Goal: Transaction & Acquisition: Purchase product/service

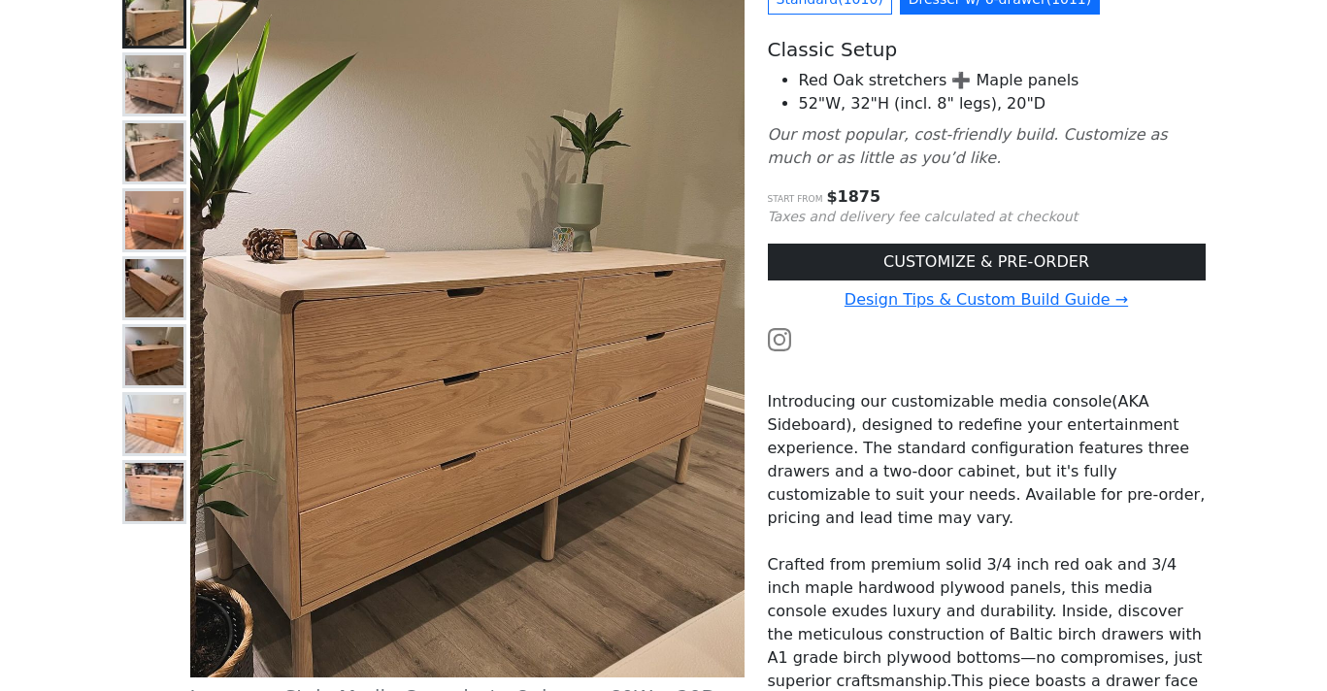
scroll to position [214, 0]
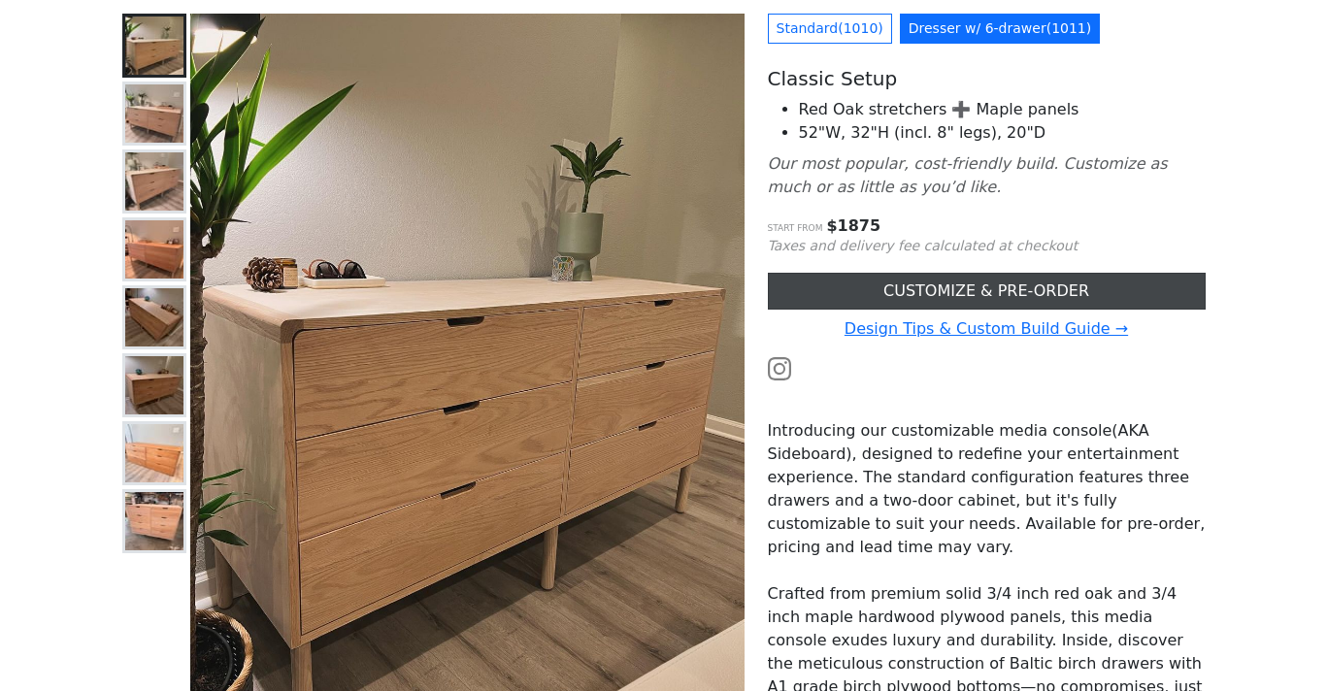
click at [832, 284] on link "CUSTOMIZE & PRE-ORDER" at bounding box center [987, 291] width 438 height 37
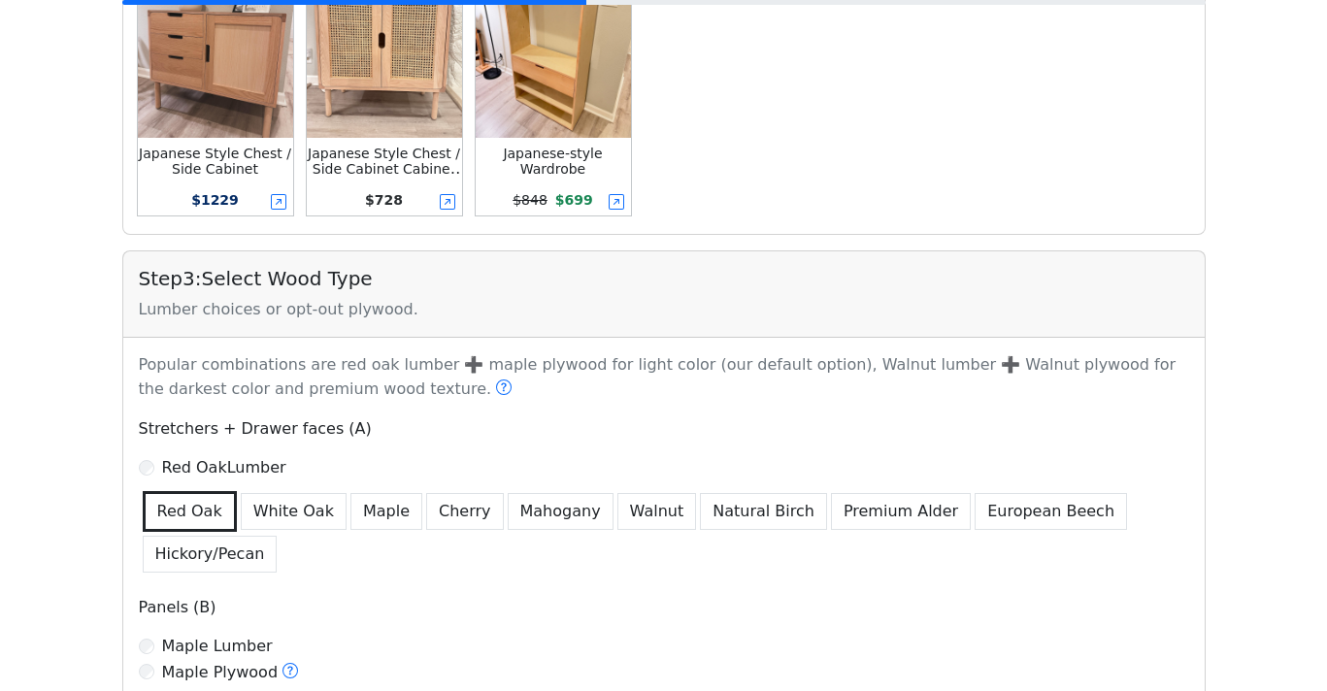
scroll to position [971, 0]
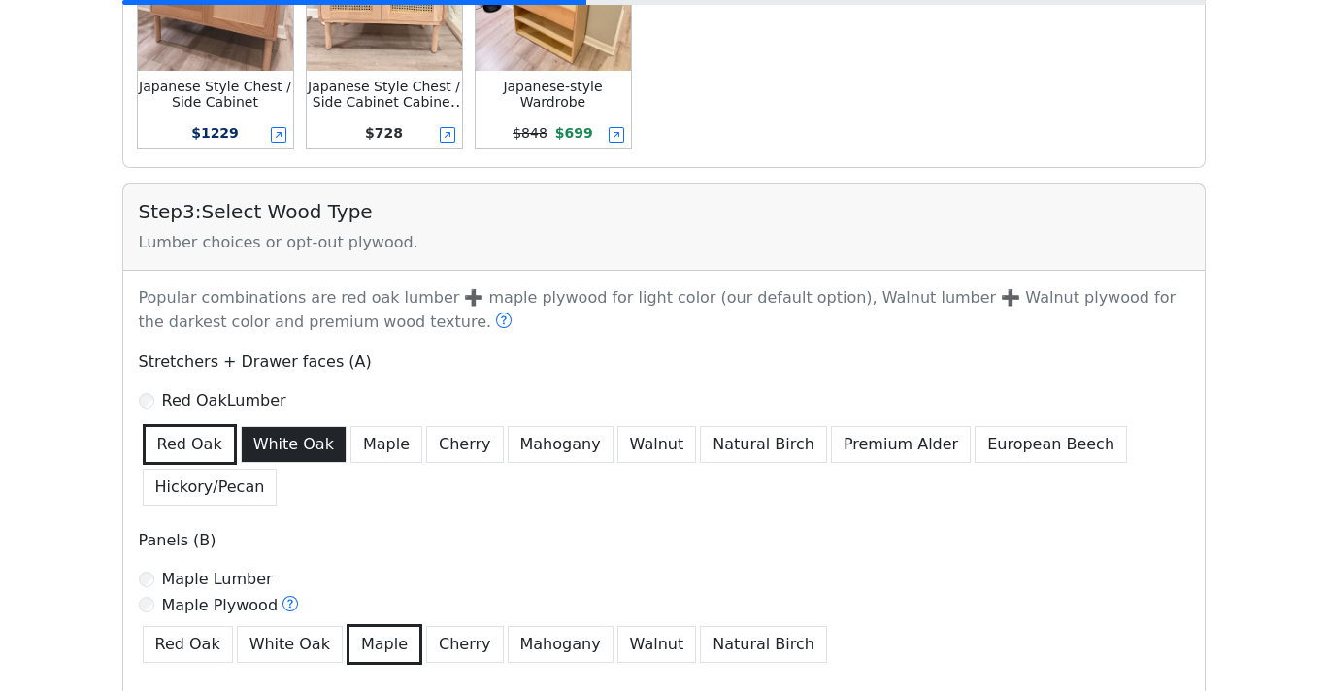
click at [274, 450] on button "White Oak" at bounding box center [294, 444] width 106 height 37
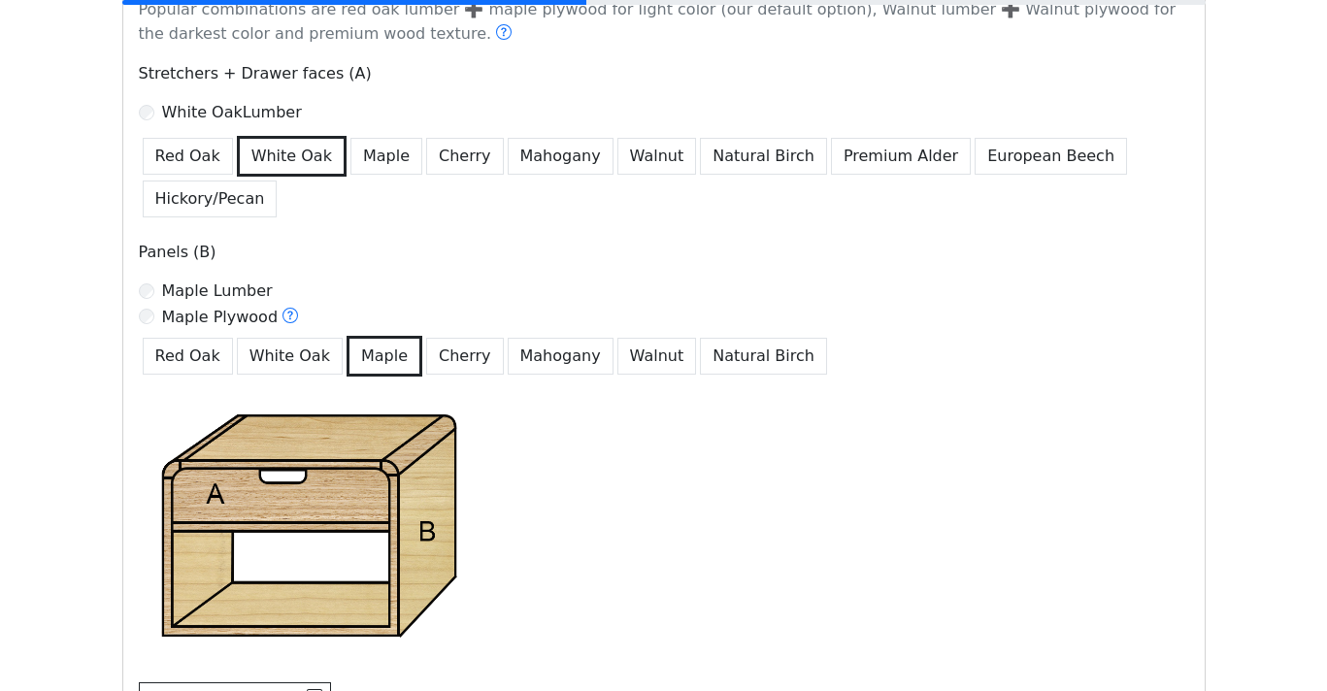
scroll to position [1261, 0]
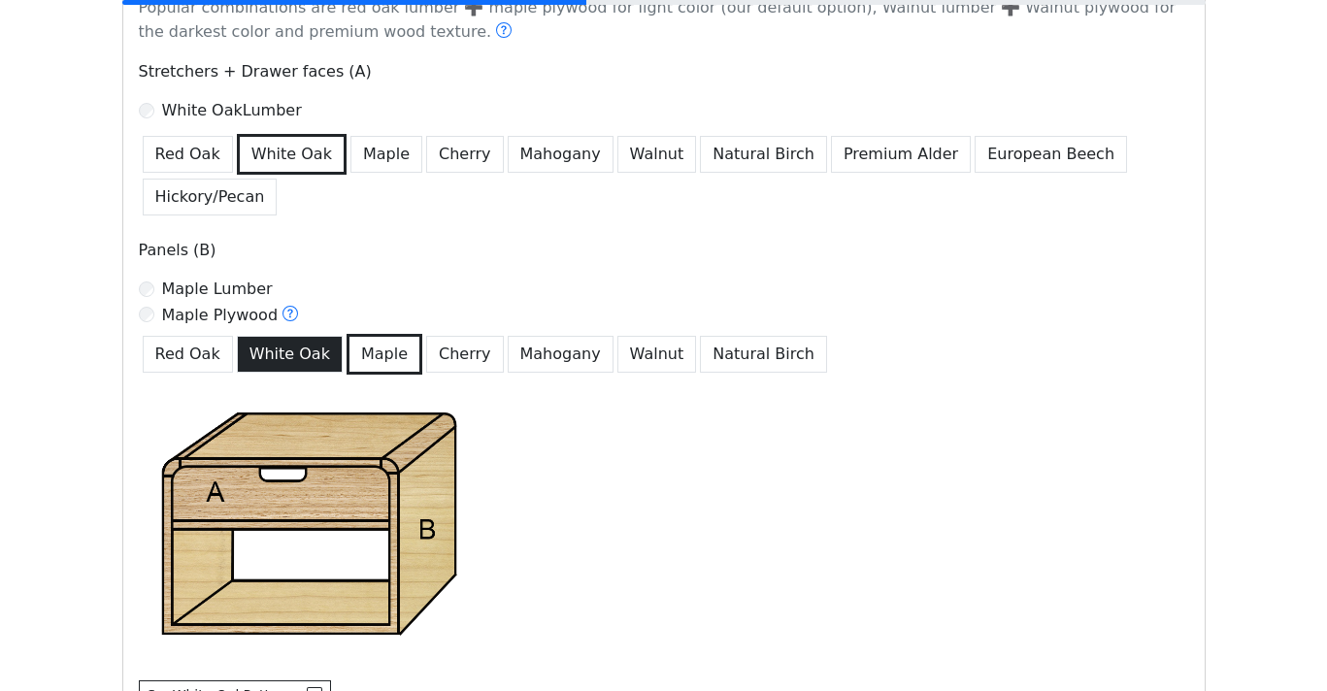
click at [279, 357] on button "White Oak" at bounding box center [290, 354] width 106 height 37
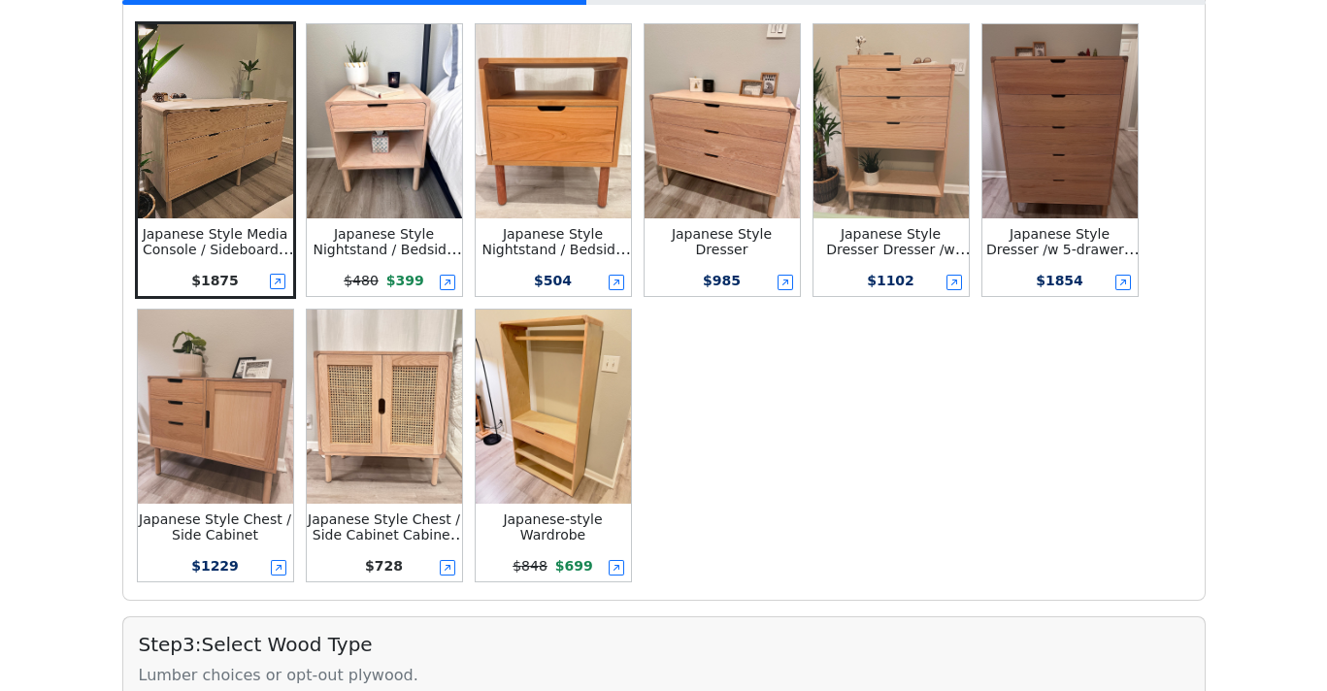
scroll to position [539, 0]
click at [847, 506] on div "Japanese Style Media Console / Sideboard / Credenza Dresser w/ 6-drawer $ 1875 …" at bounding box center [664, 298] width 1074 height 571
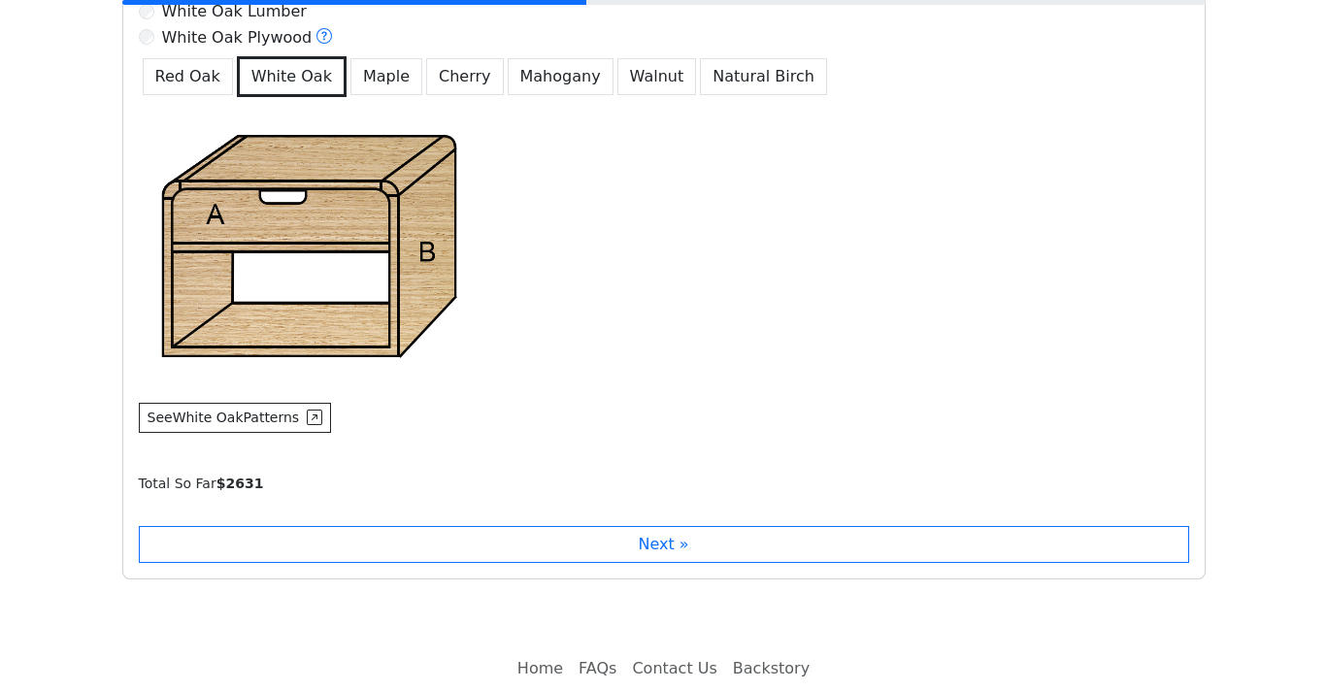
scroll to position [1608, 0]
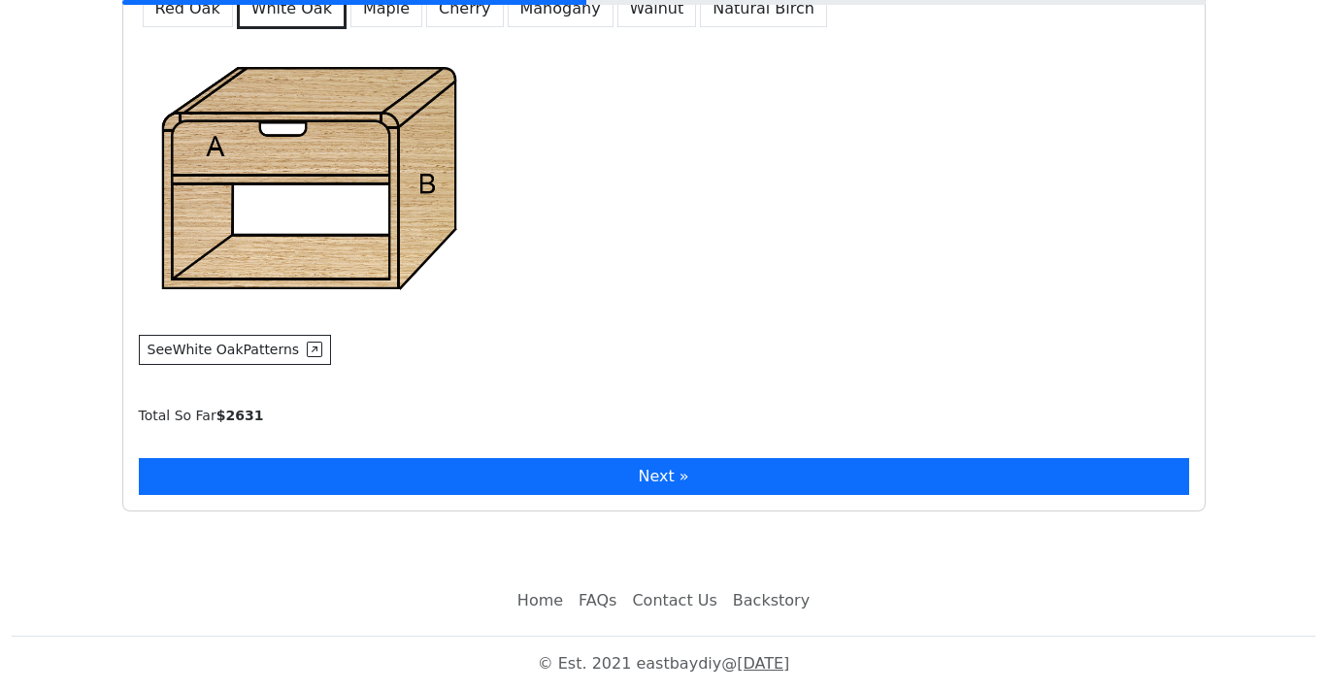
click at [848, 468] on button "Next »" at bounding box center [664, 476] width 1051 height 37
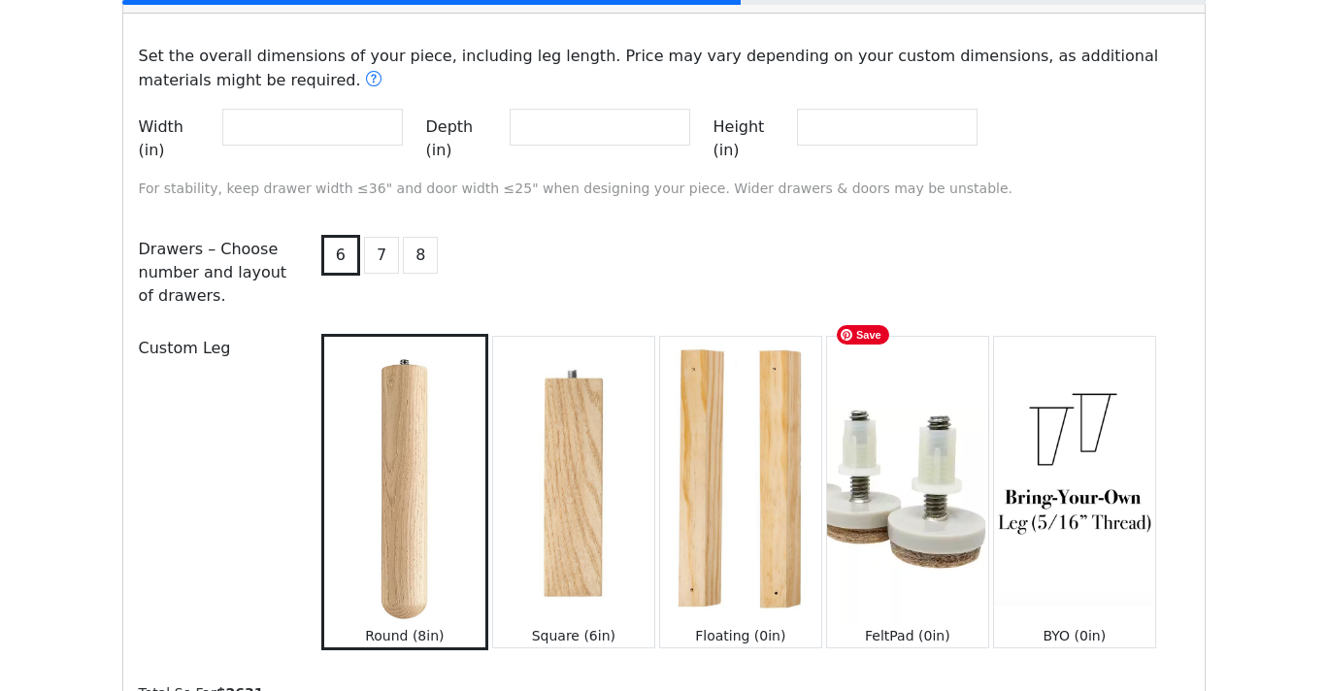
scroll to position [1982, 0]
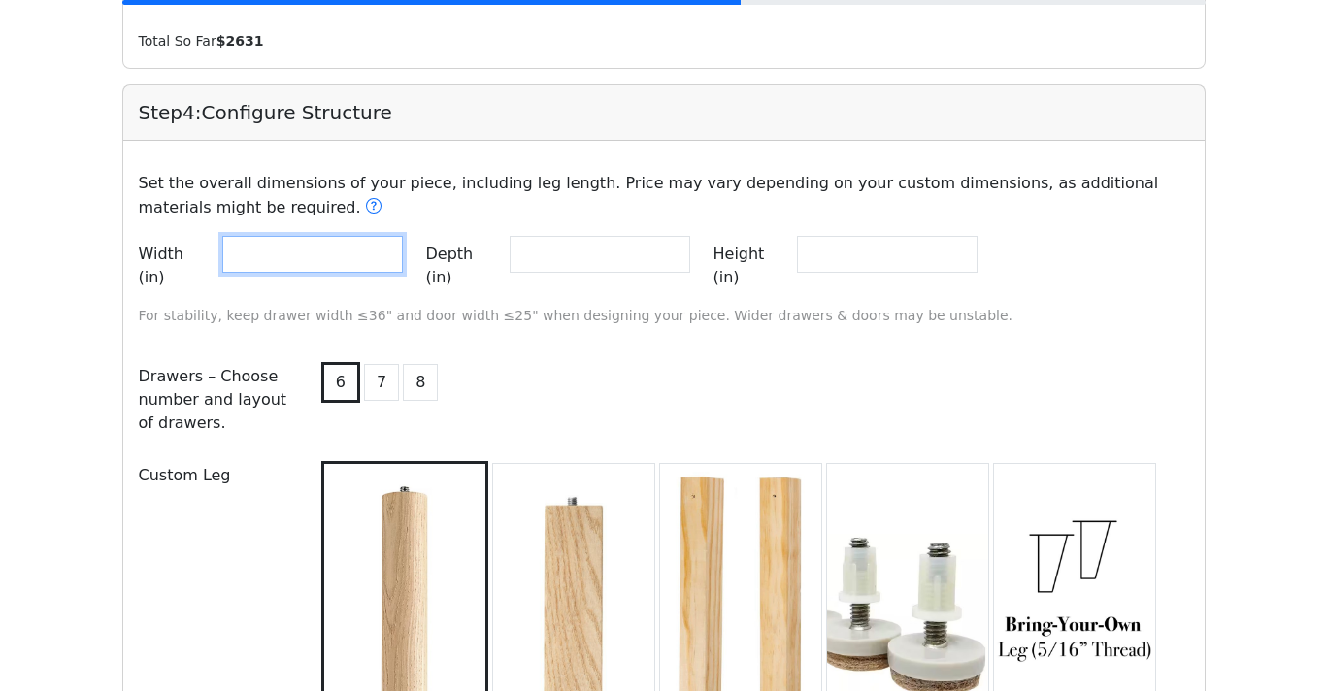
click at [291, 257] on input "**" at bounding box center [312, 254] width 181 height 37
click at [238, 255] on input "**" at bounding box center [312, 254] width 181 height 37
type input "**"
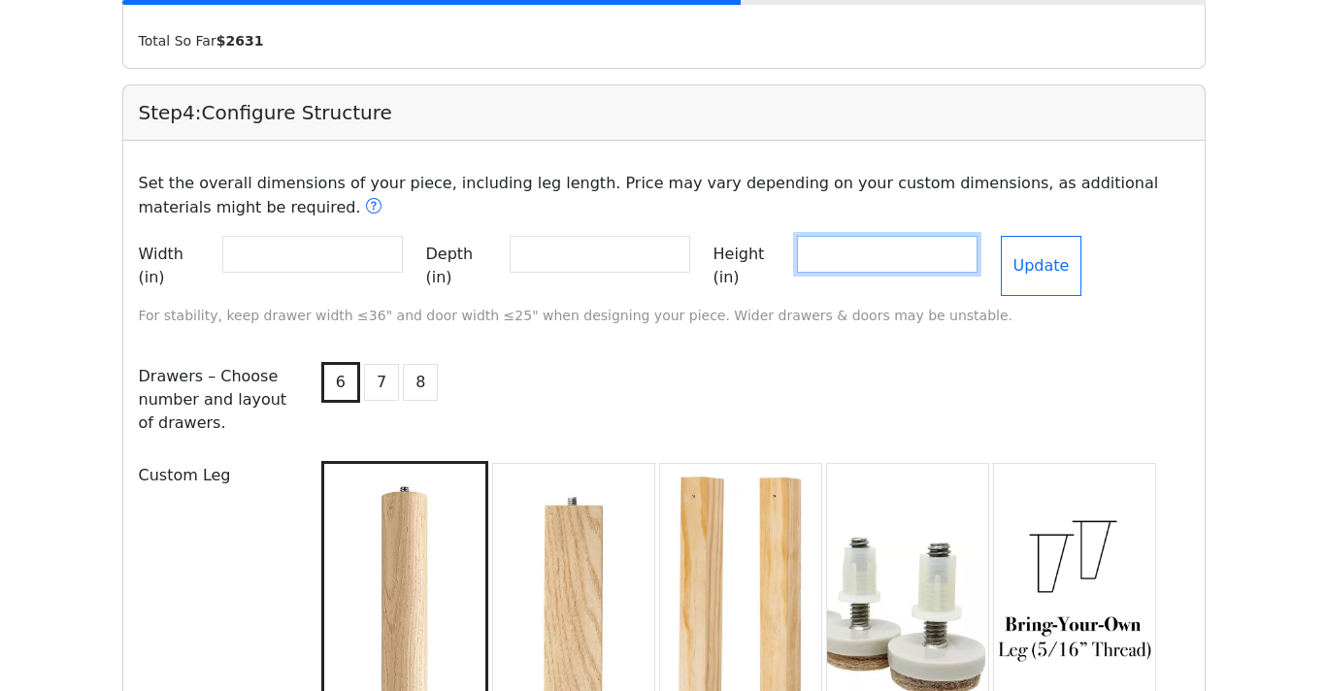
click at [894, 246] on input "**" at bounding box center [887, 254] width 181 height 37
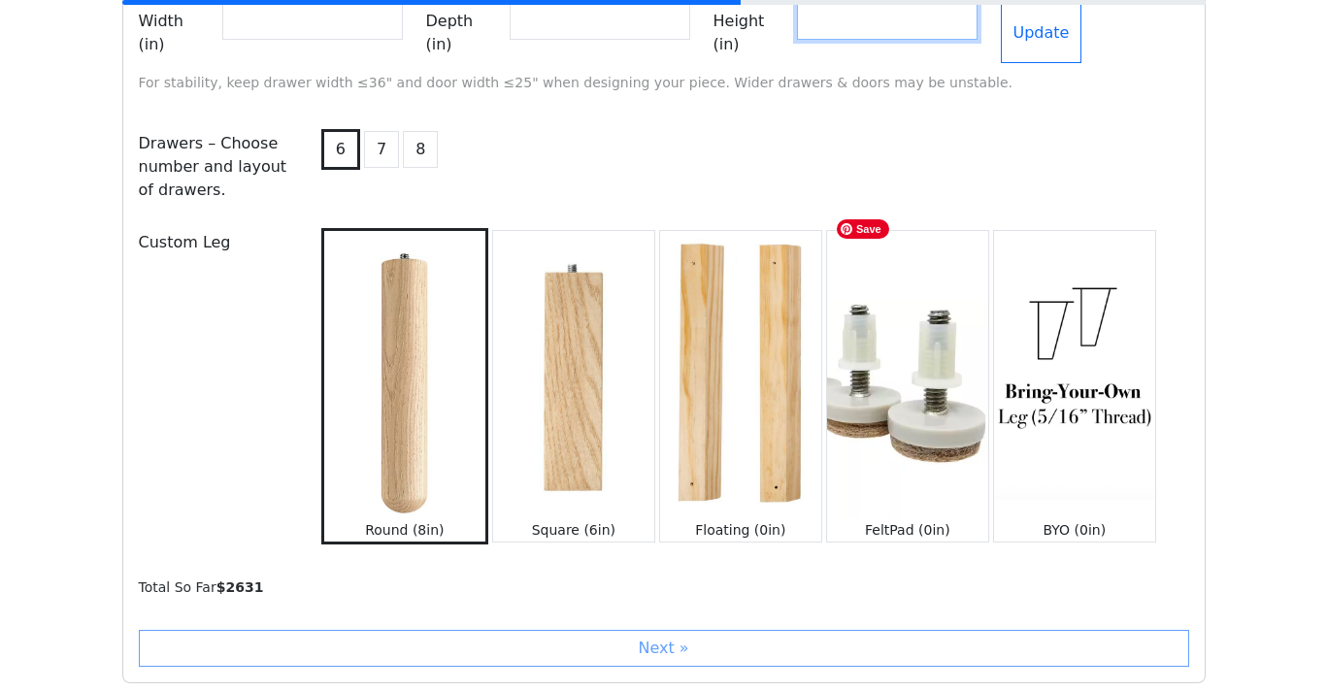
scroll to position [2023, 0]
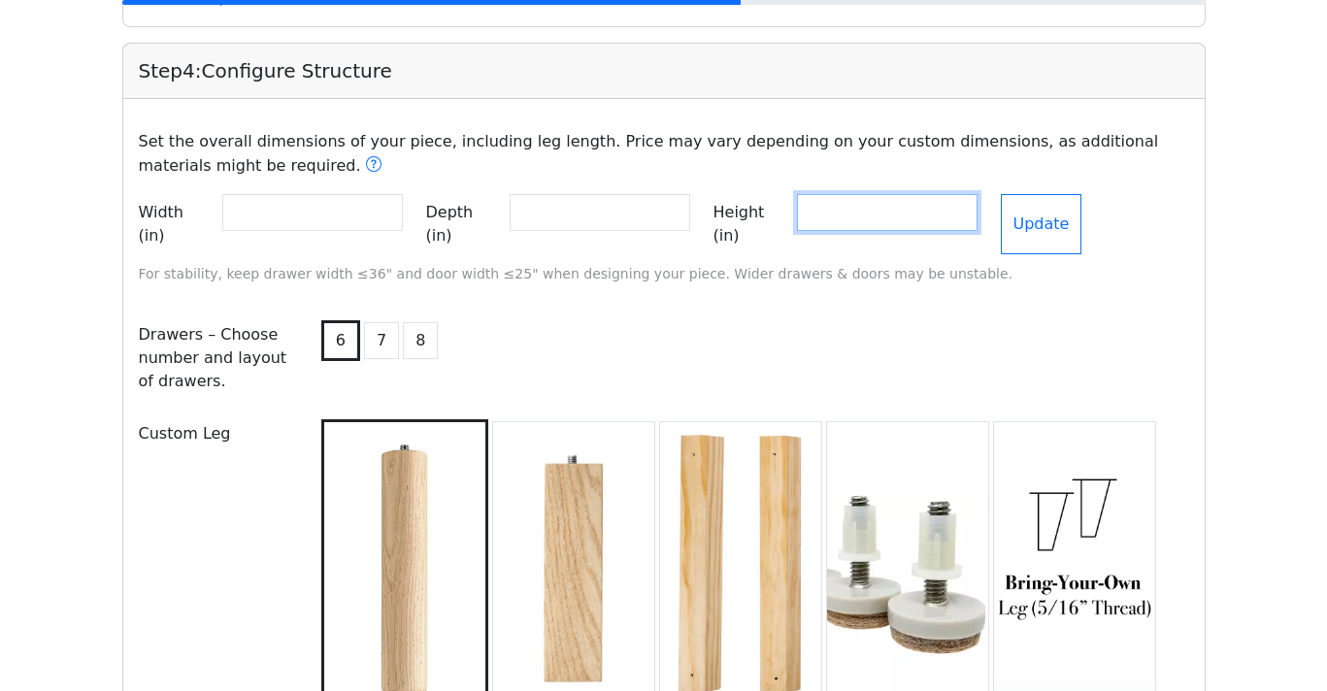
type input "**"
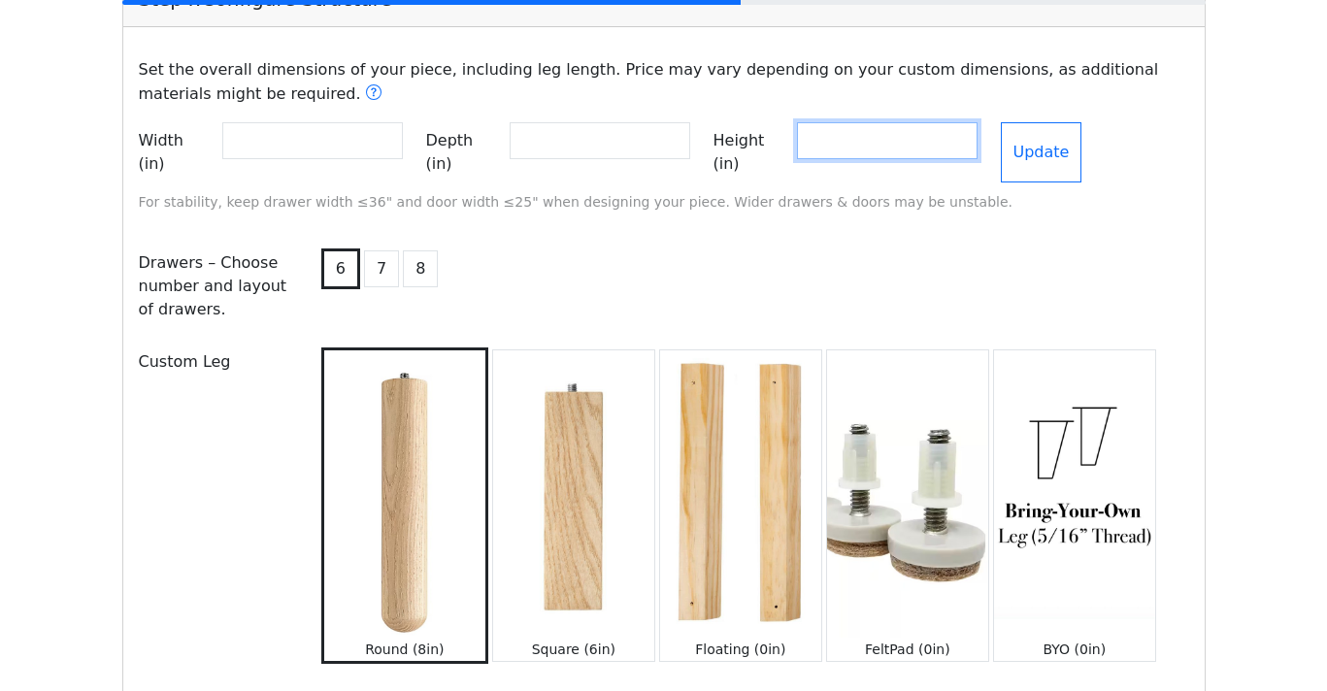
scroll to position [2094, 0]
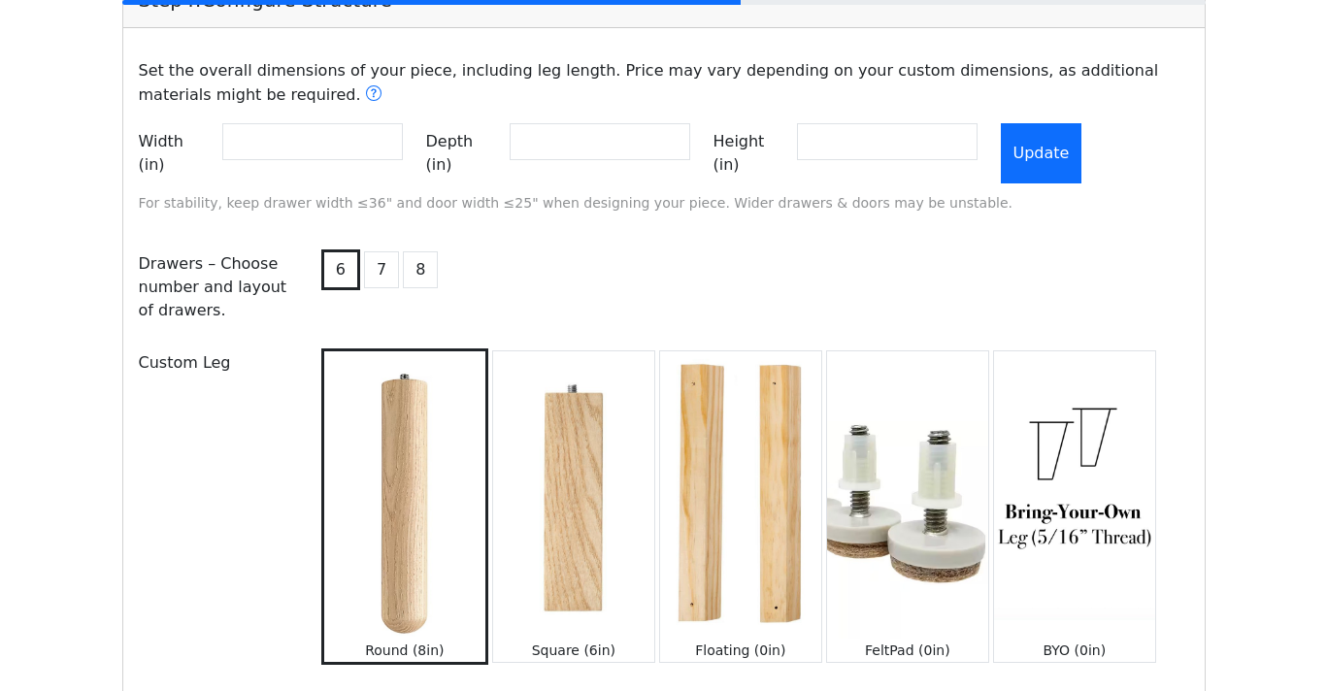
click at [1083, 148] on button "Update" at bounding box center [1042, 153] width 82 height 60
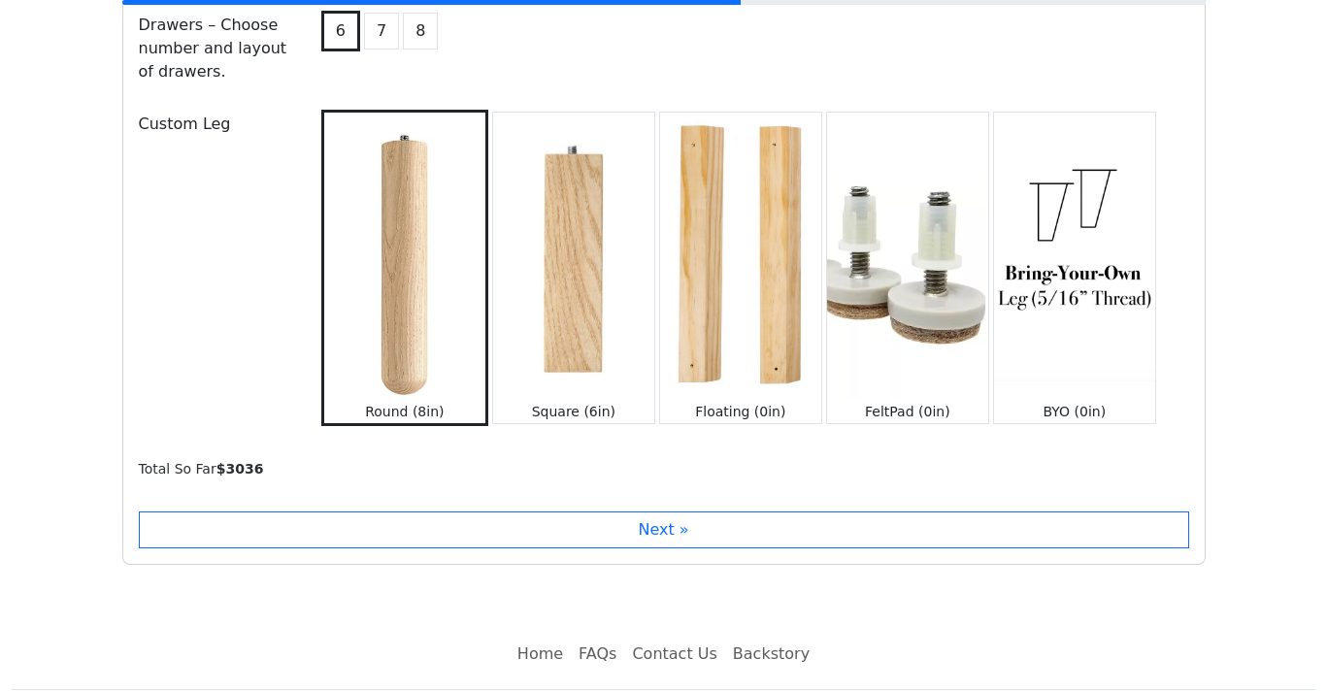
scroll to position [2340, 0]
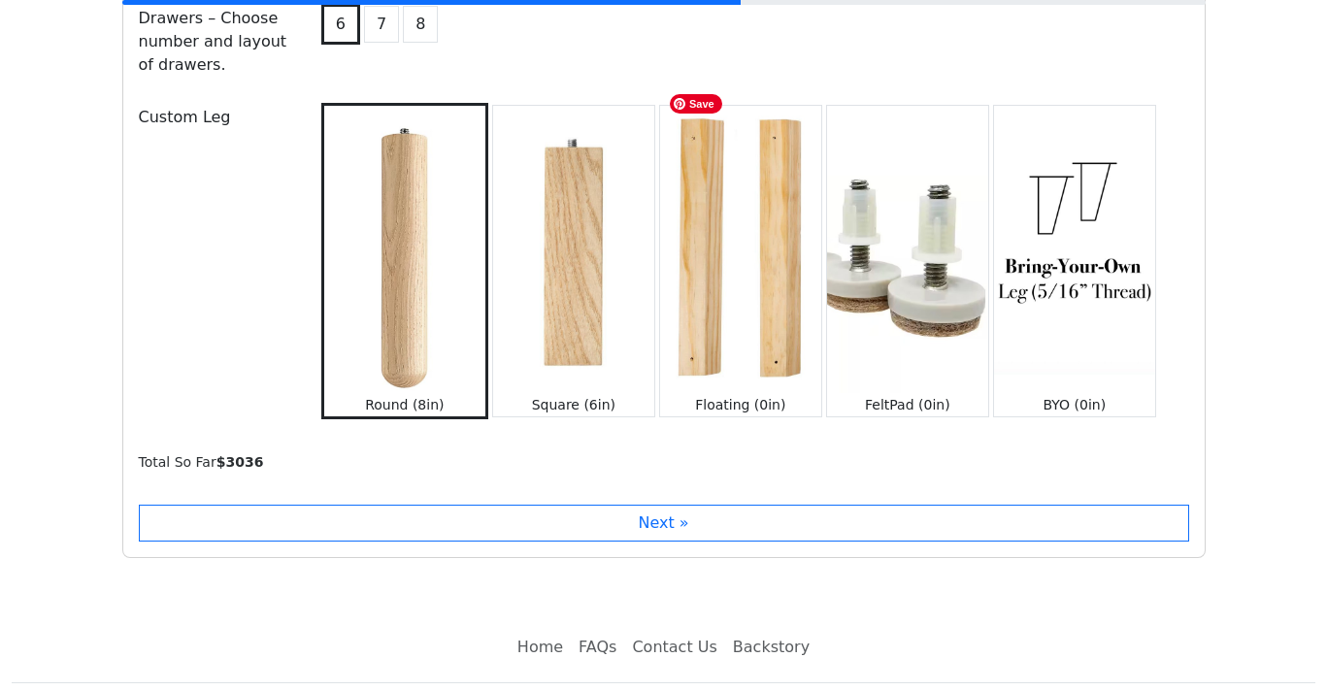
click at [722, 299] on img at bounding box center [740, 249] width 161 height 286
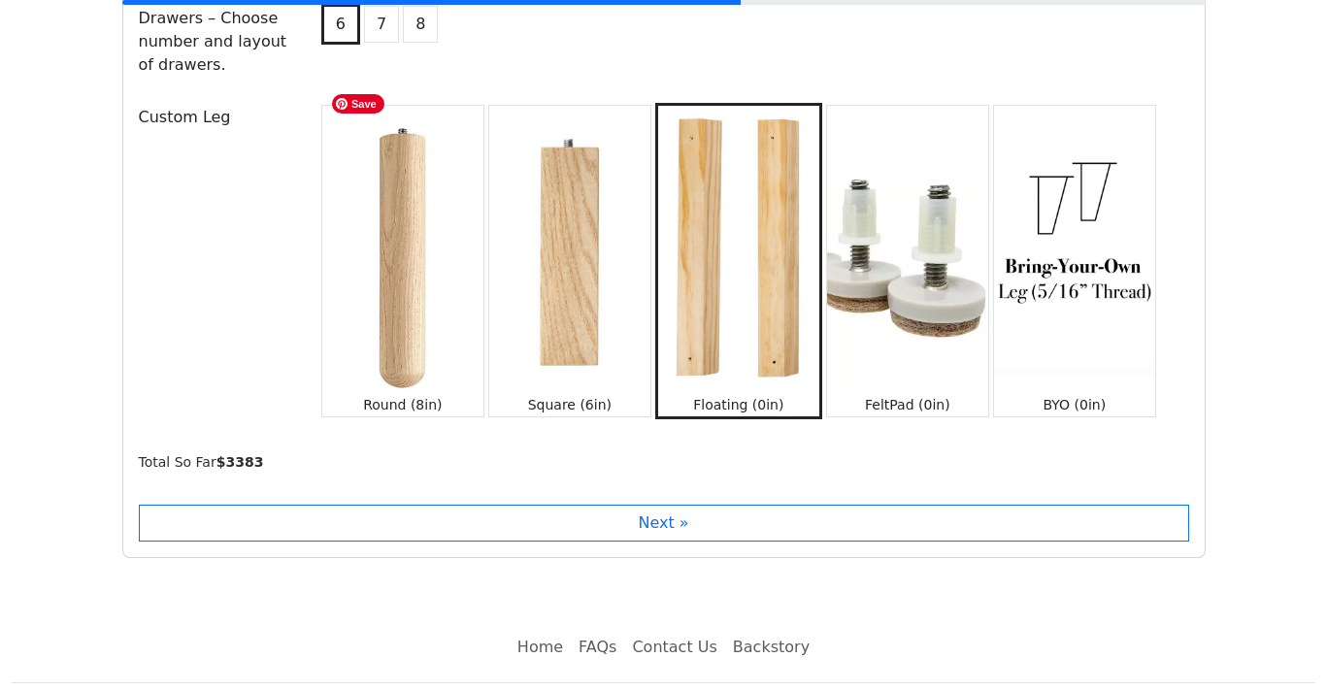
click at [455, 308] on img at bounding box center [402, 249] width 161 height 286
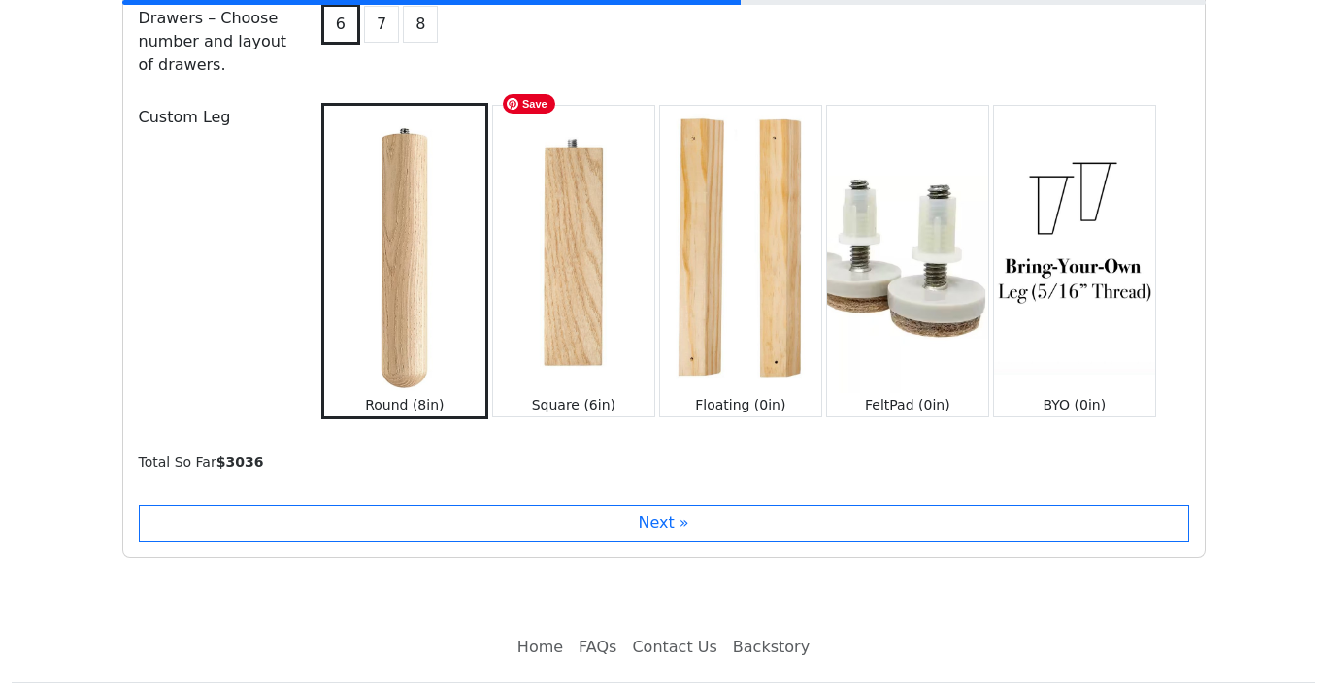
click at [625, 321] on img at bounding box center [573, 249] width 161 height 286
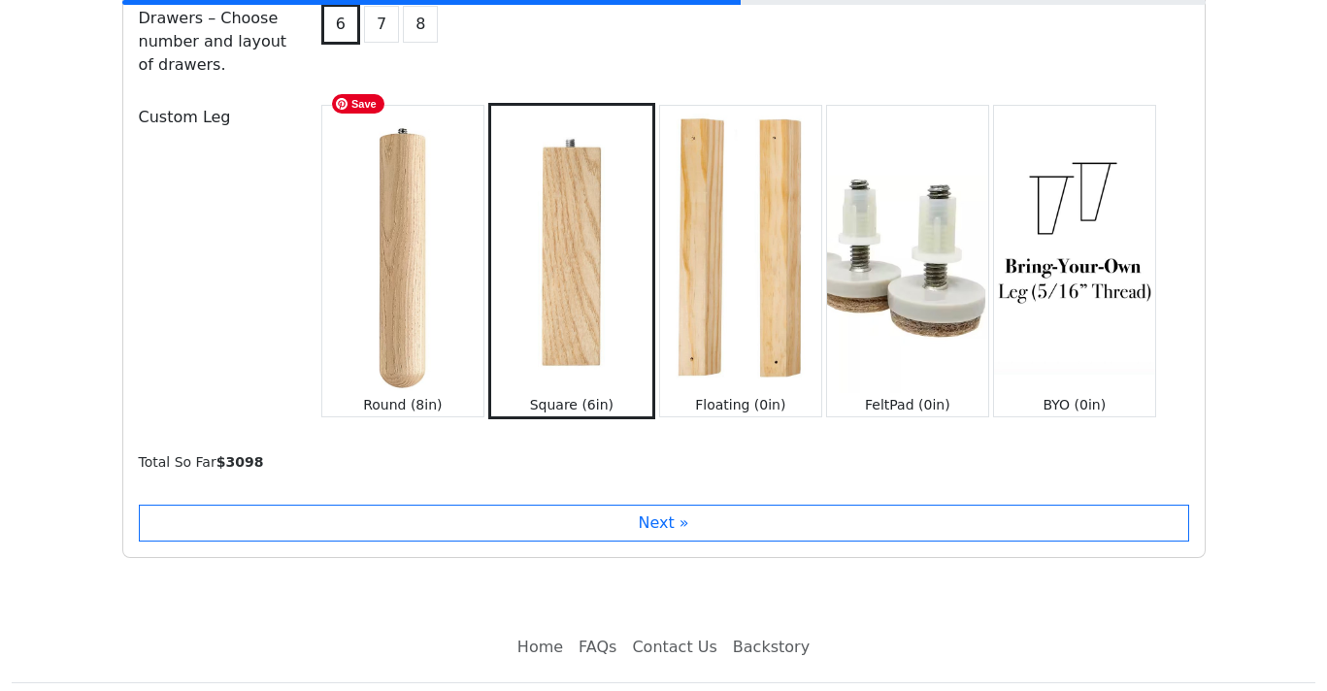
click at [401, 294] on img at bounding box center [402, 249] width 161 height 286
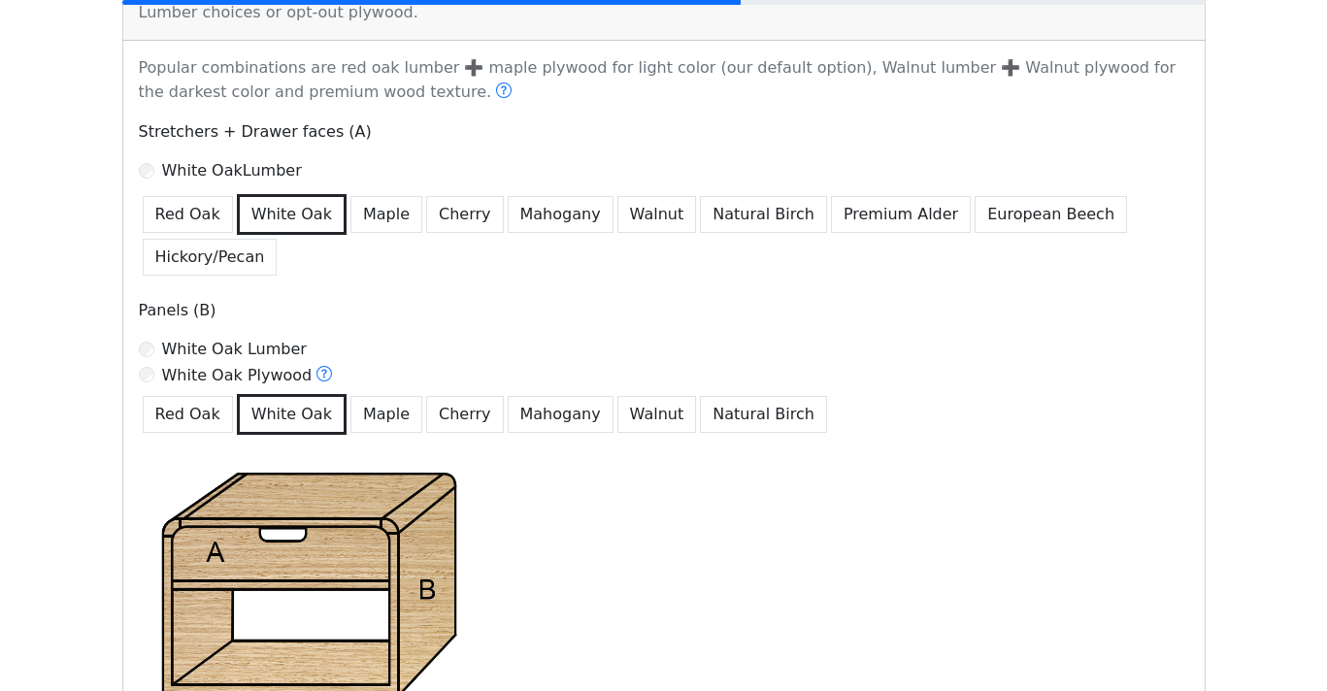
scroll to position [1205, 0]
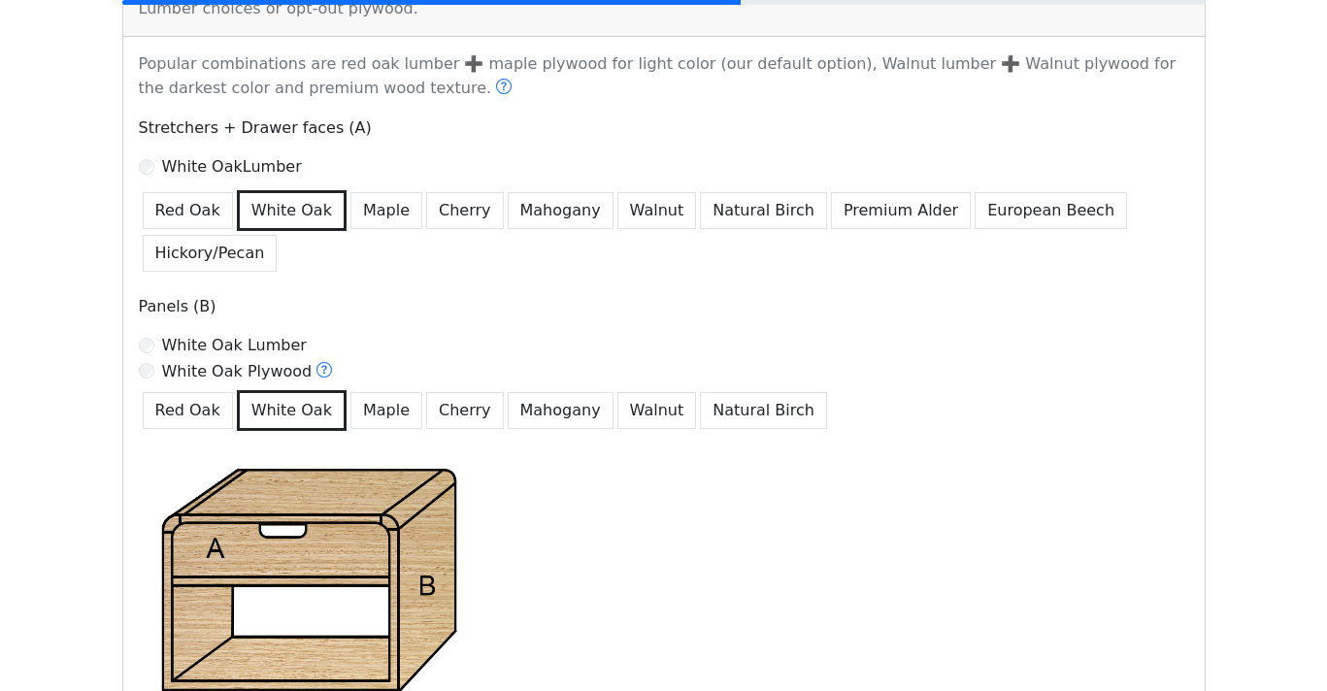
click at [200, 340] on label "White Oak Lumber" at bounding box center [234, 345] width 145 height 23
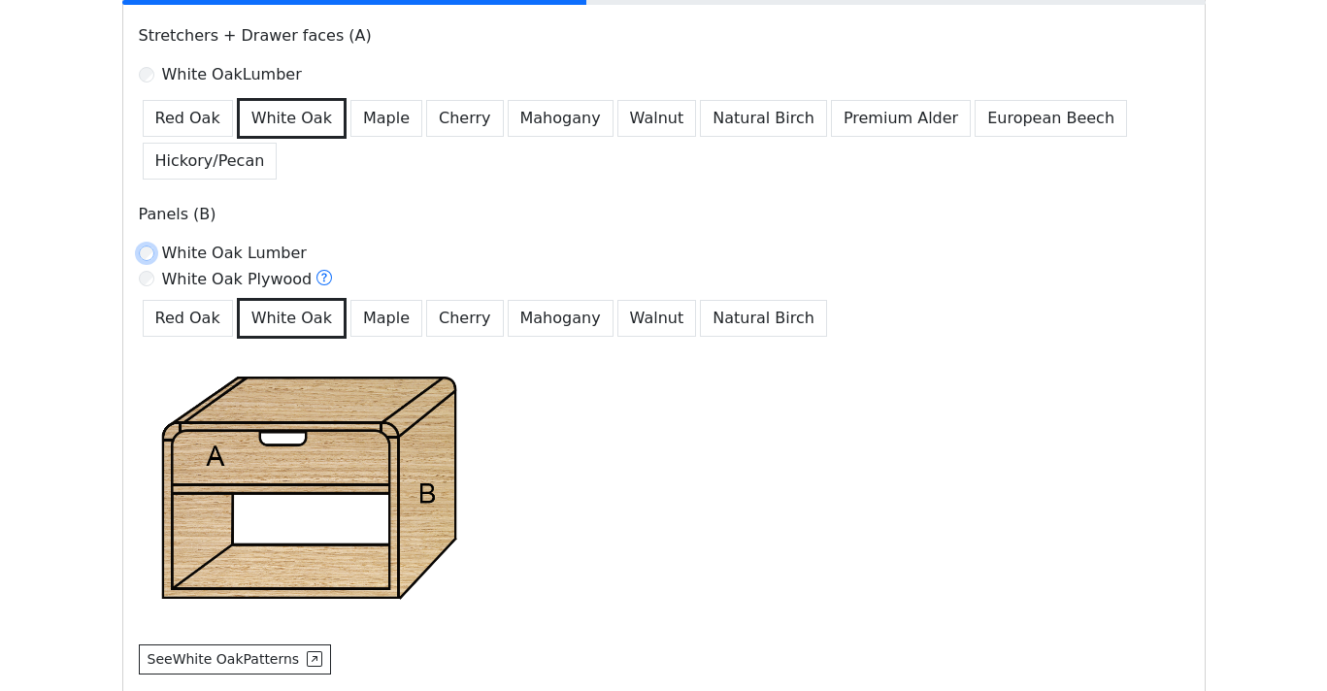
scroll to position [1067, 0]
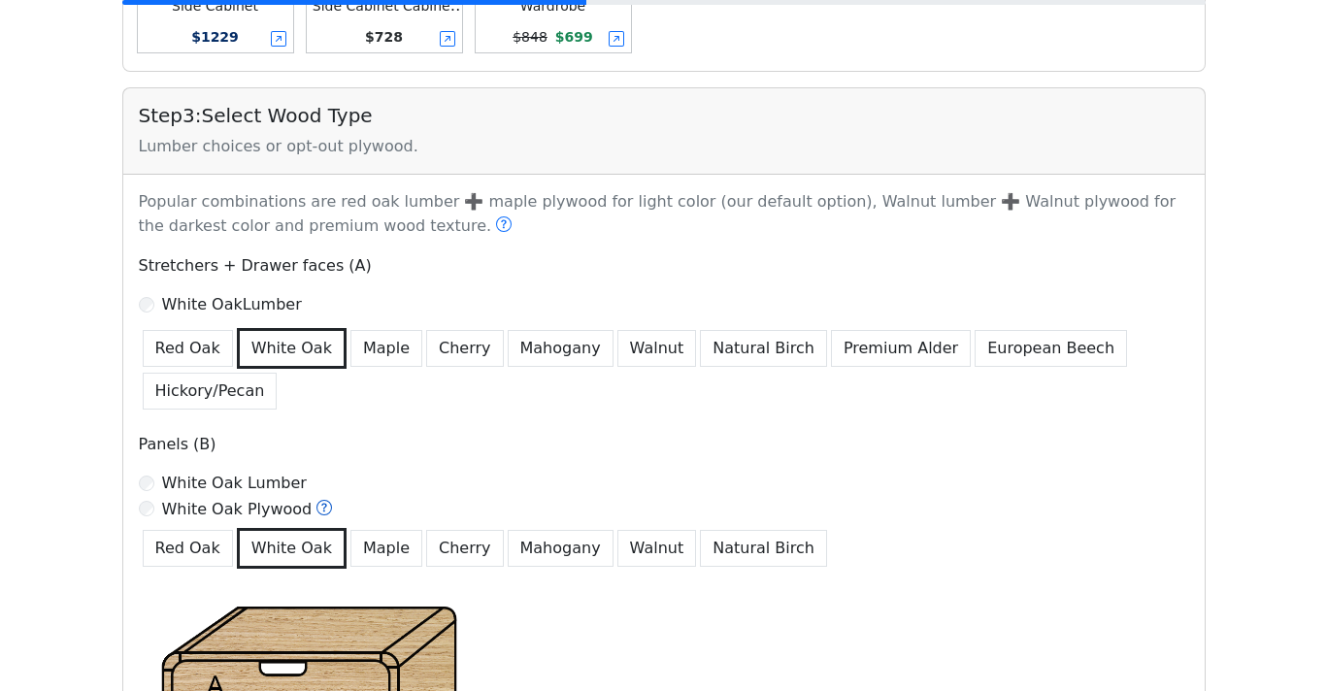
click at [317, 509] on icon at bounding box center [325, 508] width 16 height 16
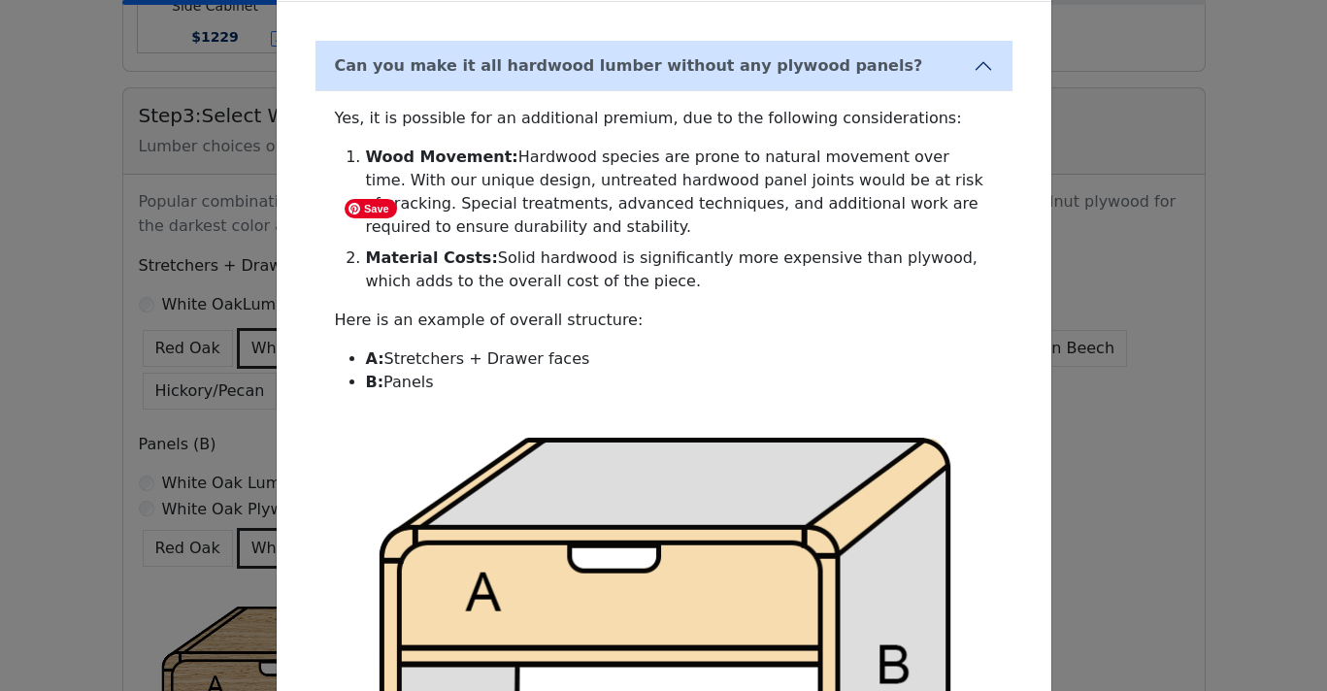
scroll to position [0, 0]
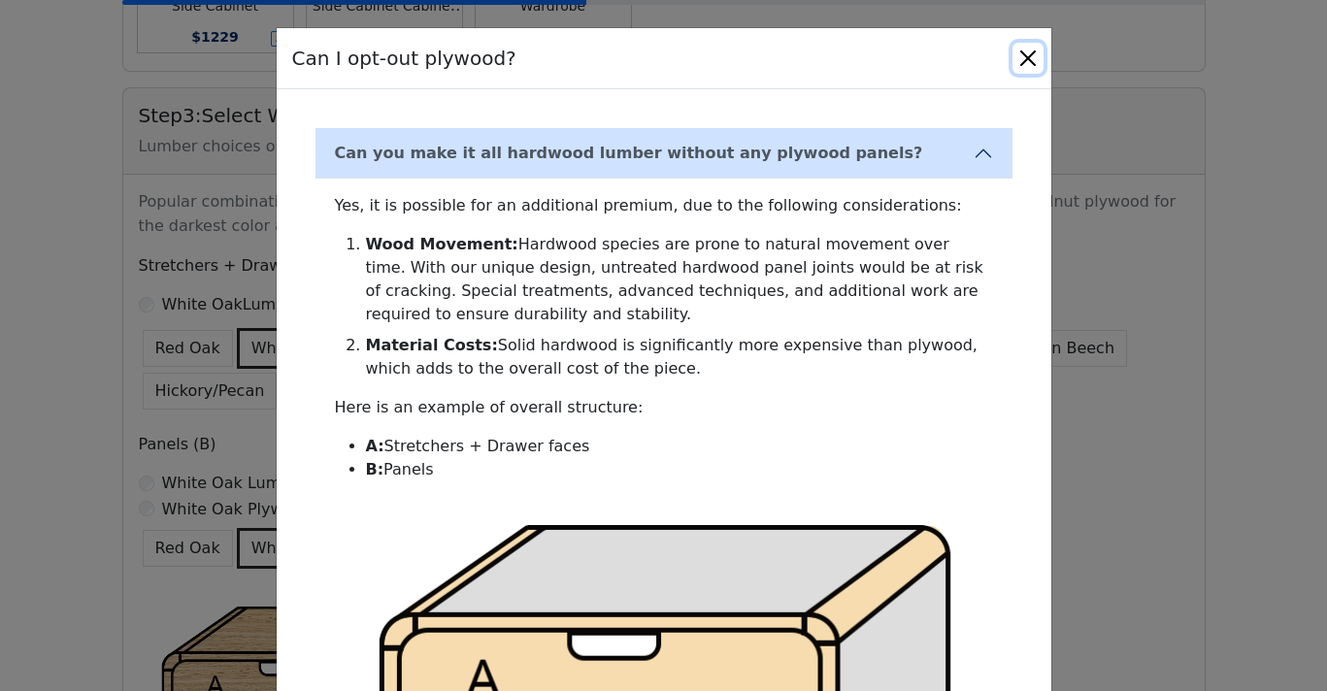
click at [1031, 66] on button "Close" at bounding box center [1028, 58] width 31 height 31
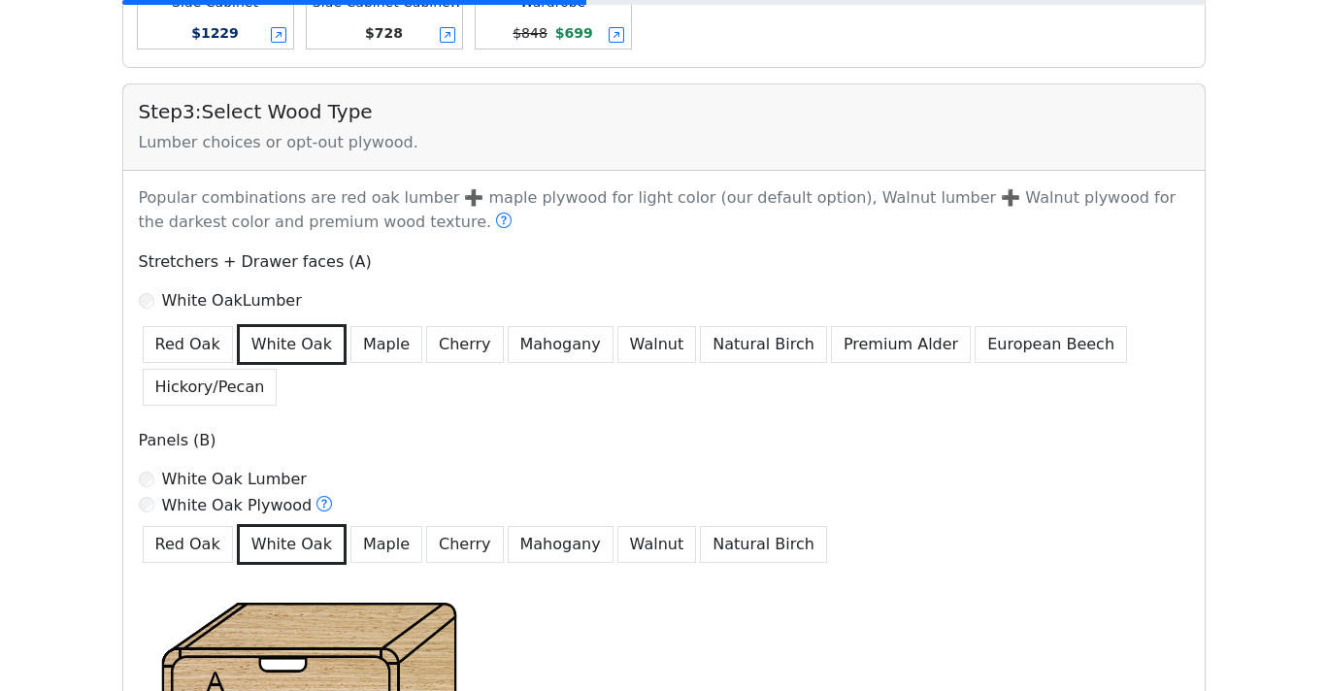
scroll to position [1104, 0]
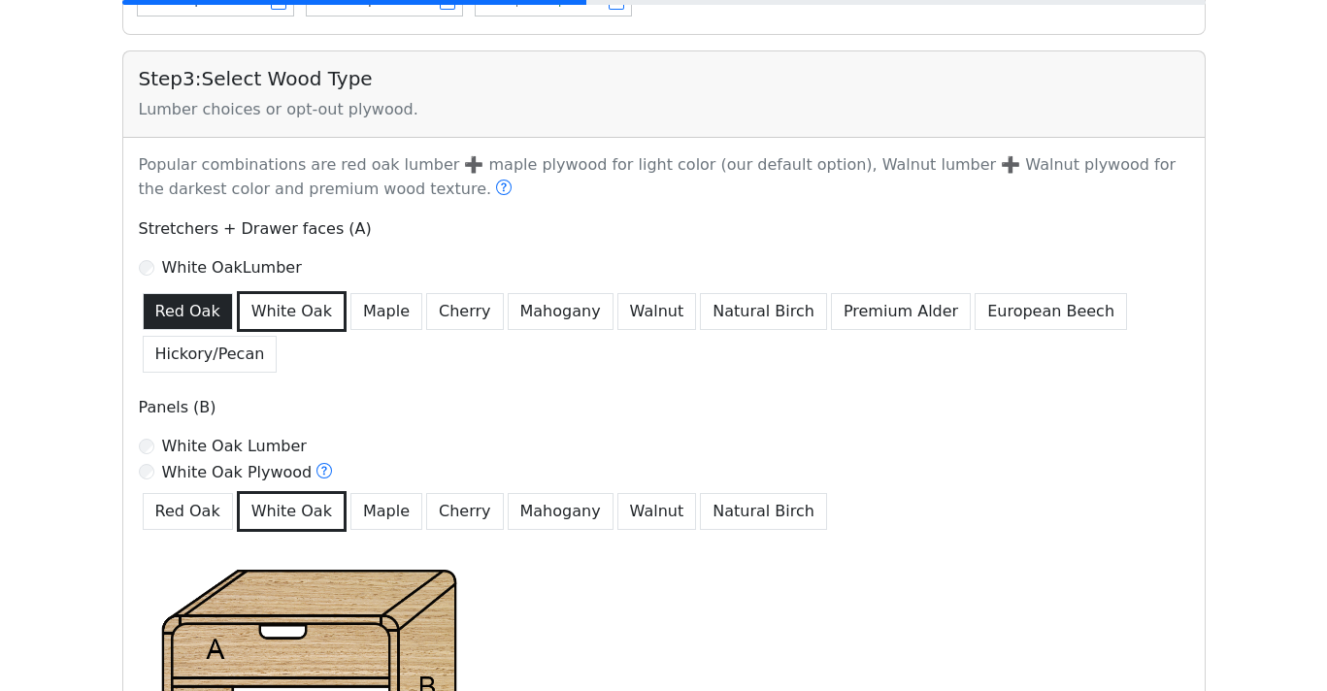
click at [195, 312] on button "Red Oak" at bounding box center [188, 311] width 90 height 37
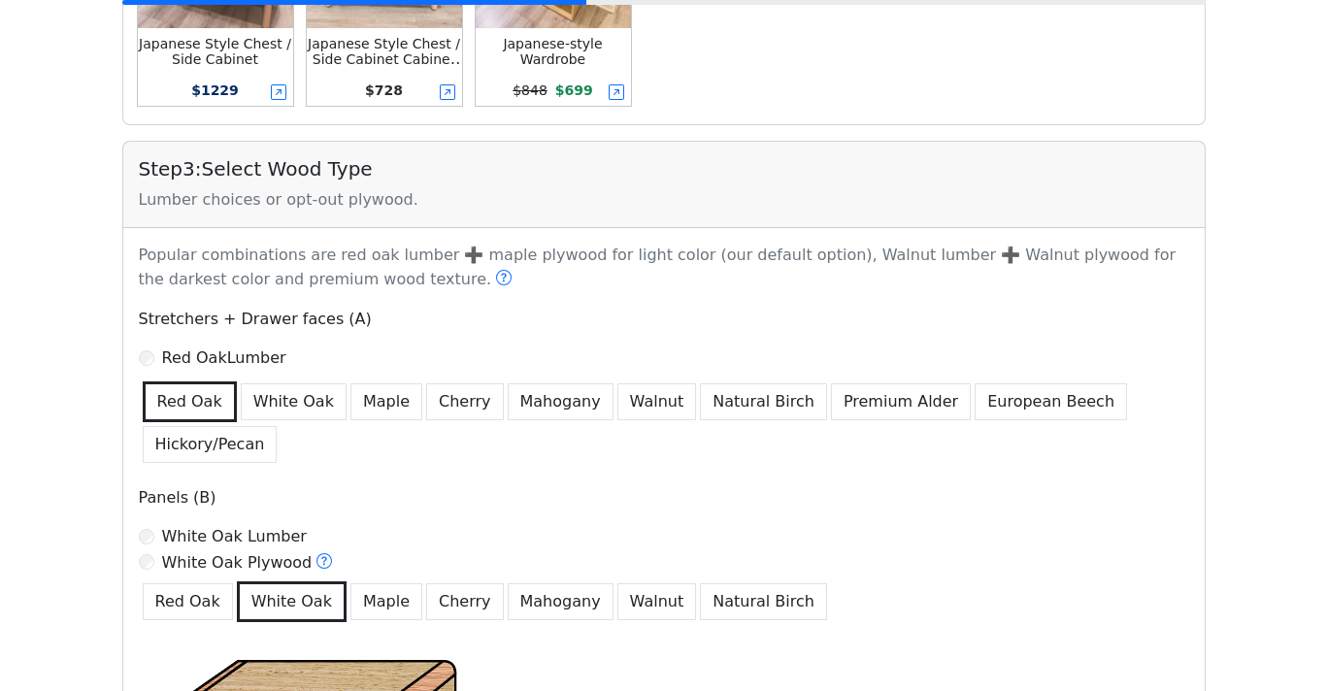
scroll to position [1002, 0]
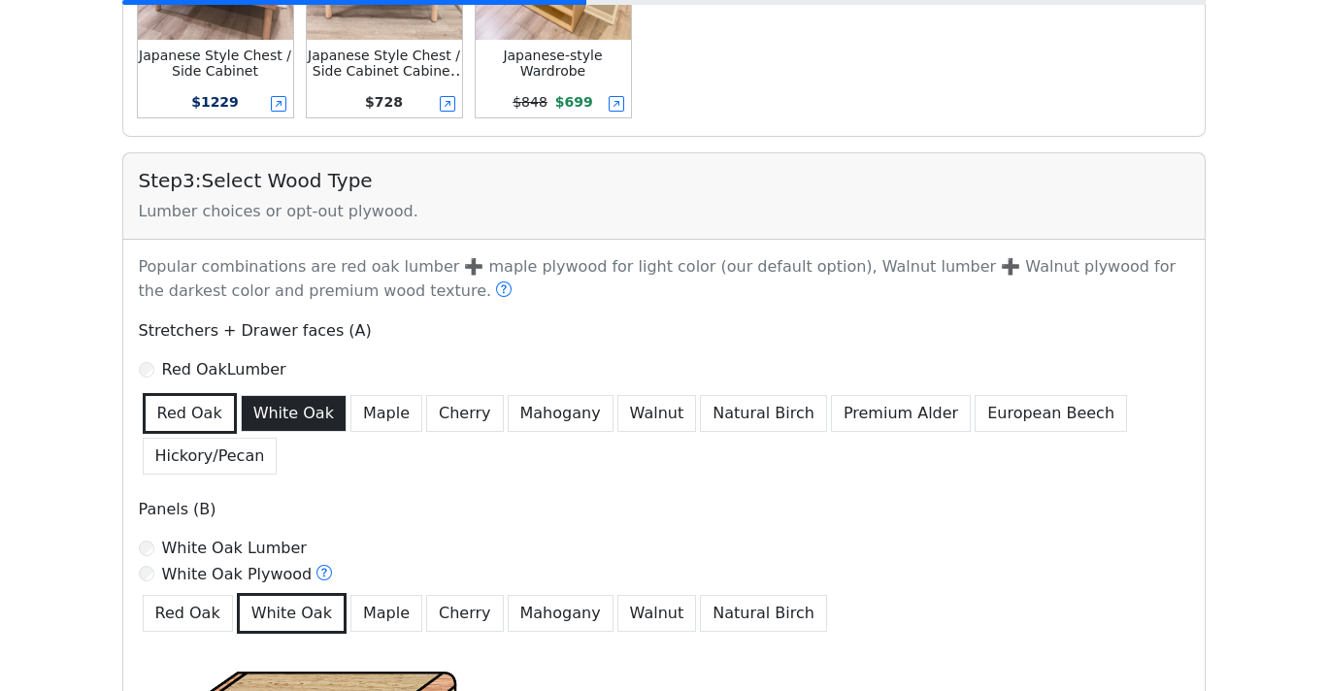
click at [284, 417] on button "White Oak" at bounding box center [294, 413] width 106 height 37
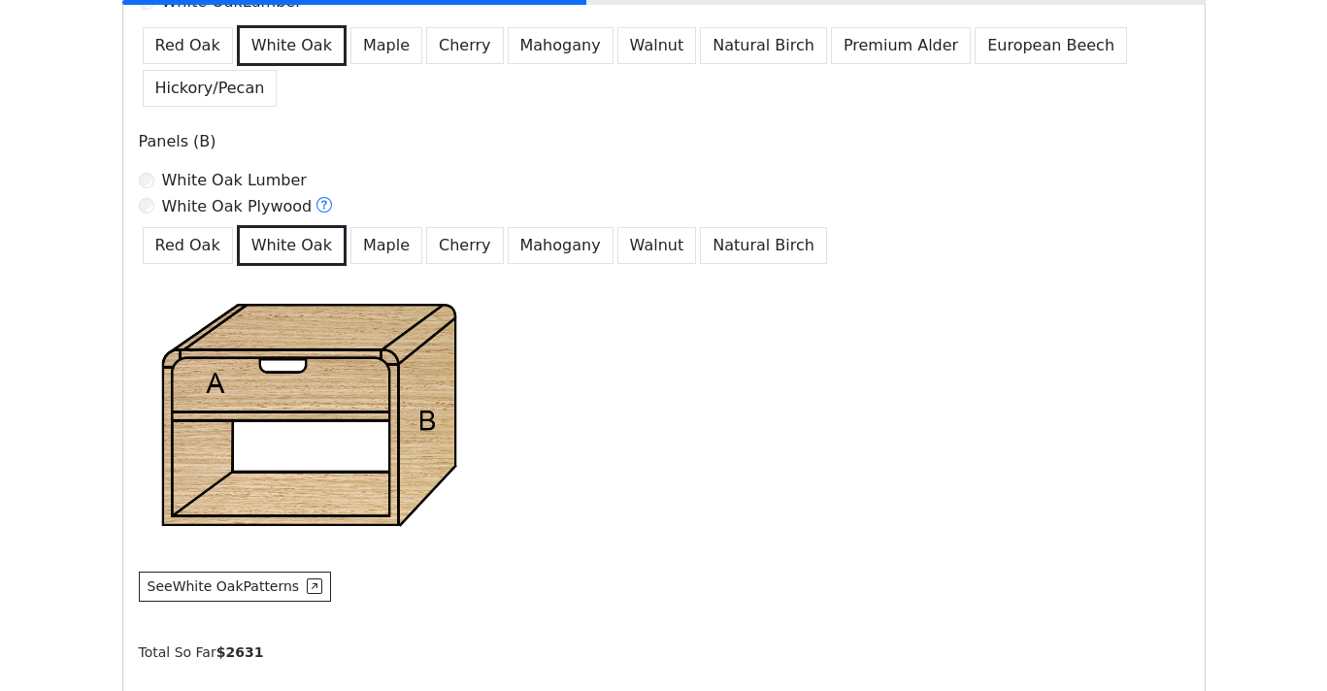
scroll to position [1461, 0]
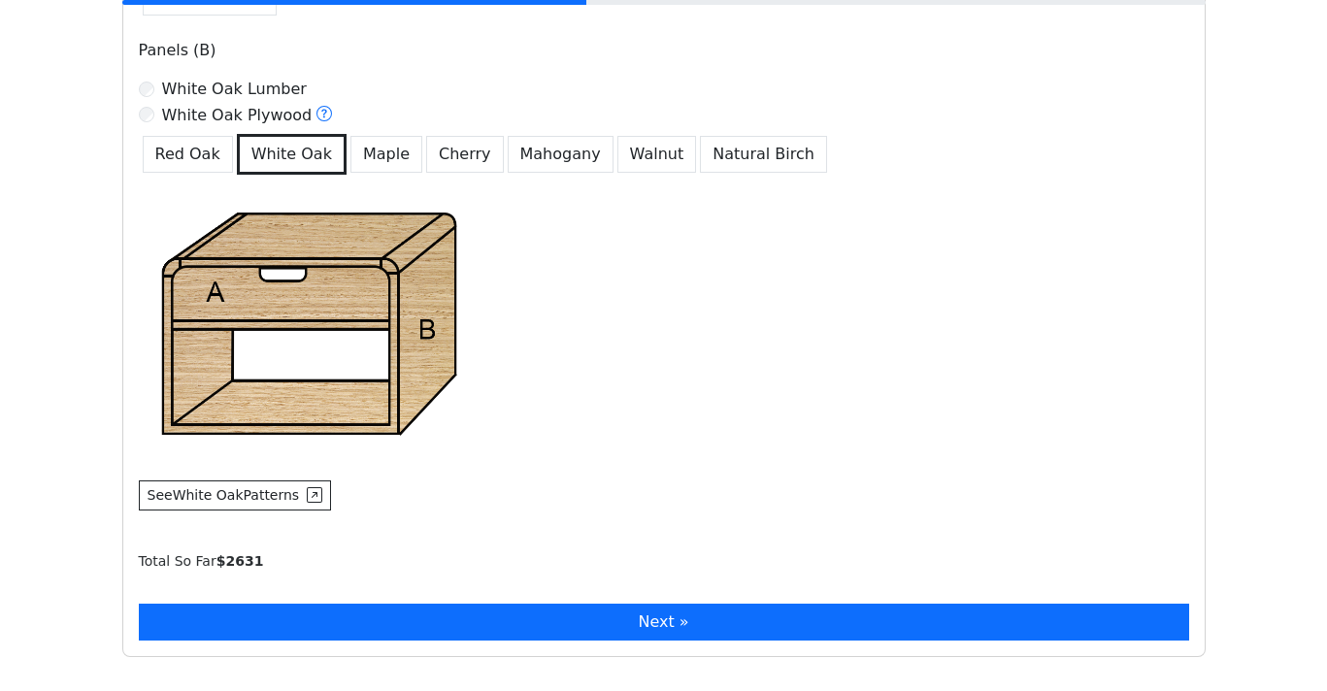
click at [476, 618] on button "Next »" at bounding box center [664, 622] width 1051 height 37
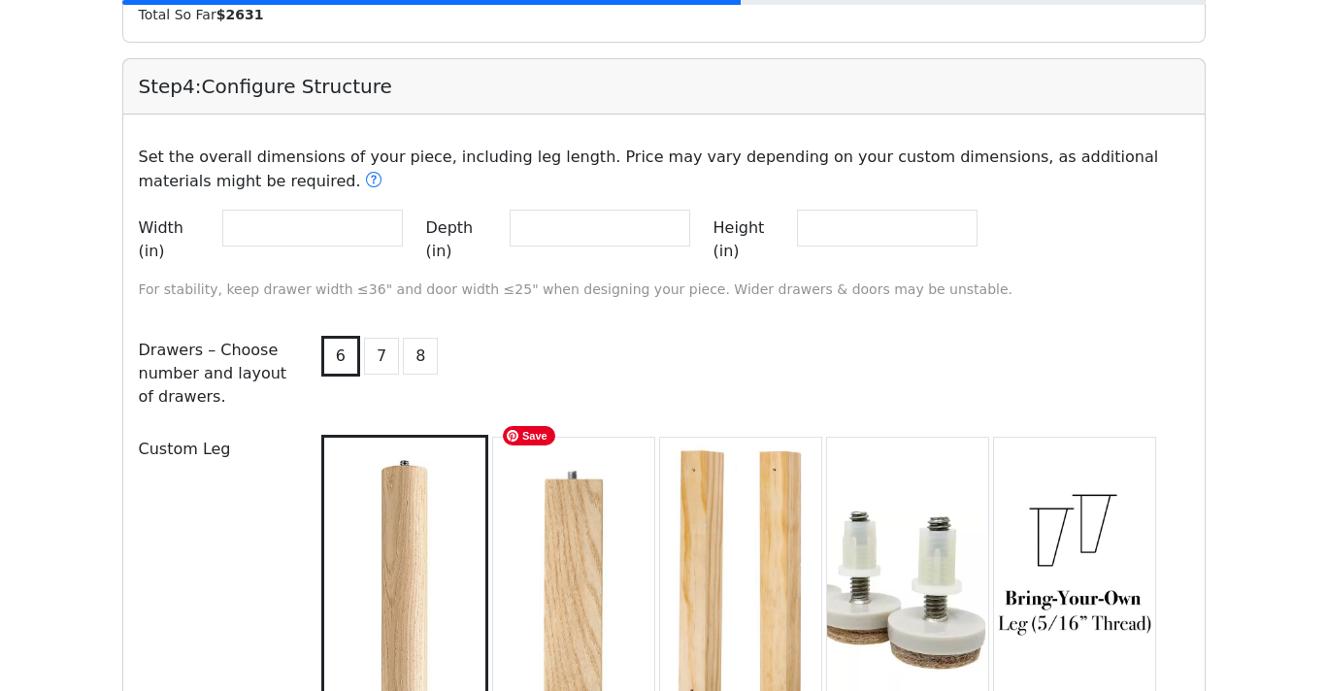
scroll to position [2014, 0]
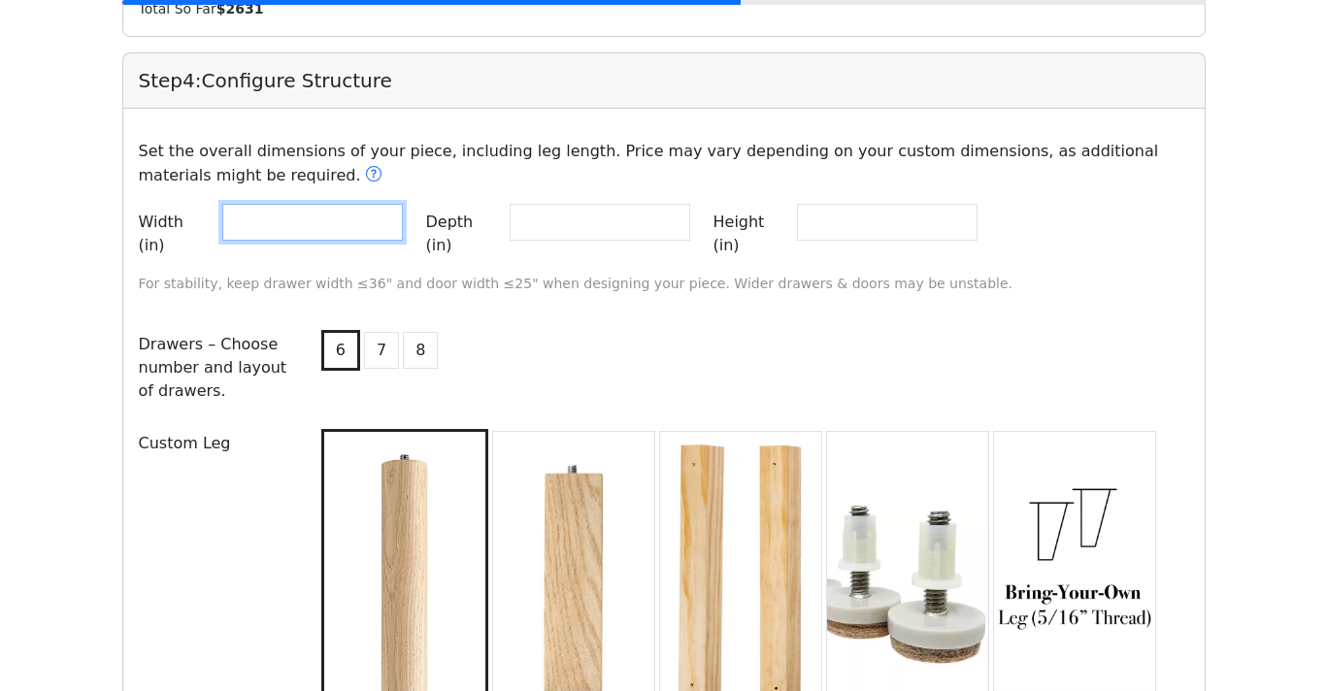
click at [327, 229] on input "**" at bounding box center [312, 222] width 181 height 37
type input "**"
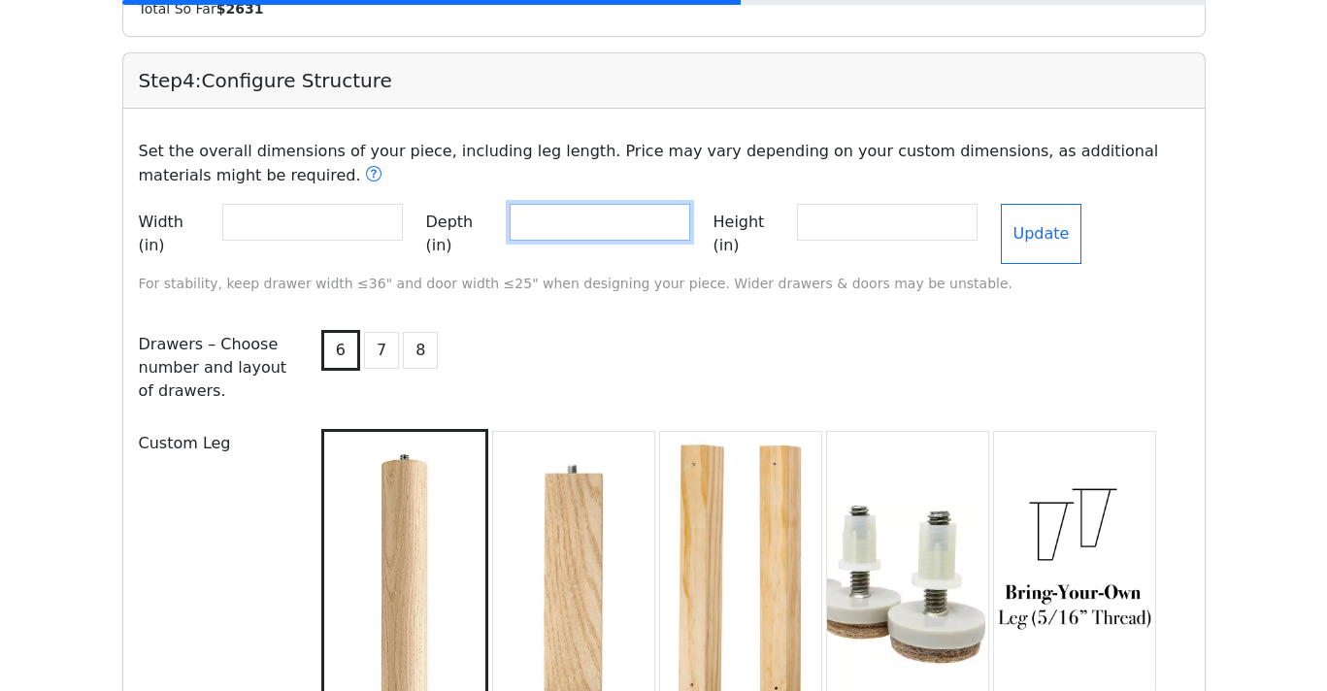
click at [554, 229] on input "**" at bounding box center [600, 222] width 181 height 37
click at [865, 220] on input "**" at bounding box center [887, 222] width 181 height 37
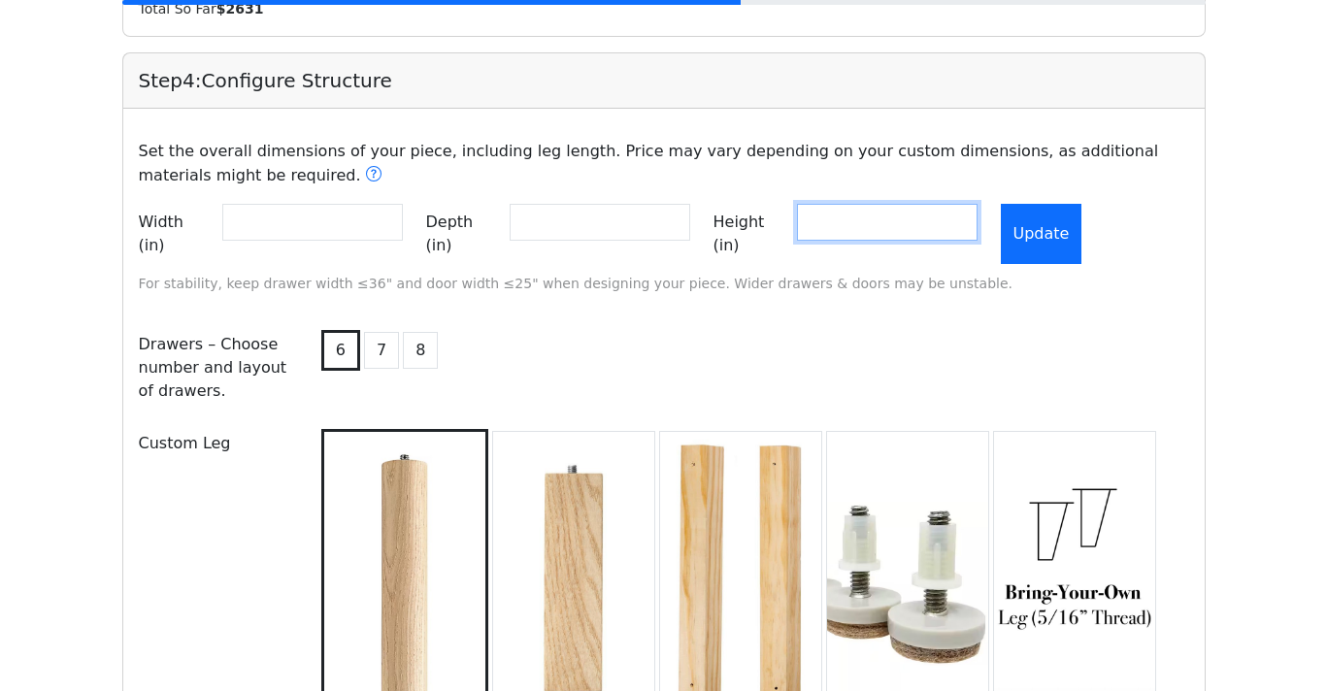
type input "**"
click at [1064, 229] on button "Update" at bounding box center [1042, 234] width 82 height 60
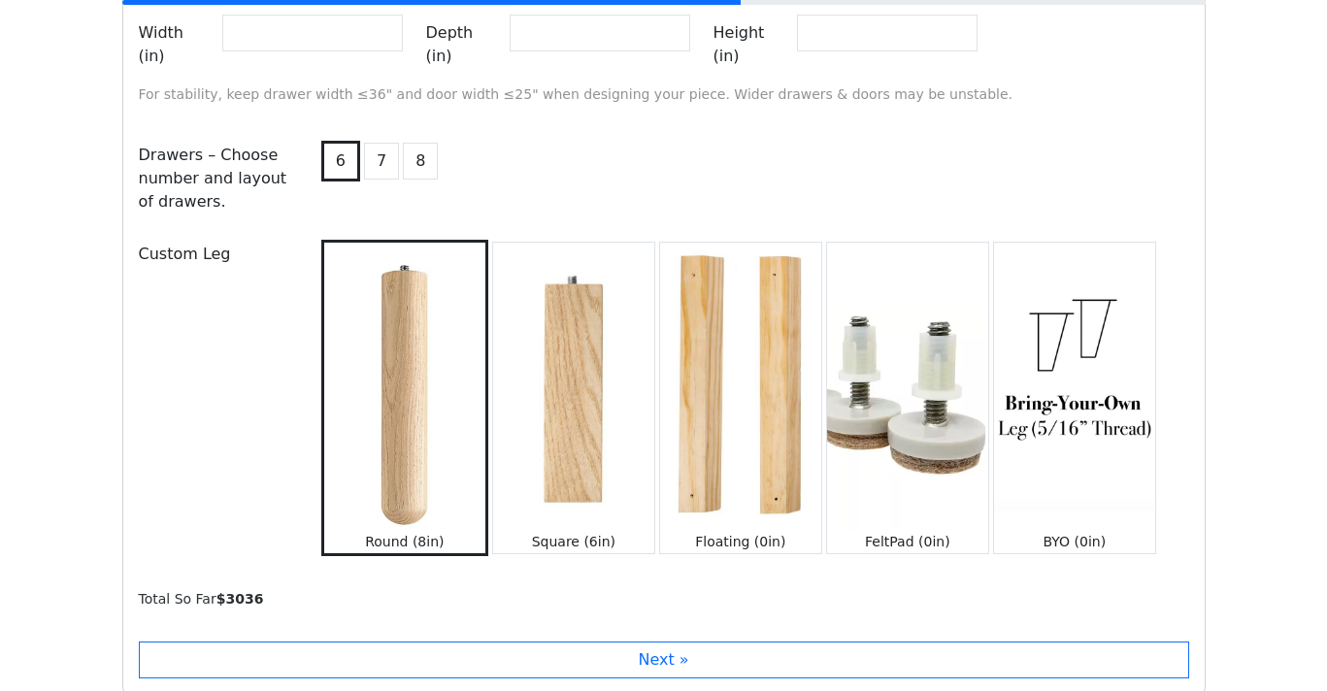
scroll to position [2365, 0]
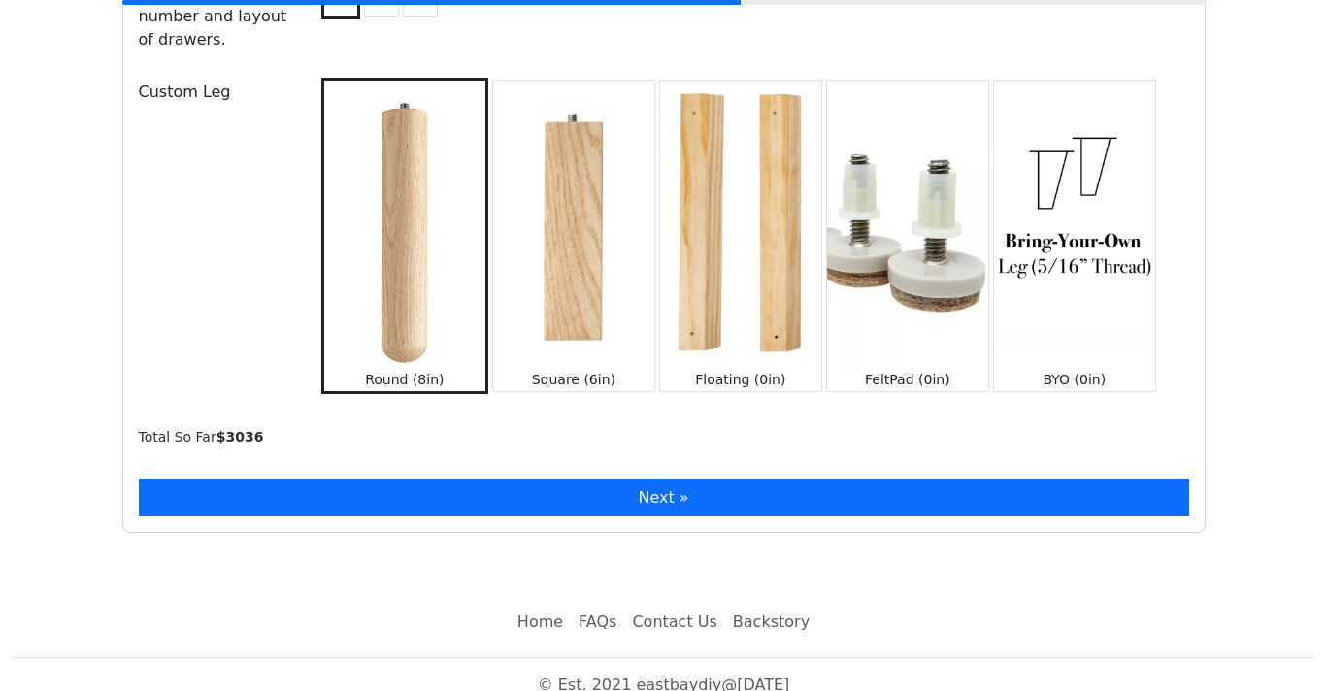
click at [662, 480] on button "Next »" at bounding box center [664, 498] width 1051 height 37
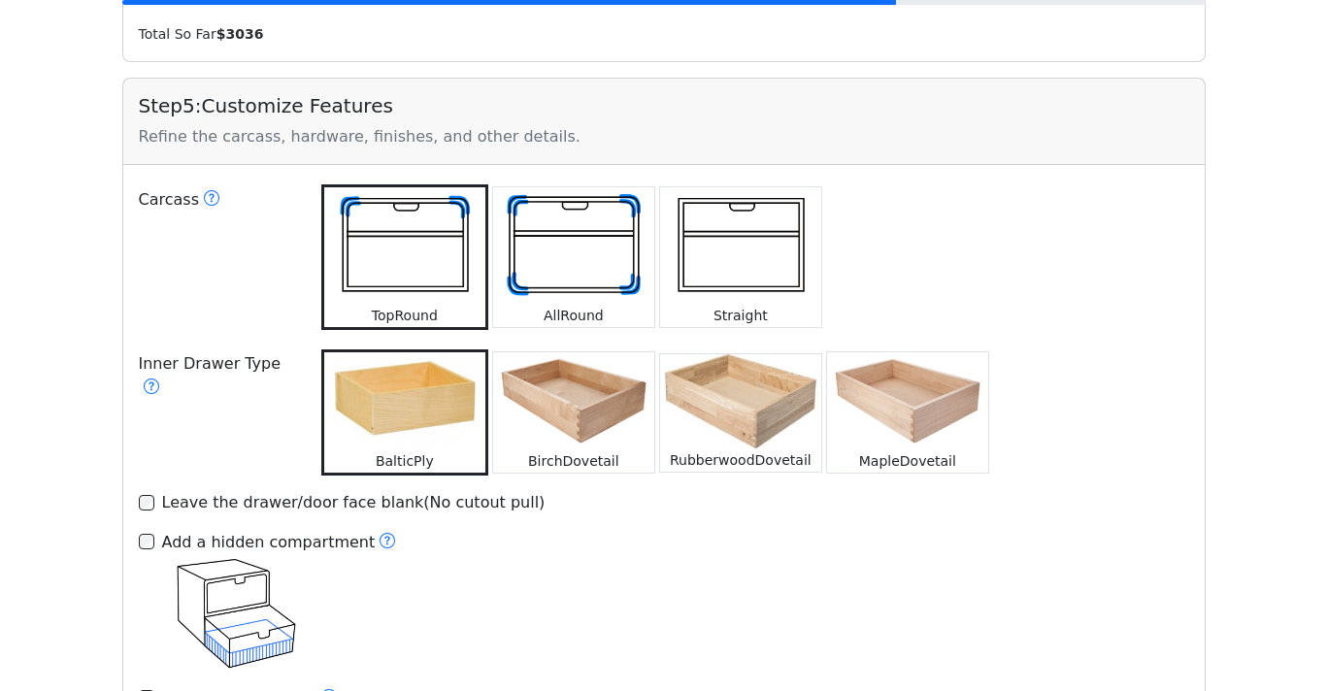
scroll to position [2748, 0]
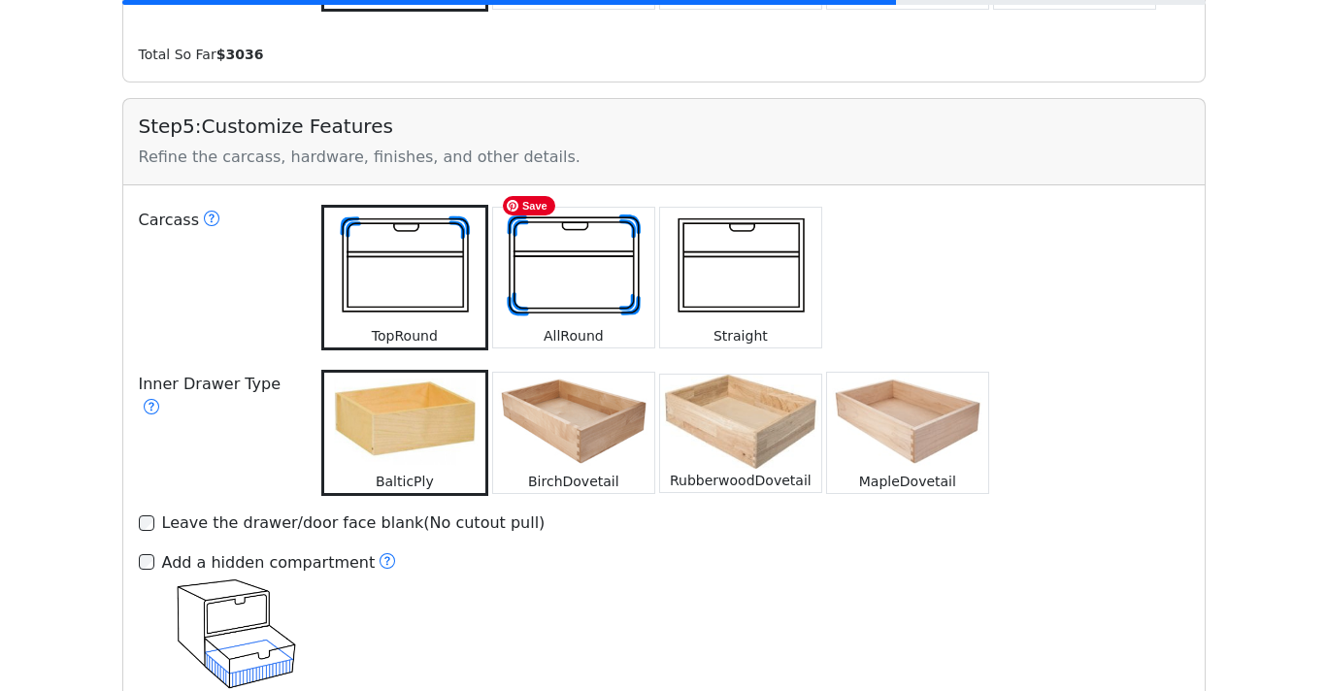
click at [582, 255] on img at bounding box center [573, 266] width 161 height 117
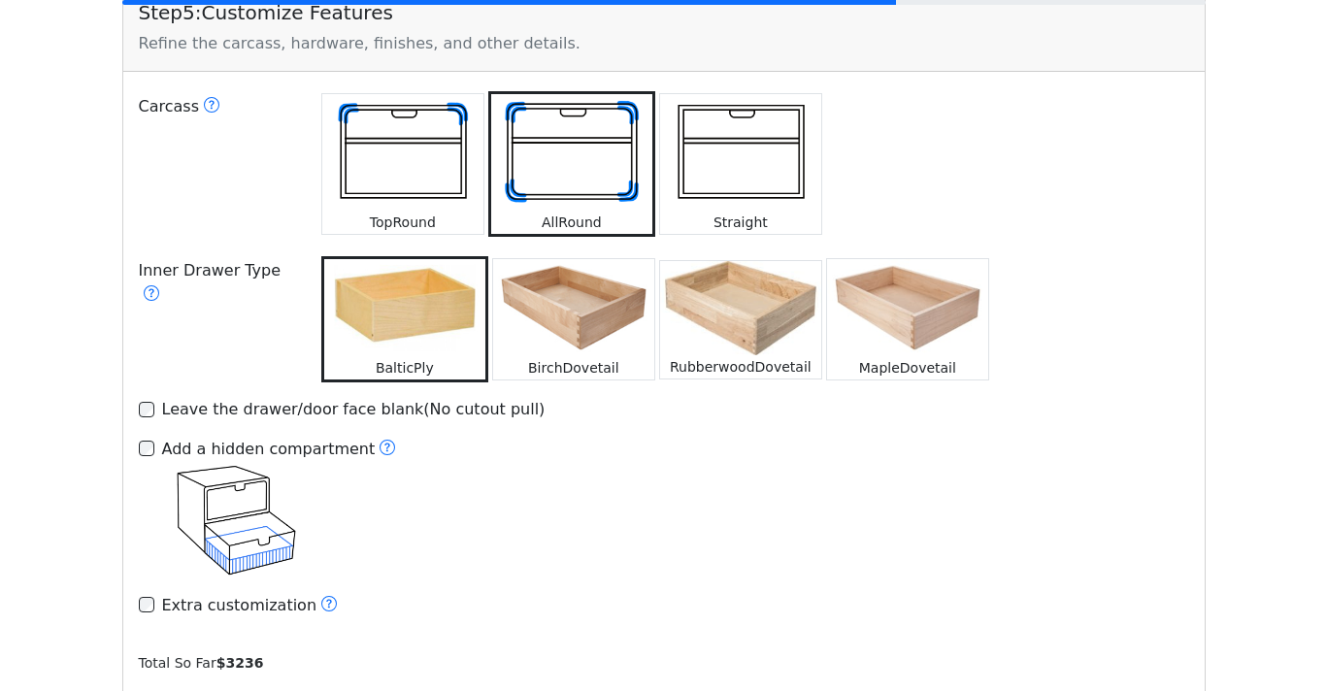
scroll to position [2862, 0]
click at [450, 179] on img at bounding box center [402, 151] width 161 height 117
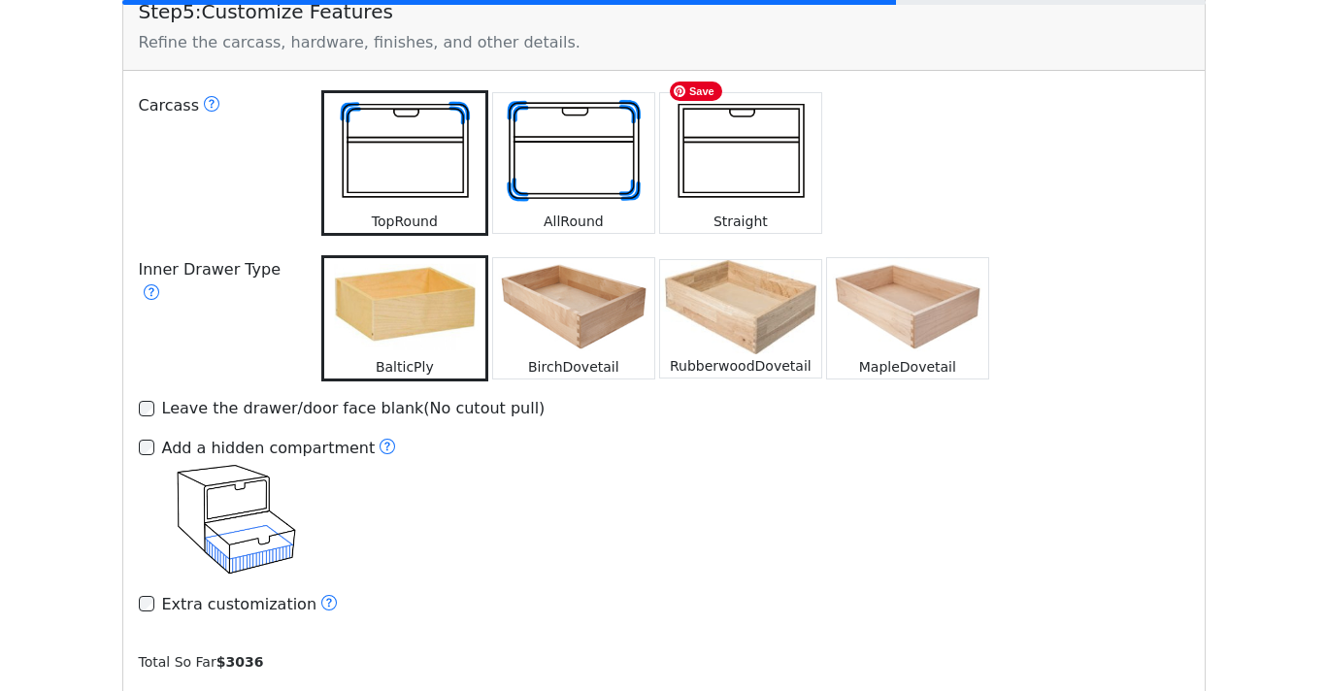
click at [755, 170] on img at bounding box center [740, 151] width 161 height 117
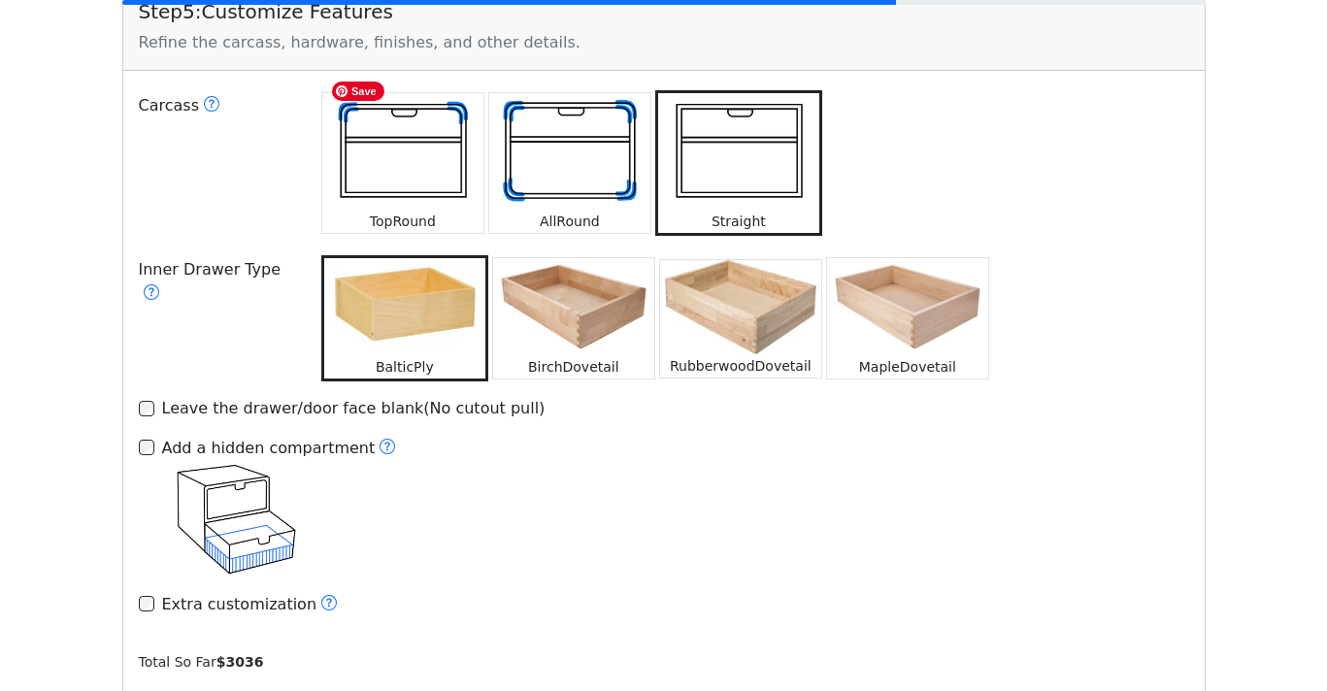
click at [441, 166] on img at bounding box center [402, 151] width 161 height 117
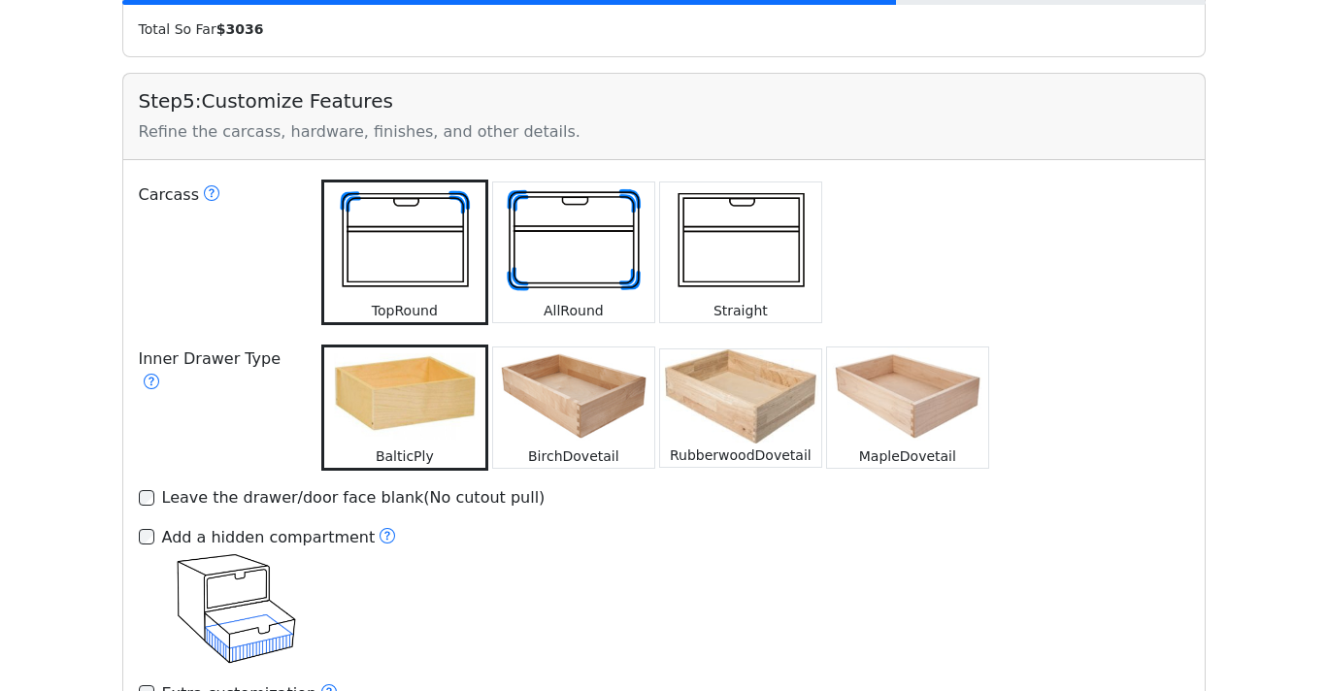
scroll to position [2769, 0]
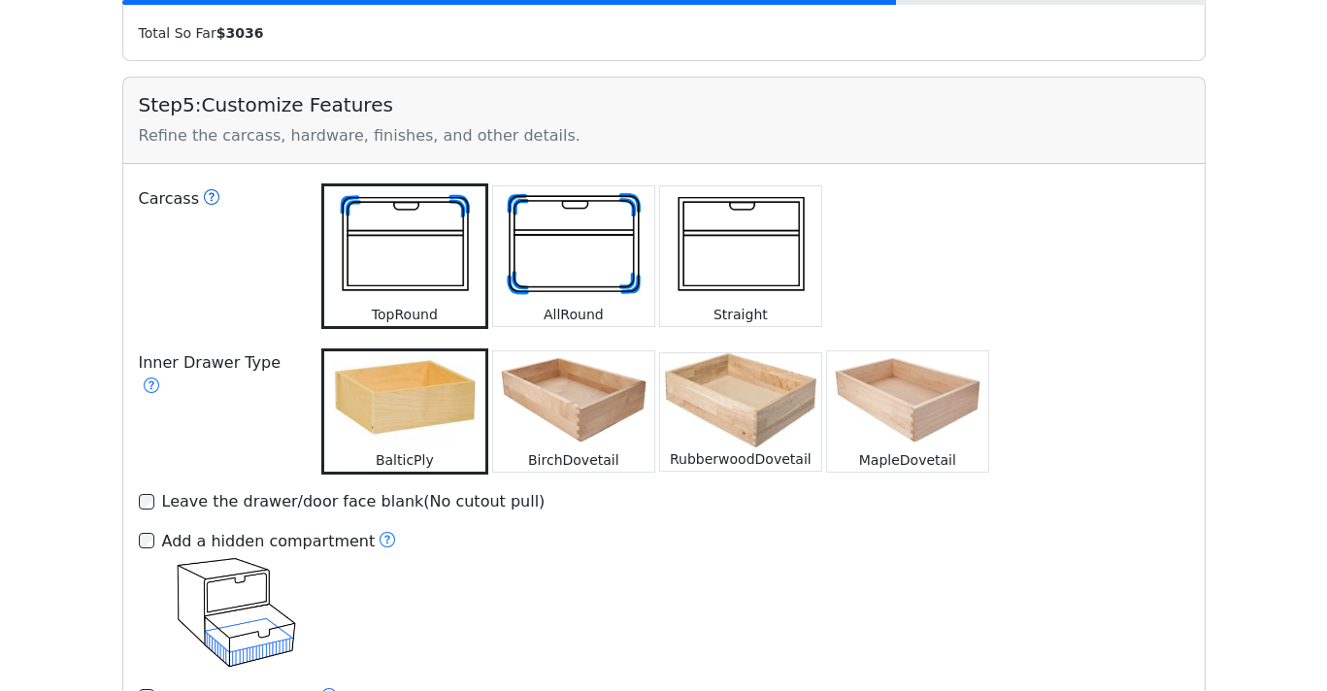
click at [208, 189] on icon at bounding box center [212, 197] width 16 height 16
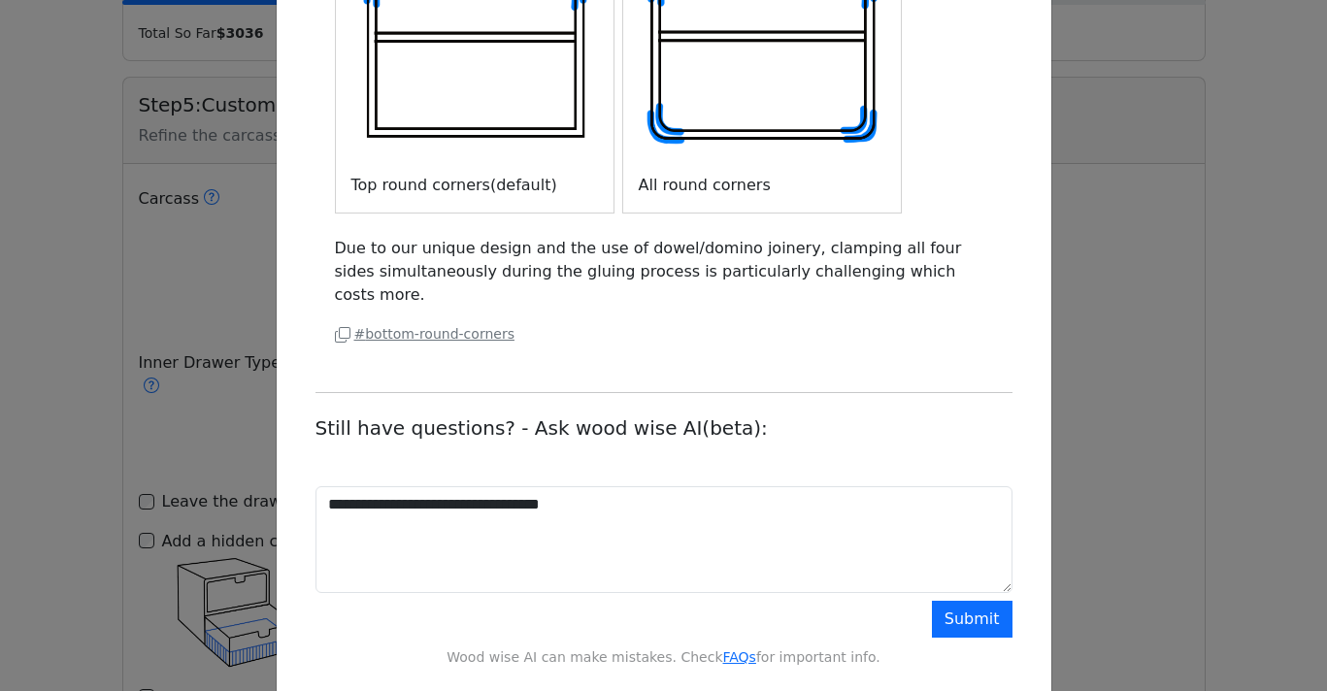
scroll to position [322, 0]
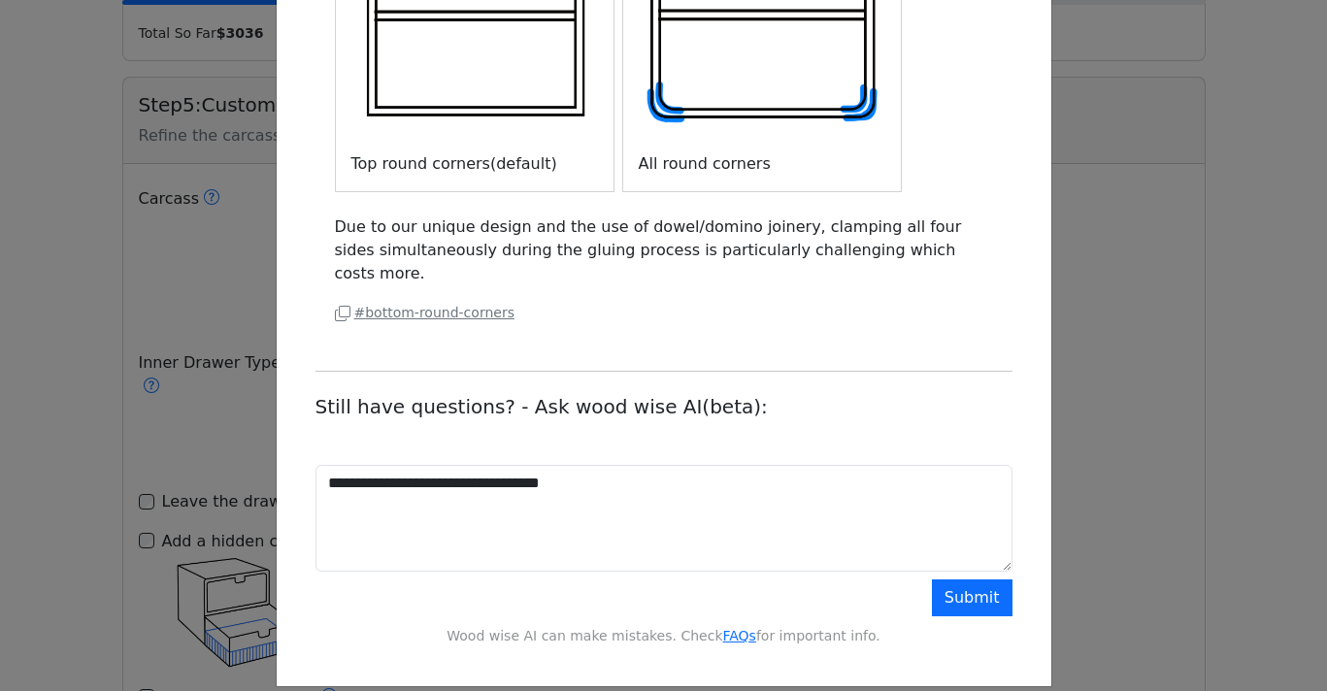
click at [1163, 402] on div "**********" at bounding box center [663, 345] width 1327 height 691
click at [1162, 378] on div "**********" at bounding box center [663, 345] width 1327 height 691
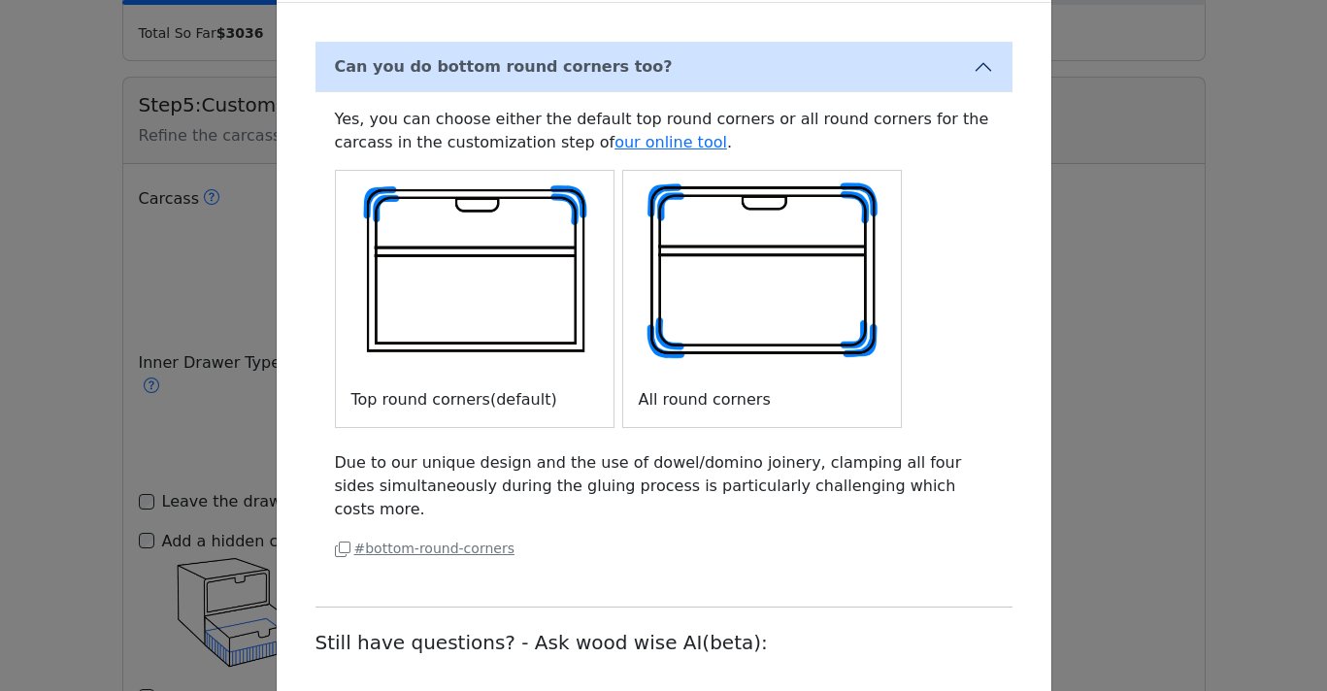
scroll to position [0, 0]
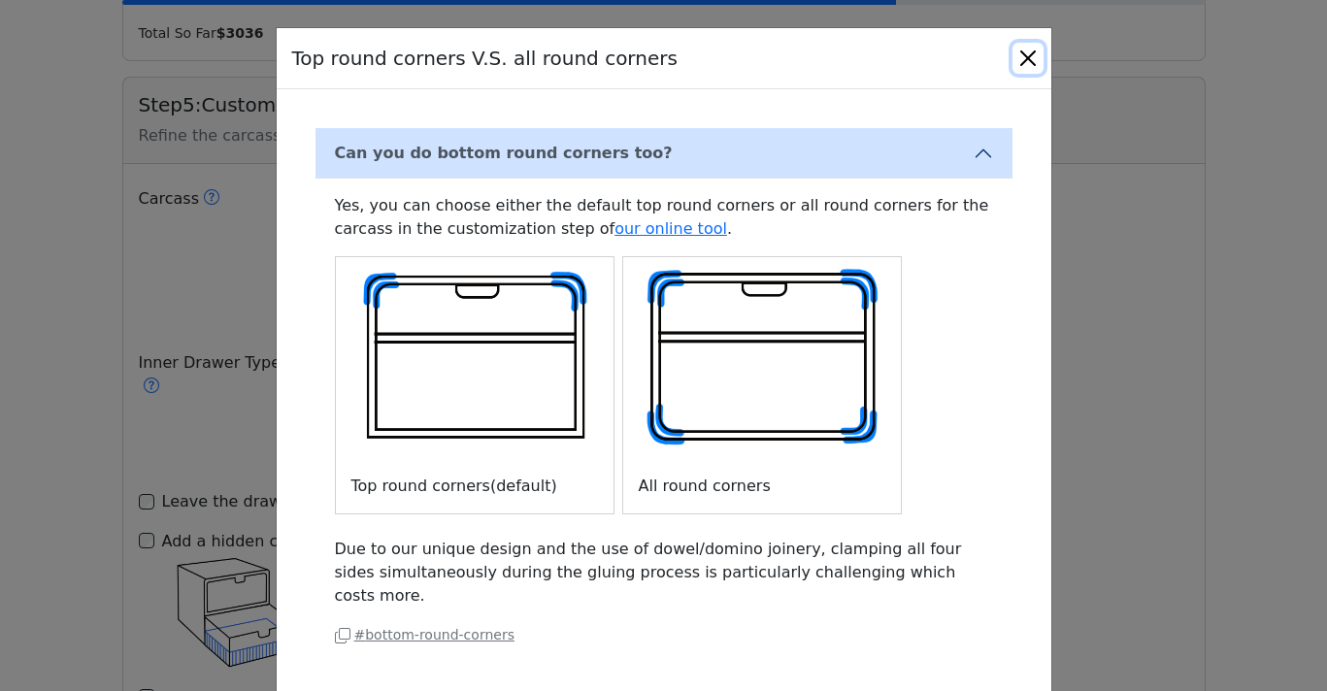
click at [1027, 56] on button "Close" at bounding box center [1028, 58] width 31 height 31
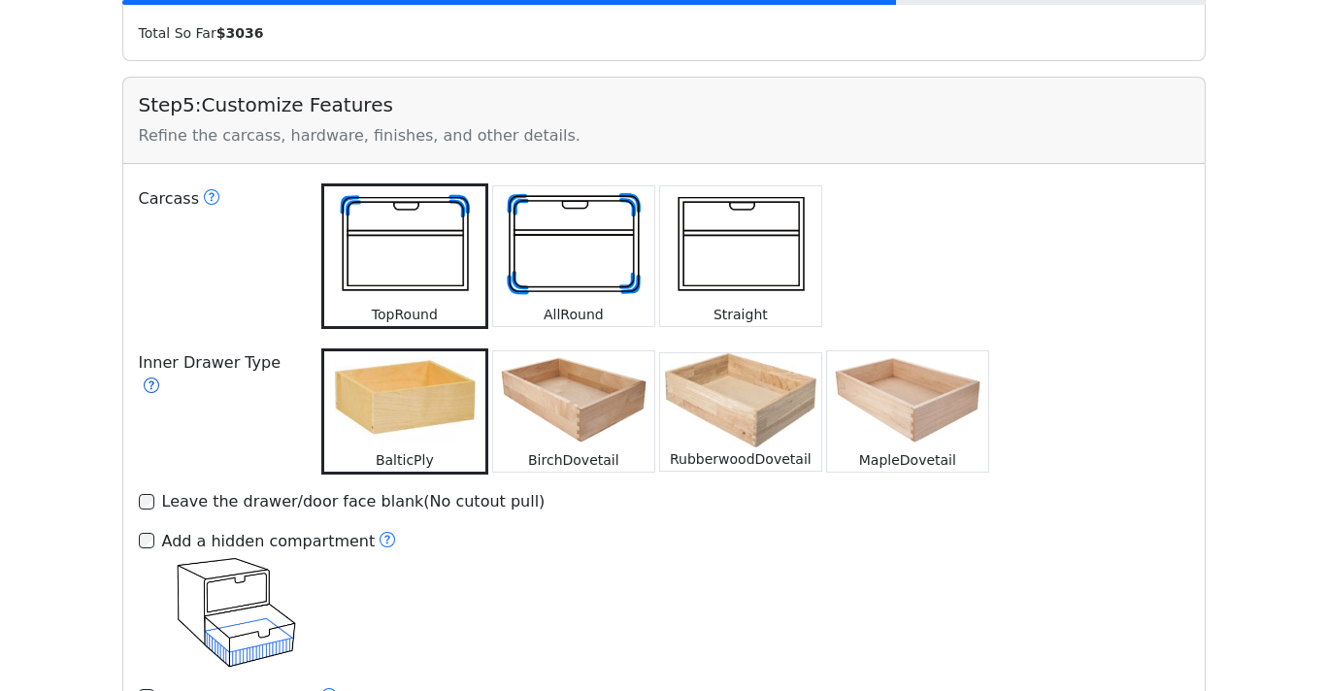
click at [159, 378] on icon at bounding box center [152, 386] width 16 height 16
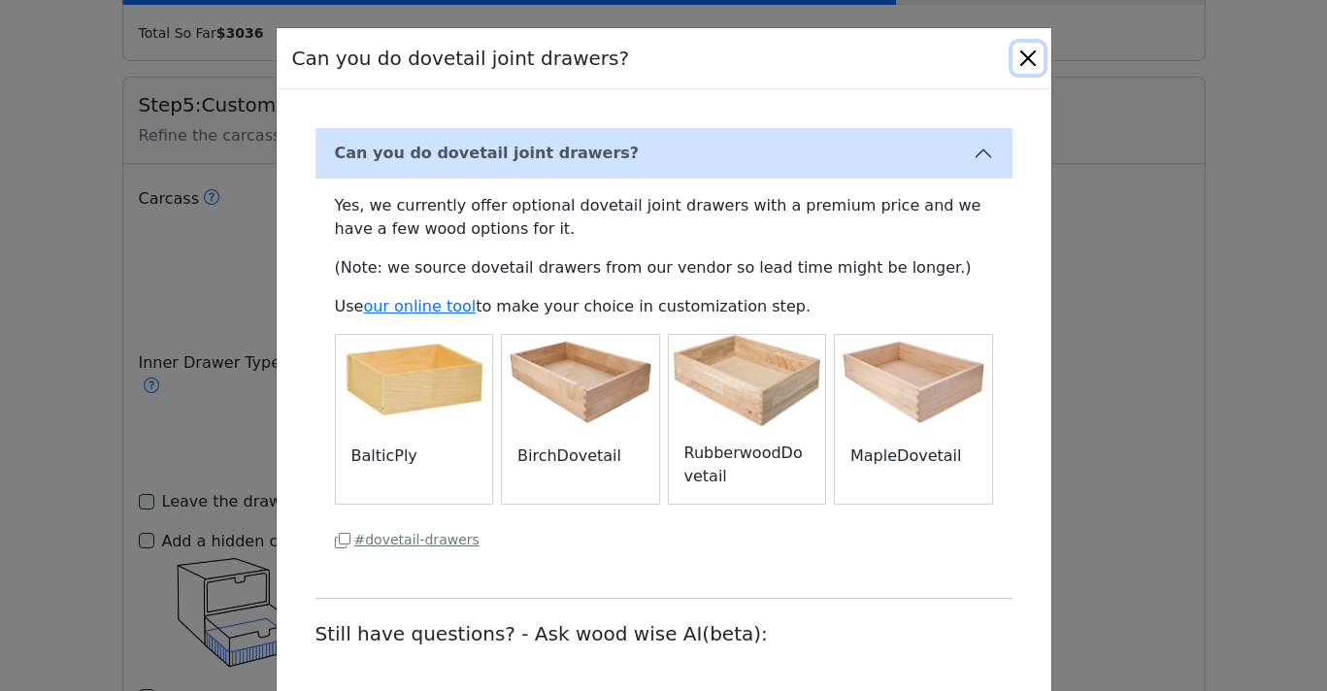
click at [1028, 56] on button "Close" at bounding box center [1028, 58] width 31 height 31
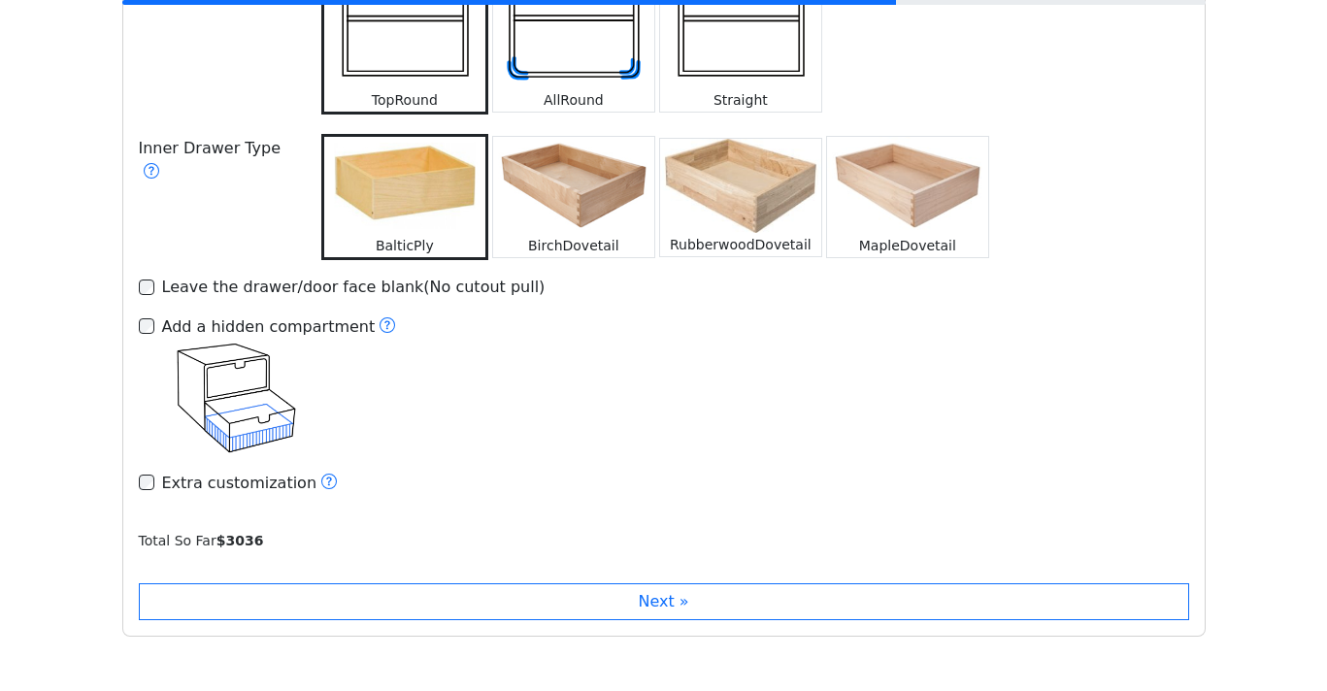
scroll to position [2967, 0]
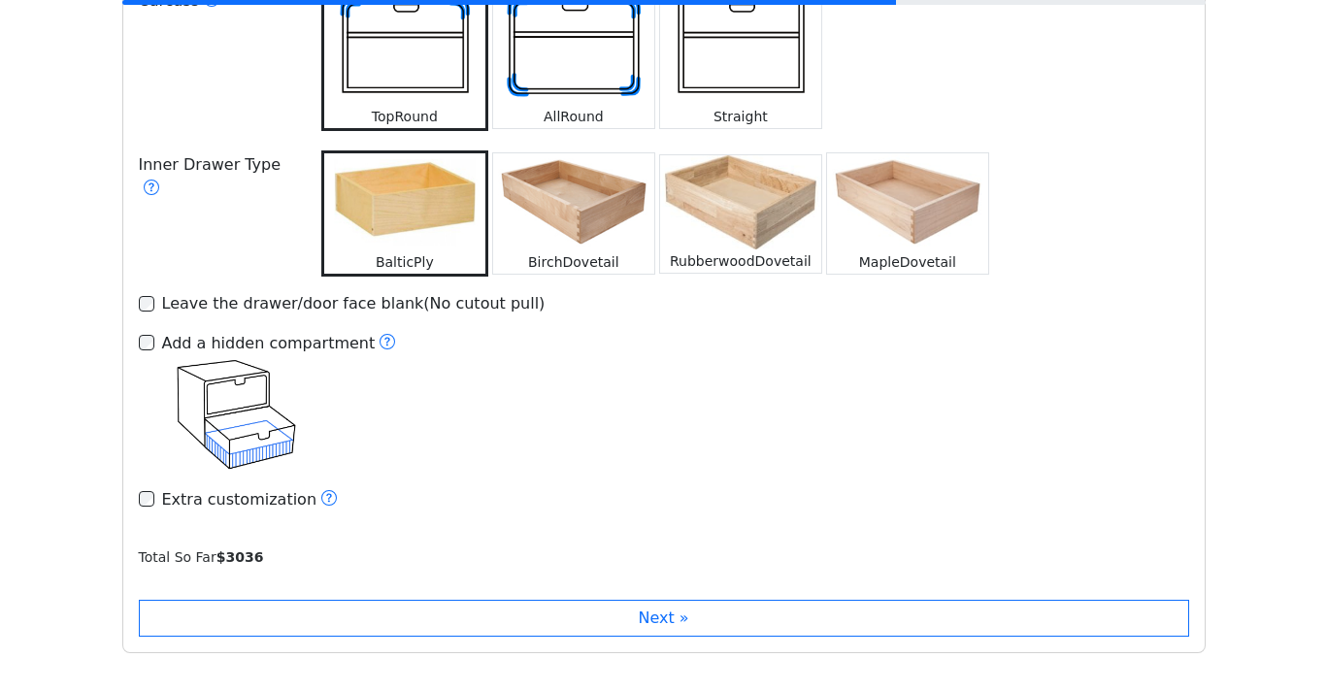
click at [561, 191] on img at bounding box center [573, 201] width 161 height 97
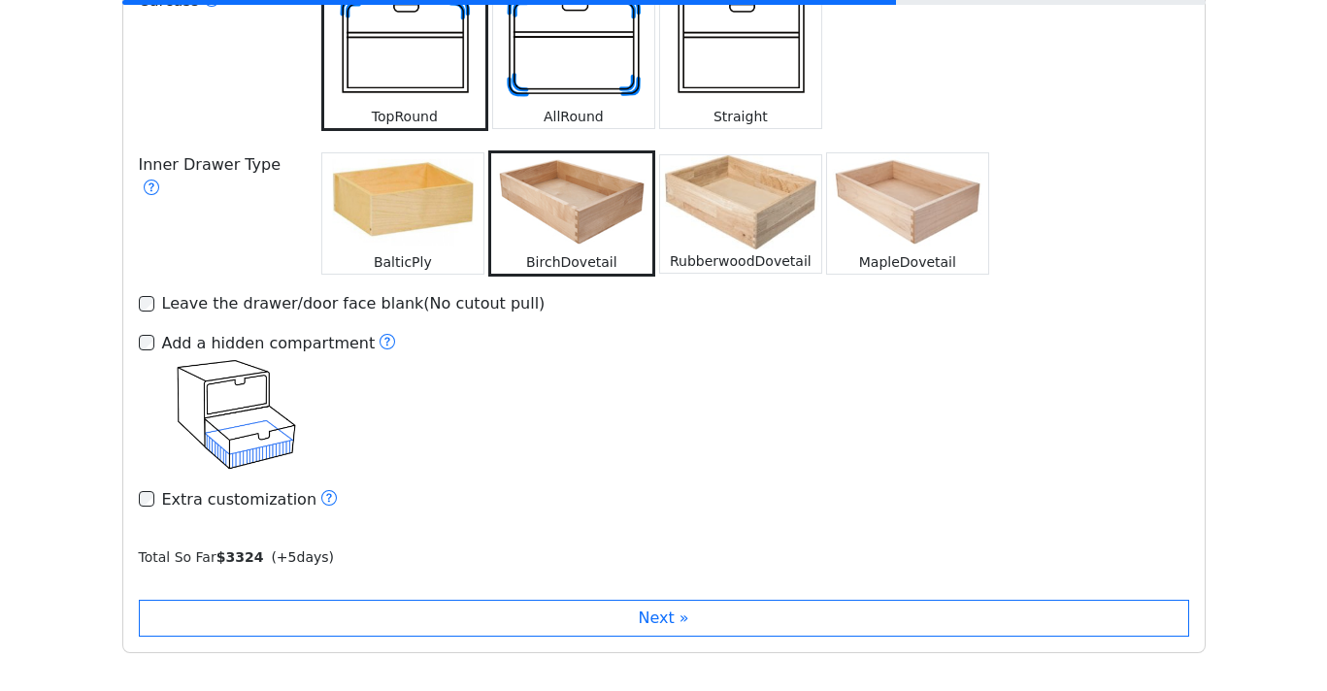
click at [895, 220] on img at bounding box center [907, 201] width 161 height 97
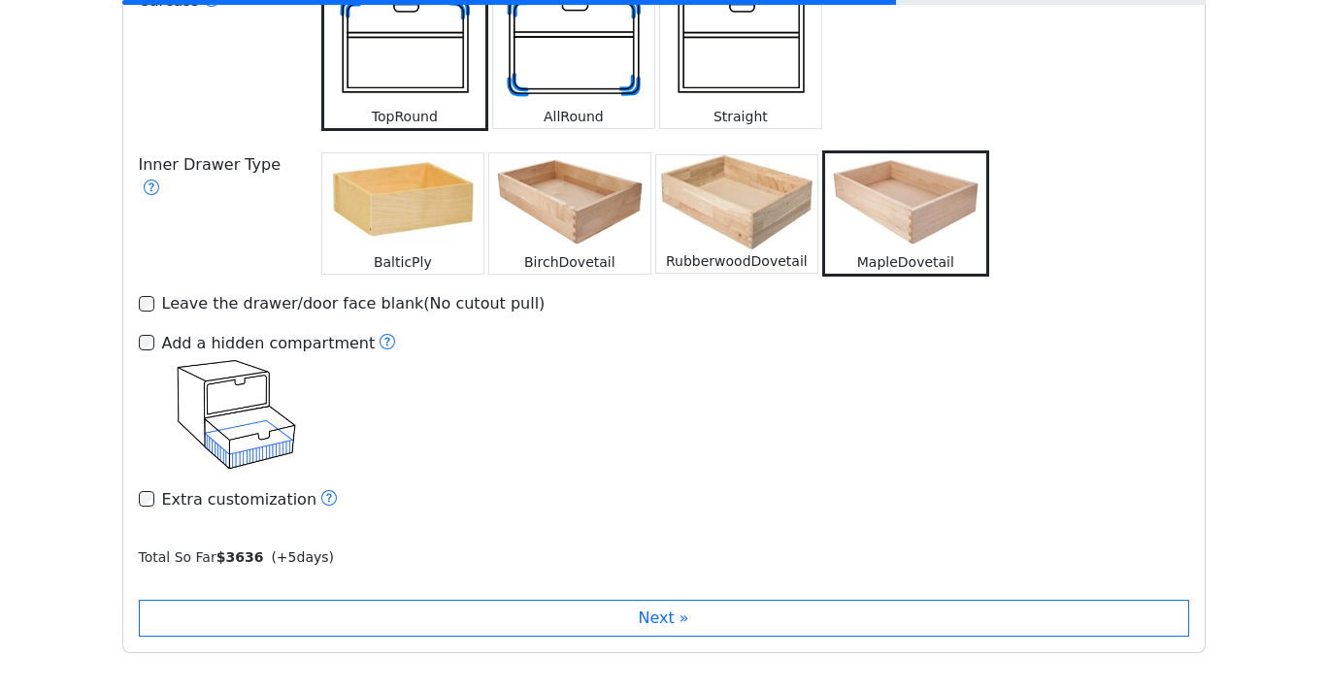
click at [603, 208] on img at bounding box center [569, 201] width 161 height 97
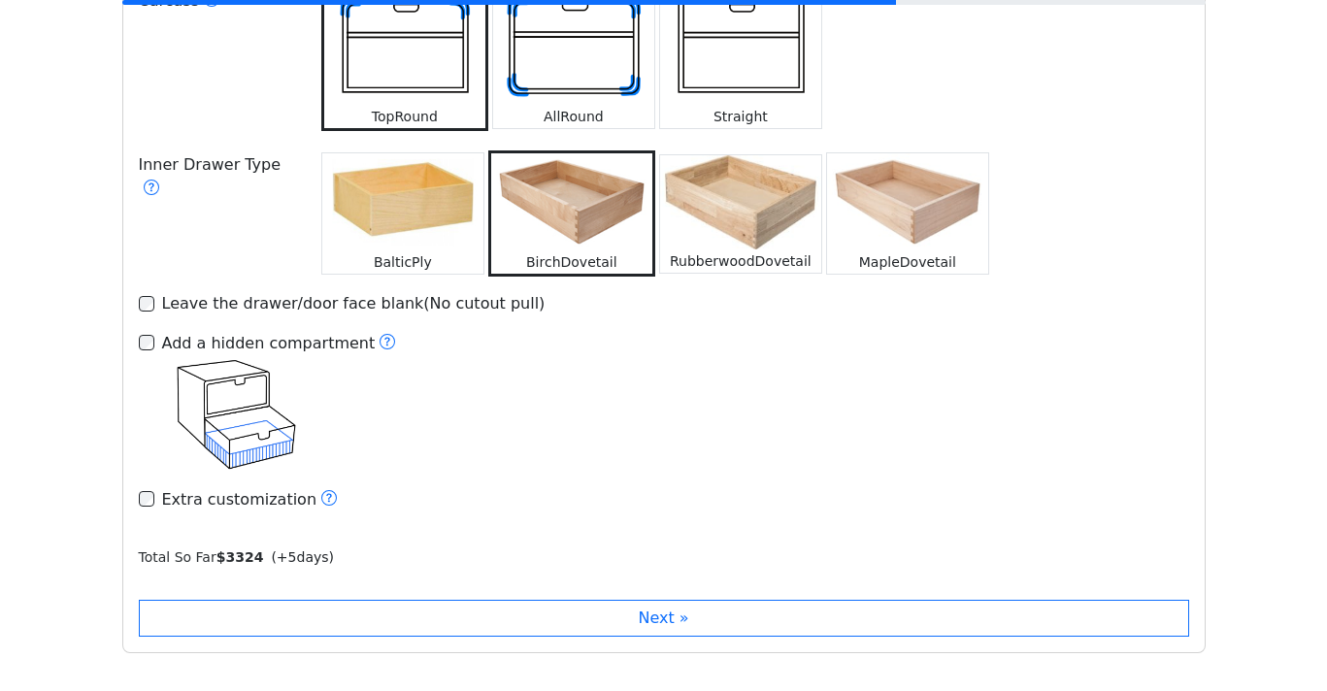
click at [461, 208] on img at bounding box center [402, 201] width 161 height 97
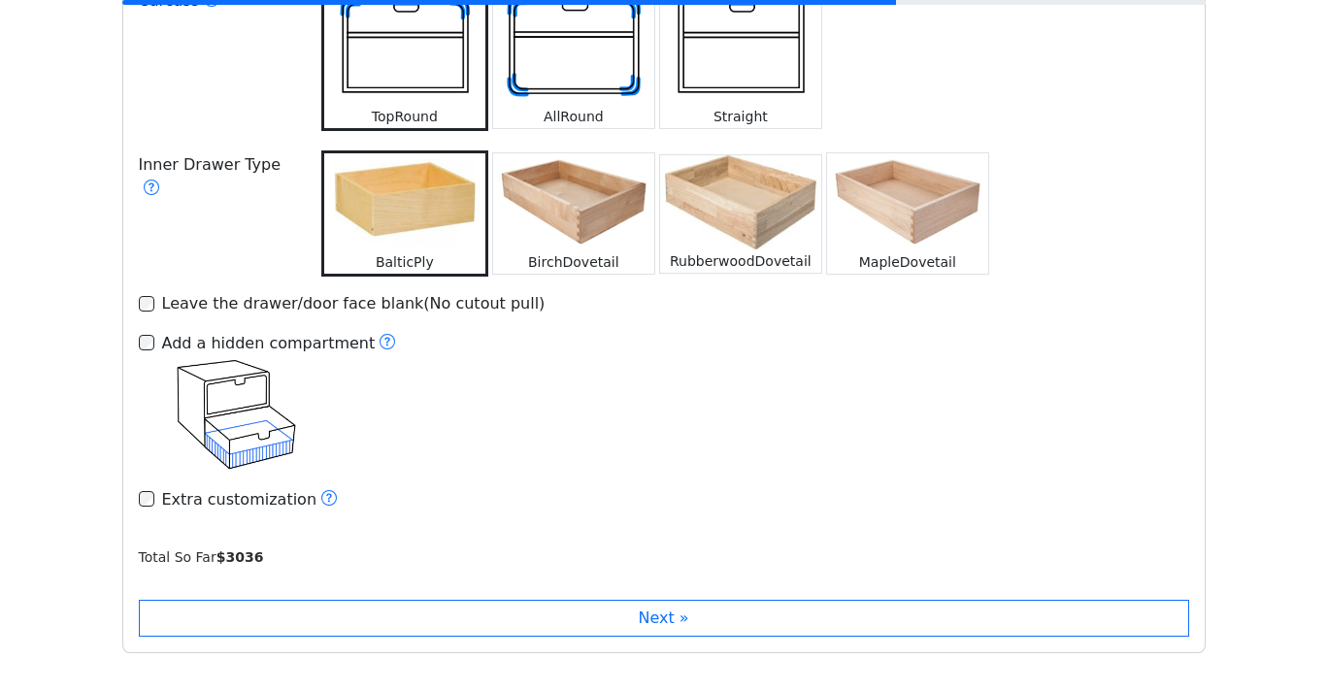
click at [563, 213] on img at bounding box center [573, 201] width 161 height 97
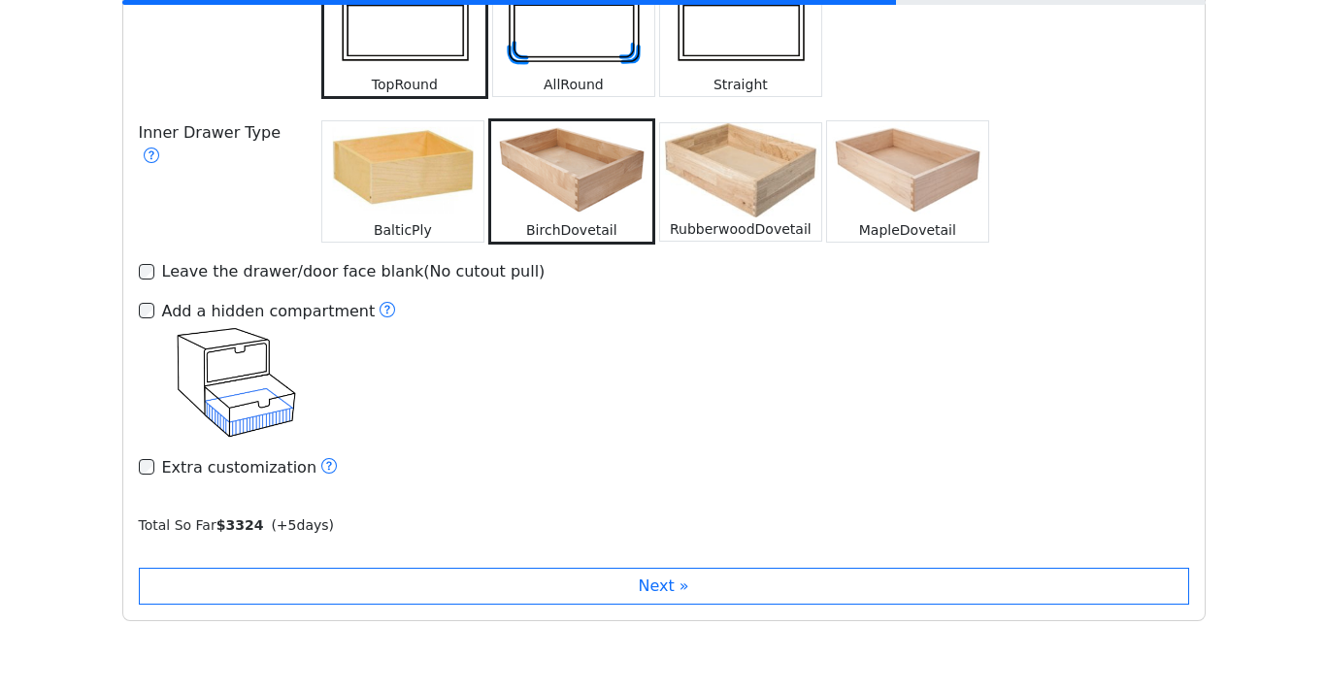
scroll to position [3004, 0]
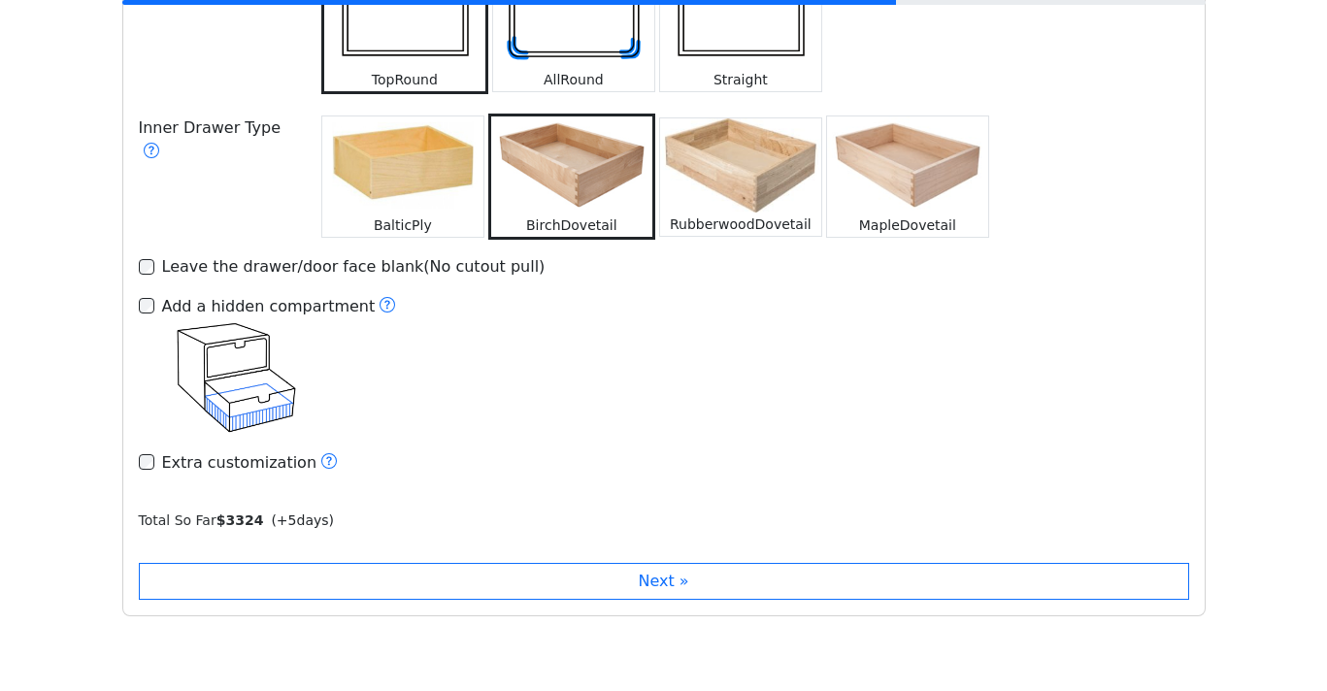
click at [324, 450] on div "Extra customization" at bounding box center [664, 462] width 1051 height 25
click at [321, 453] on icon at bounding box center [329, 461] width 16 height 16
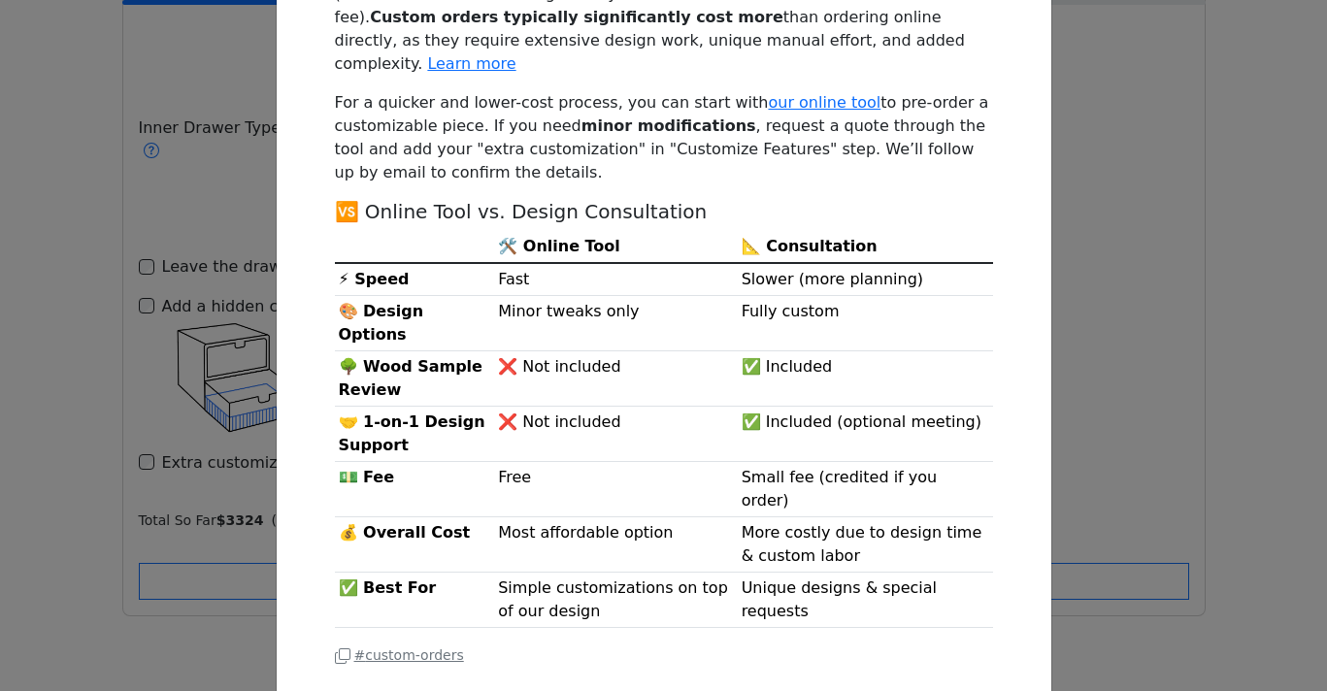
scroll to position [348, 0]
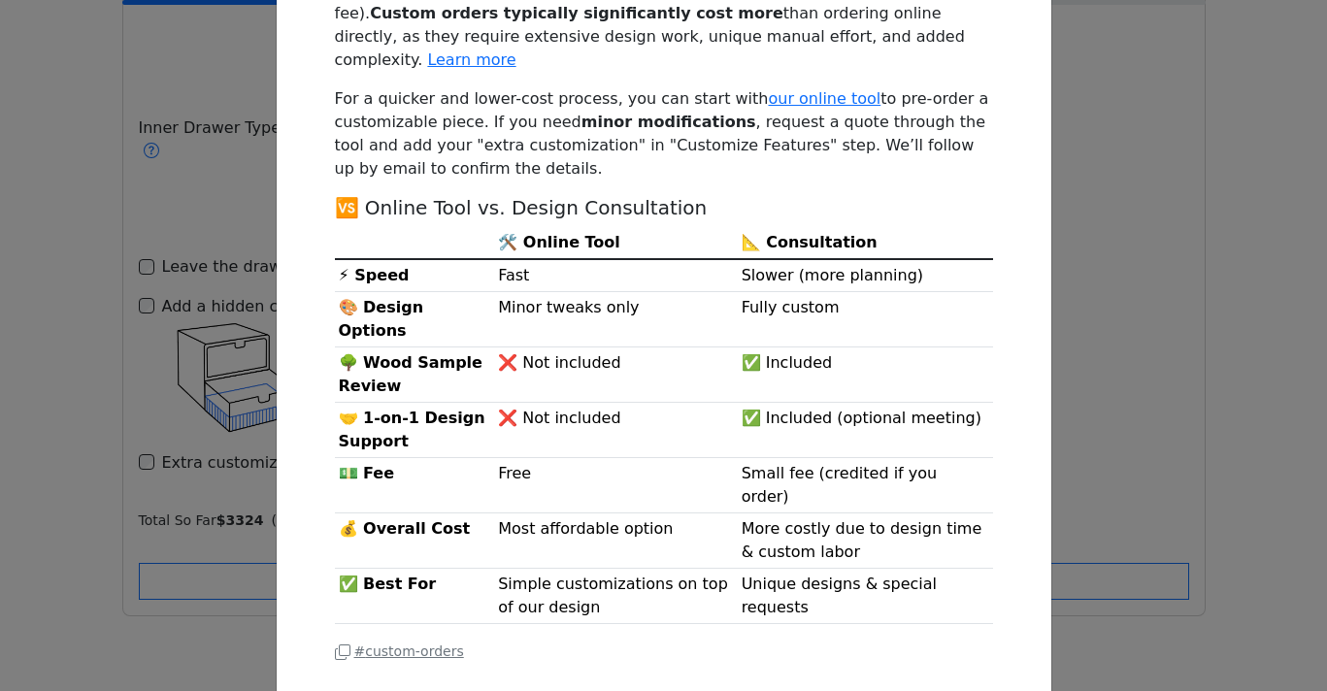
click at [1083, 377] on div "Need minor modifications? Do you accept custom orders & built-ins? Yes! We offe…" at bounding box center [663, 345] width 1327 height 691
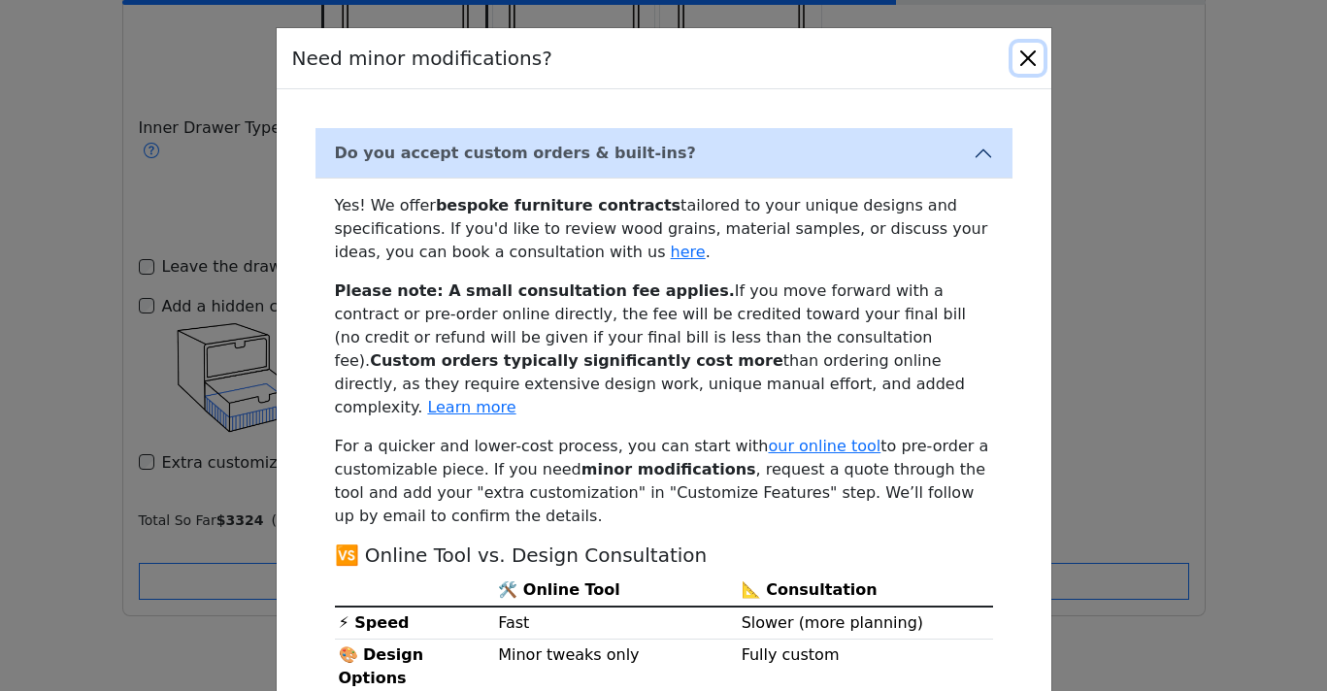
click at [1031, 58] on button "Close" at bounding box center [1028, 58] width 31 height 31
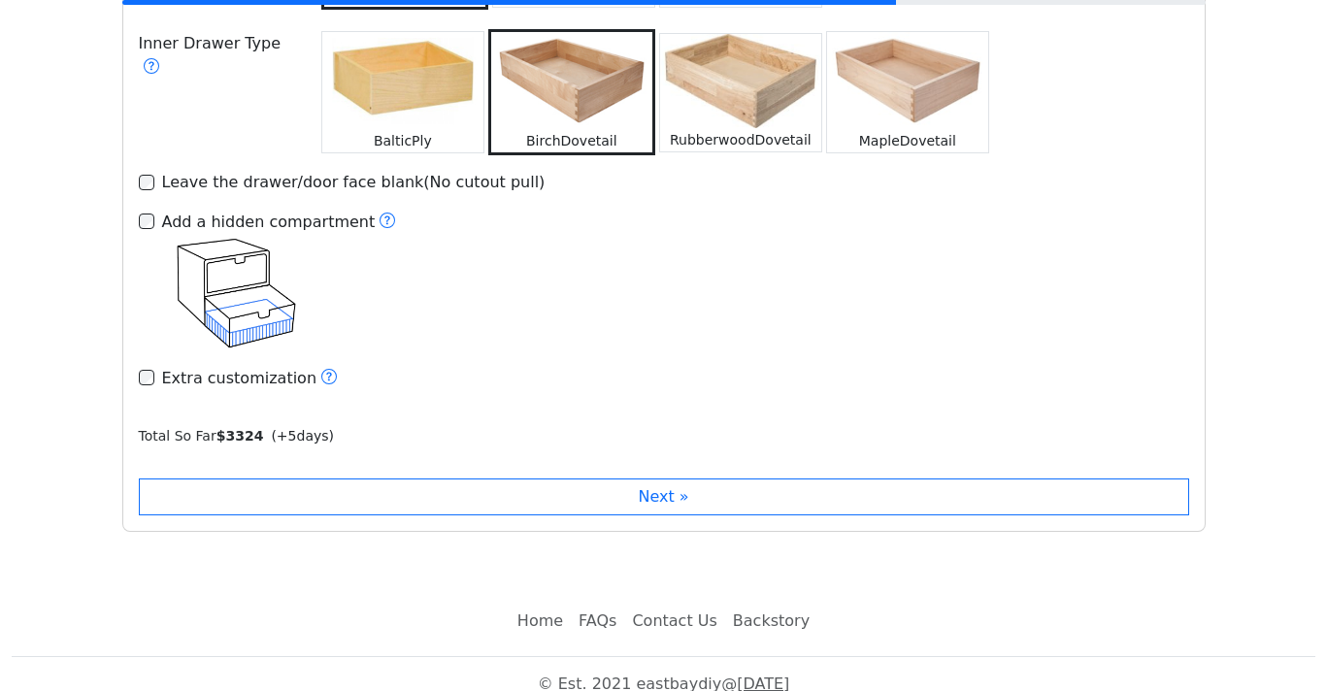
scroll to position [3089, 0]
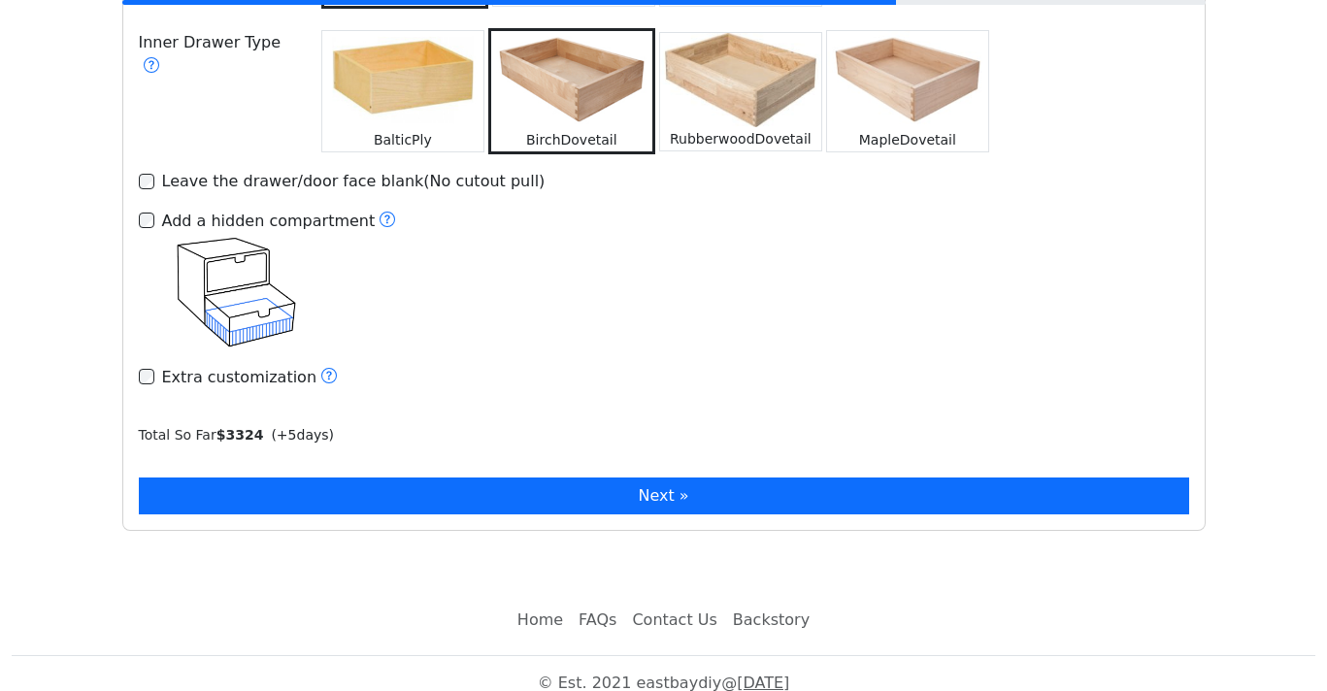
click at [487, 487] on button "Next »" at bounding box center [664, 496] width 1051 height 37
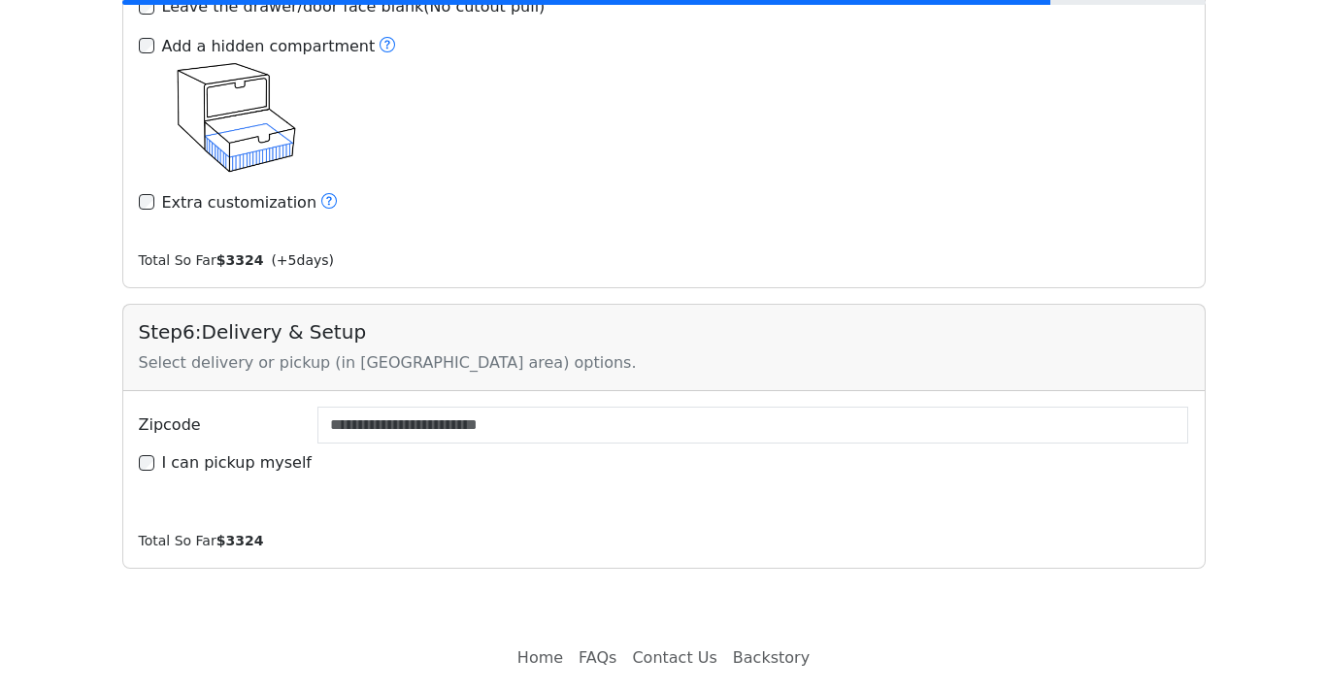
scroll to position [3279, 0]
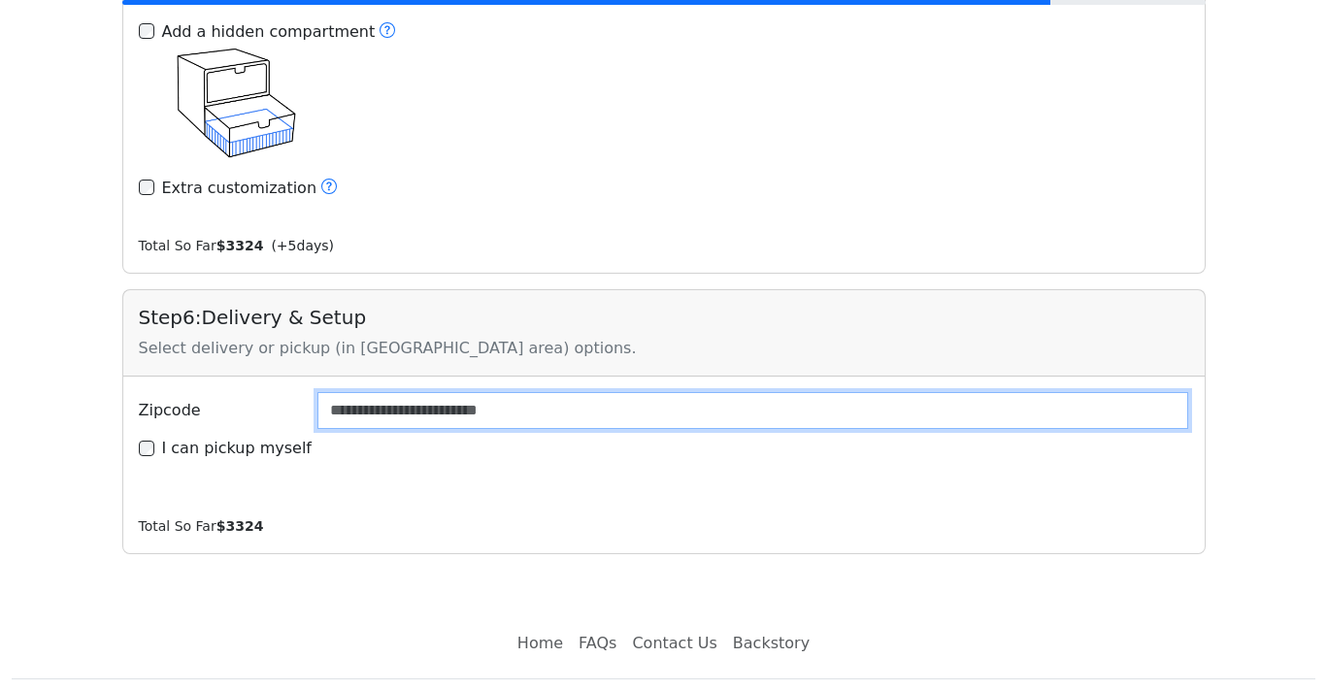
click at [475, 392] on input "Zipcode" at bounding box center [753, 410] width 872 height 37
type input "*****"
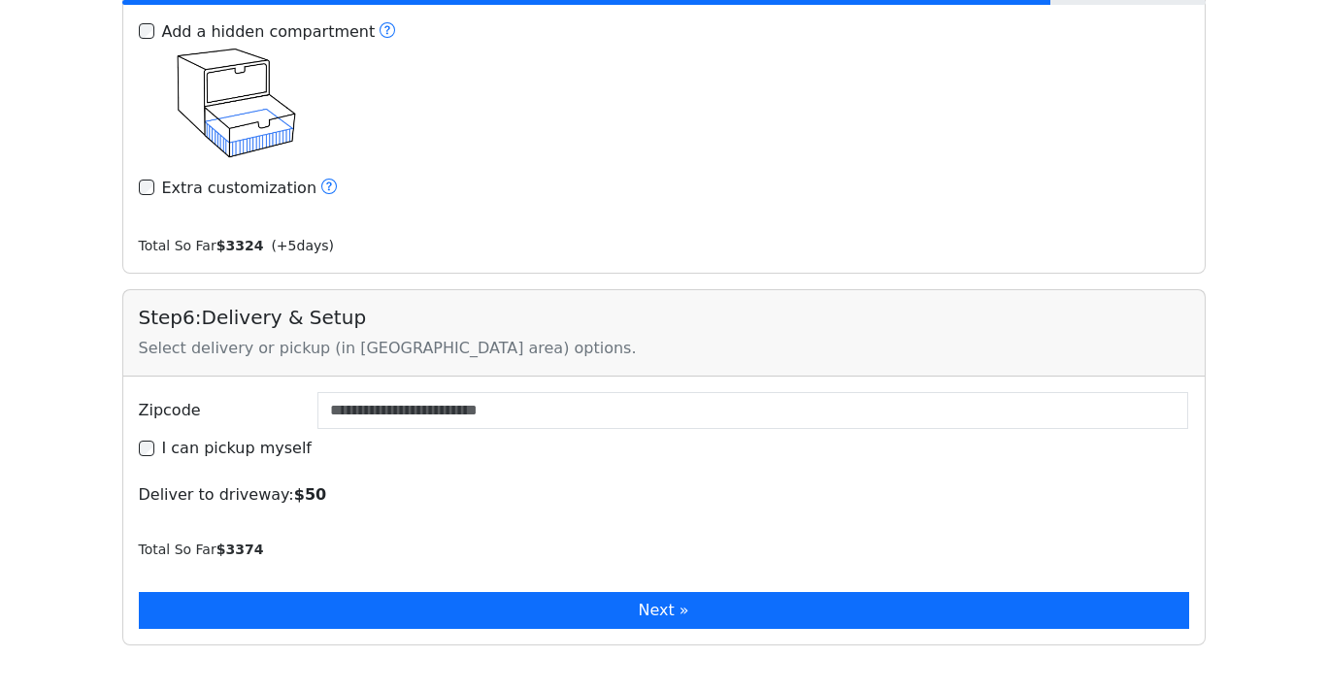
click at [533, 592] on button "Next »" at bounding box center [664, 610] width 1051 height 37
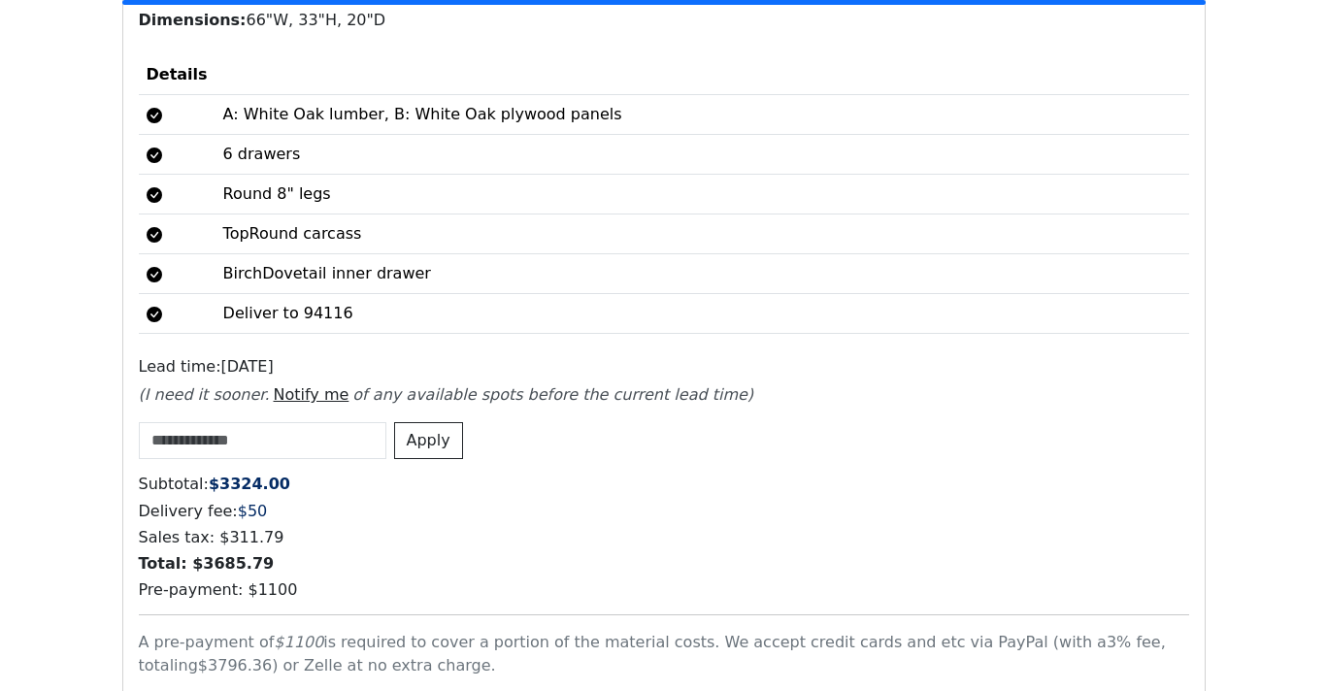
scroll to position [4376, 0]
click at [305, 383] on button "Notify me" at bounding box center [312, 394] width 76 height 23
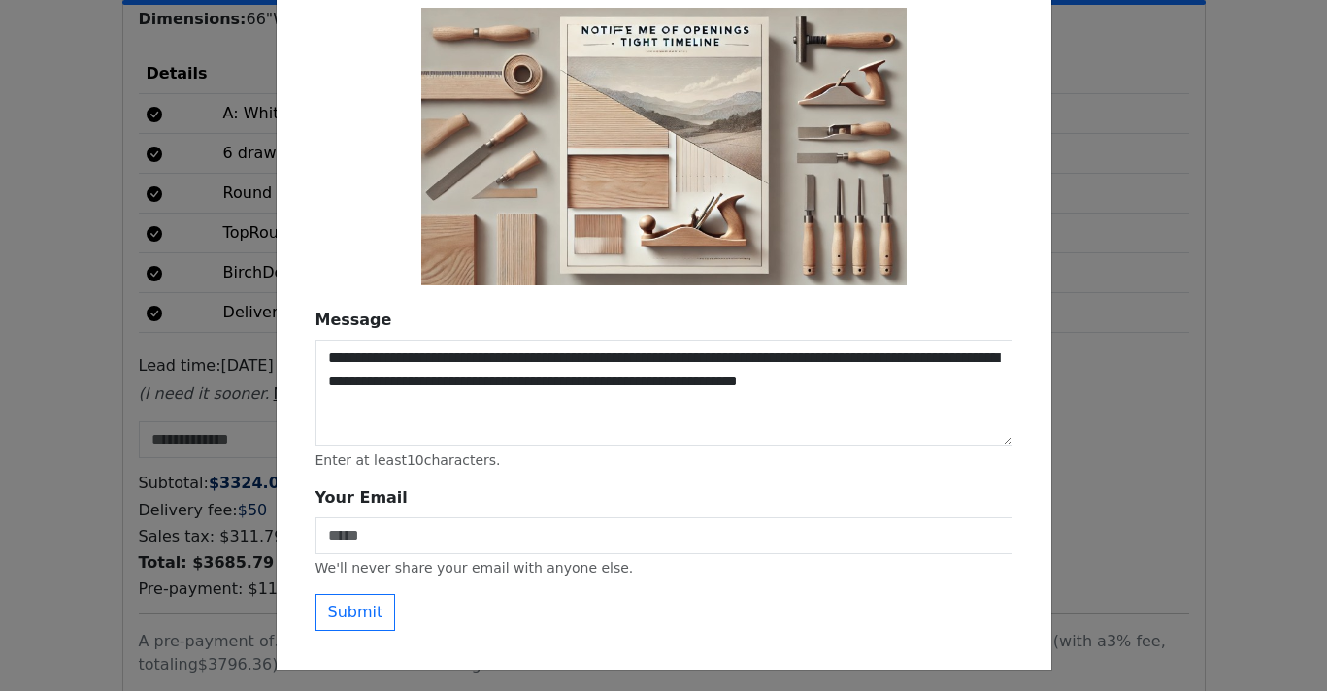
scroll to position [103, 0]
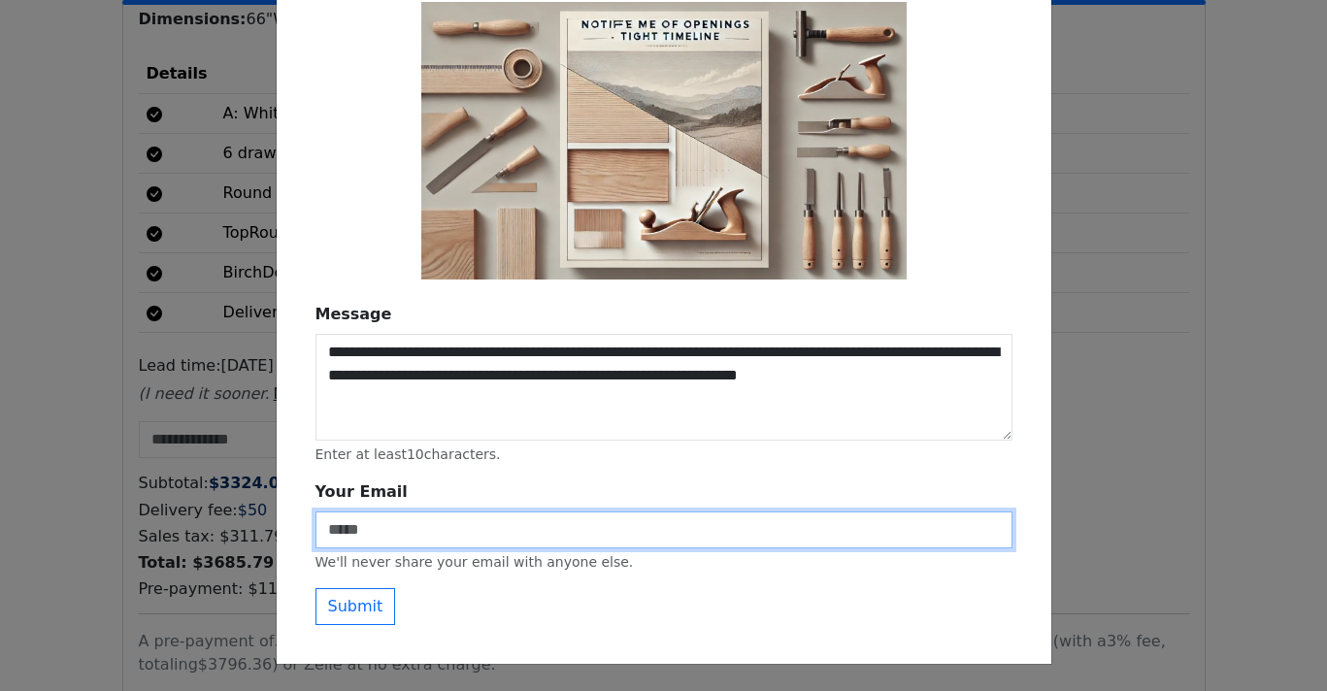
click at [663, 516] on input "Your Email" at bounding box center [664, 530] width 697 height 37
type input "**********"
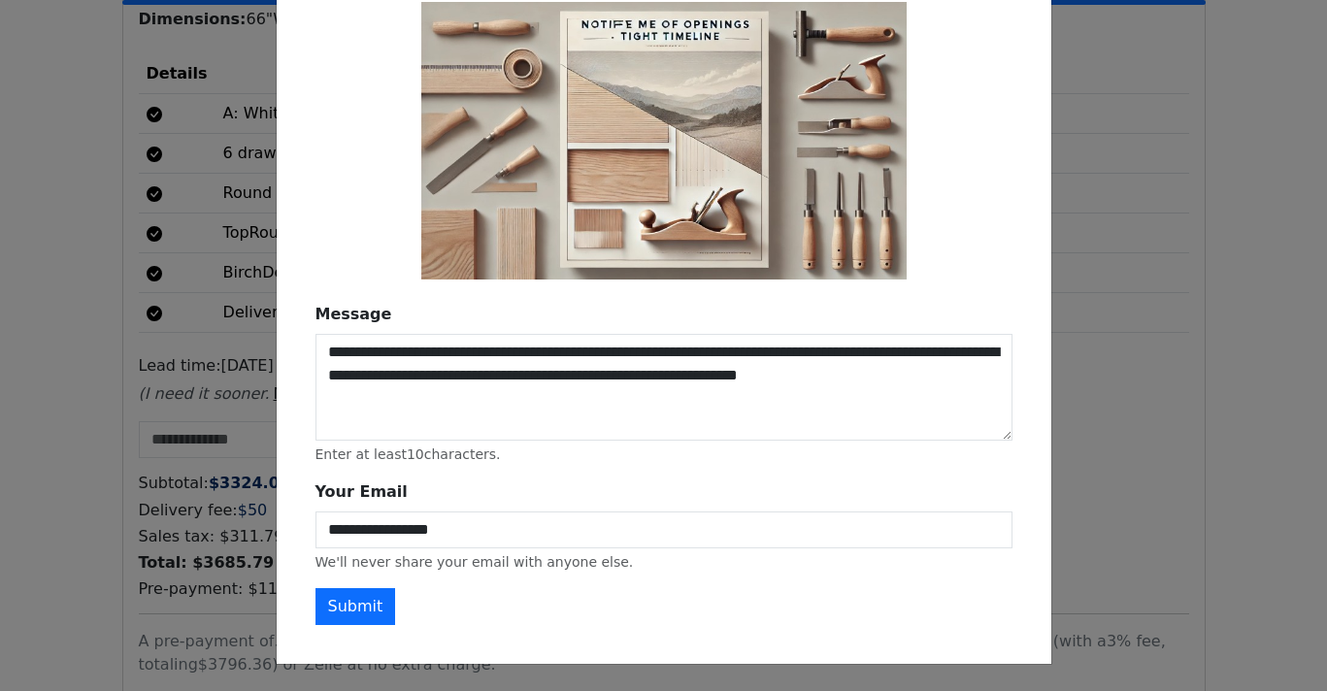
click at [376, 607] on button "Submit" at bounding box center [356, 606] width 81 height 37
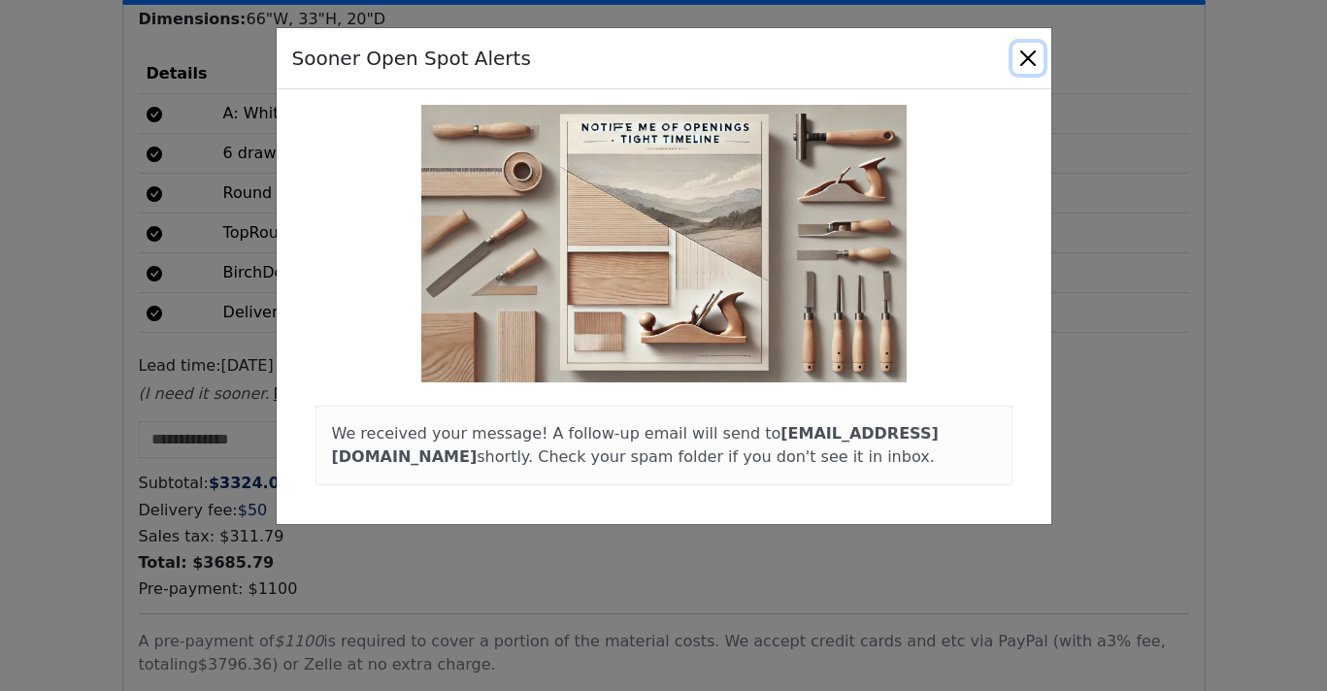
click at [1030, 66] on button "Close" at bounding box center [1028, 58] width 31 height 31
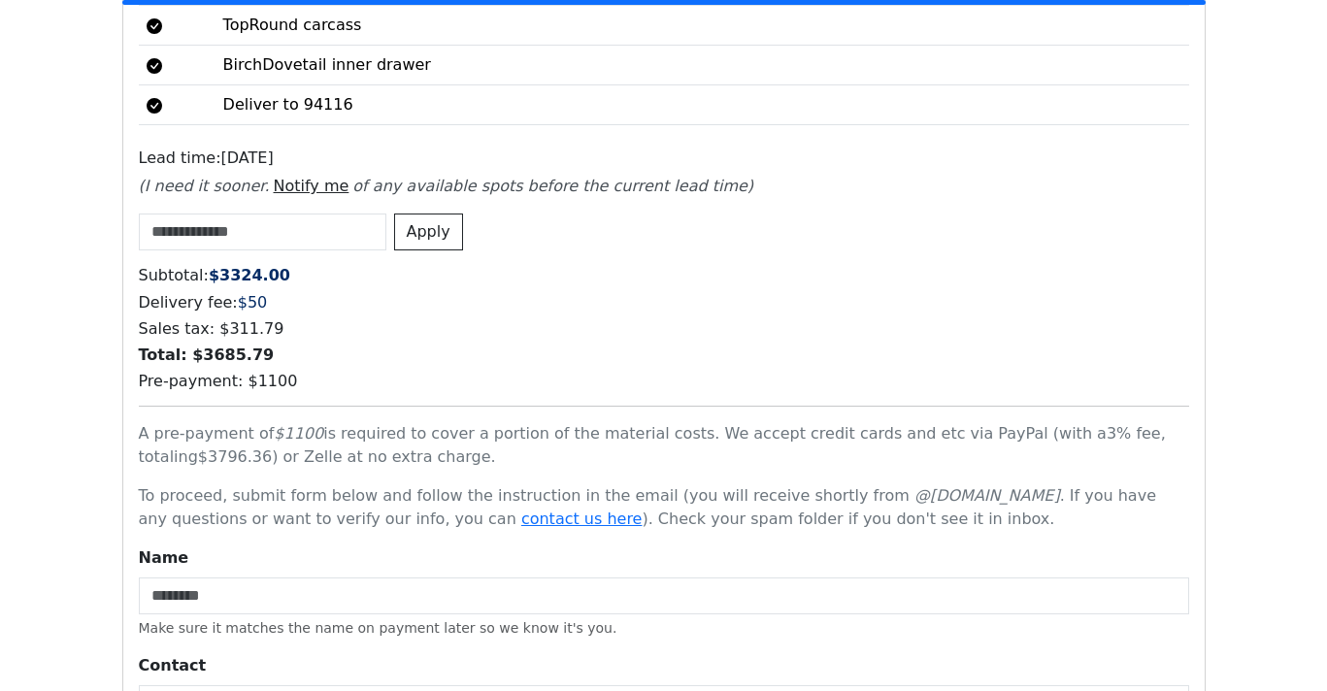
scroll to position [4615, 0]
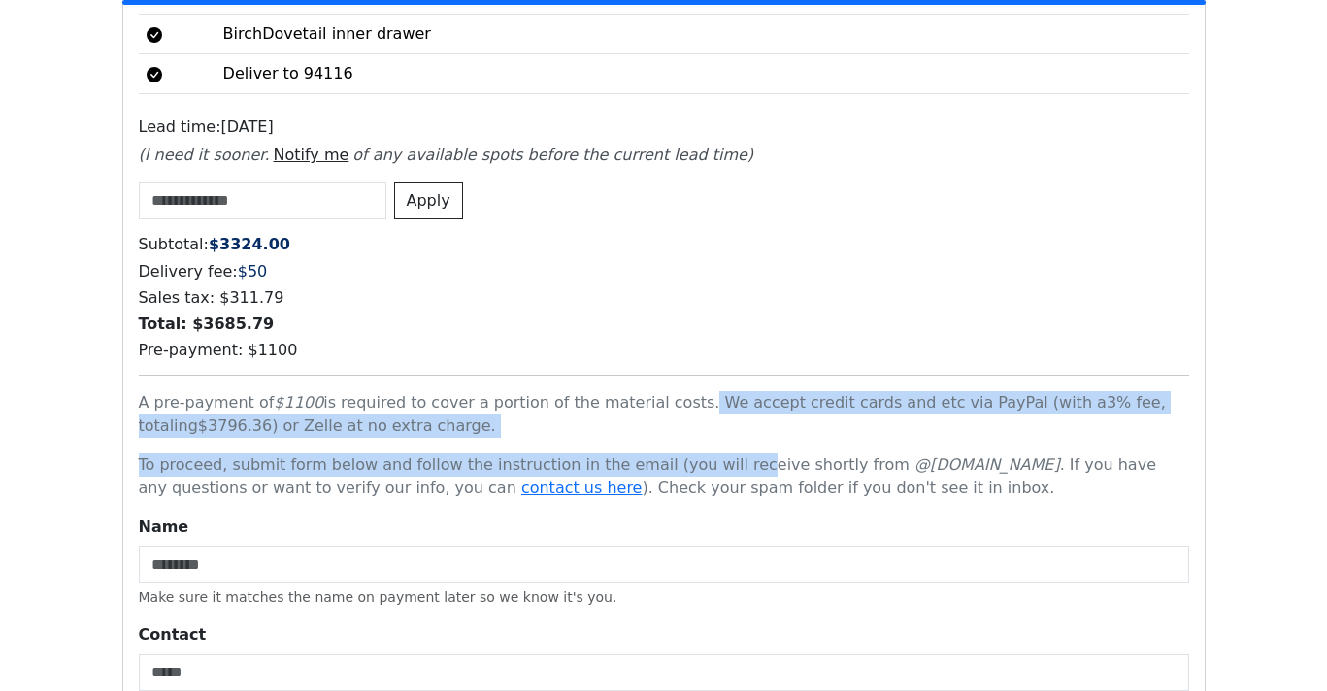
drag, startPoint x: 664, startPoint y: 384, endPoint x: 708, endPoint y: 447, distance: 76.8
click at [708, 447] on div "Subtotal: $ 3324.00 Delivery fee: $ 50 Sales tax: $ 311.79 Total: $ 3685.79 Pre…" at bounding box center [664, 540] width 1051 height 611
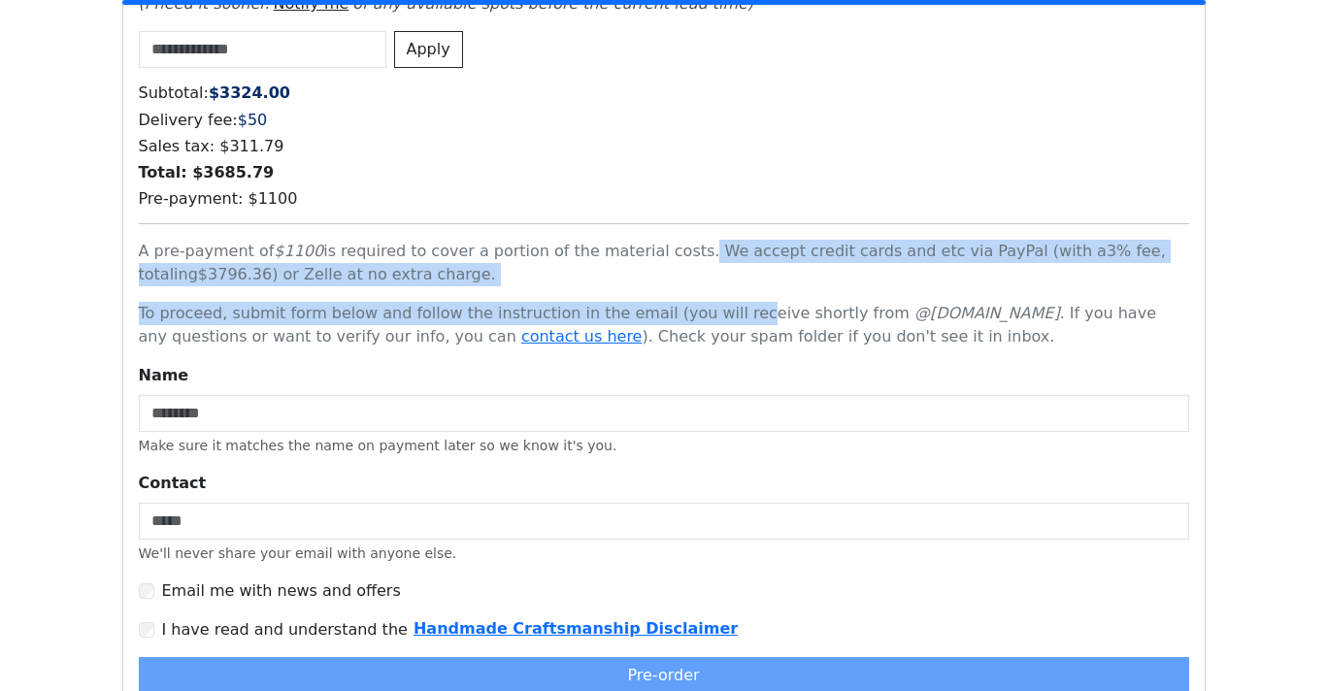
scroll to position [4783, 0]
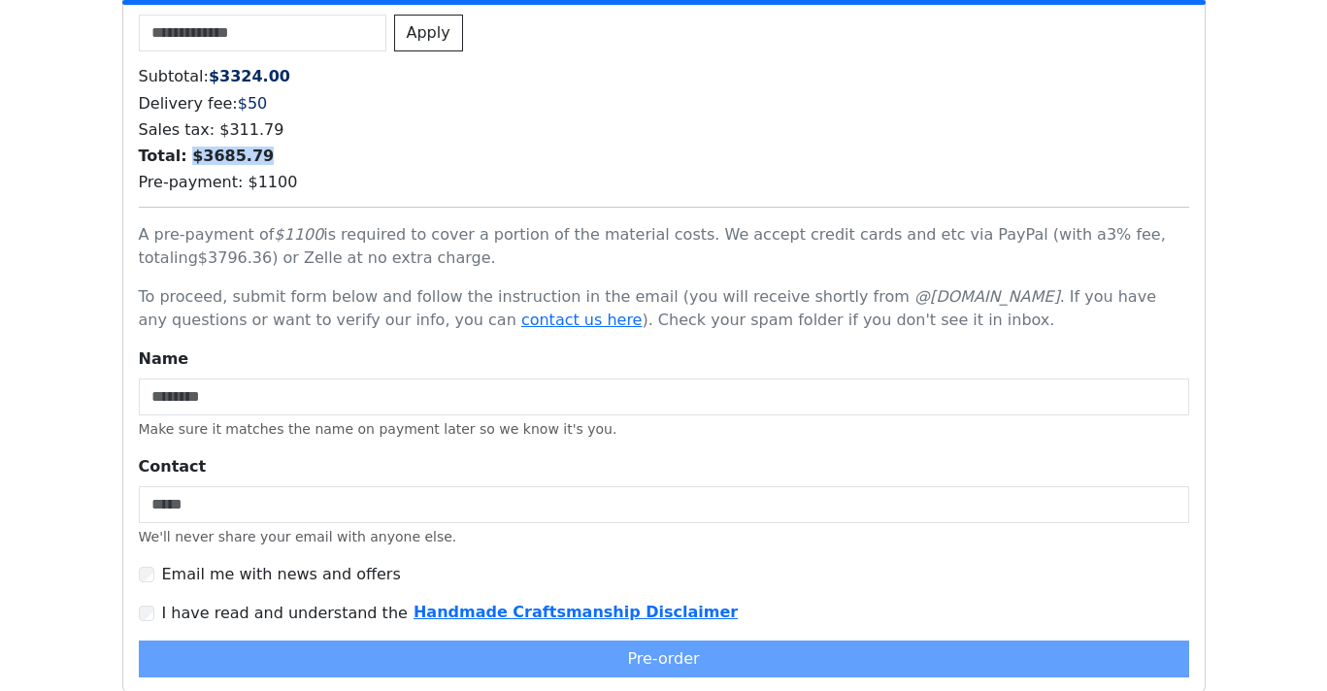
drag, startPoint x: 184, startPoint y: 143, endPoint x: 333, endPoint y: 140, distance: 148.6
click at [333, 147] on h6 "Total: $ 3685.79" at bounding box center [664, 156] width 1051 height 18
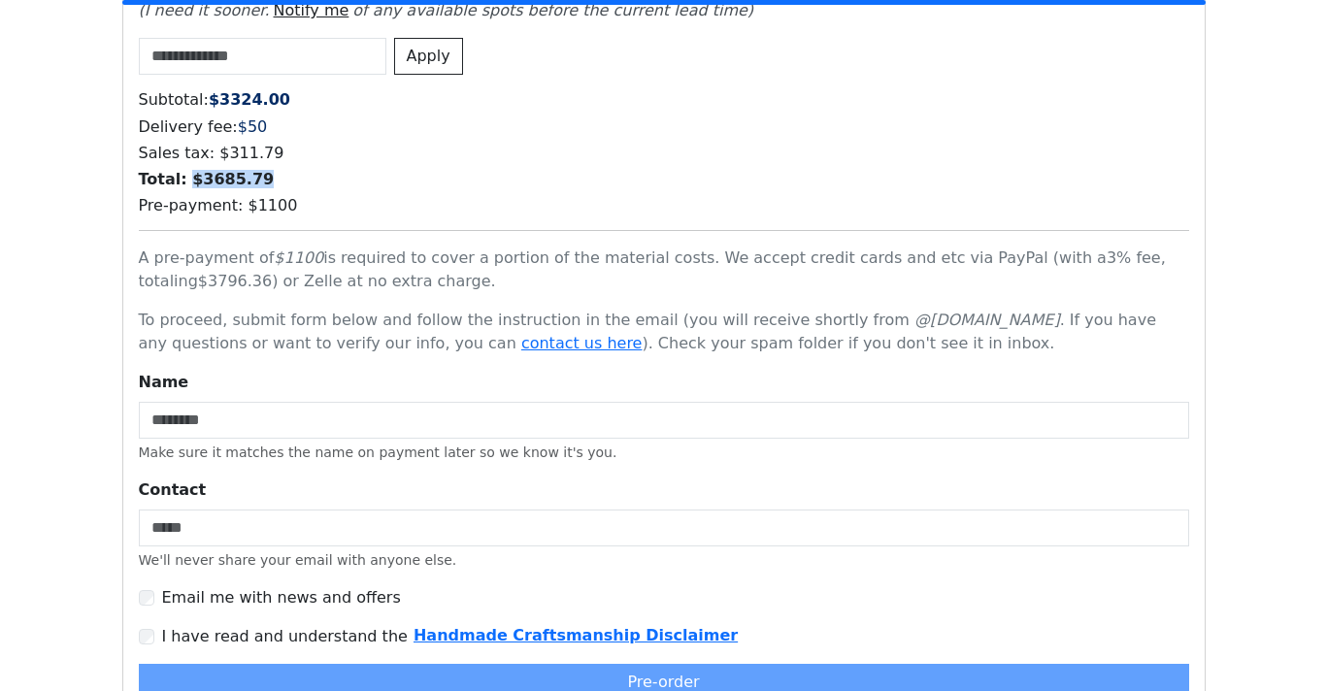
scroll to position [4761, 0]
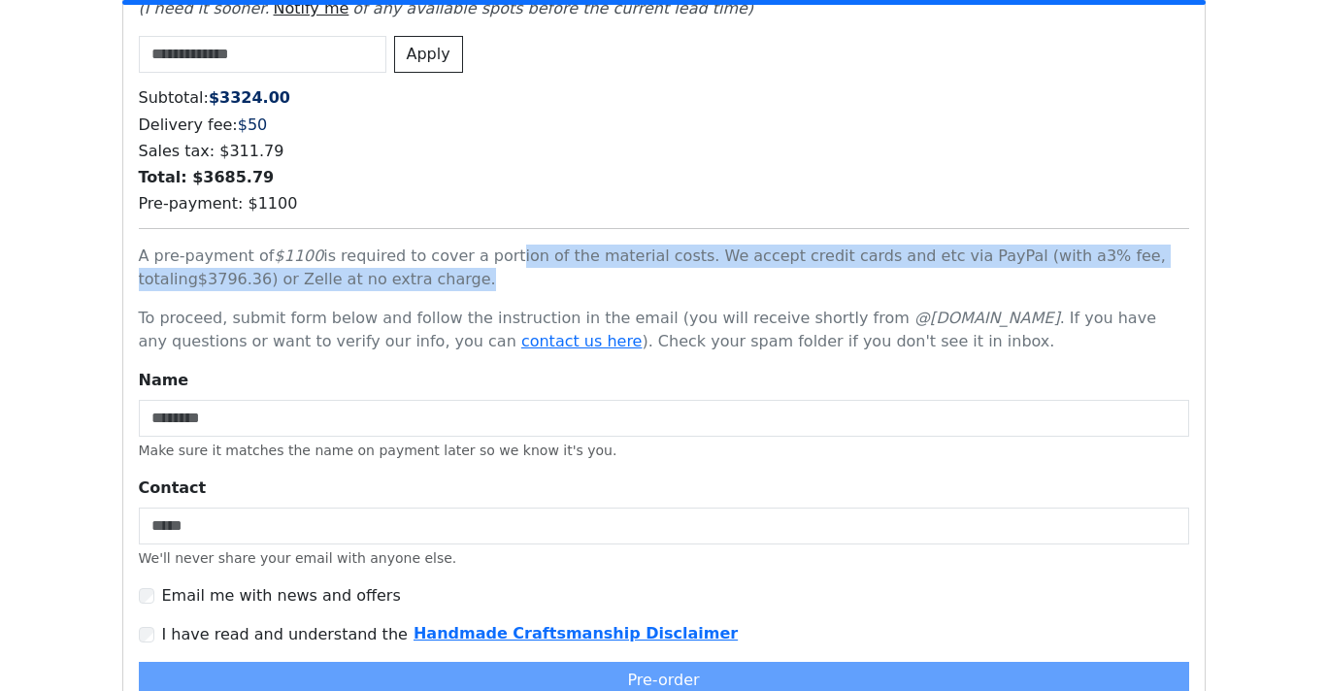
drag, startPoint x: 487, startPoint y: 246, endPoint x: 497, endPoint y: 264, distance: 20.8
click at [497, 264] on p "A pre-payment of $ 1100 is required to cover a portion of the material costs. W…" at bounding box center [664, 268] width 1051 height 47
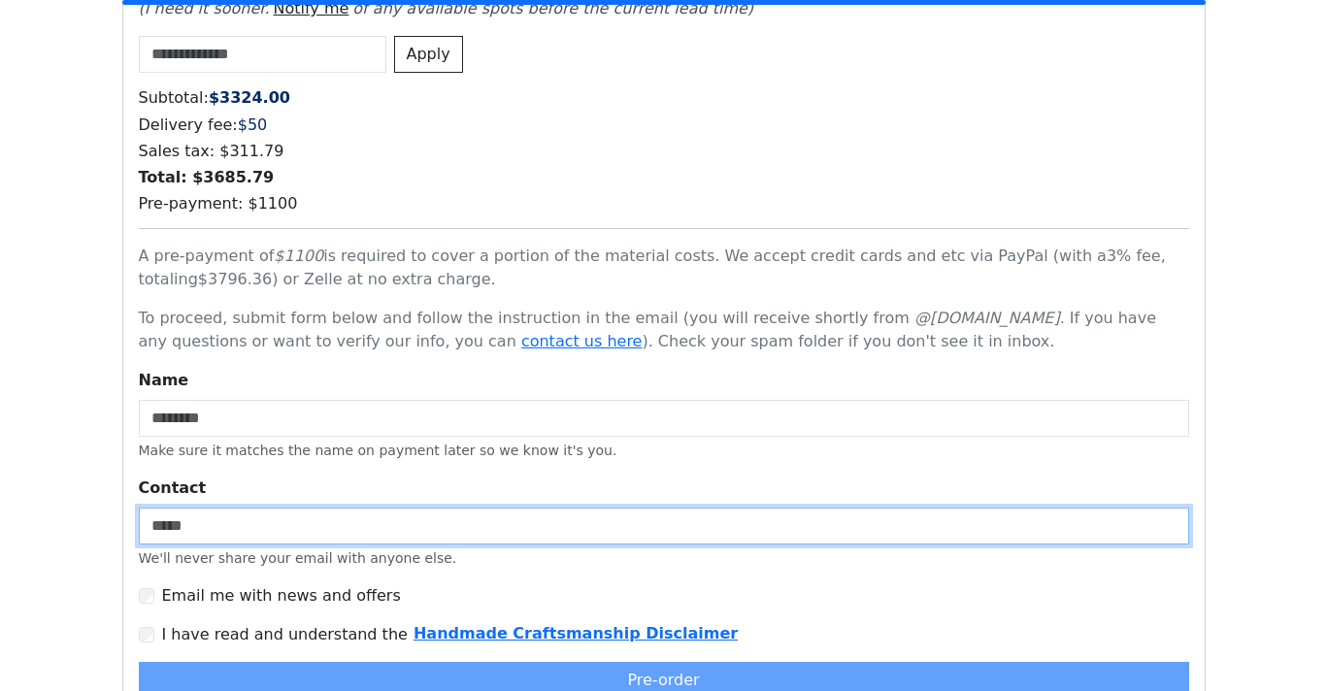
click at [345, 508] on input "Contact" at bounding box center [664, 526] width 1051 height 37
paste input "**********"
type input "**********"
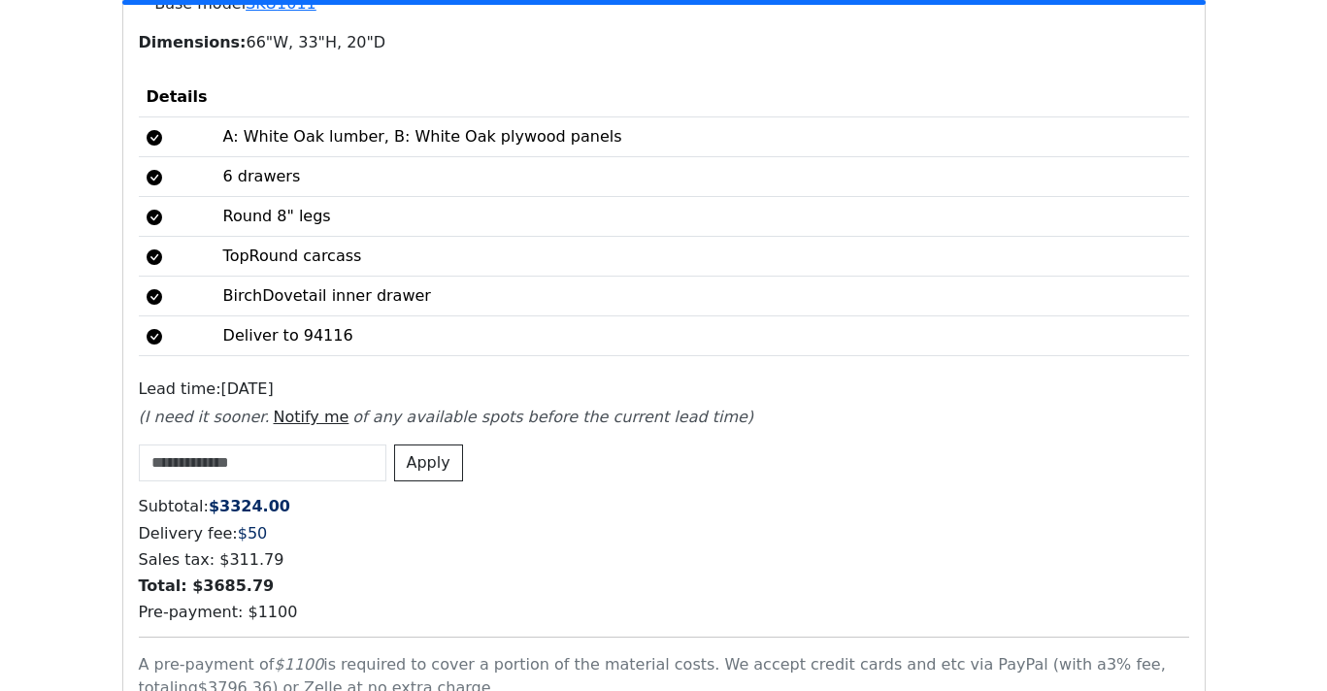
scroll to position [4324, 0]
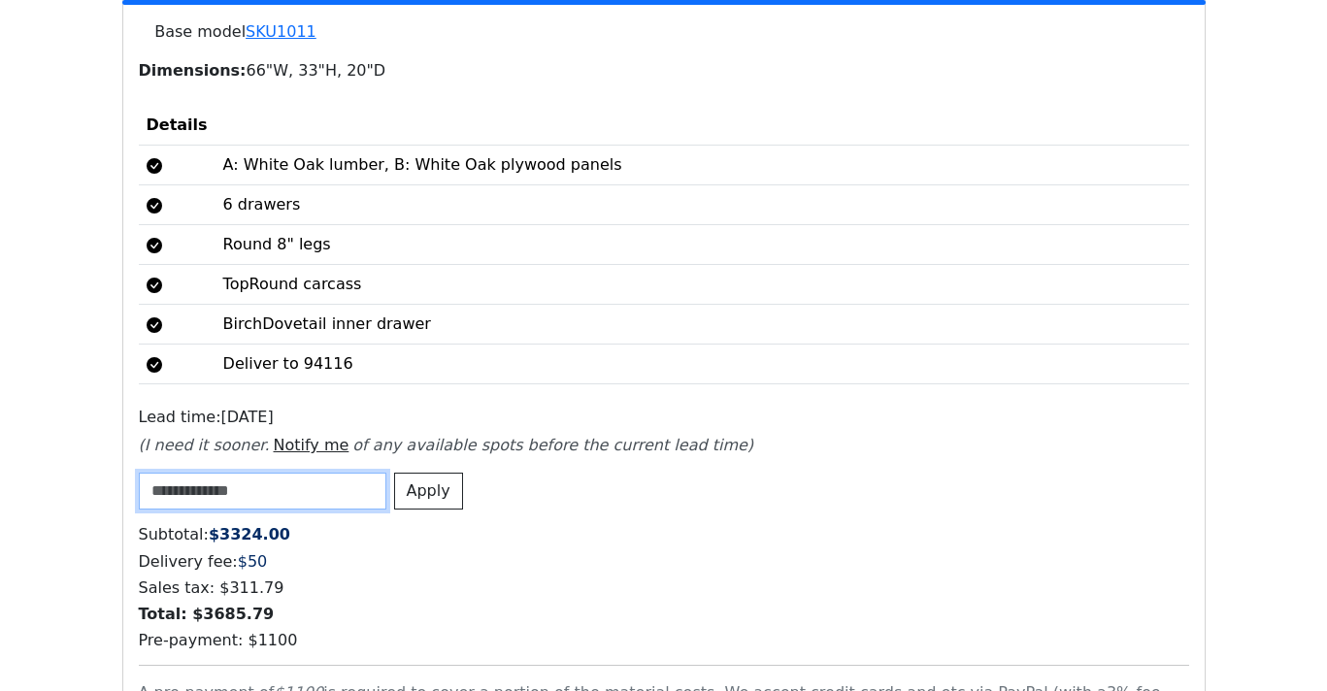
click at [308, 473] on input at bounding box center [263, 491] width 248 height 37
paste input "**********"
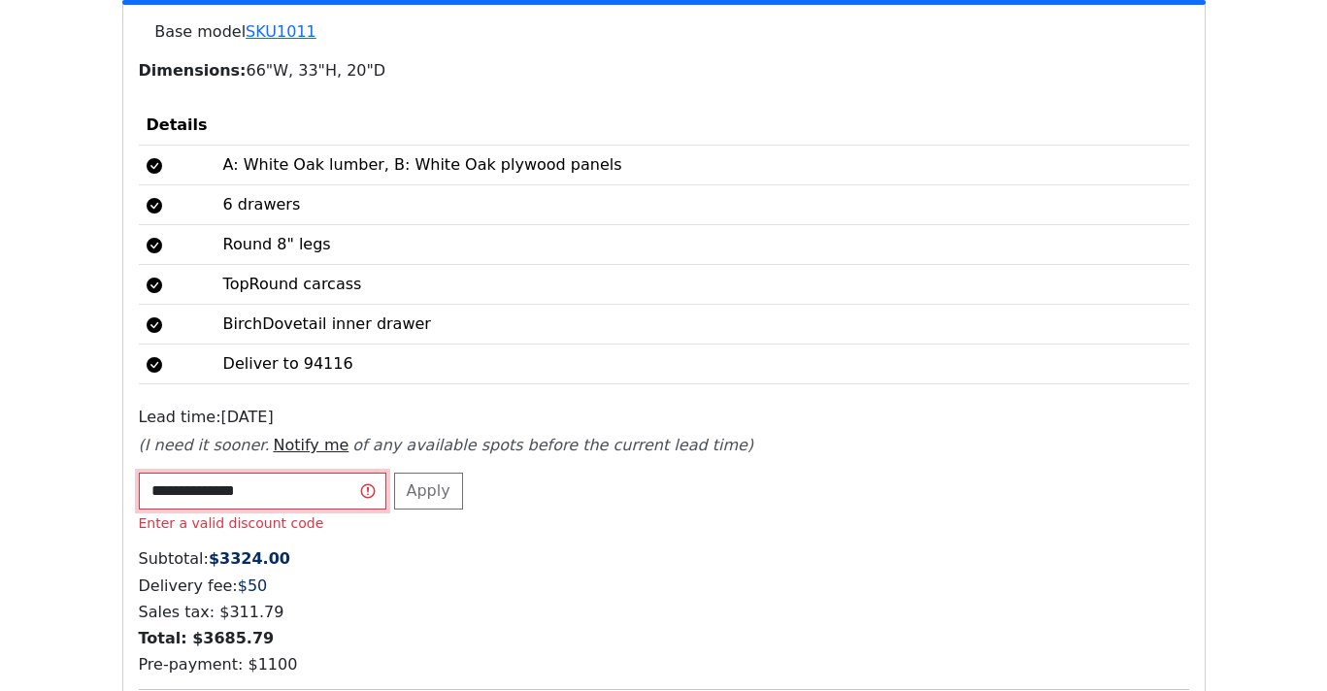
click at [149, 476] on input "**********" at bounding box center [263, 491] width 248 height 37
type input "**********"
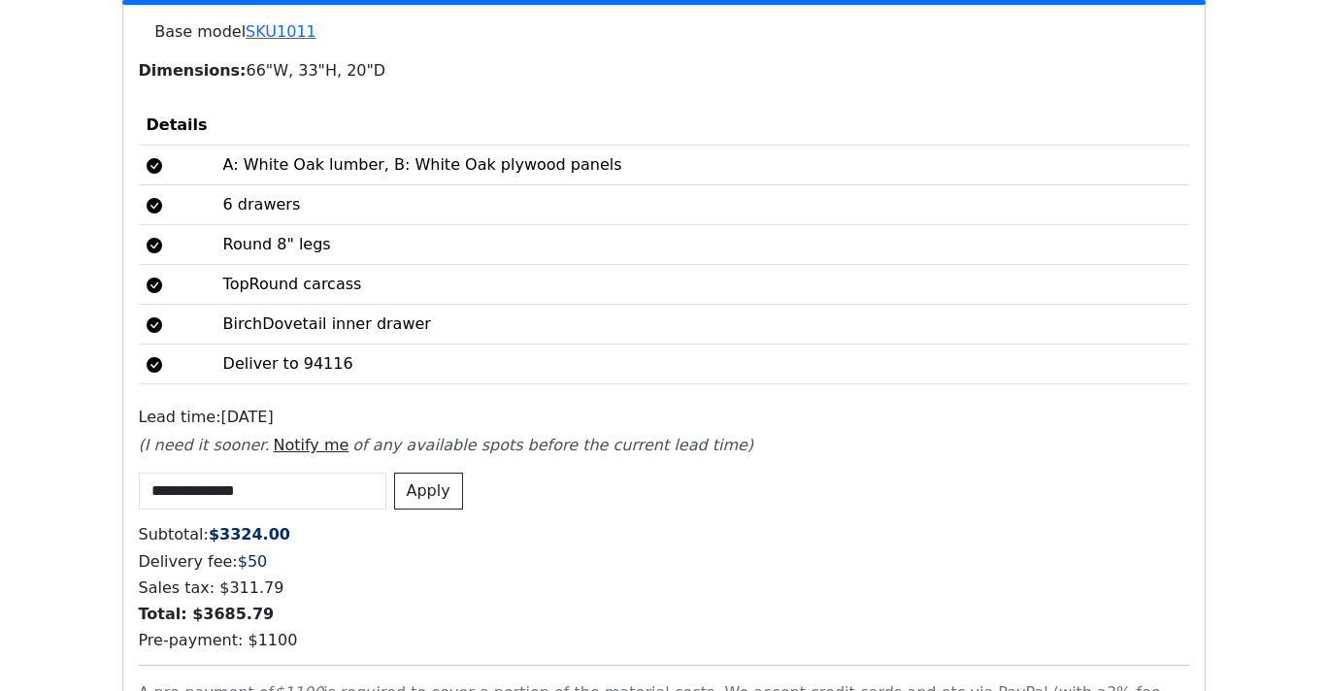
click at [430, 482] on div "Apply" at bounding box center [428, 491] width 77 height 37
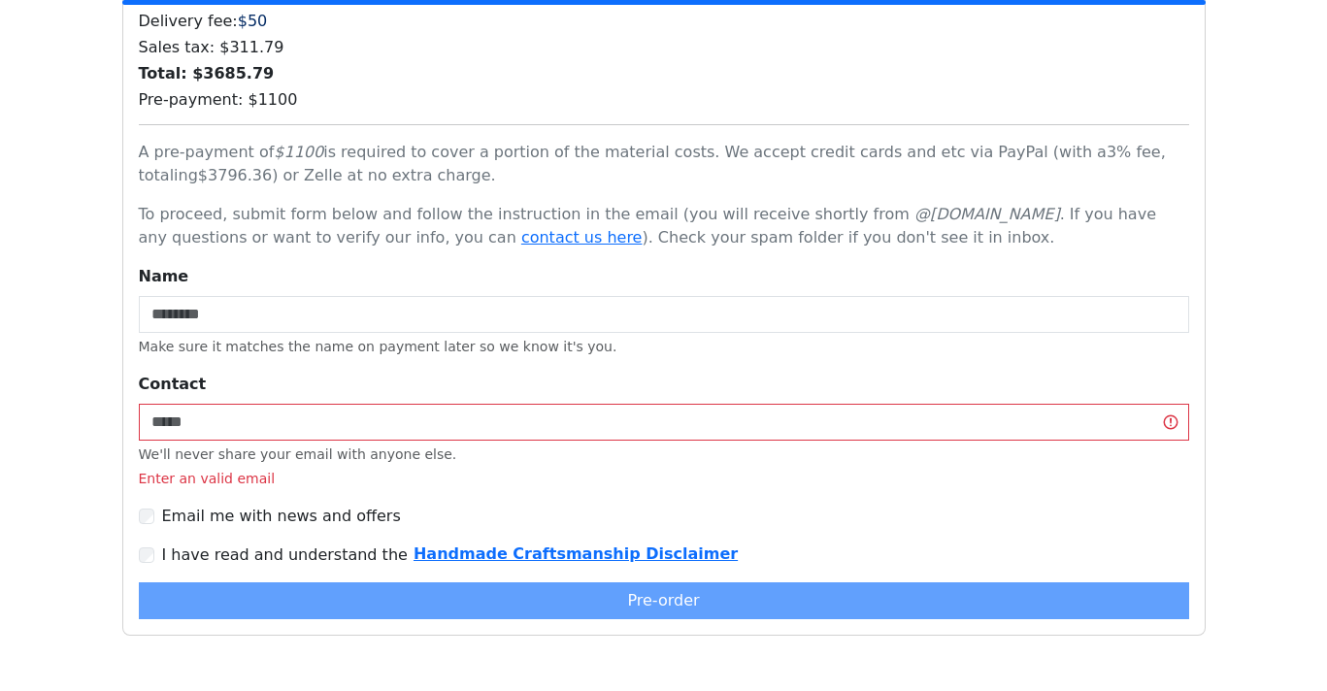
scroll to position [4971, 0]
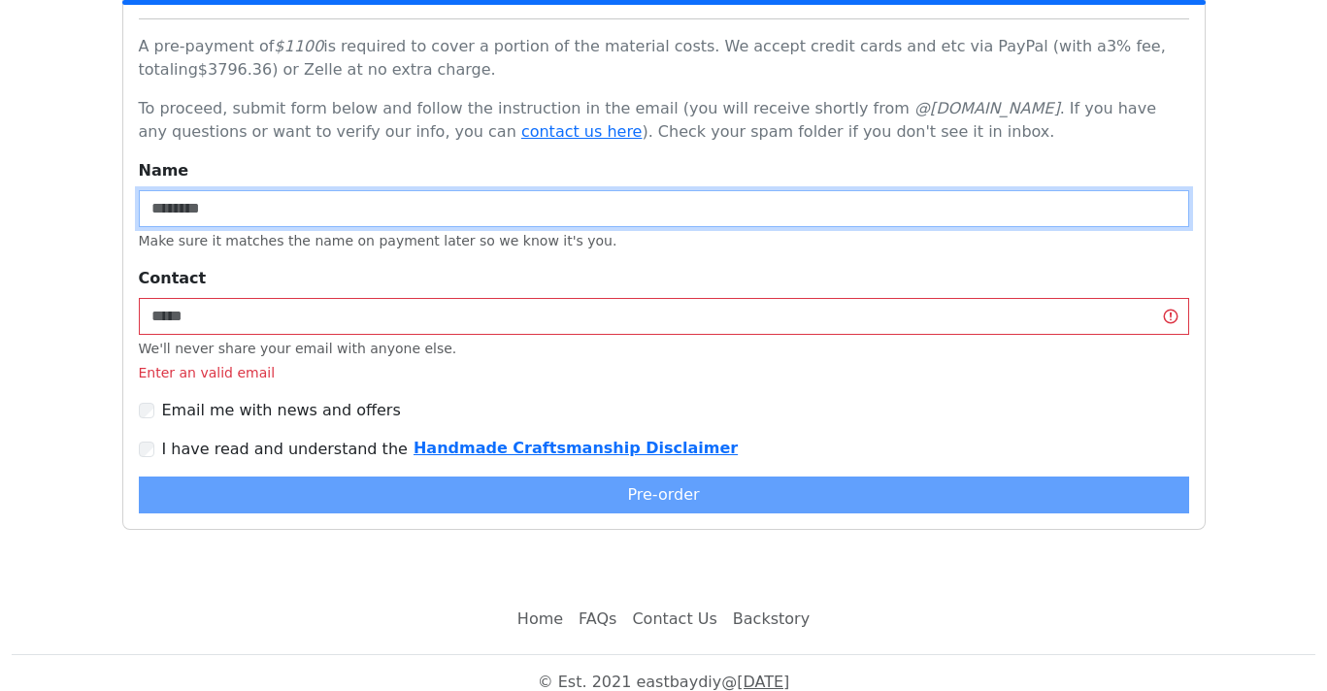
click at [252, 190] on input "Name" at bounding box center [664, 208] width 1051 height 37
type input "**********"
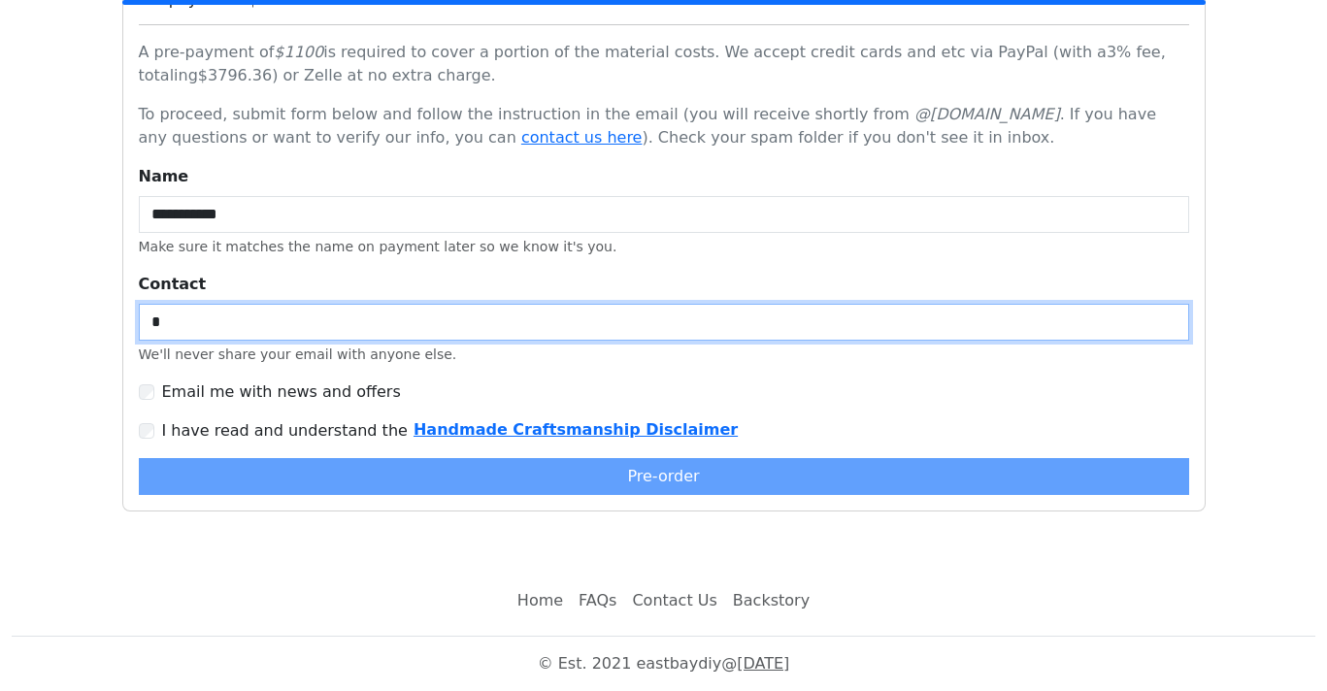
scroll to position [4947, 0]
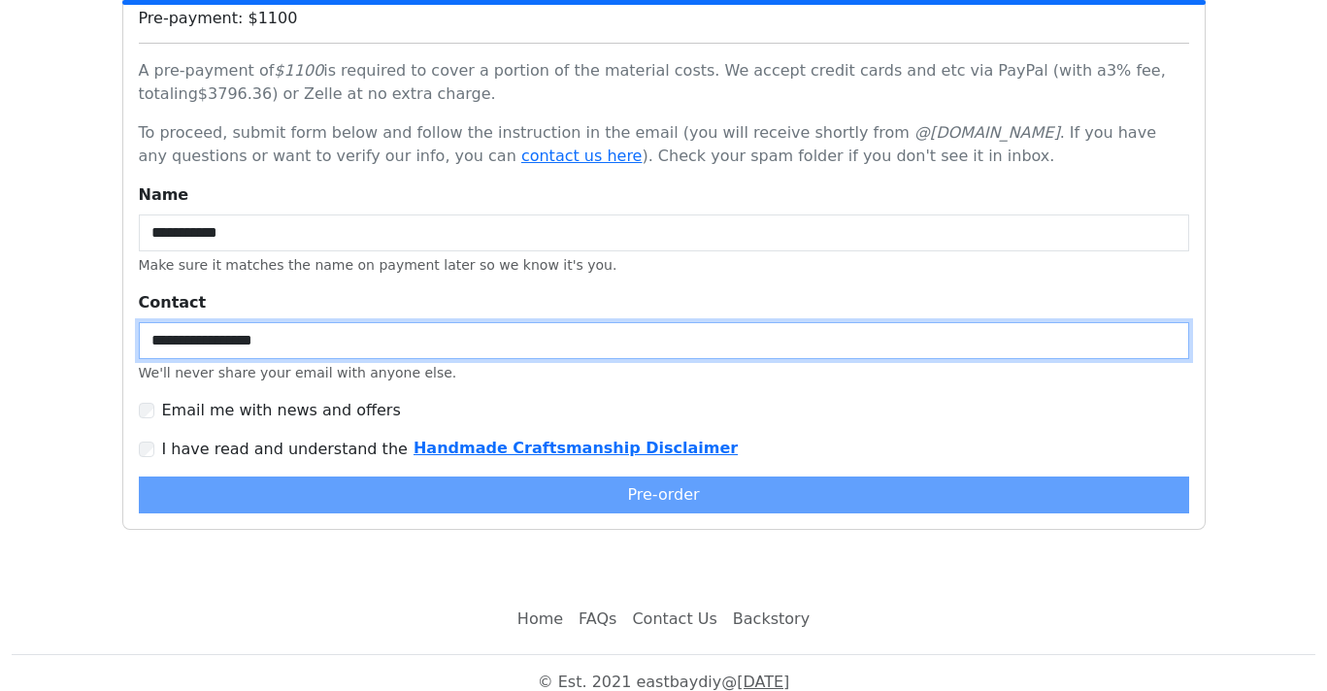
type input "**********"
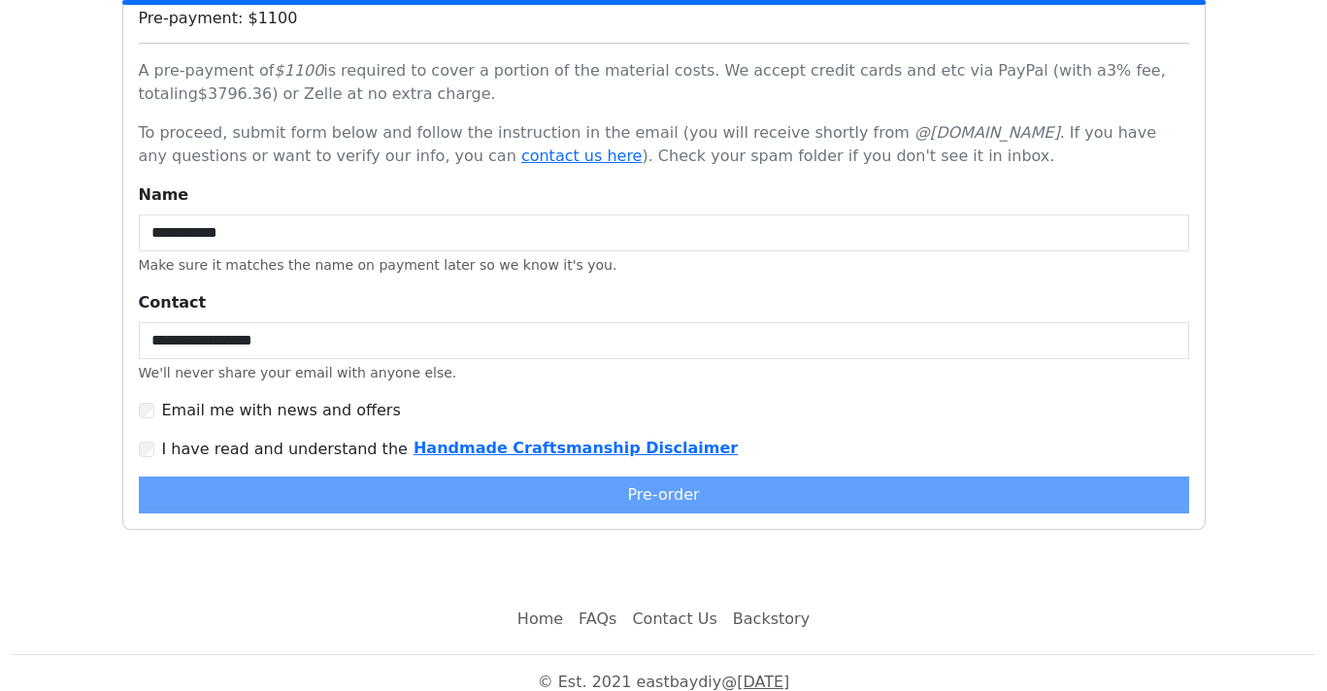
click at [145, 444] on div "**********" at bounding box center [664, 349] width 1051 height 330
click at [725, 479] on div "Pre-order" at bounding box center [664, 495] width 1051 height 37
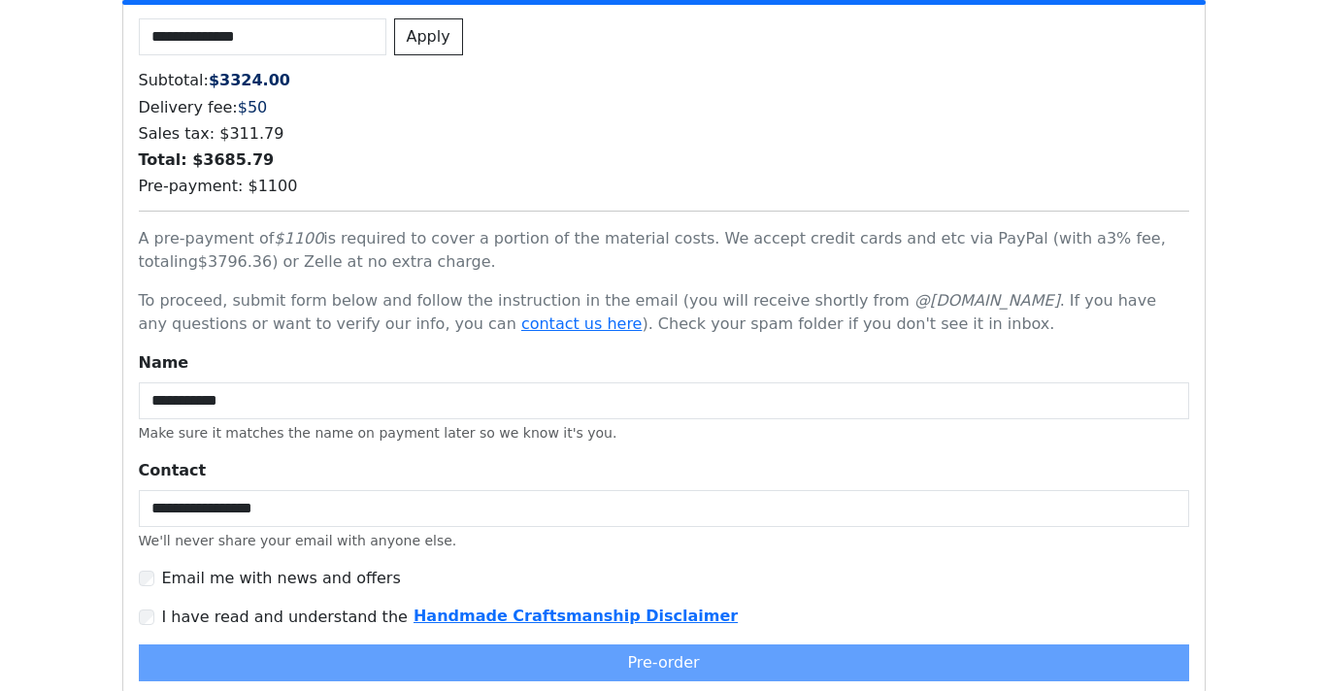
scroll to position [4838, 0]
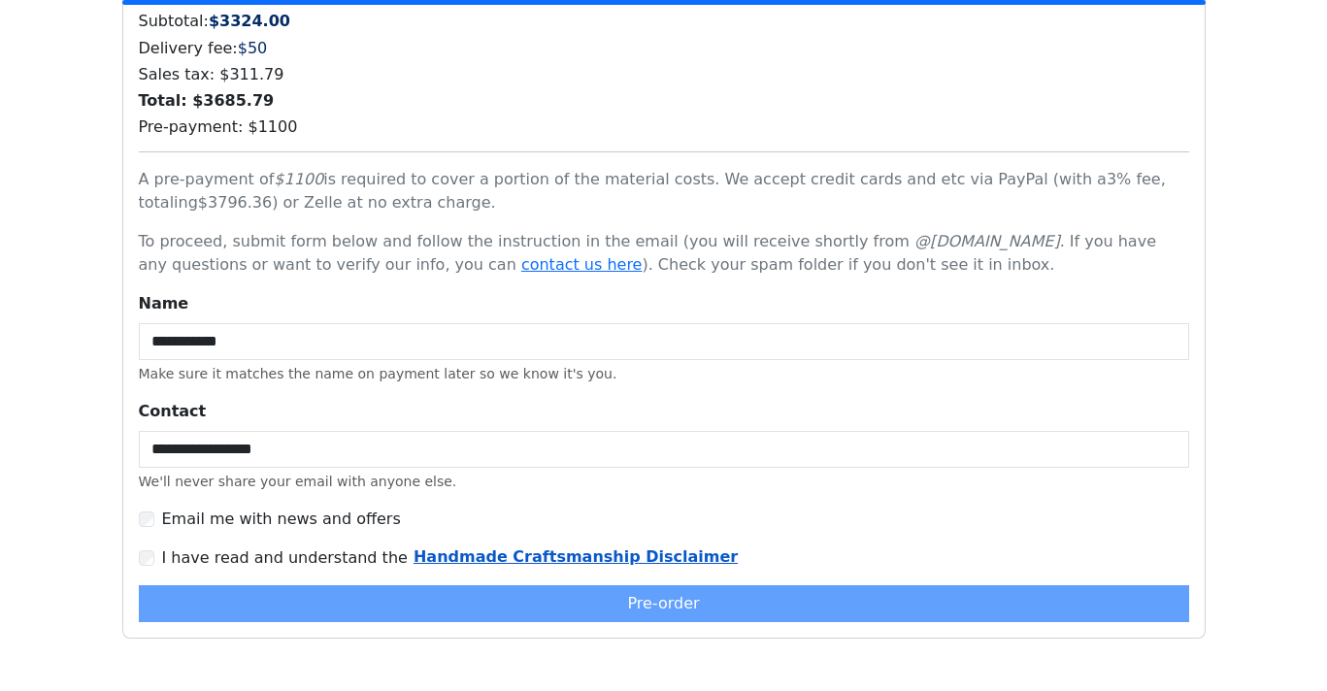
click at [534, 548] on b "Handmade Craftsmanship Disclaimer" at bounding box center [576, 557] width 324 height 18
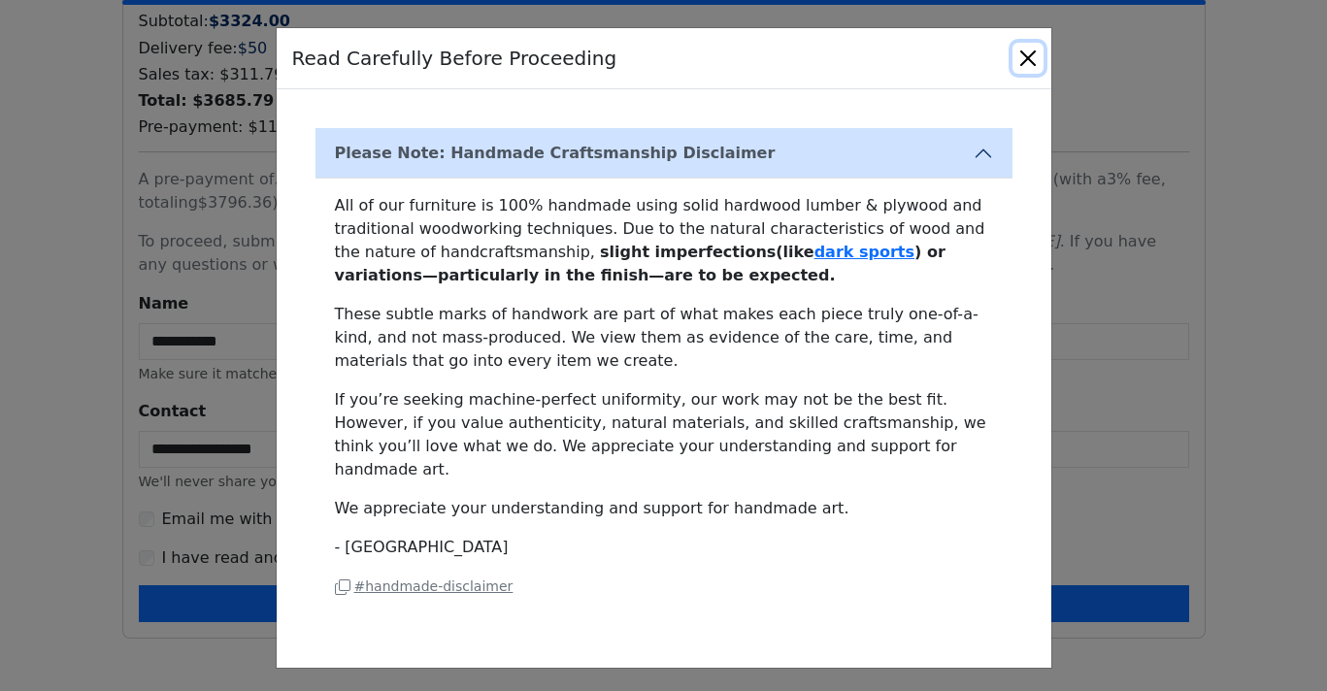
click at [1029, 63] on button "Close" at bounding box center [1028, 58] width 31 height 31
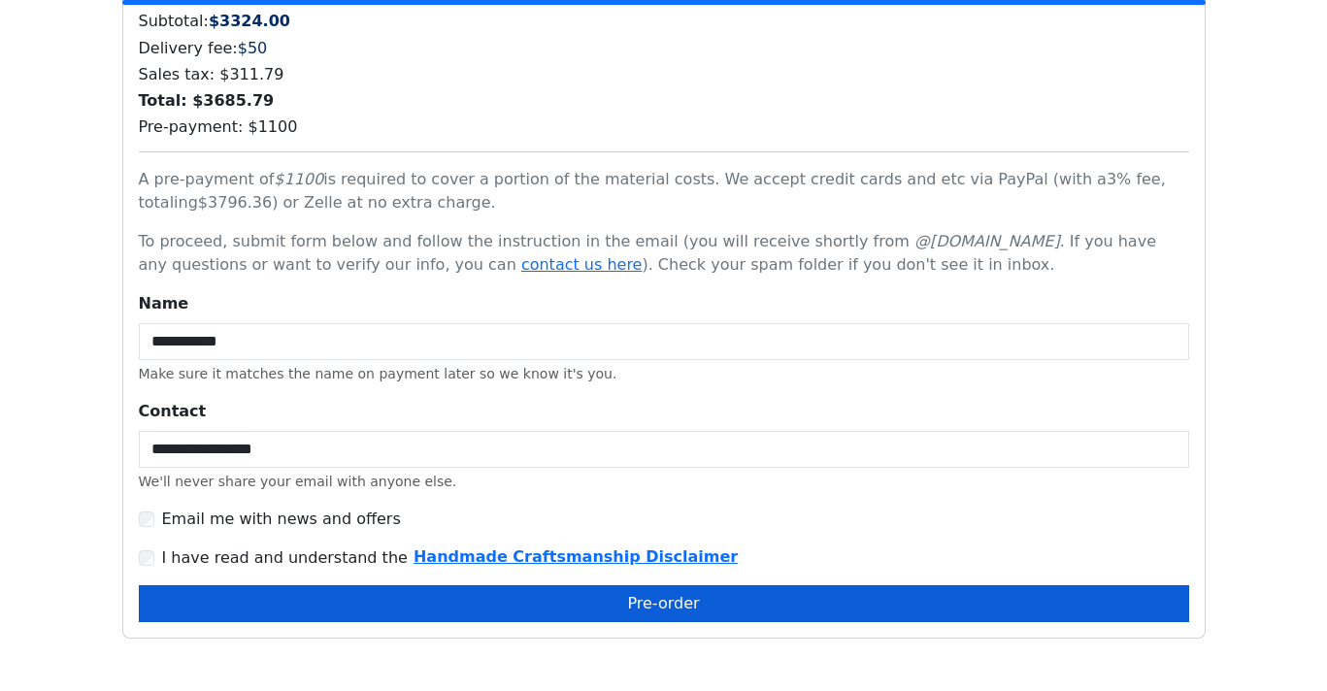
click at [292, 586] on button "Pre-order" at bounding box center [664, 603] width 1051 height 37
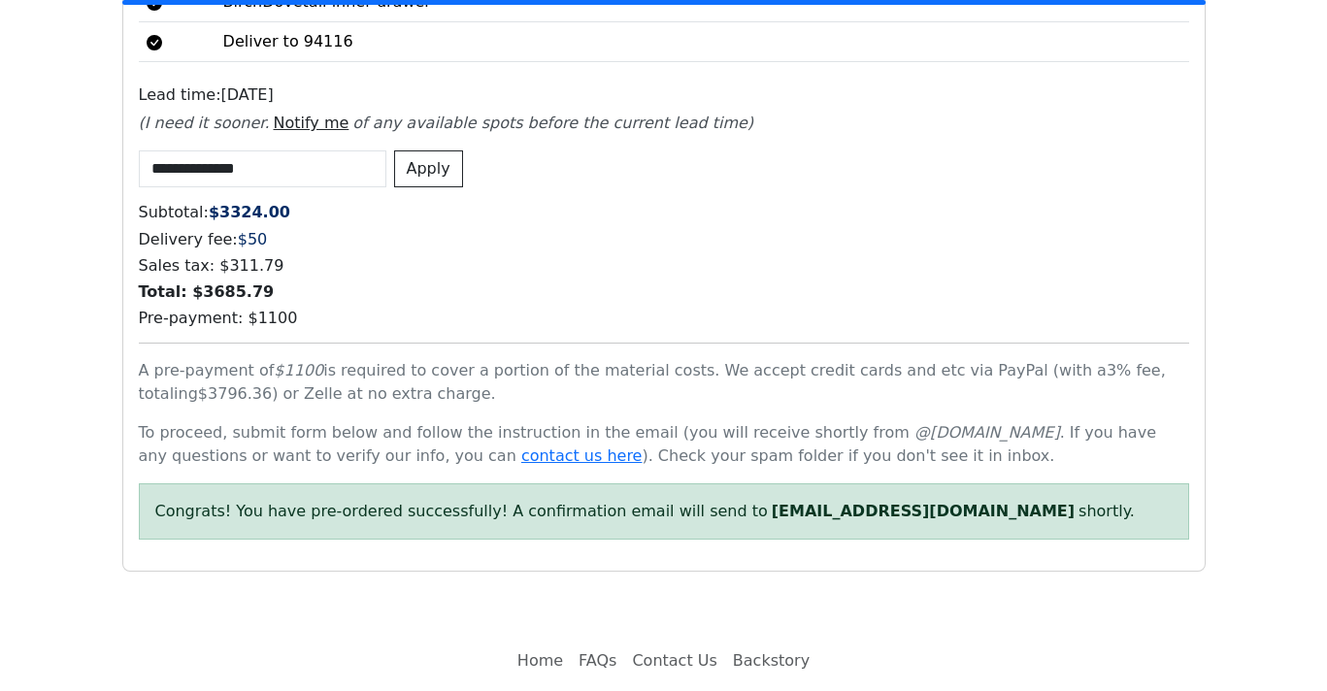
scroll to position [4688, 0]
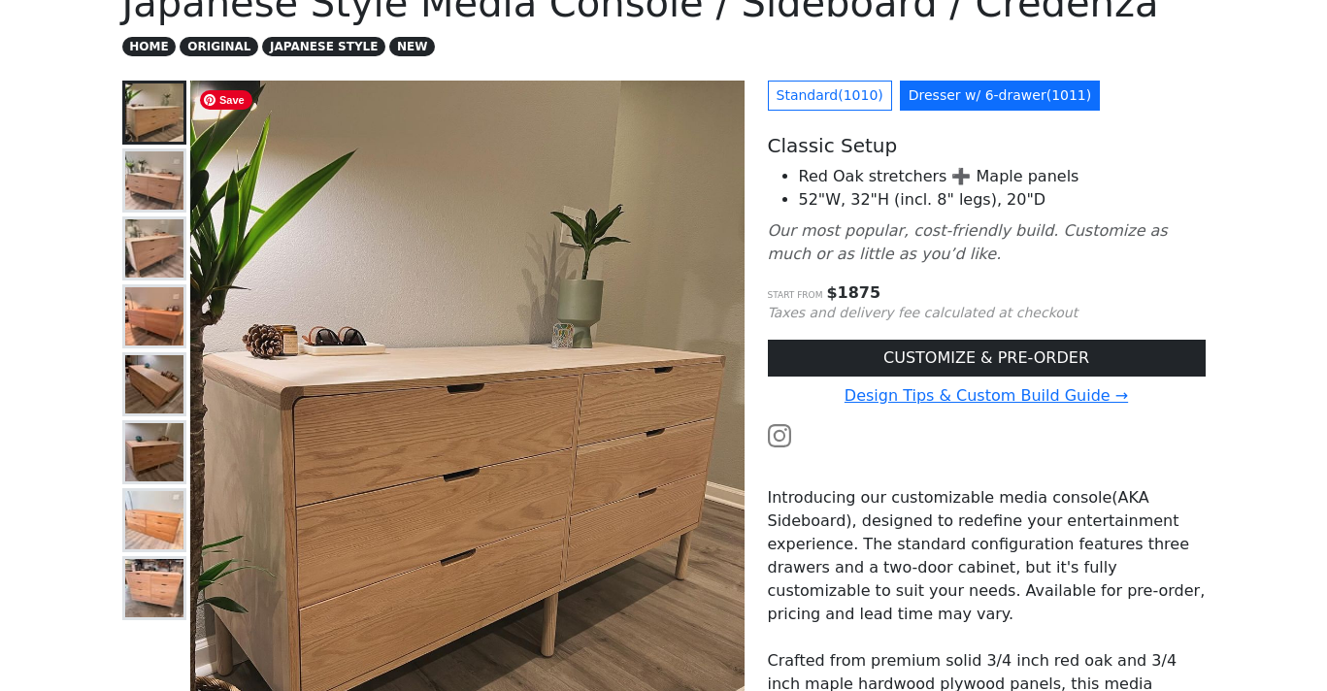
scroll to position [206, 0]
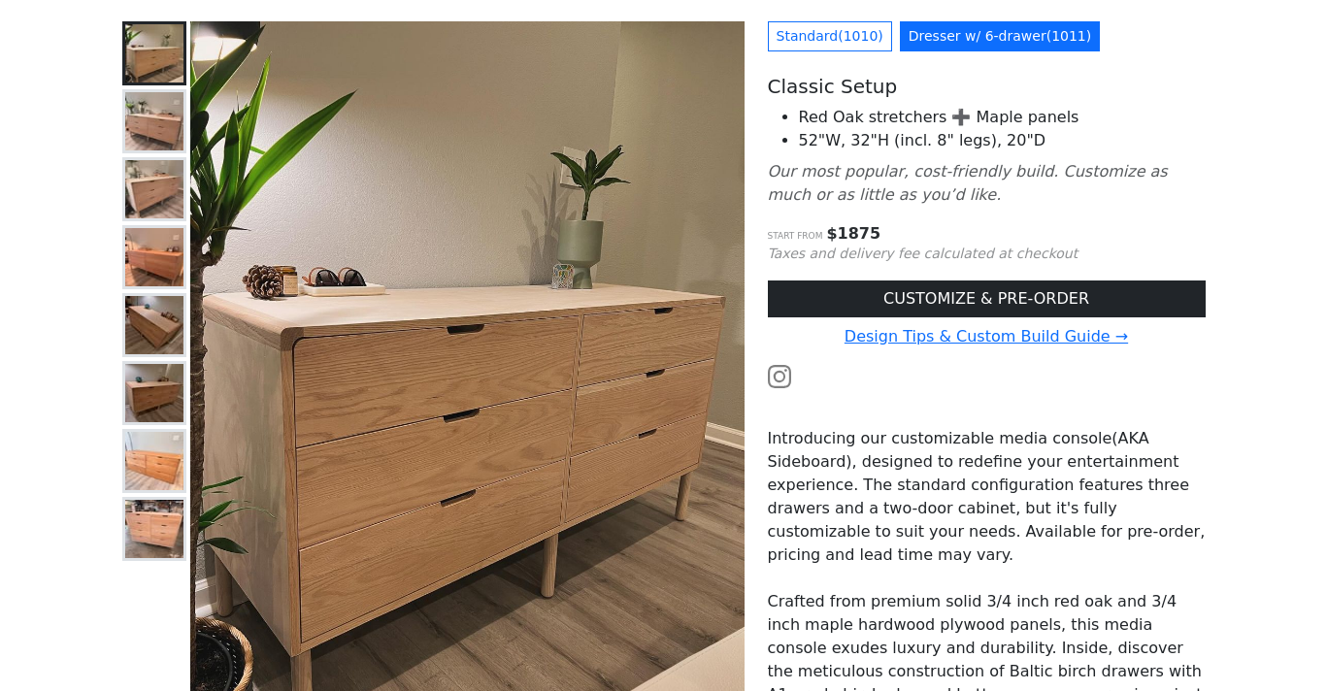
click at [150, 126] on img at bounding box center [154, 121] width 58 height 58
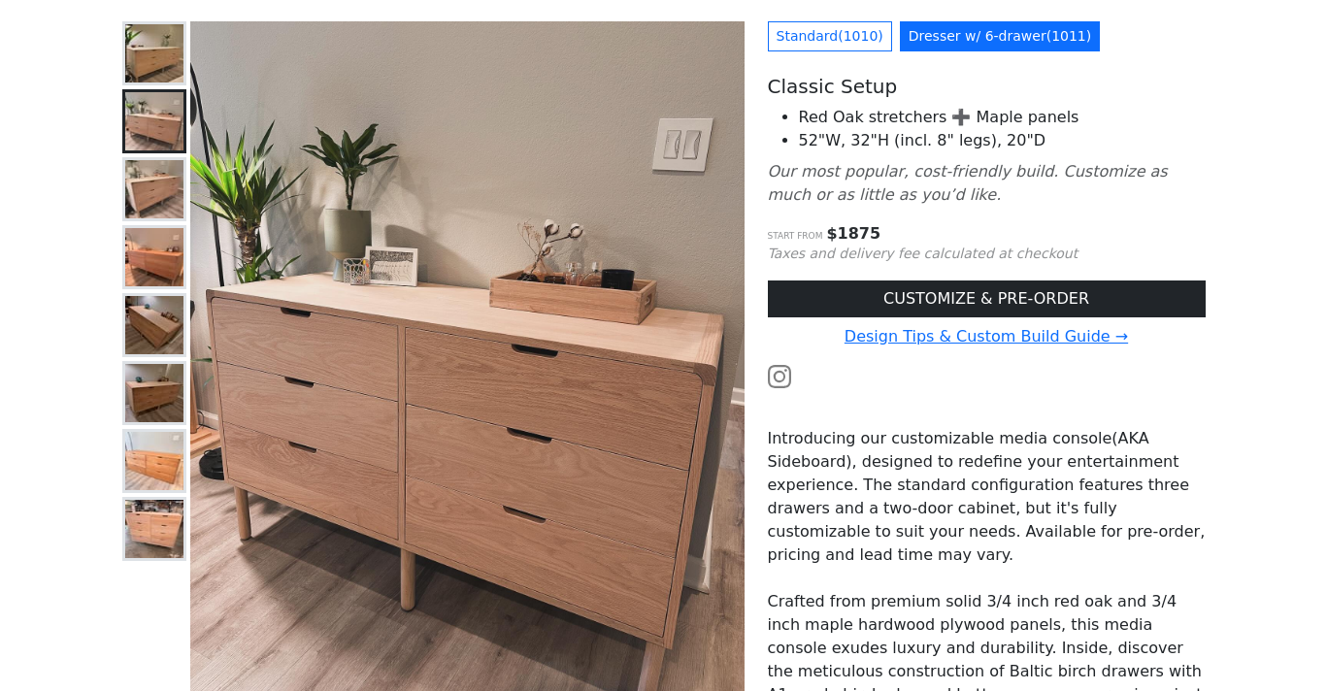
click at [161, 190] on img at bounding box center [154, 189] width 58 height 58
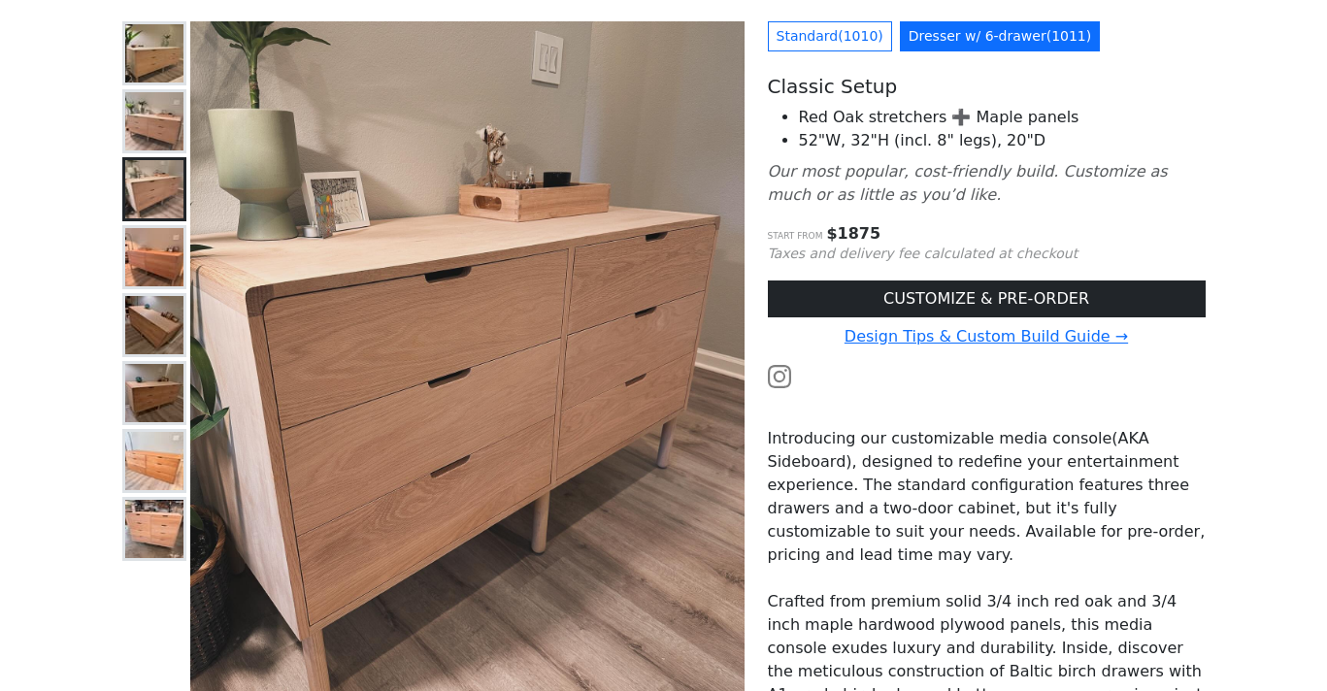
click at [178, 262] on img at bounding box center [154, 257] width 58 height 58
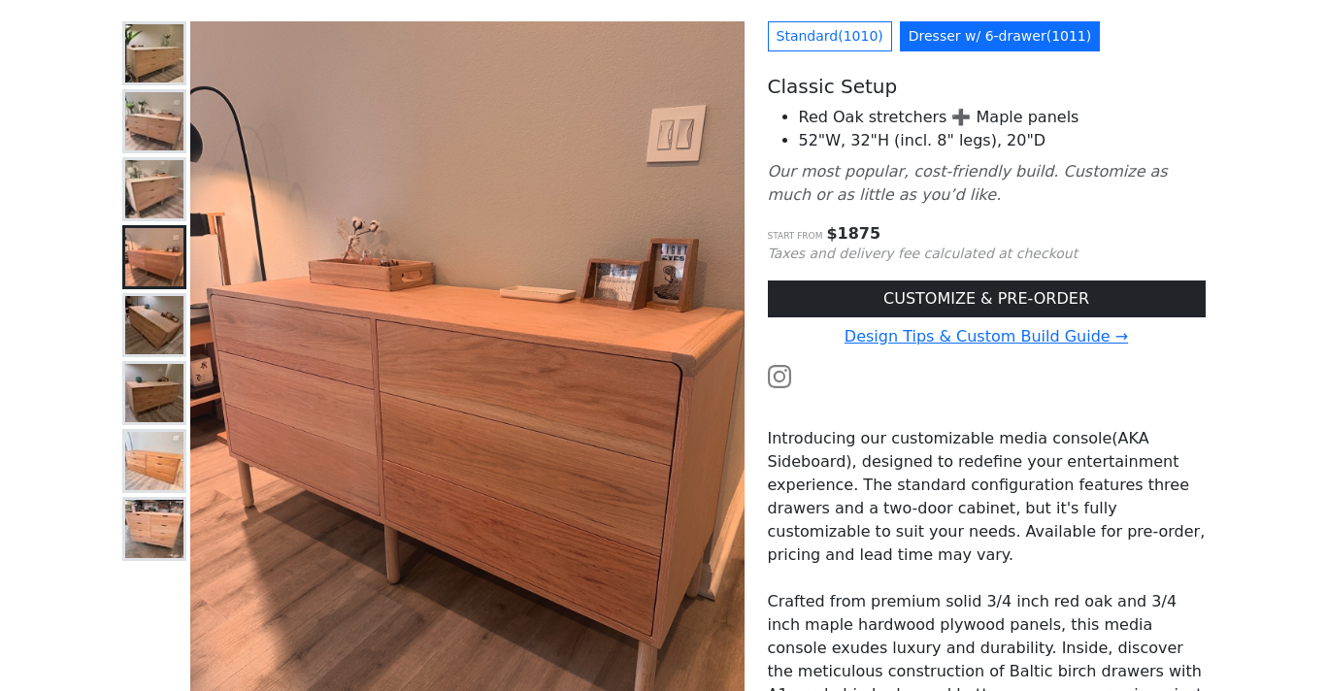
click at [151, 169] on img at bounding box center [154, 189] width 58 height 58
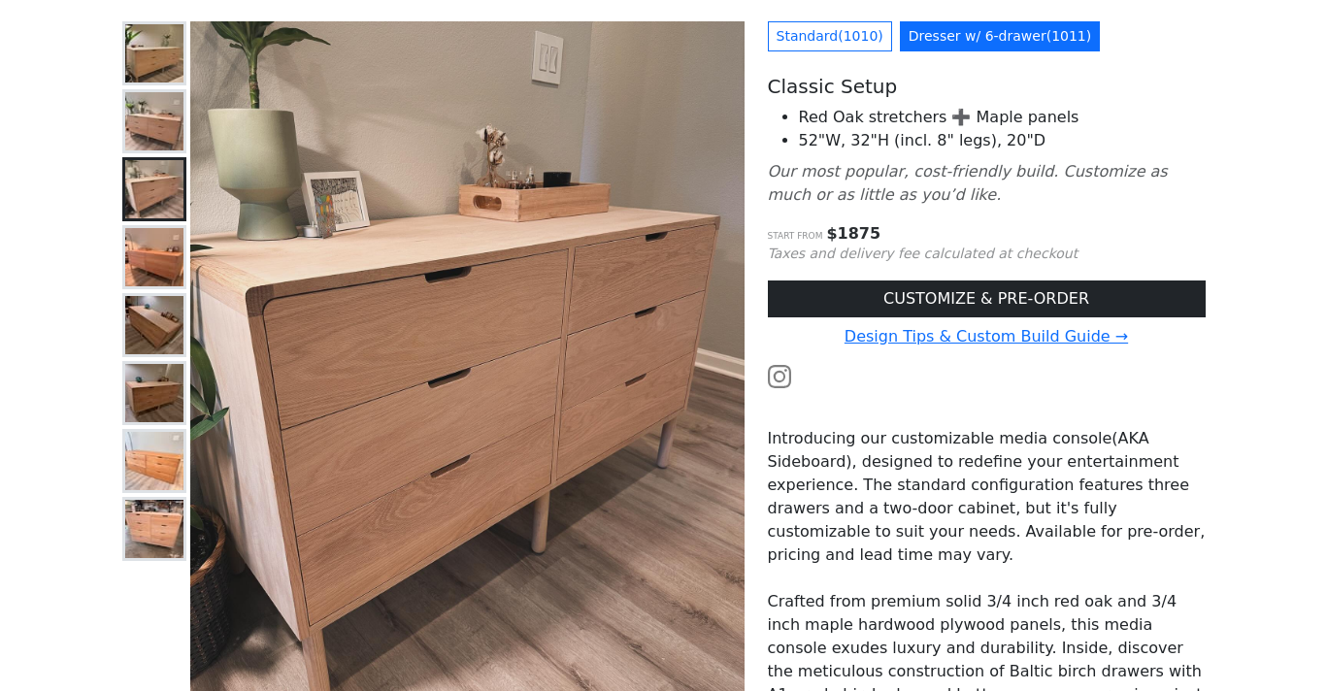
click at [151, 117] on img at bounding box center [154, 121] width 58 height 58
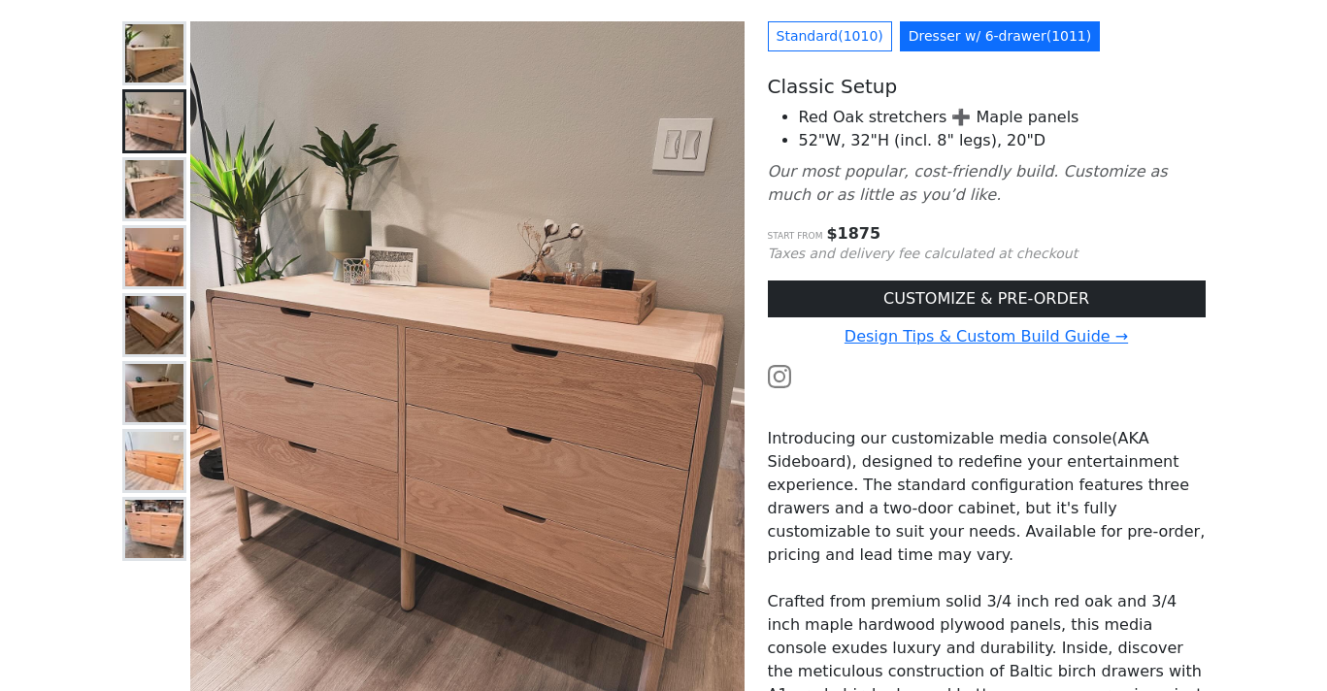
click at [152, 64] on img at bounding box center [154, 53] width 58 height 58
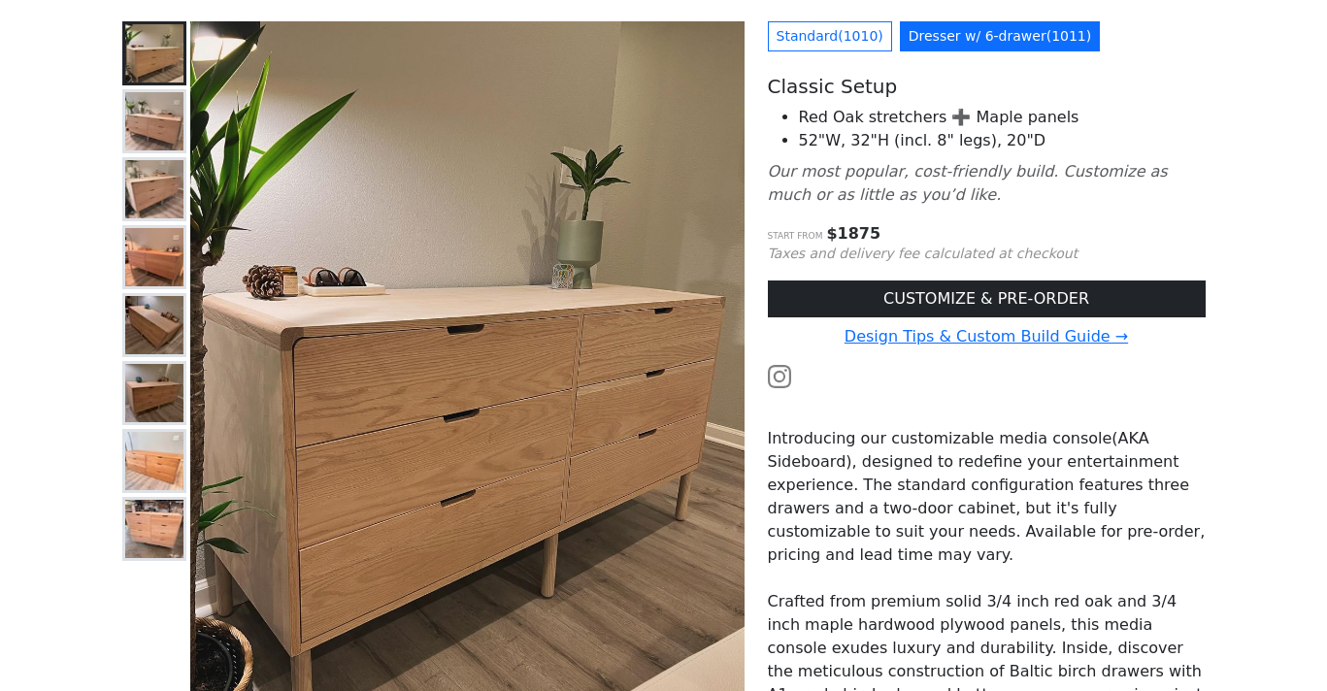
click at [152, 158] on button at bounding box center [154, 189] width 64 height 64
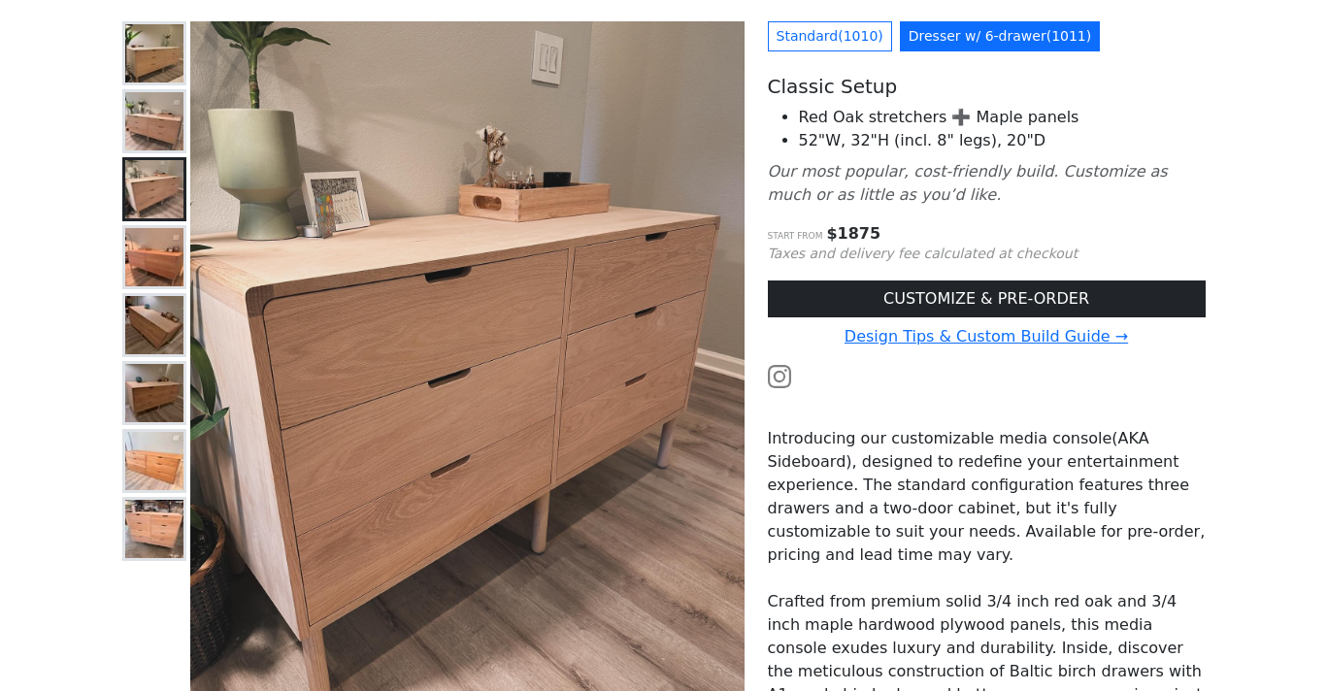
click at [152, 226] on button at bounding box center [154, 257] width 64 height 64
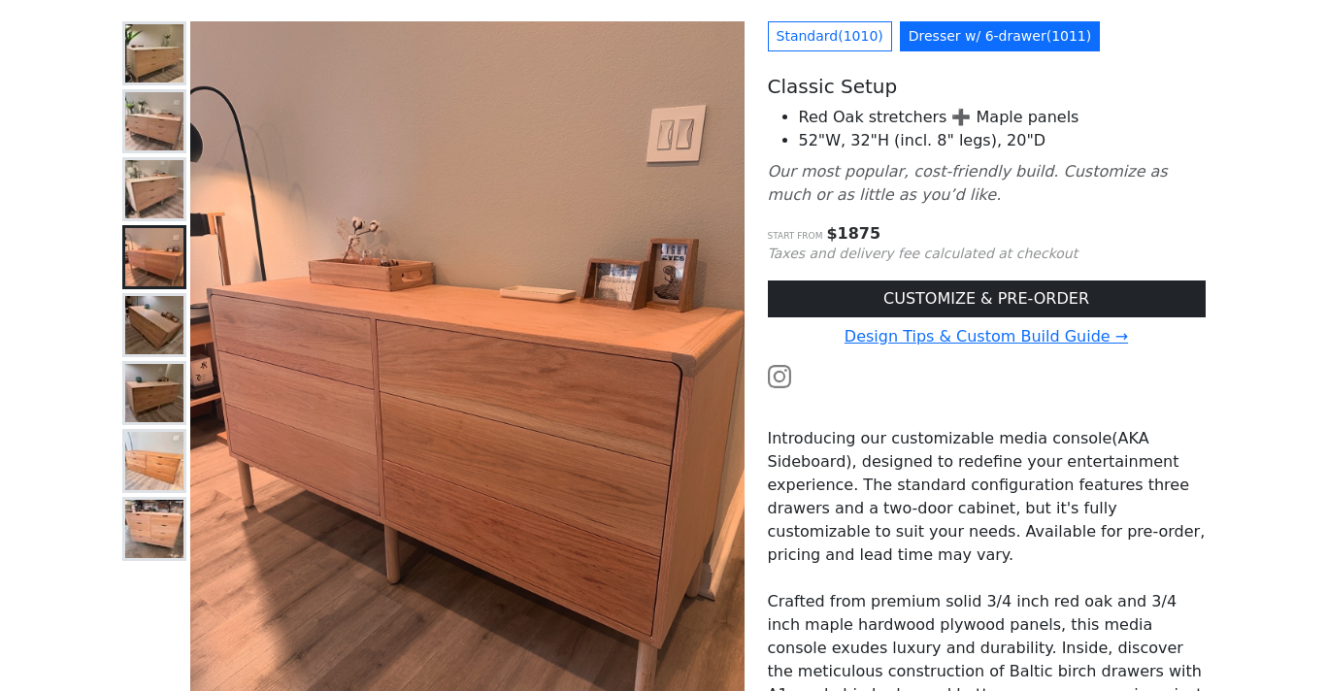
click at [150, 175] on img at bounding box center [154, 189] width 58 height 58
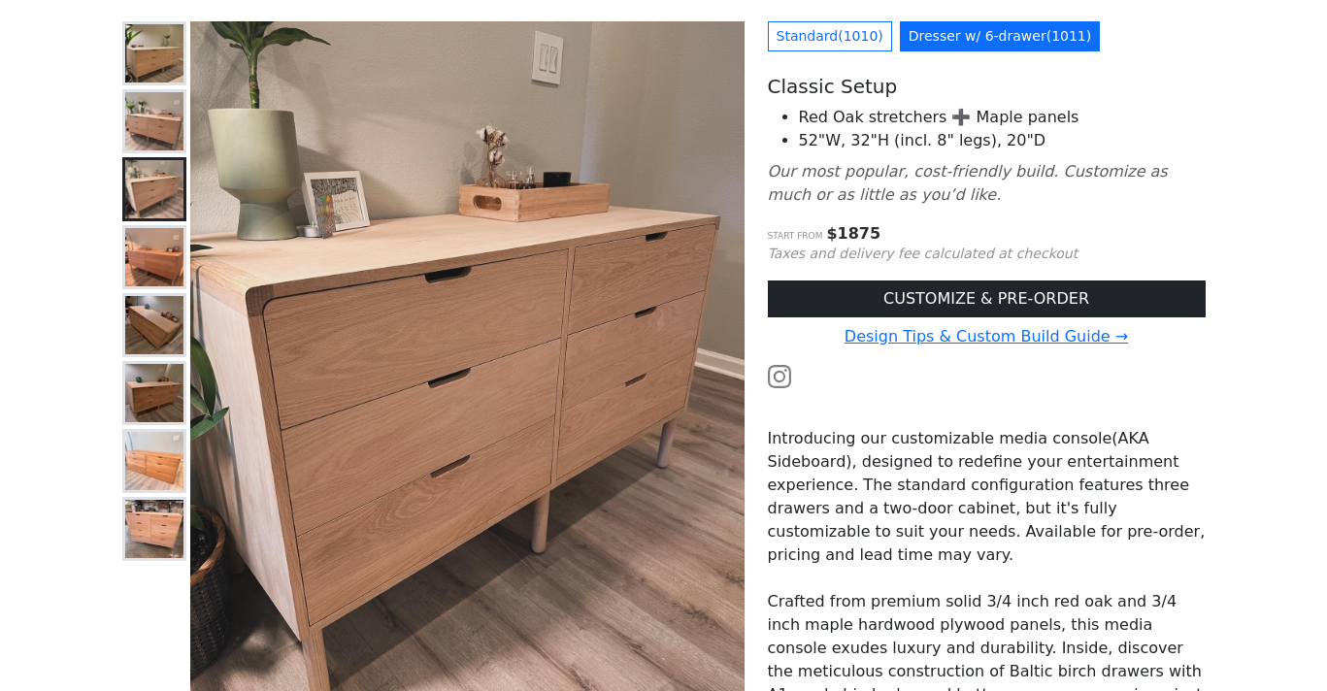
click at [157, 324] on img at bounding box center [154, 325] width 58 height 58
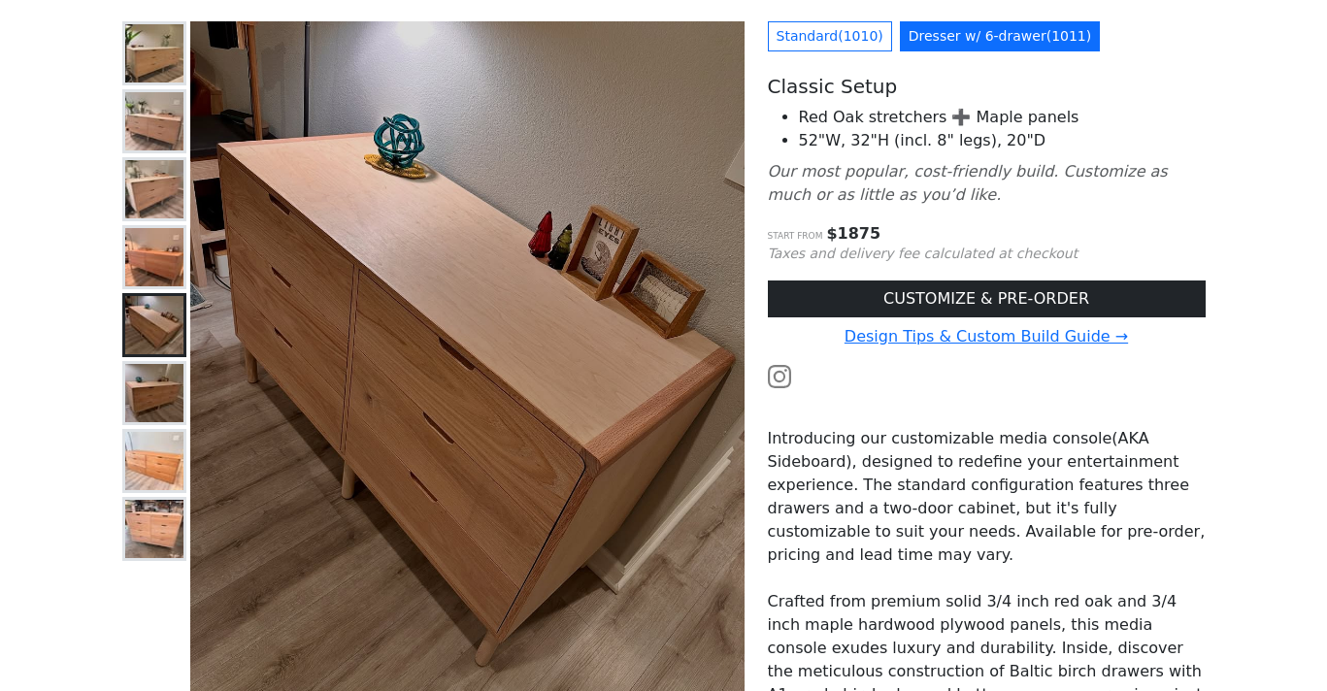
click at [174, 413] on img at bounding box center [154, 393] width 58 height 58
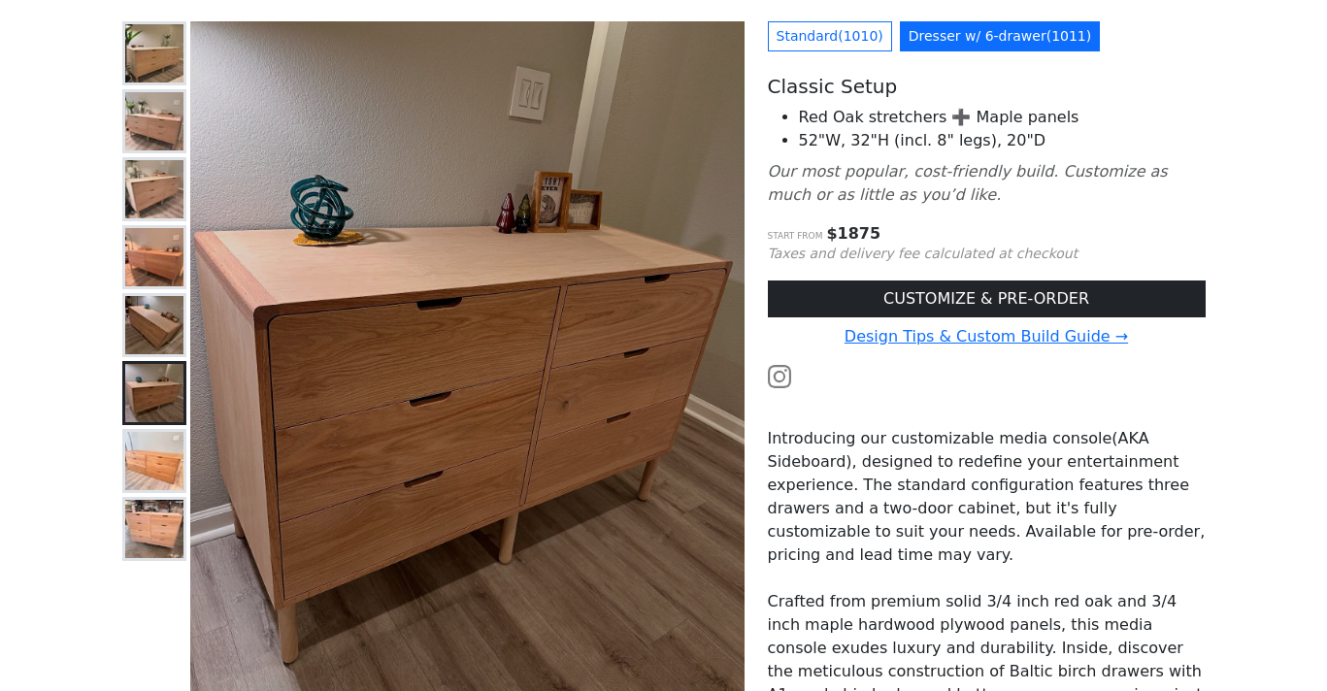
click at [152, 345] on img at bounding box center [154, 325] width 58 height 58
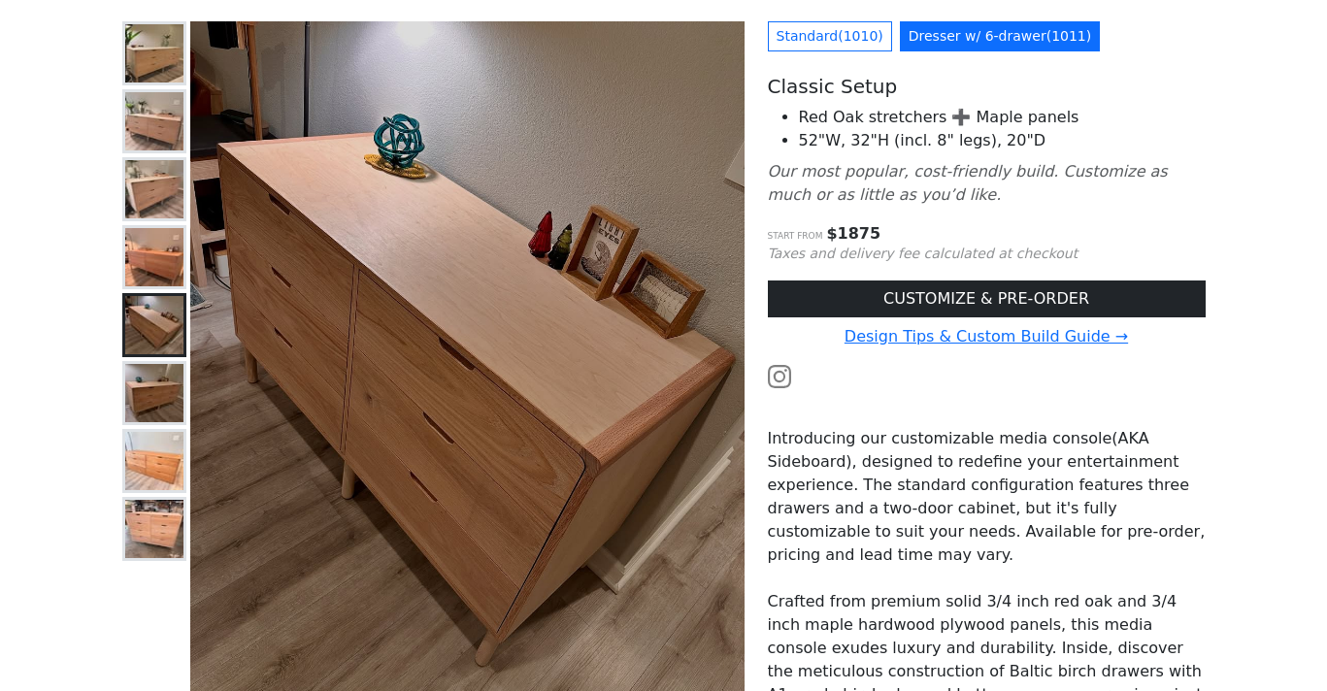
click at [160, 468] on img at bounding box center [154, 461] width 58 height 58
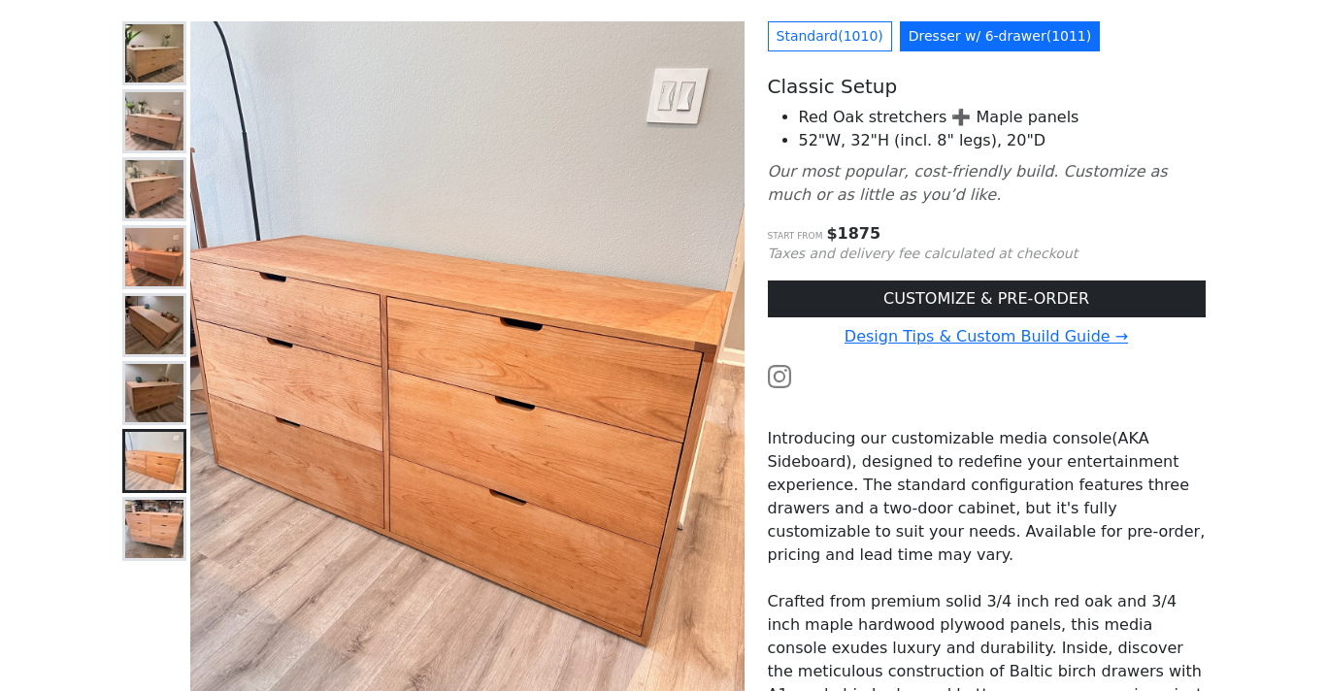
click at [175, 542] on img at bounding box center [154, 529] width 58 height 58
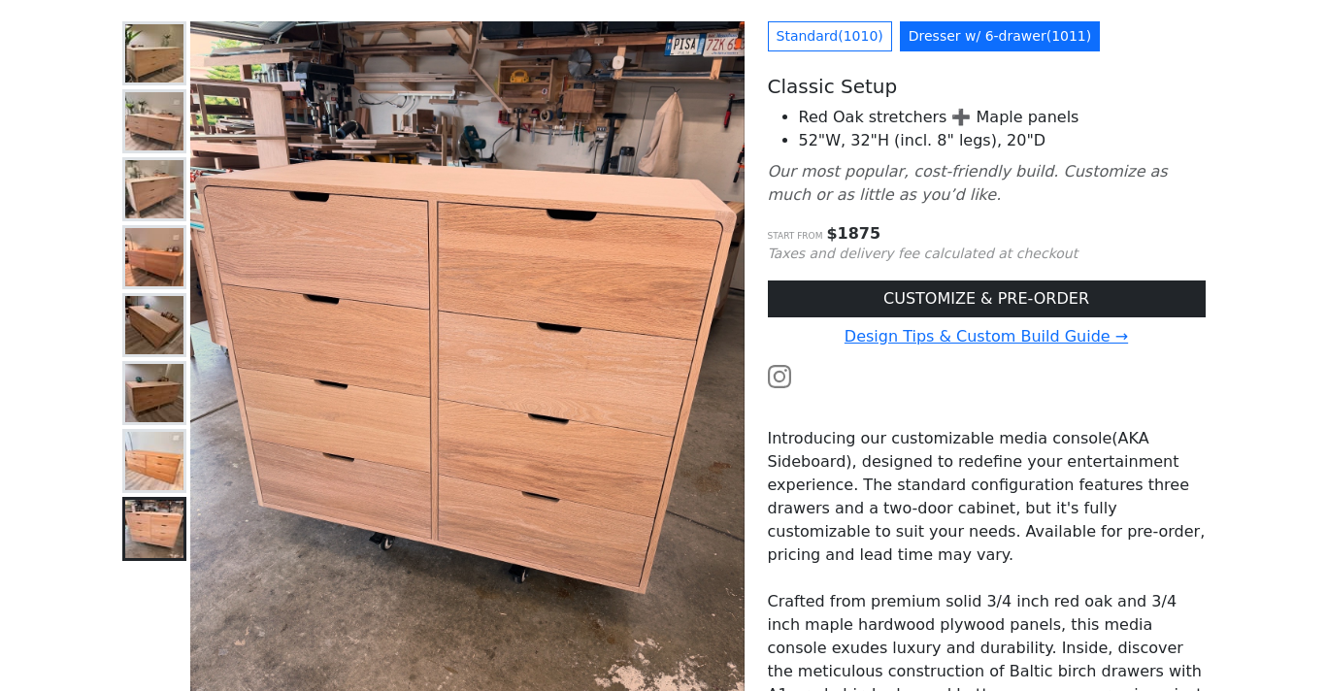
click at [164, 487] on img at bounding box center [154, 461] width 58 height 58
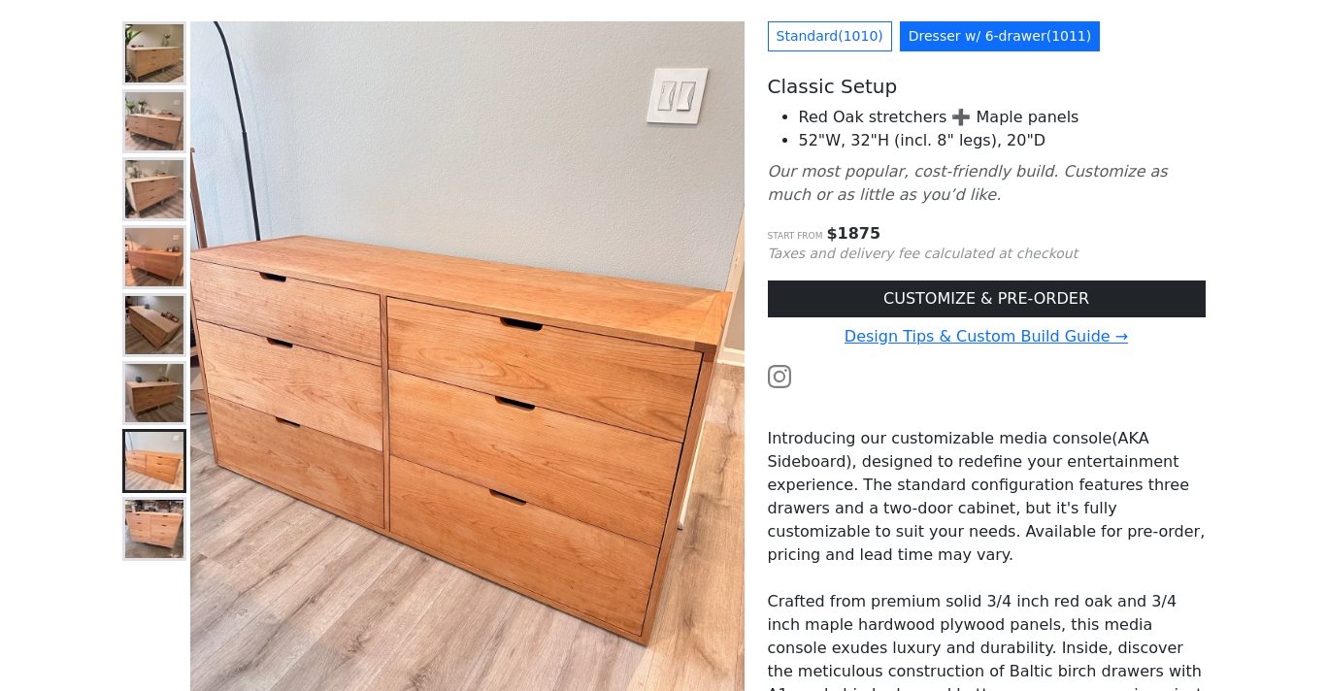
click at [154, 407] on img at bounding box center [154, 393] width 58 height 58
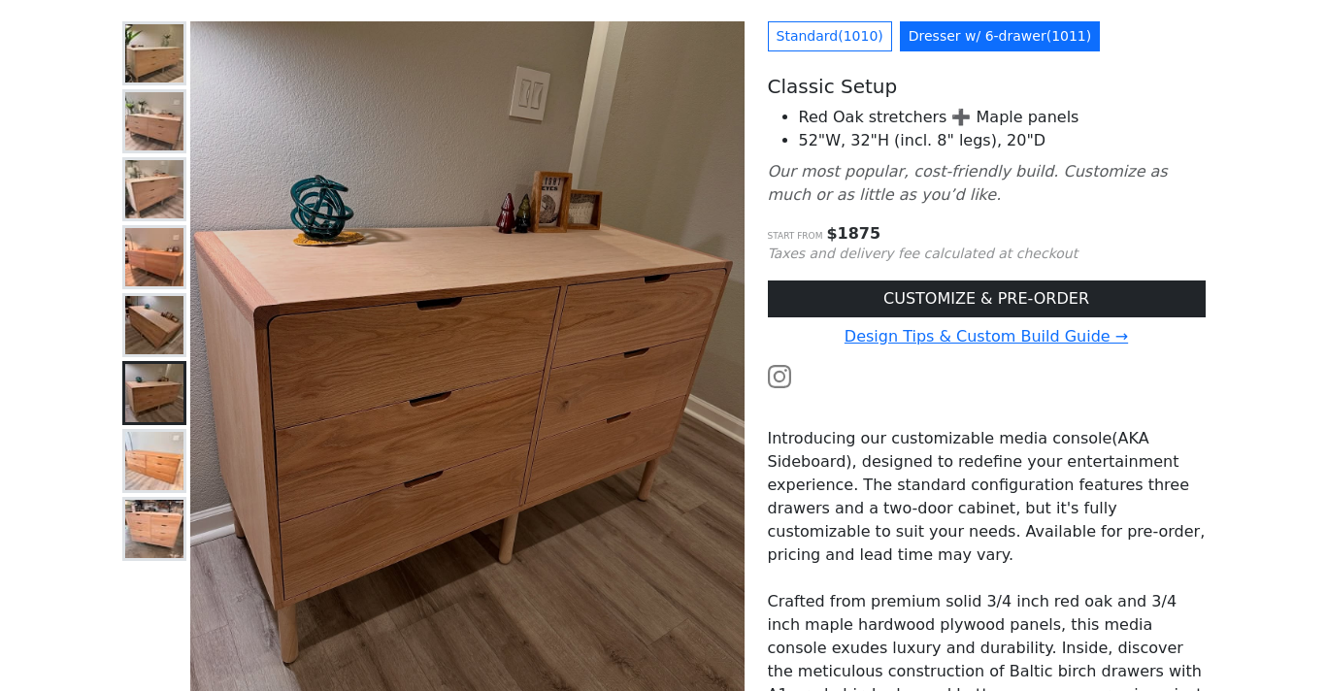
click at [169, 329] on img at bounding box center [154, 325] width 58 height 58
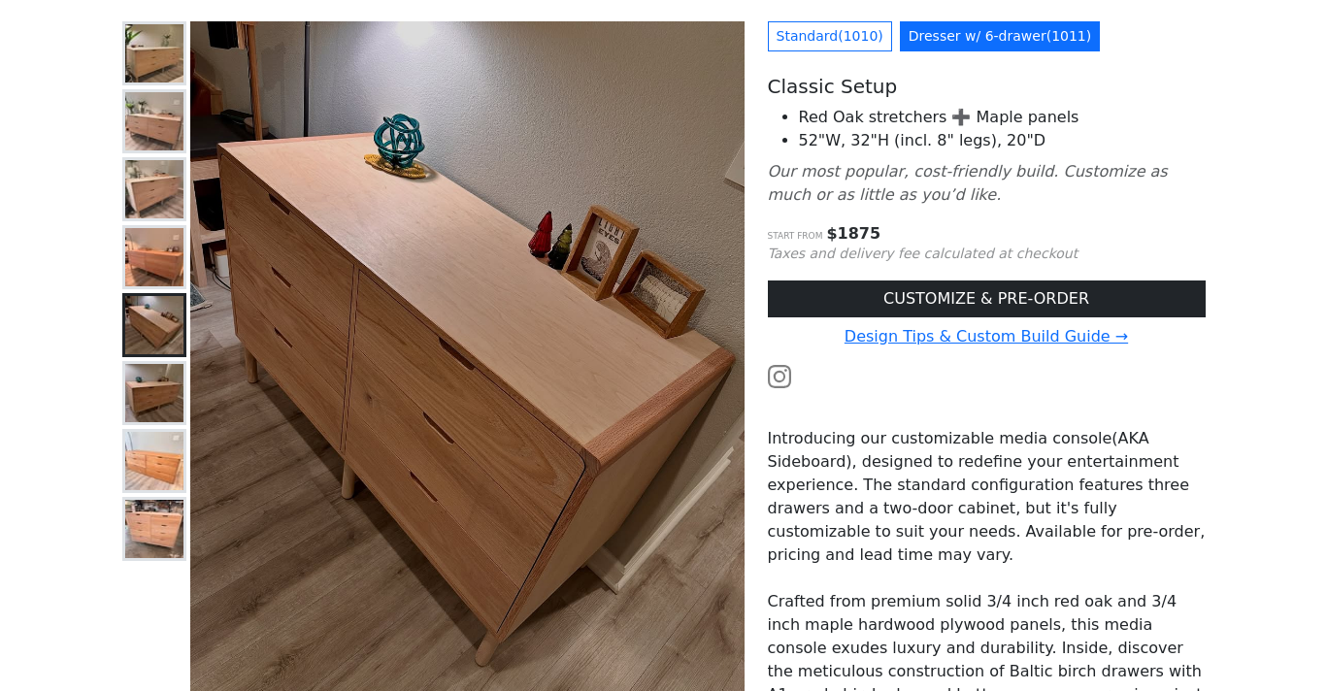
click at [148, 240] on img at bounding box center [154, 257] width 58 height 58
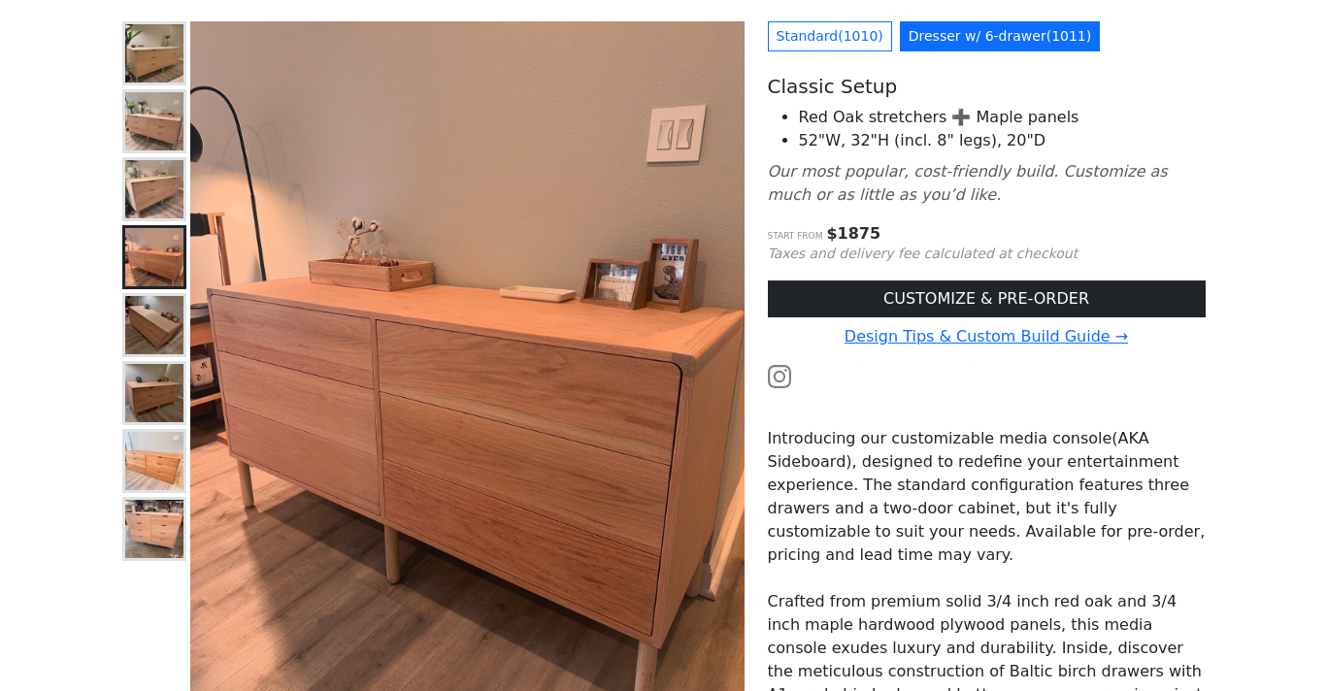
click at [147, 192] on img at bounding box center [154, 189] width 58 height 58
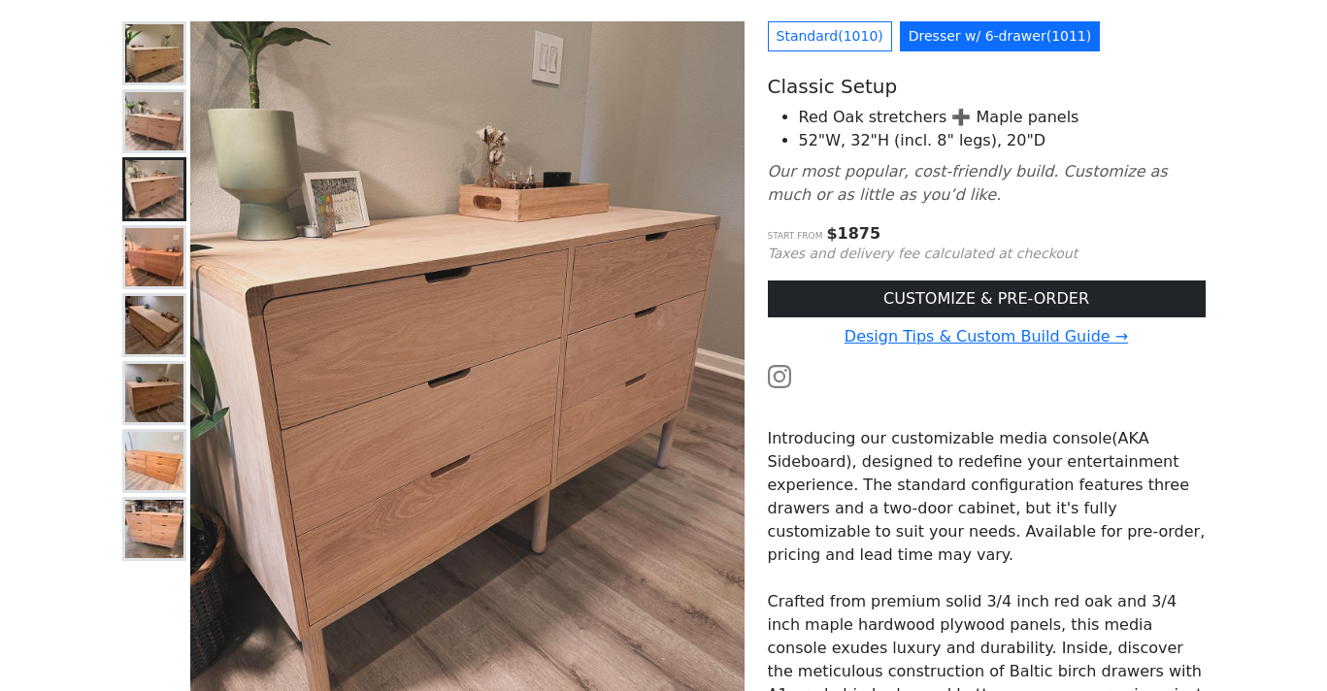
click at [150, 110] on img at bounding box center [154, 121] width 58 height 58
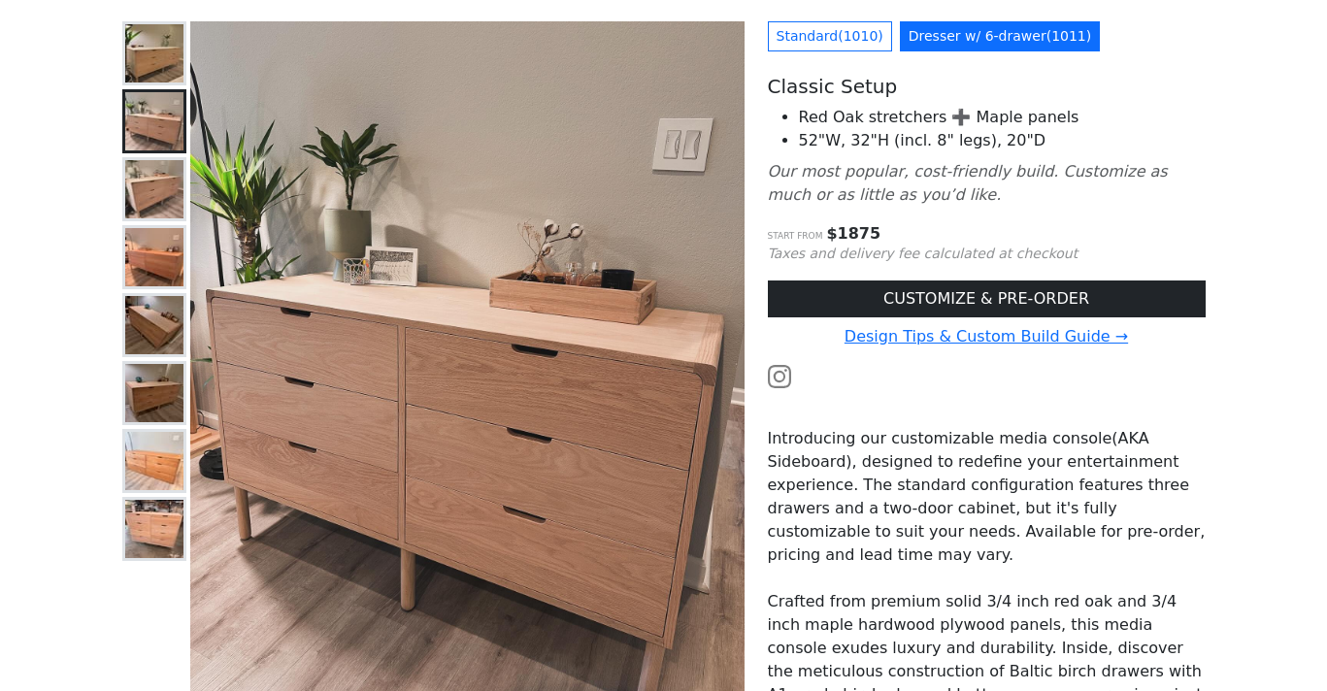
click at [152, 60] on img at bounding box center [154, 53] width 58 height 58
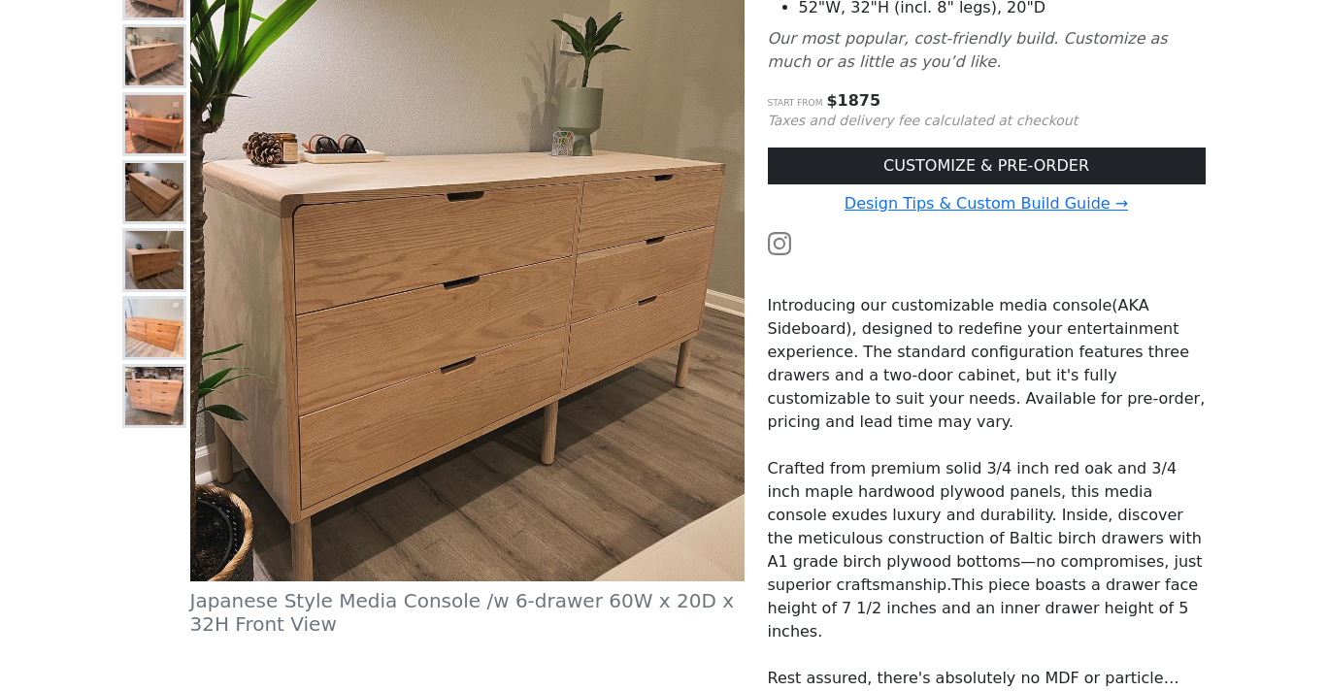
scroll to position [337, 0]
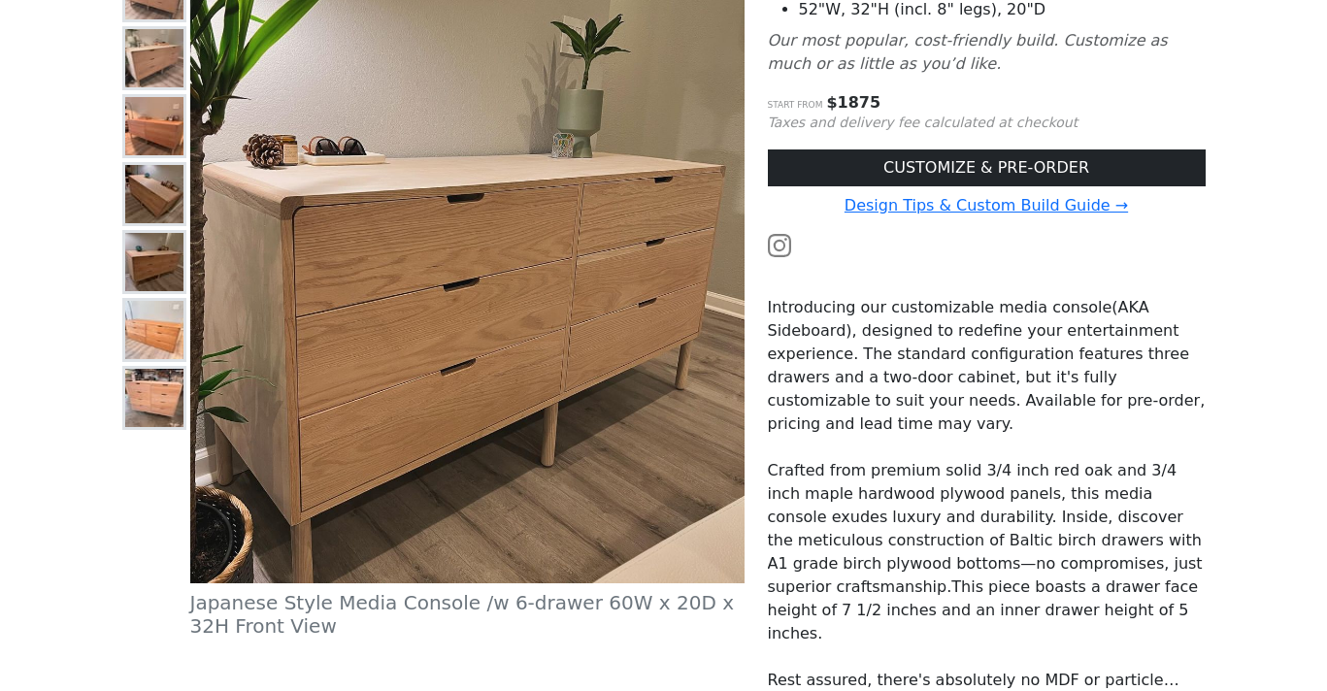
click at [159, 350] on img at bounding box center [154, 330] width 58 height 58
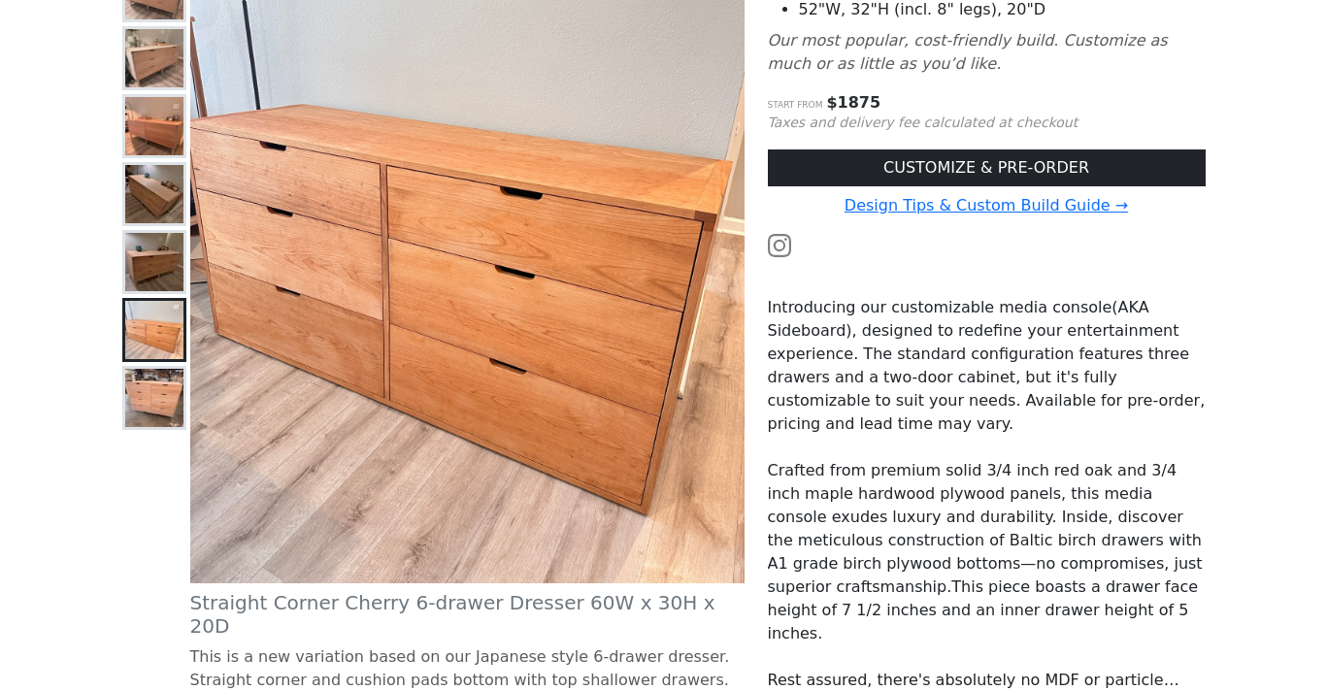
click at [142, 260] on img at bounding box center [154, 262] width 58 height 58
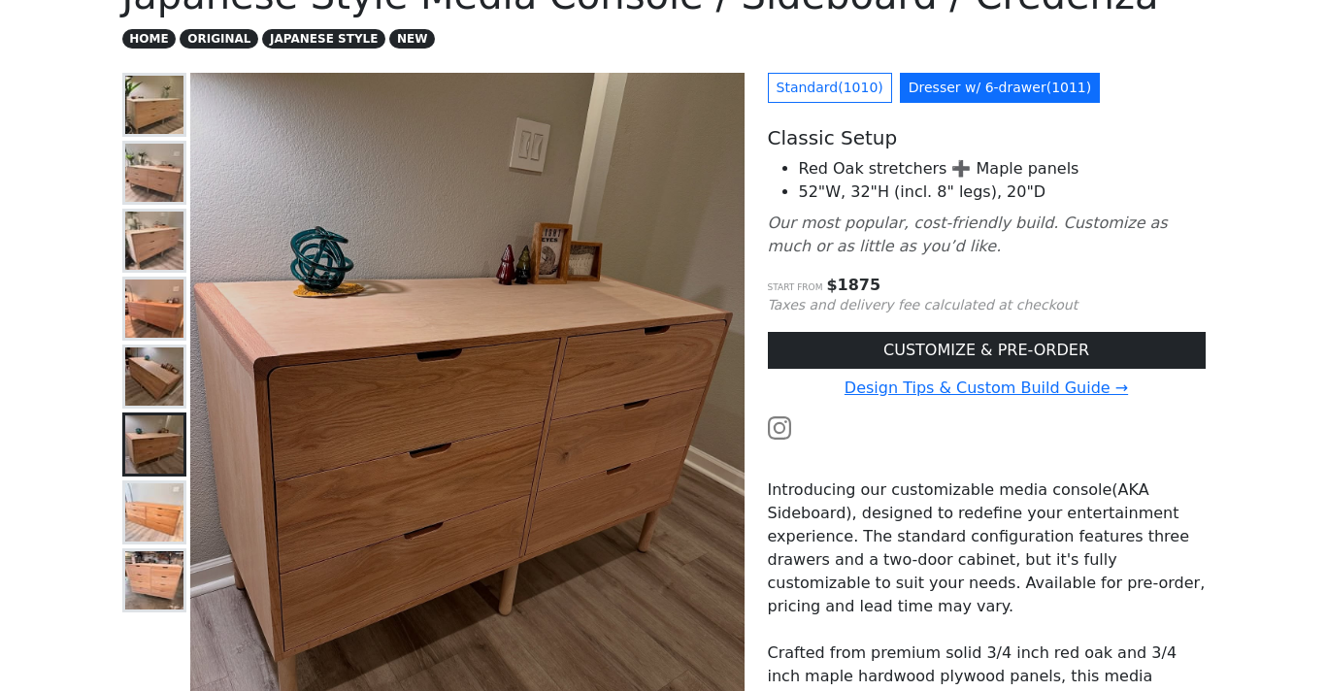
scroll to position [123, 0]
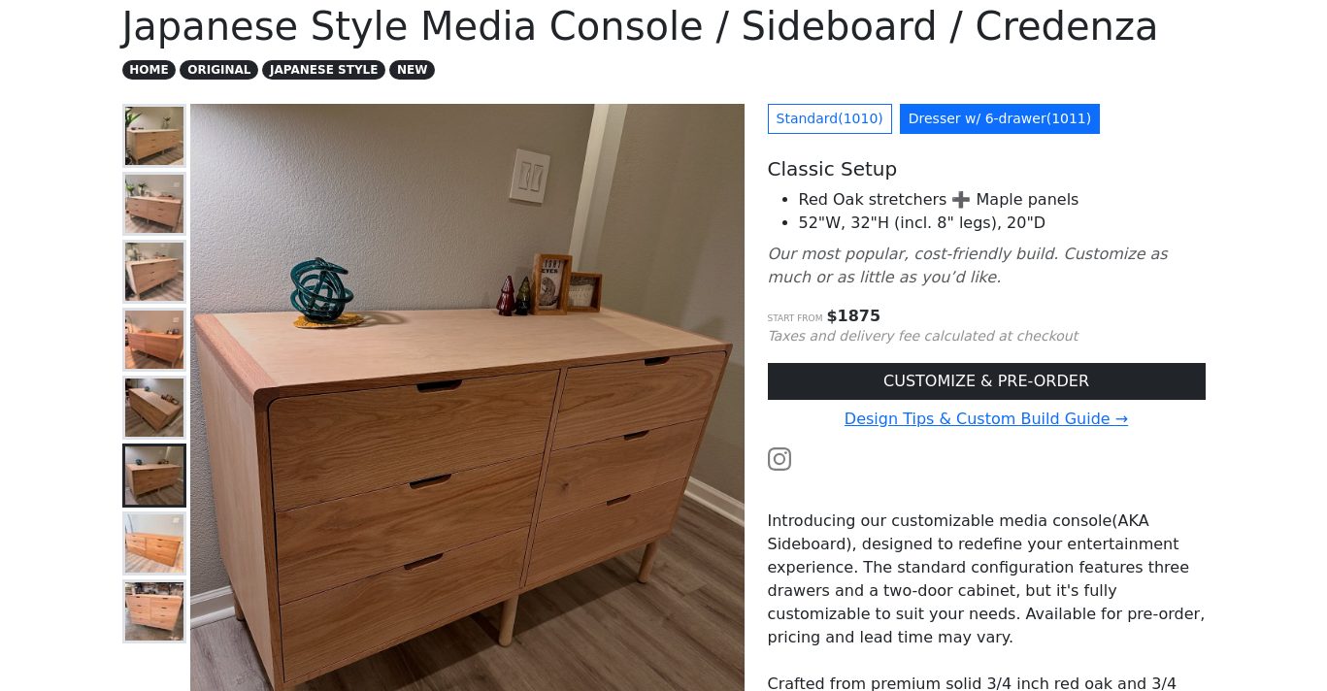
click at [162, 198] on img at bounding box center [154, 204] width 58 height 58
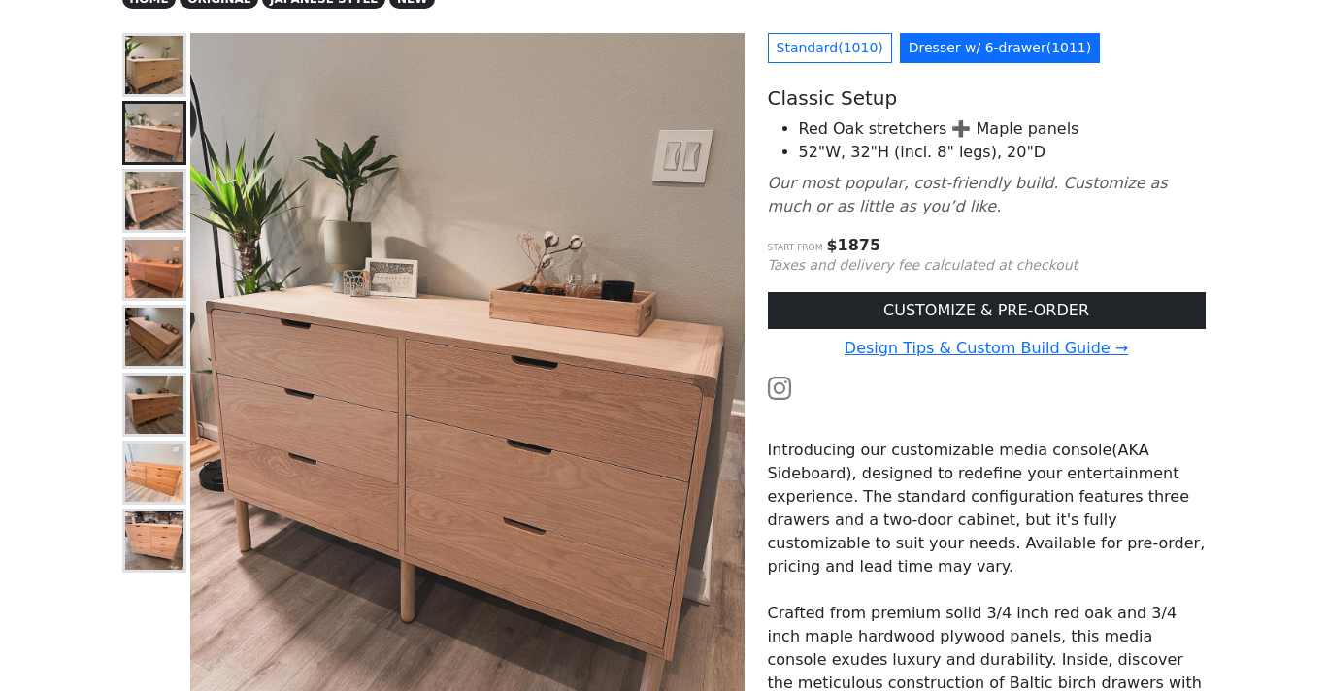
scroll to position [212, 0]
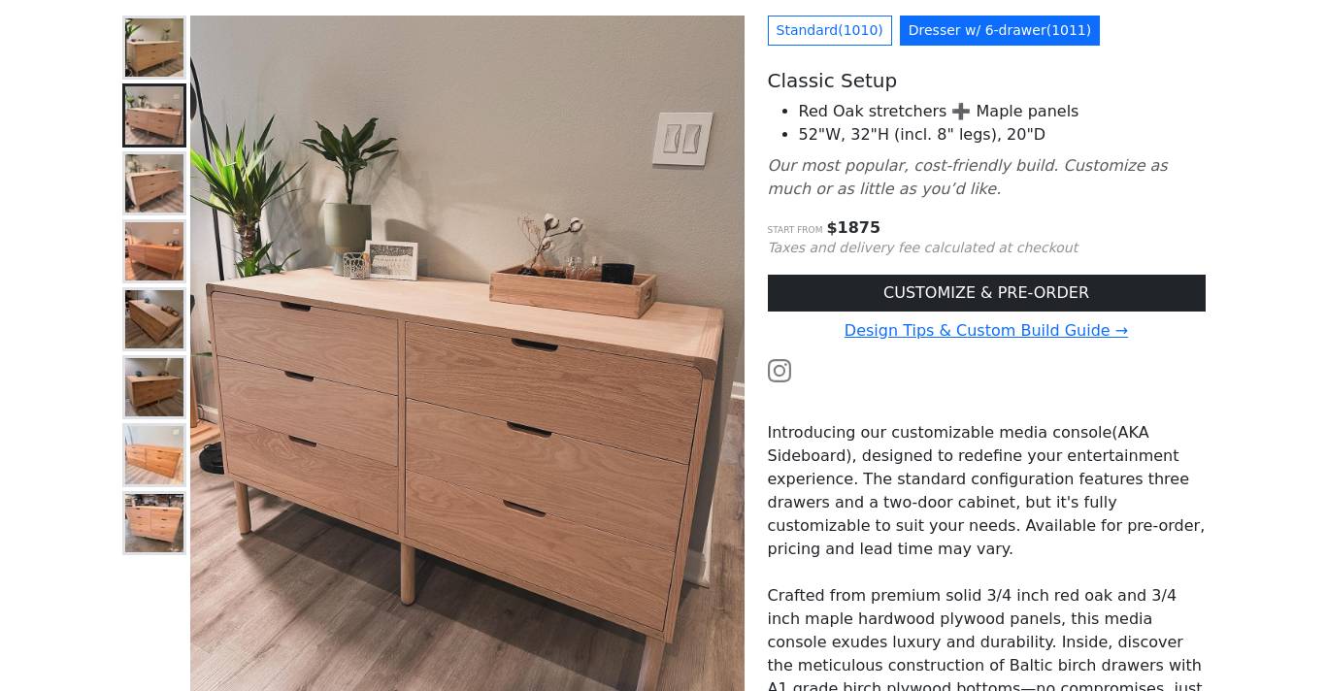
click at [155, 317] on img at bounding box center [154, 319] width 58 height 58
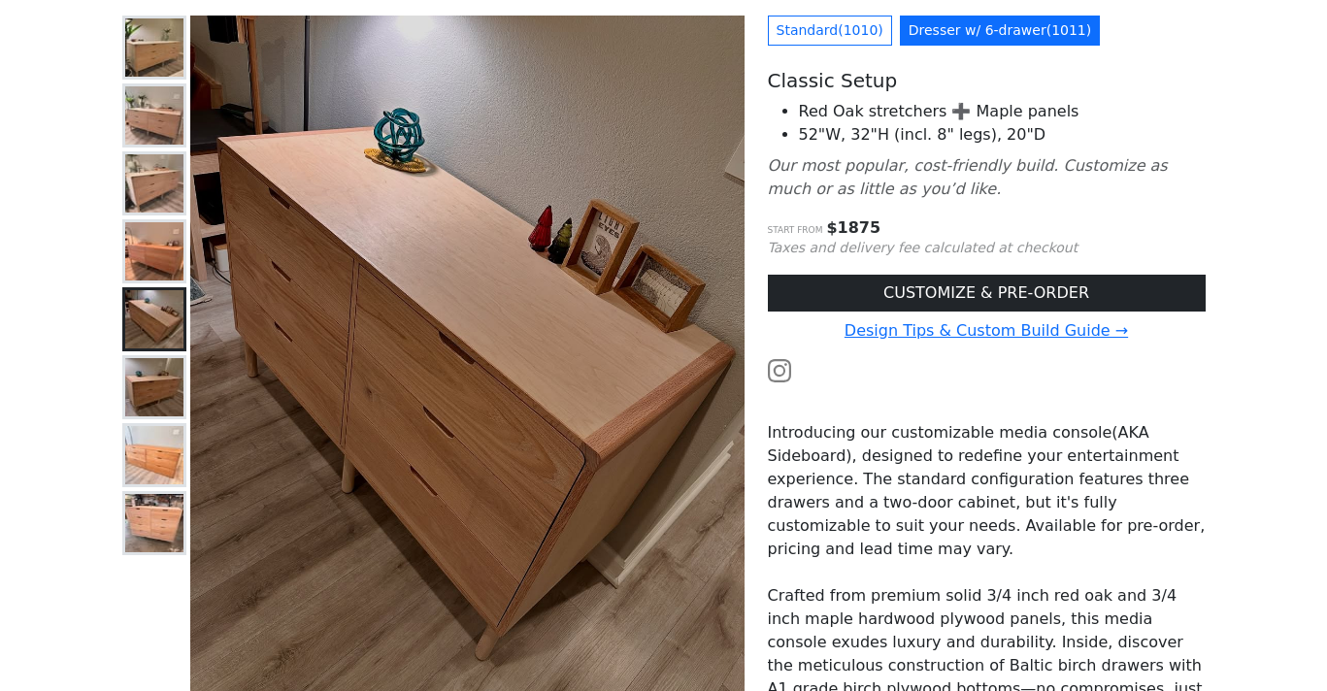
click at [154, 390] on img at bounding box center [154, 387] width 58 height 58
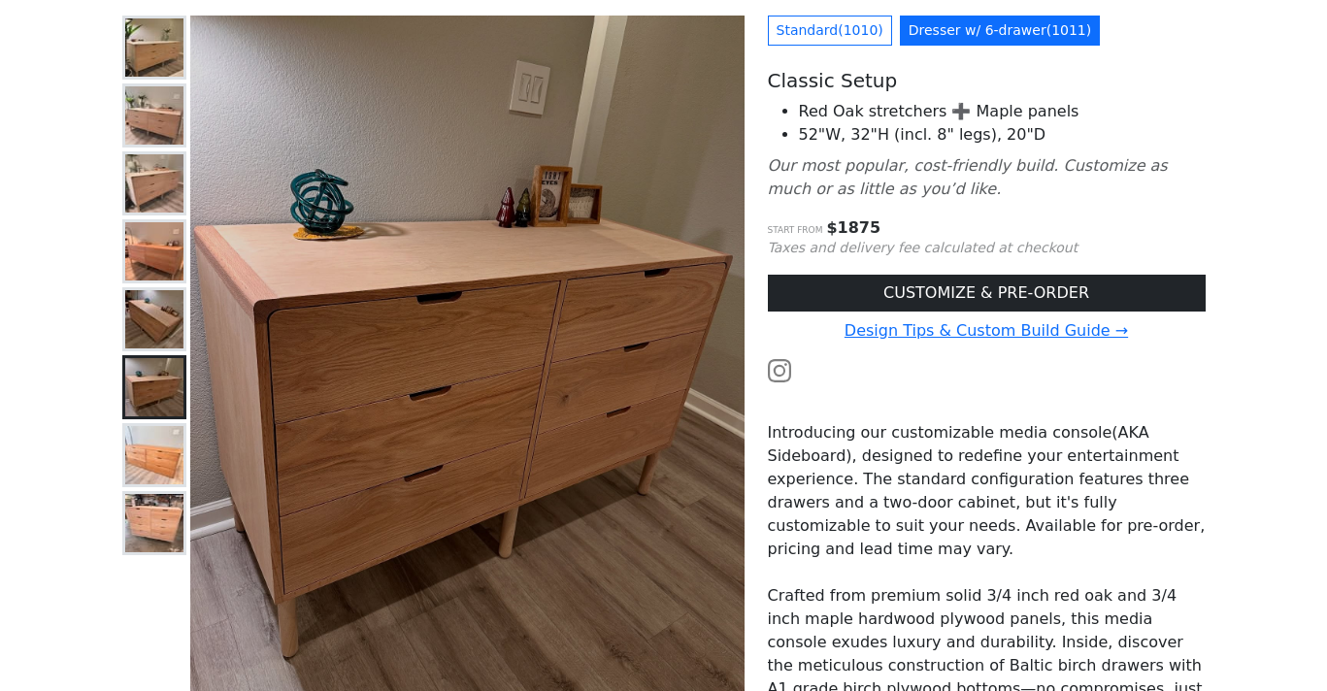
click at [158, 452] on img at bounding box center [154, 455] width 58 height 58
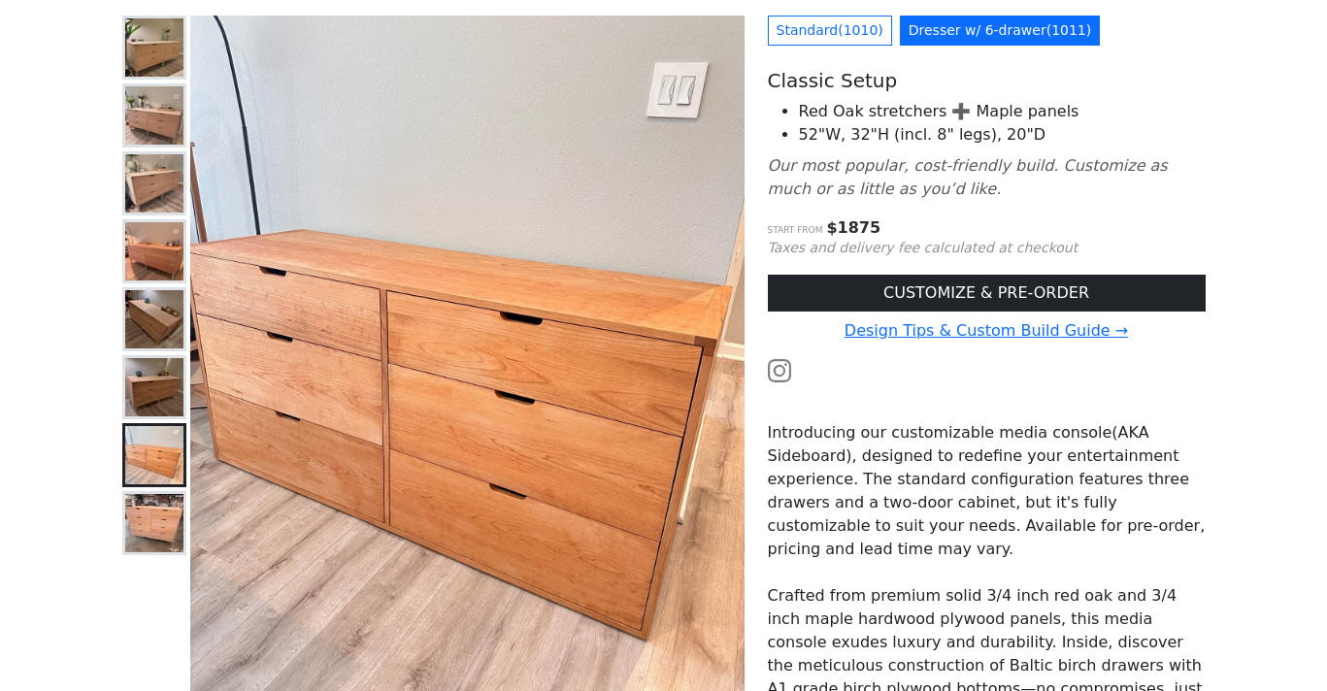
click at [155, 373] on img at bounding box center [154, 387] width 58 height 58
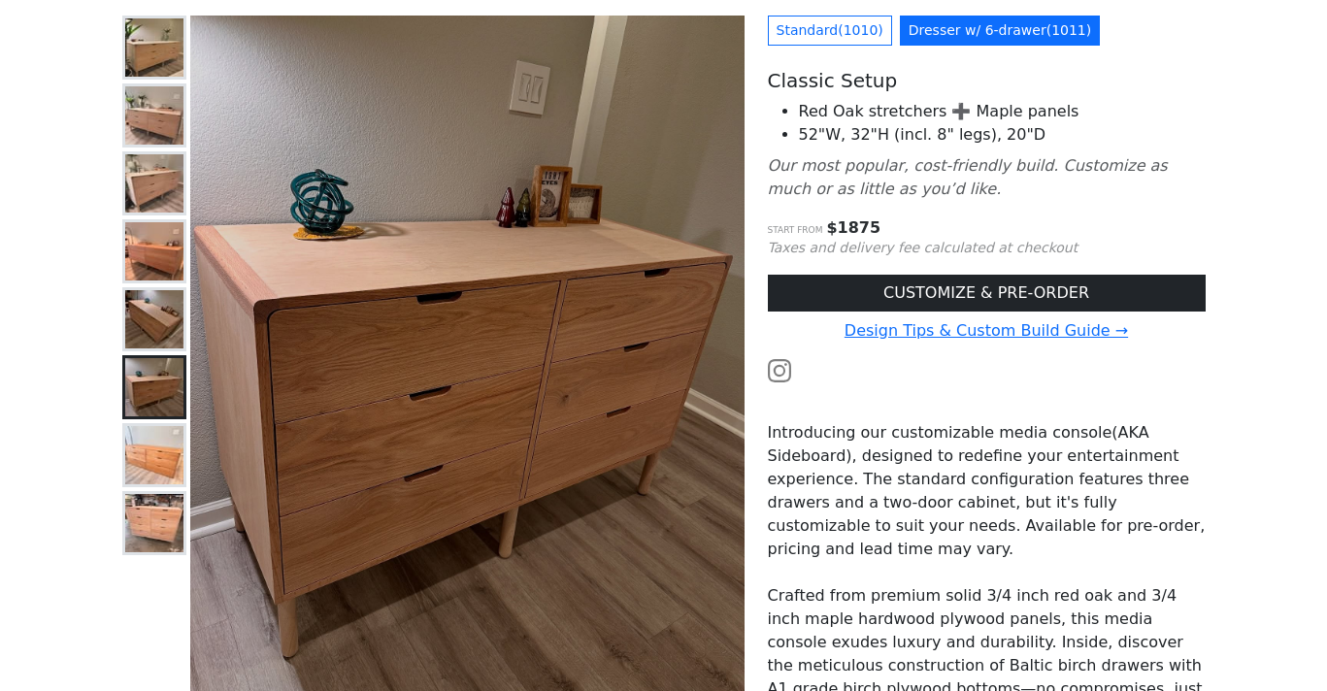
click at [155, 317] on img at bounding box center [154, 319] width 58 height 58
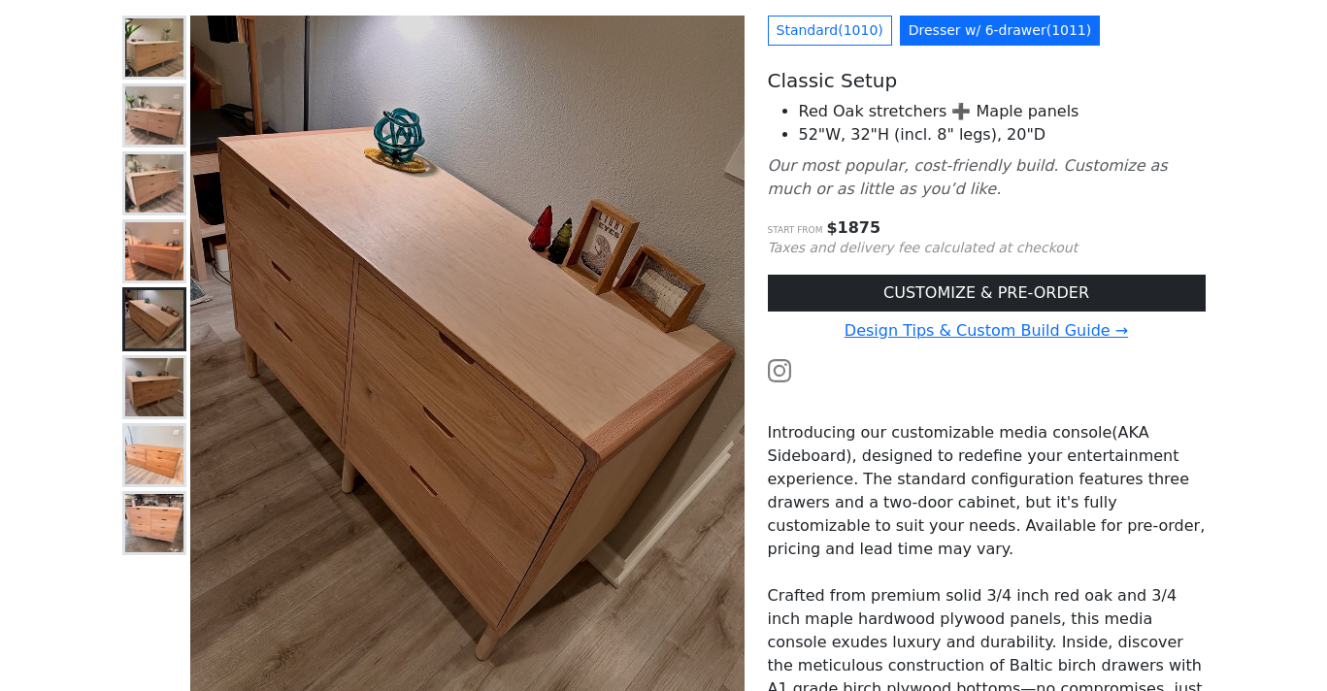
click at [154, 242] on img at bounding box center [154, 251] width 58 height 58
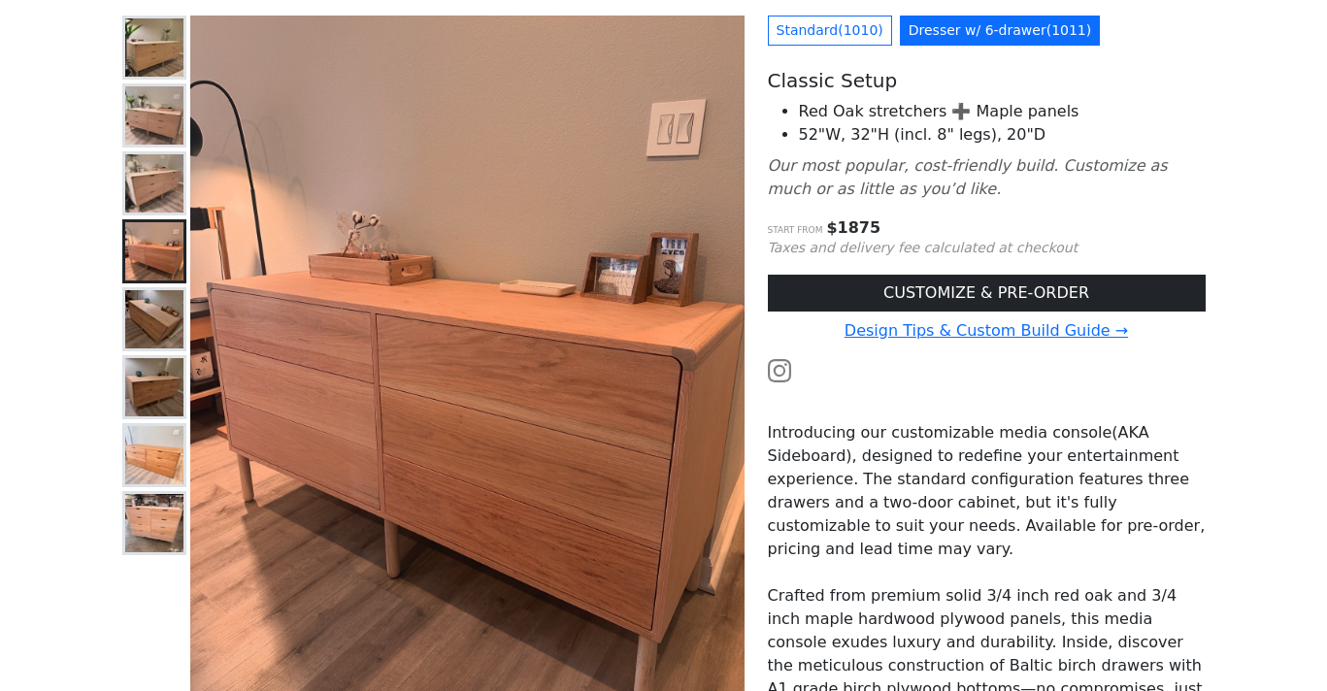
click at [153, 138] on img at bounding box center [154, 115] width 58 height 58
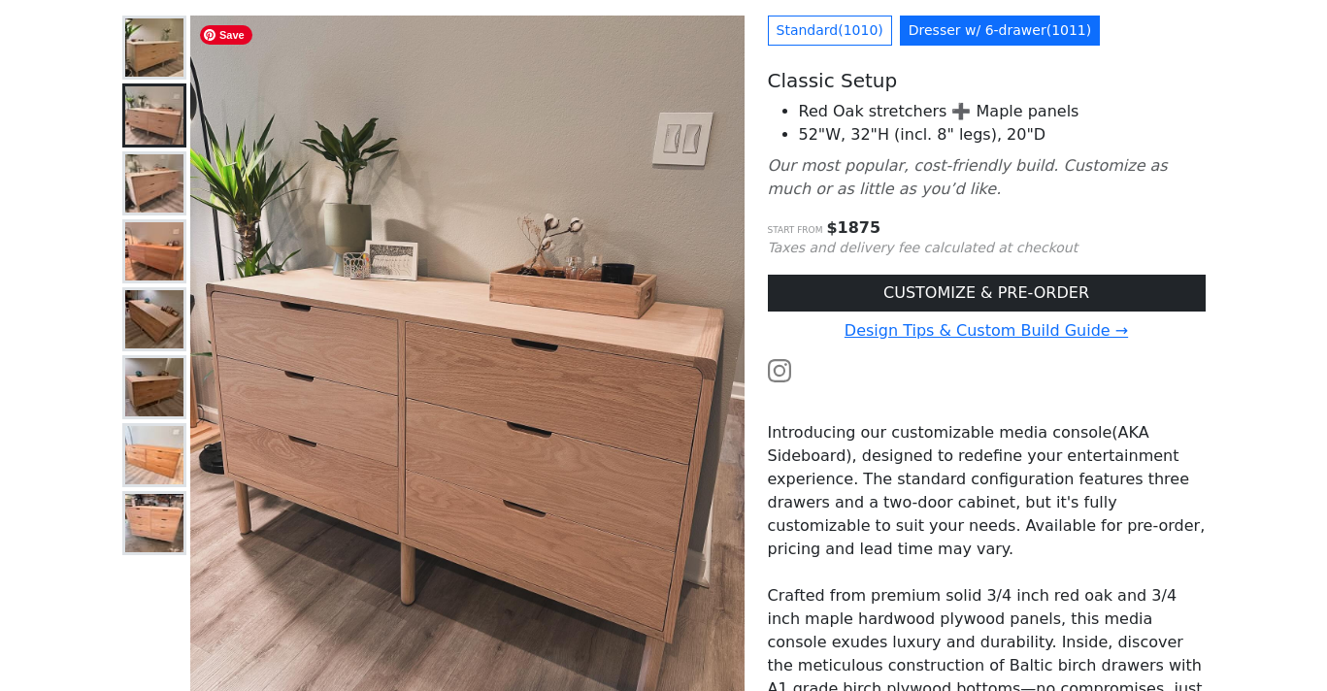
scroll to position [0, 0]
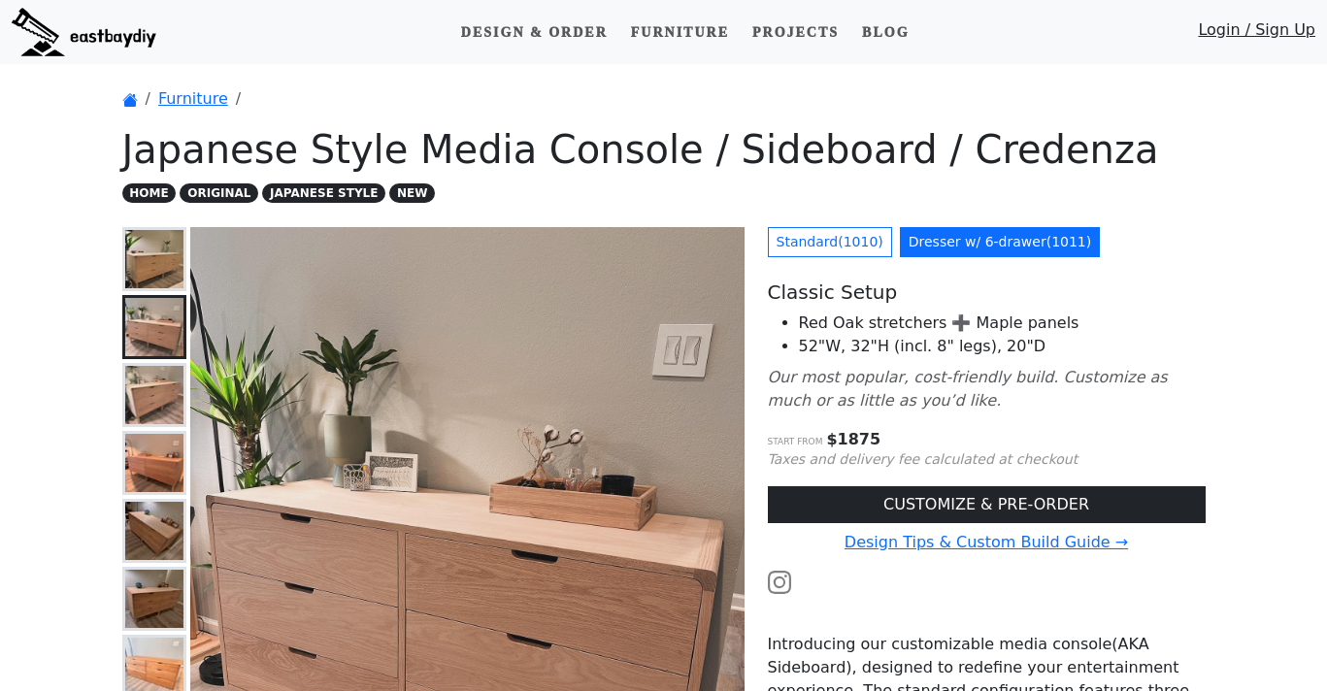
click at [111, 36] on img at bounding box center [84, 32] width 145 height 49
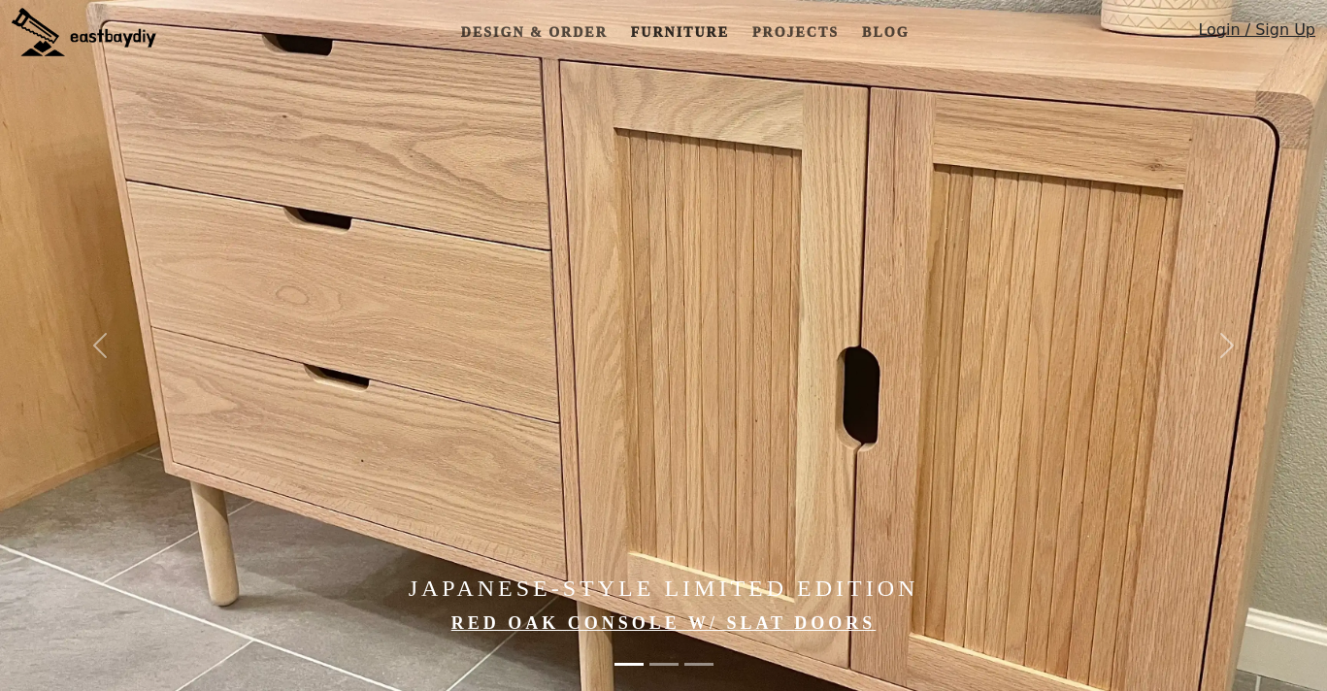
click at [643, 40] on link "Furniture" at bounding box center [680, 33] width 114 height 36
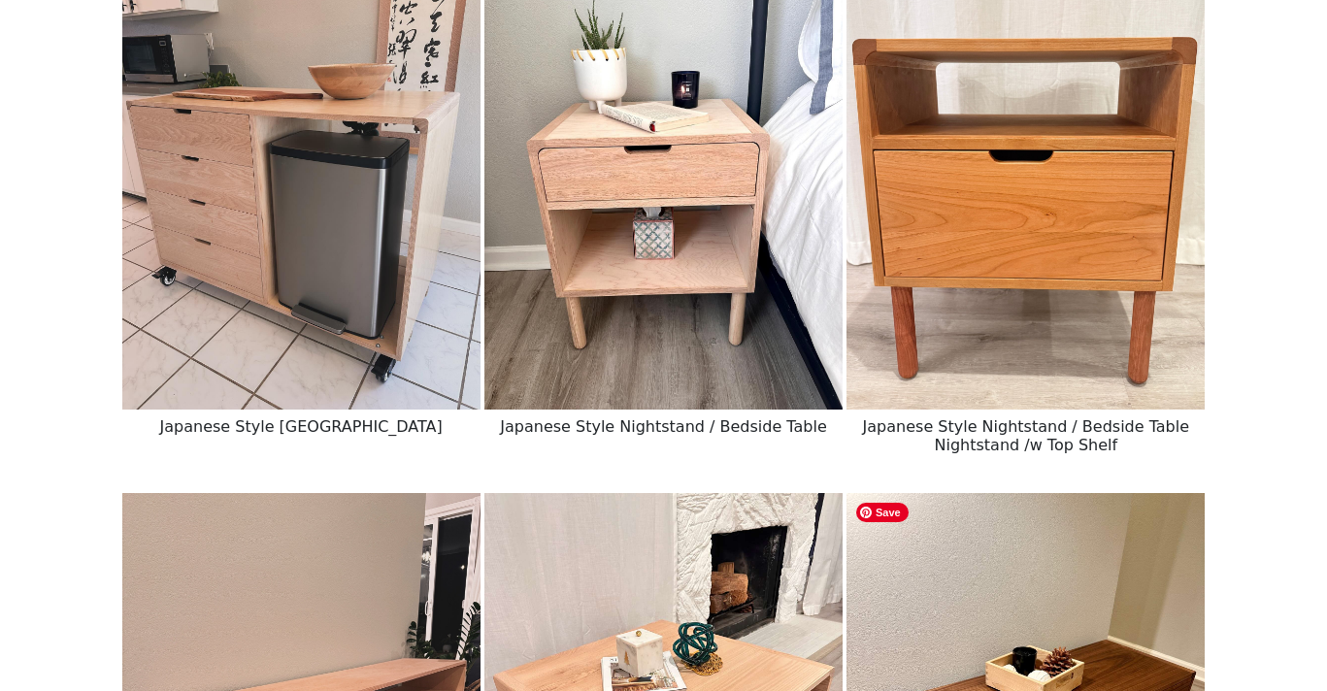
scroll to position [301, 0]
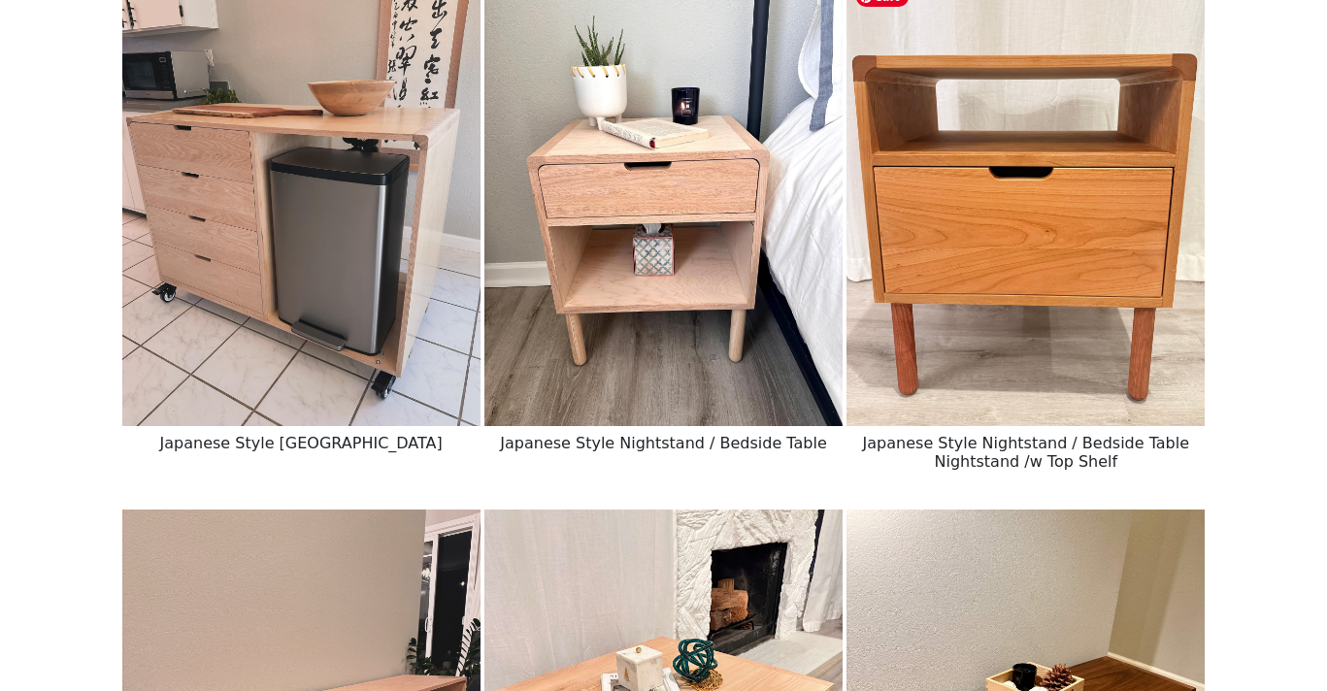
click at [1003, 241] on img at bounding box center [1026, 202] width 358 height 449
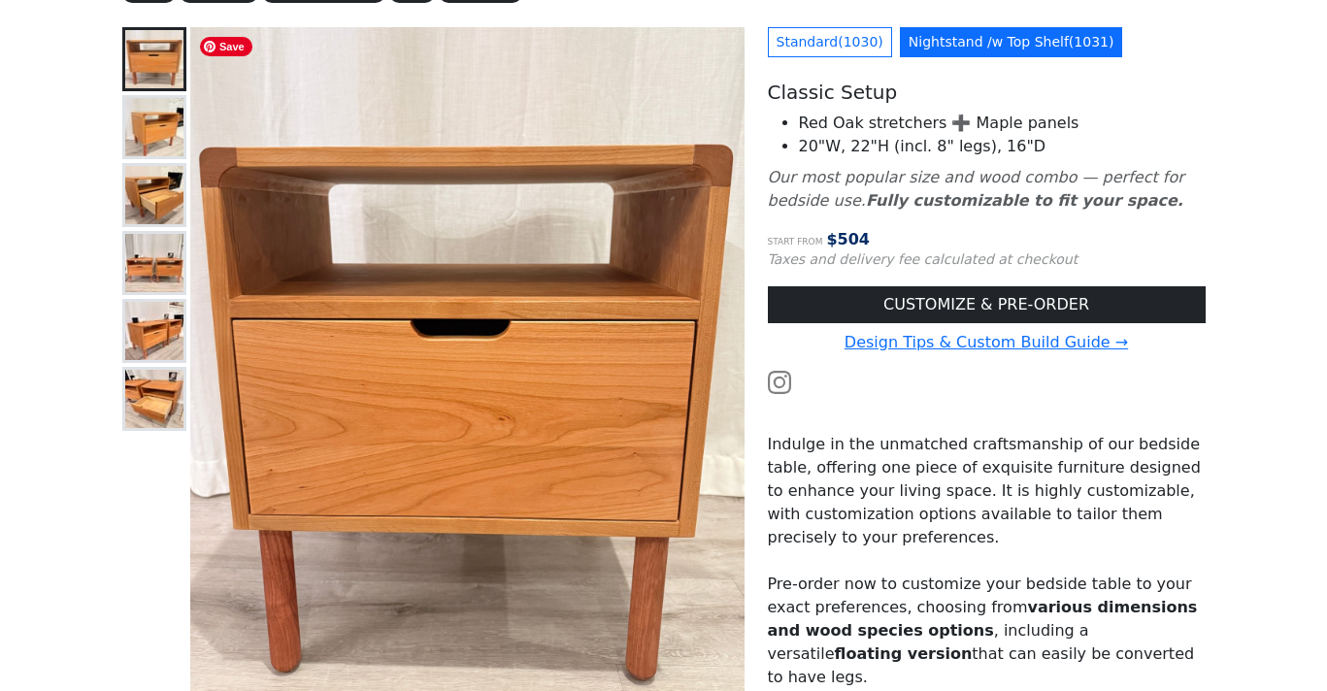
scroll to position [246, 0]
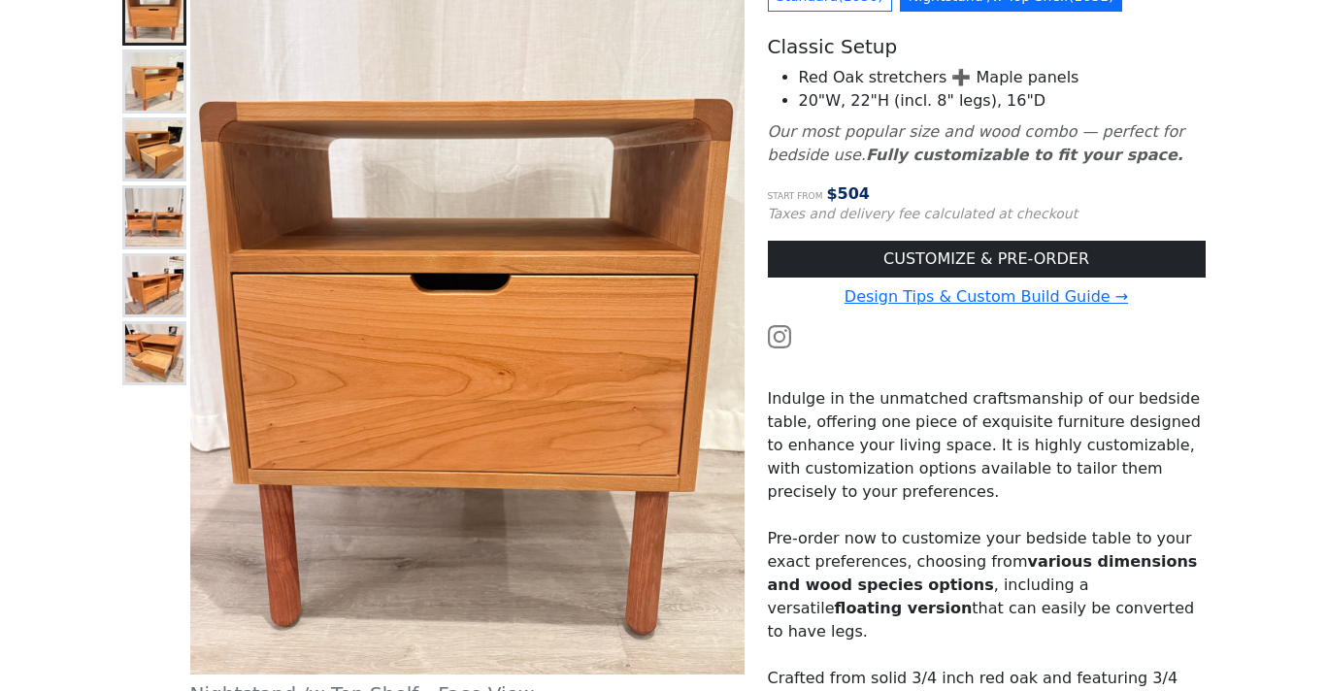
click at [148, 163] on img at bounding box center [154, 149] width 58 height 58
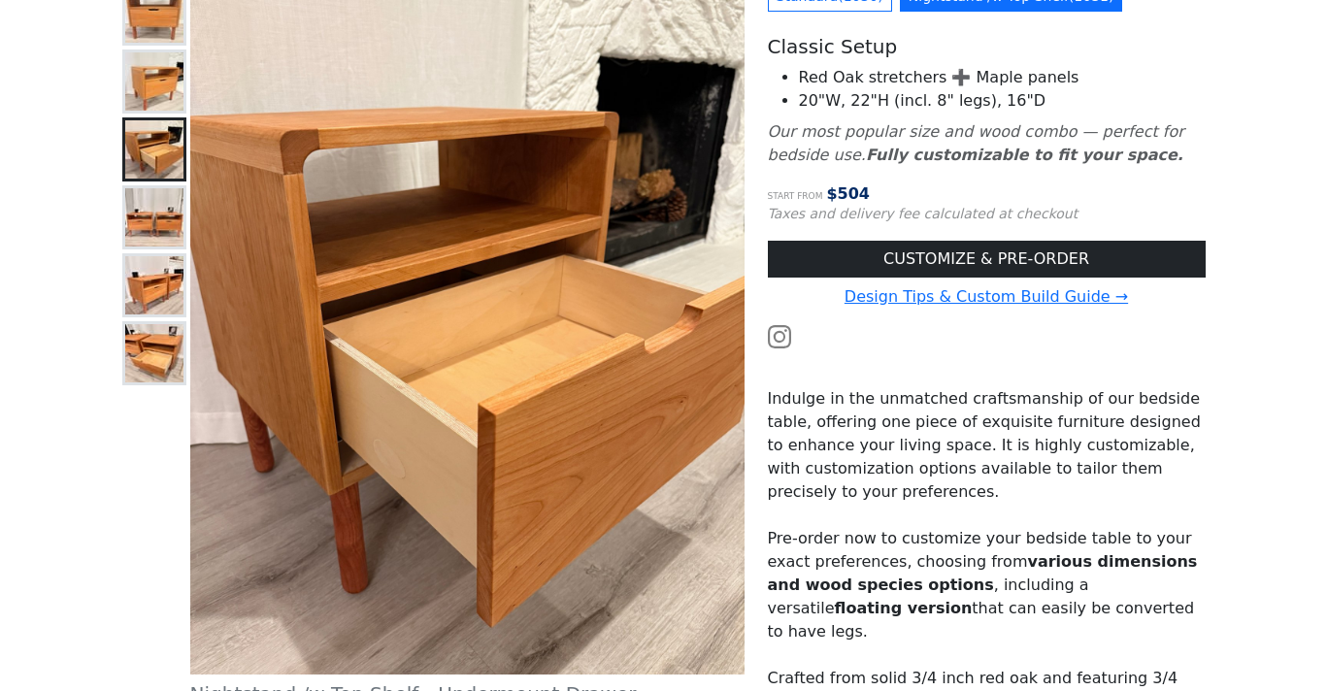
click at [156, 224] on img at bounding box center [154, 217] width 58 height 58
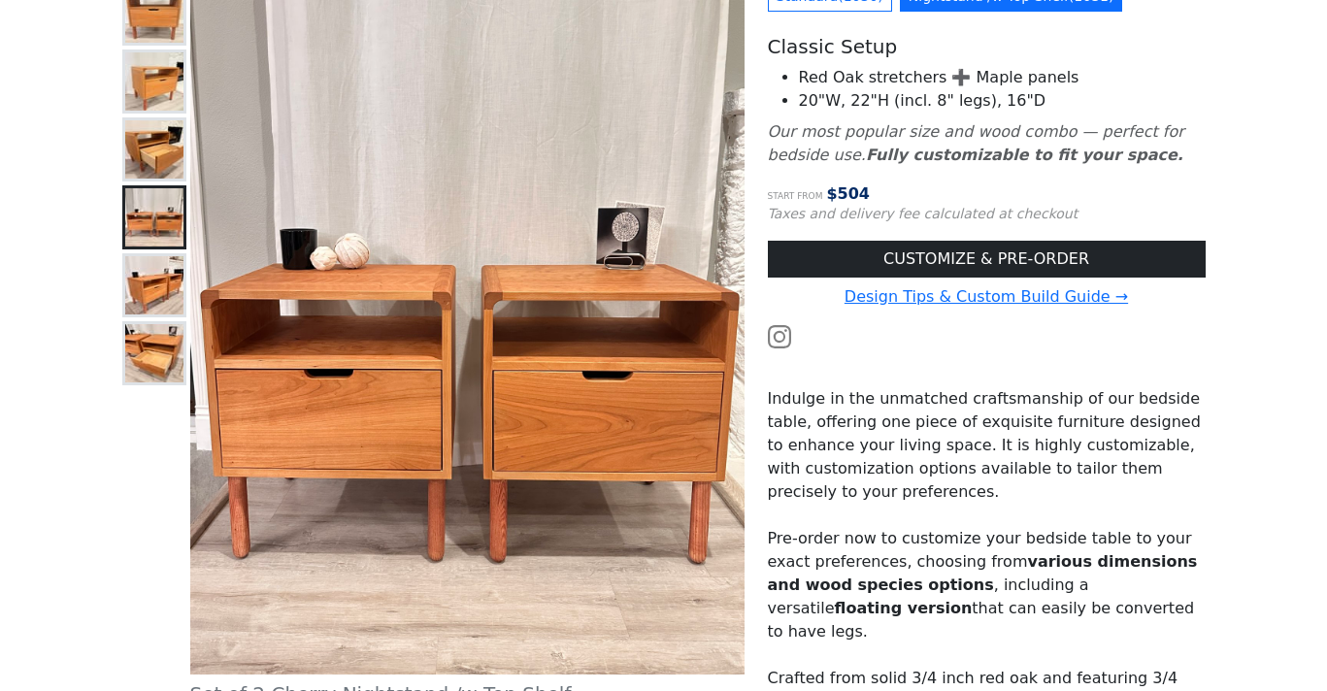
click at [142, 299] on img at bounding box center [154, 285] width 58 height 58
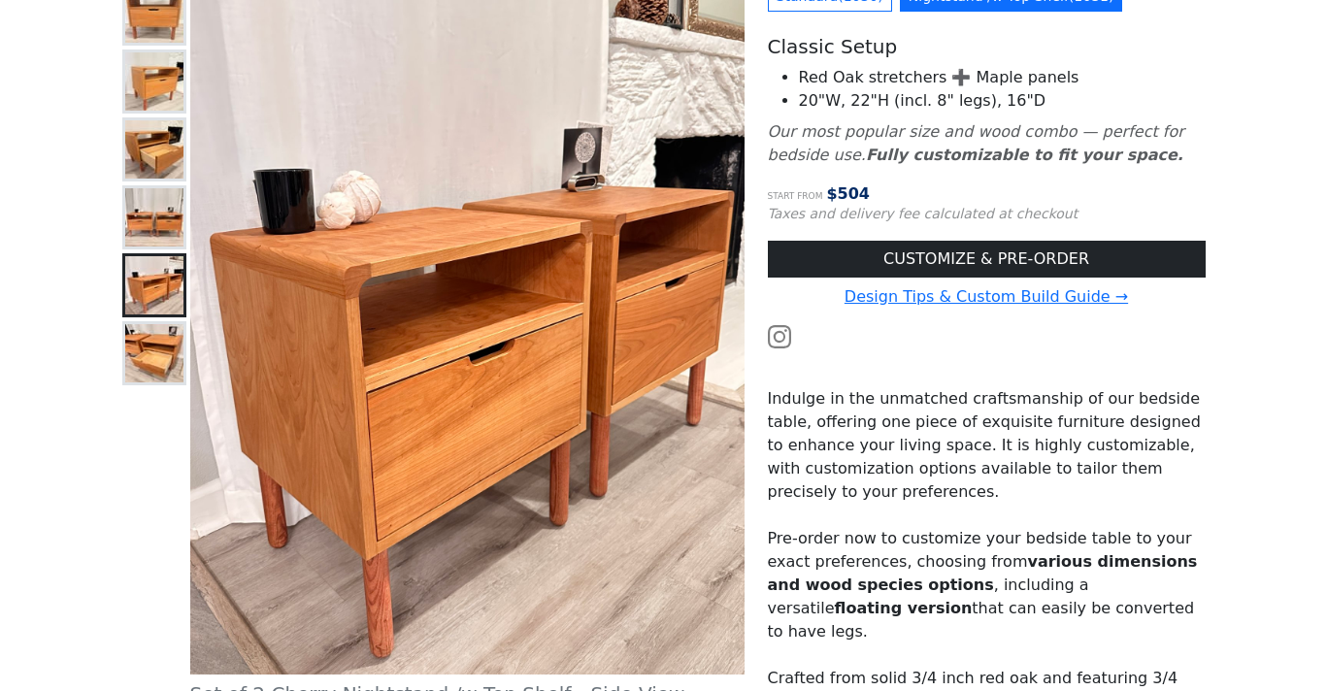
click at [148, 21] on img at bounding box center [154, 13] width 58 height 58
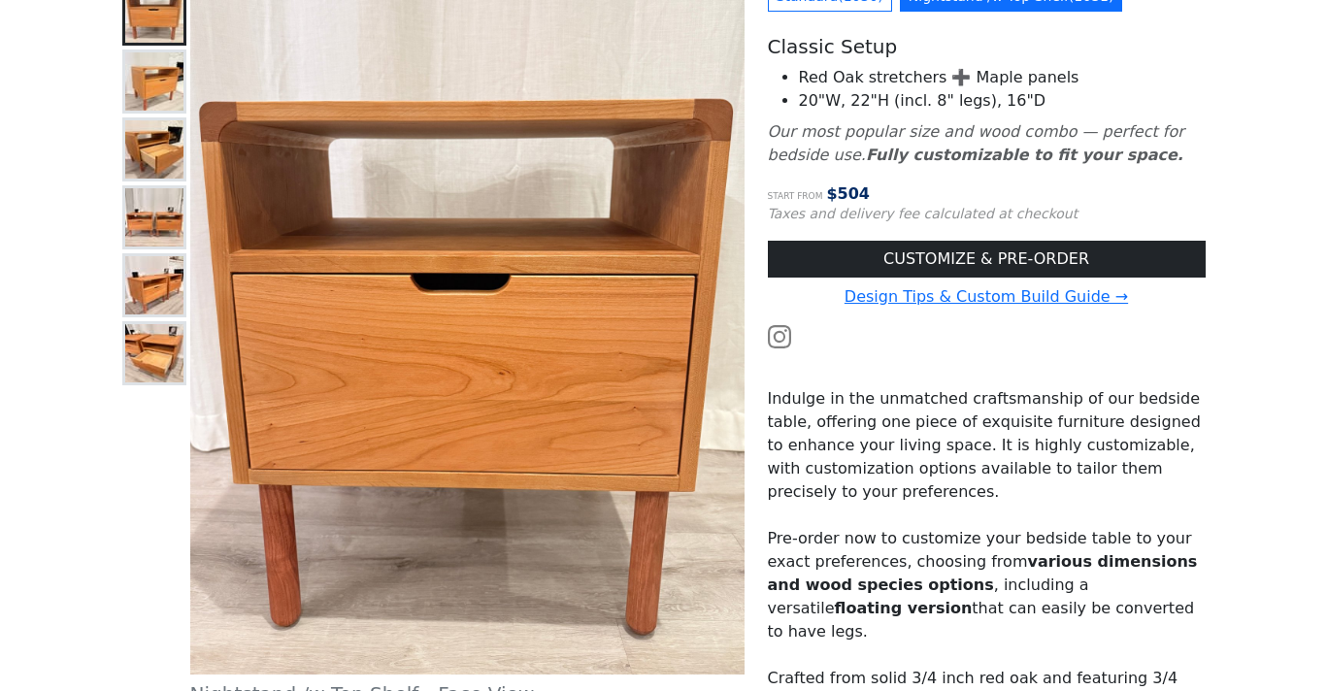
click at [148, 21] on img at bounding box center [154, 13] width 58 height 58
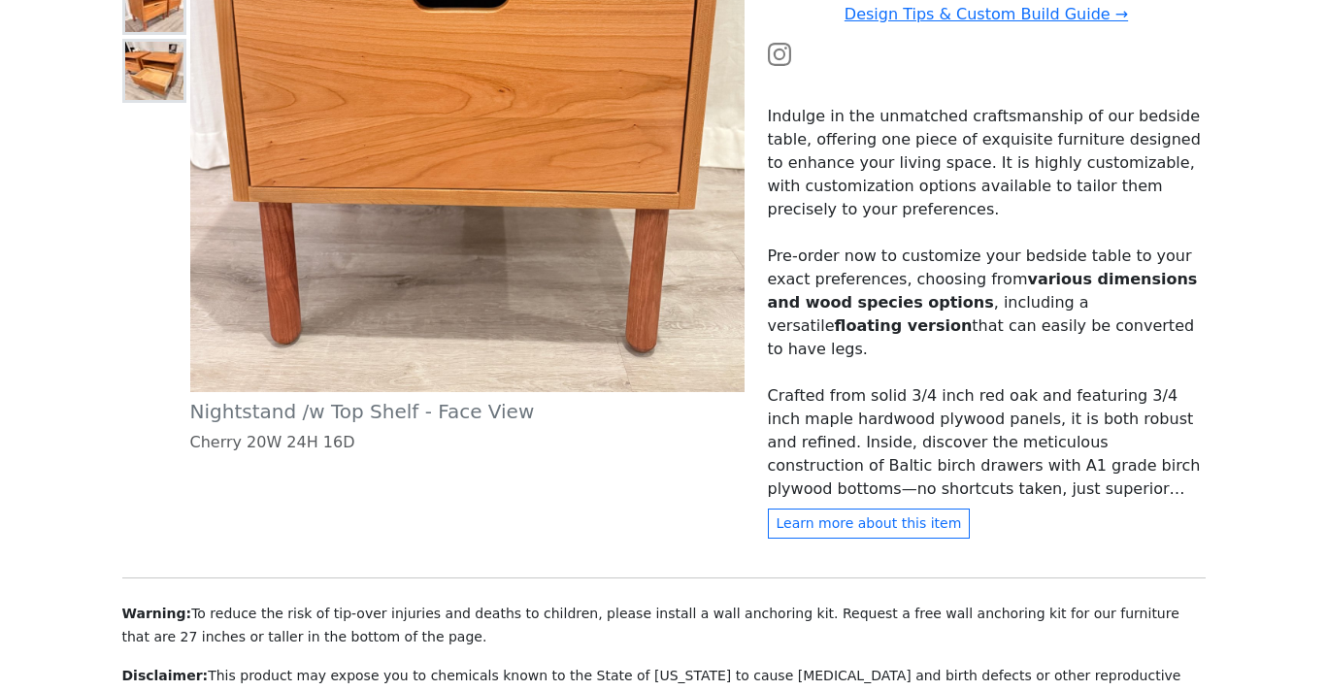
scroll to position [520, 0]
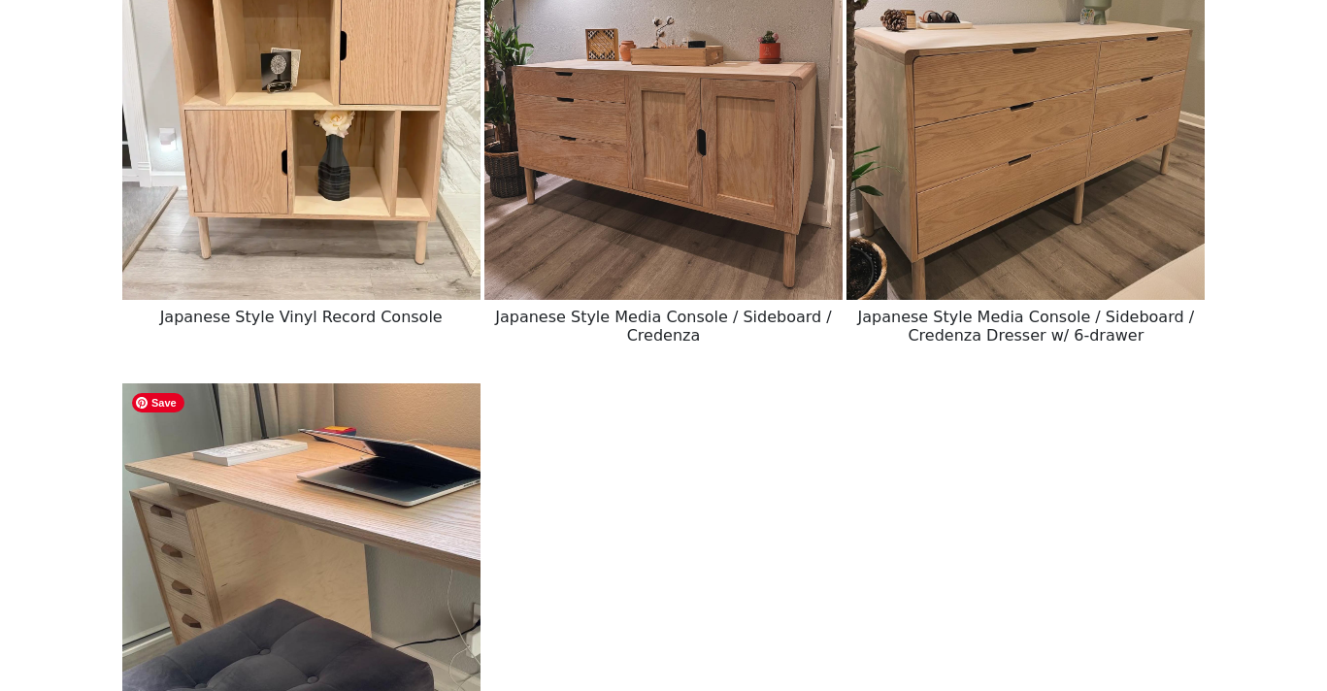
scroll to position [3579, 0]
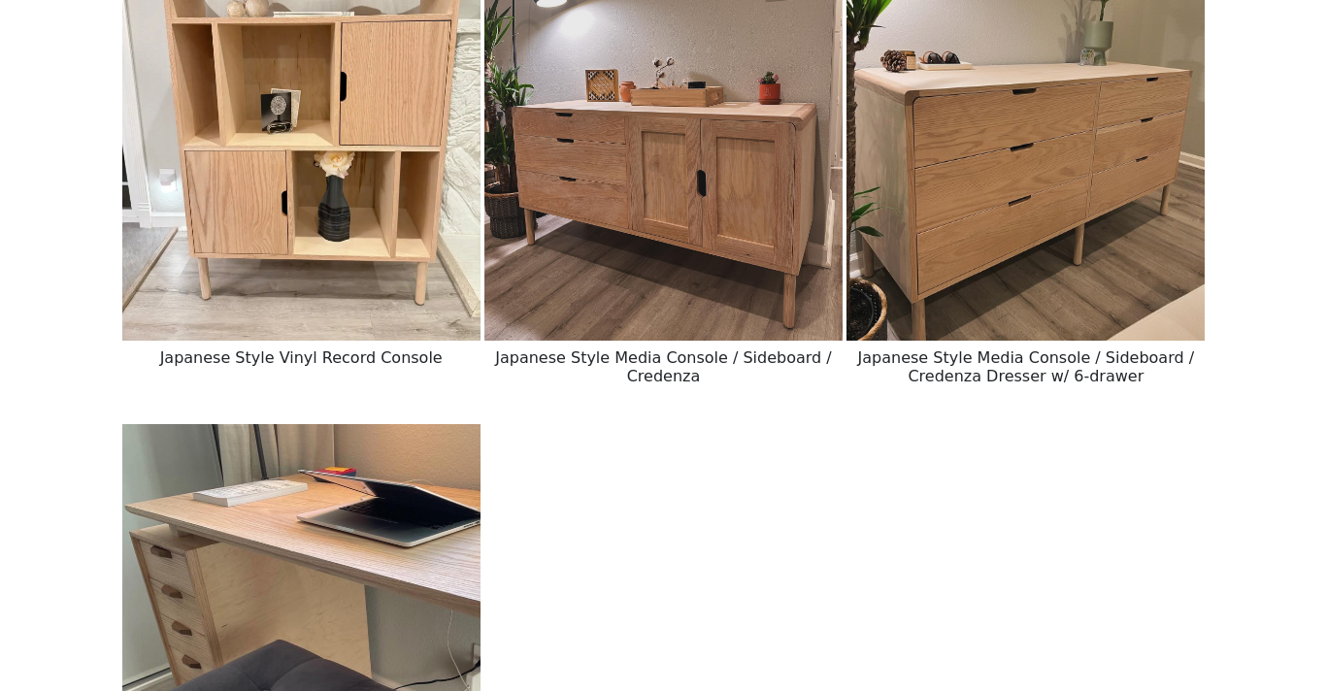
click at [1069, 230] on img at bounding box center [1026, 116] width 358 height 449
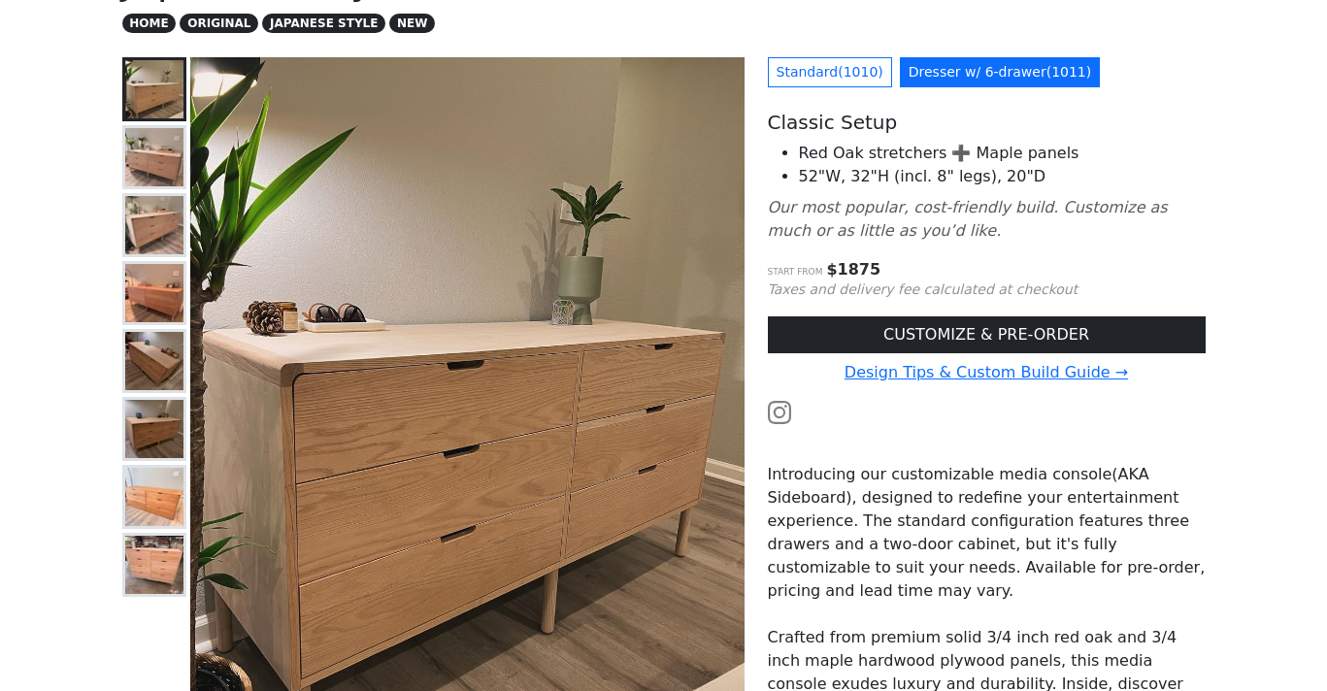
scroll to position [180, 0]
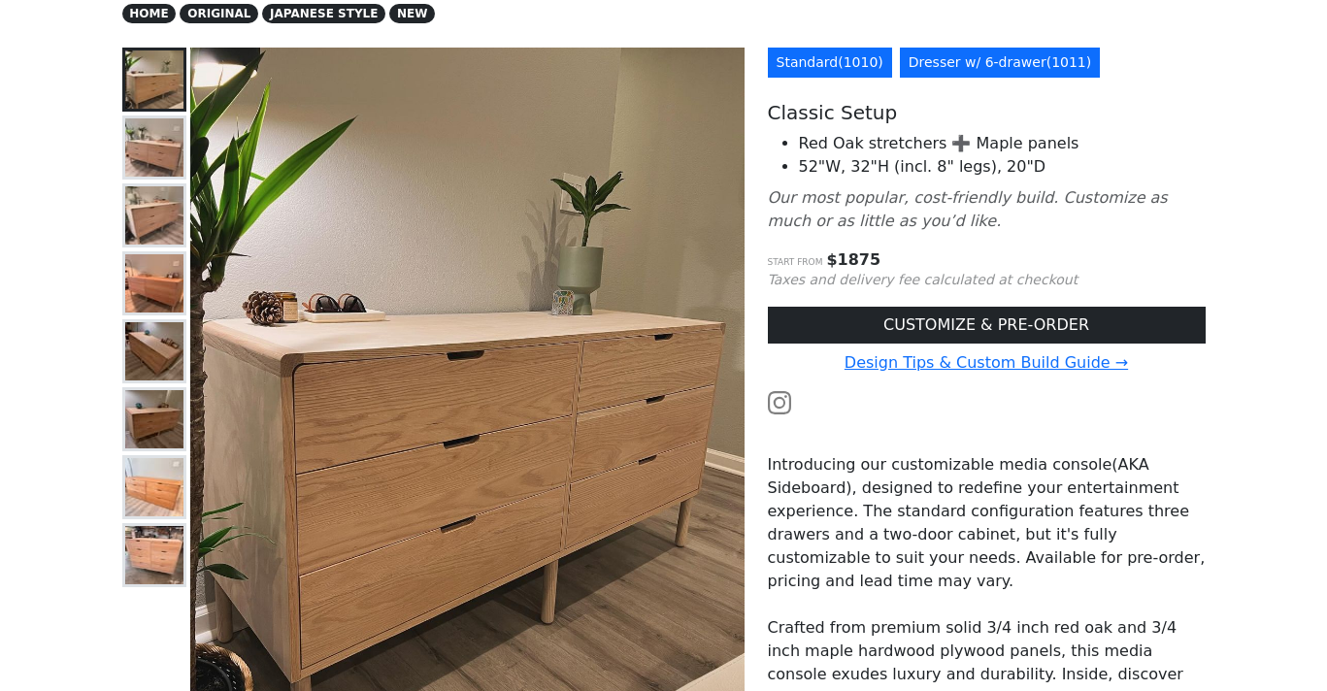
click at [846, 72] on link "Standard ( 1010 )" at bounding box center [830, 63] width 124 height 30
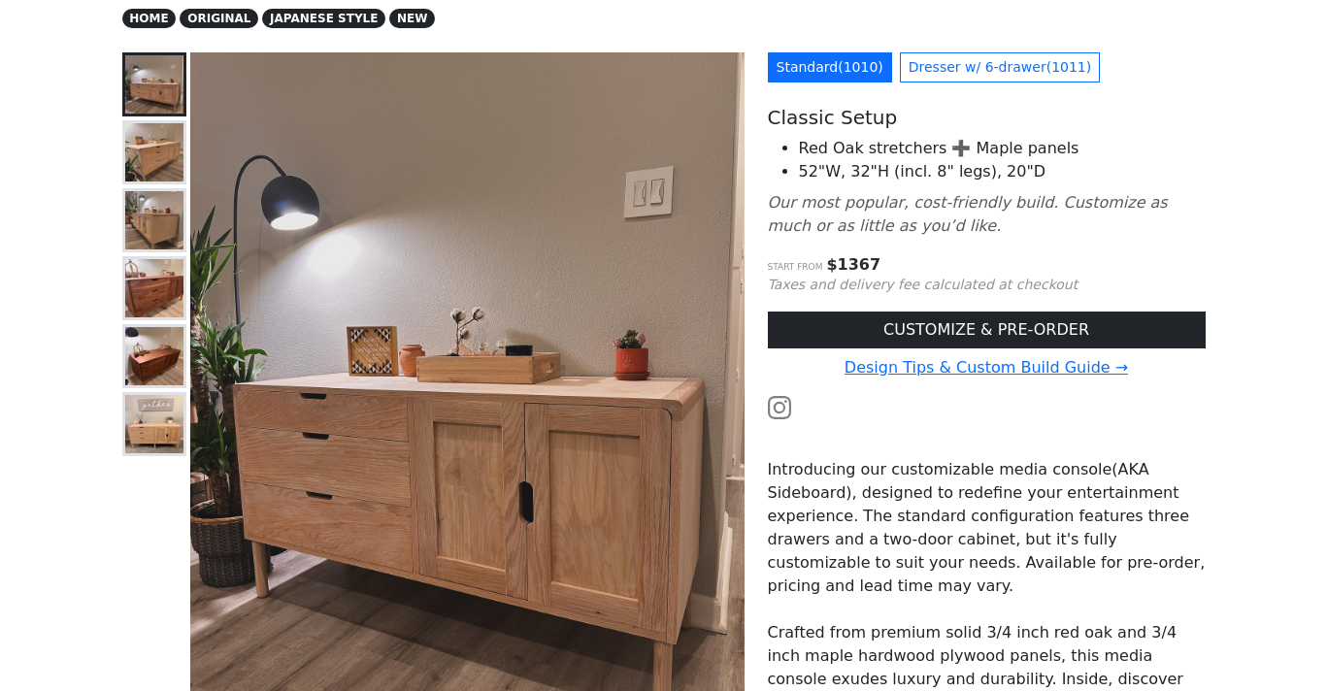
scroll to position [155, 0]
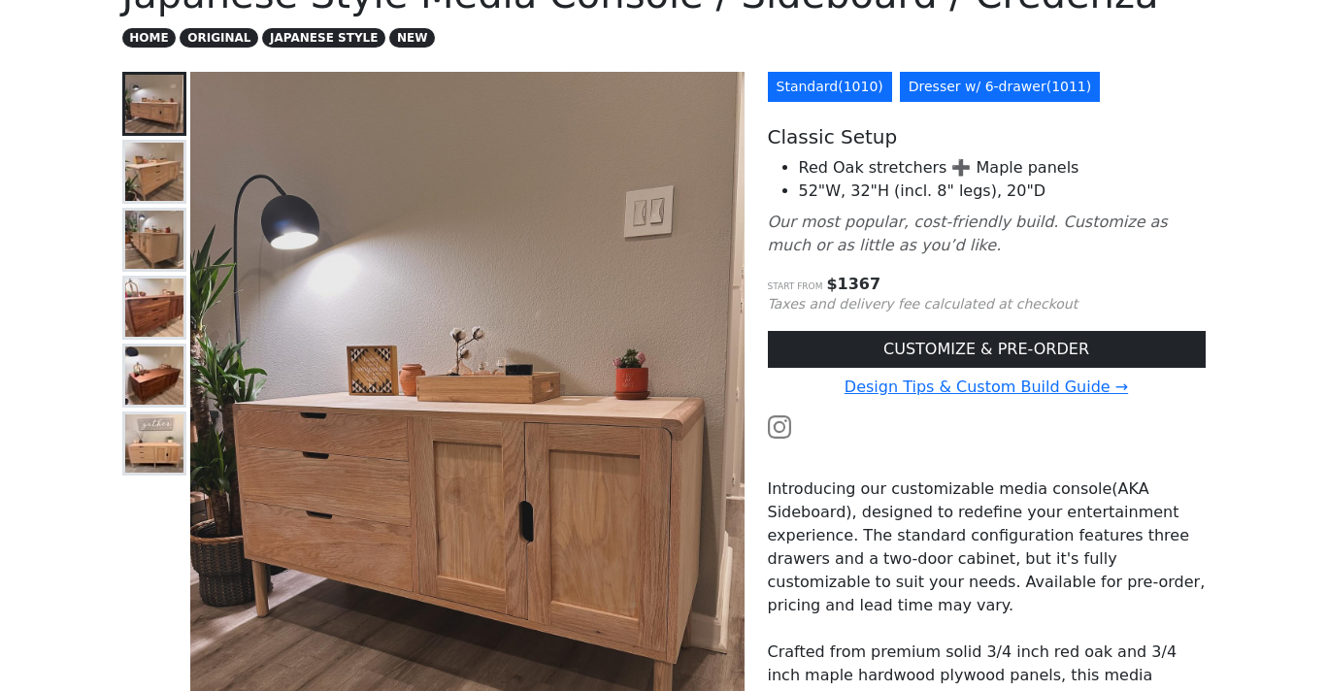
click at [978, 85] on link "Dresser w/ 6-drawer ( 1011 )" at bounding box center [1000, 87] width 200 height 30
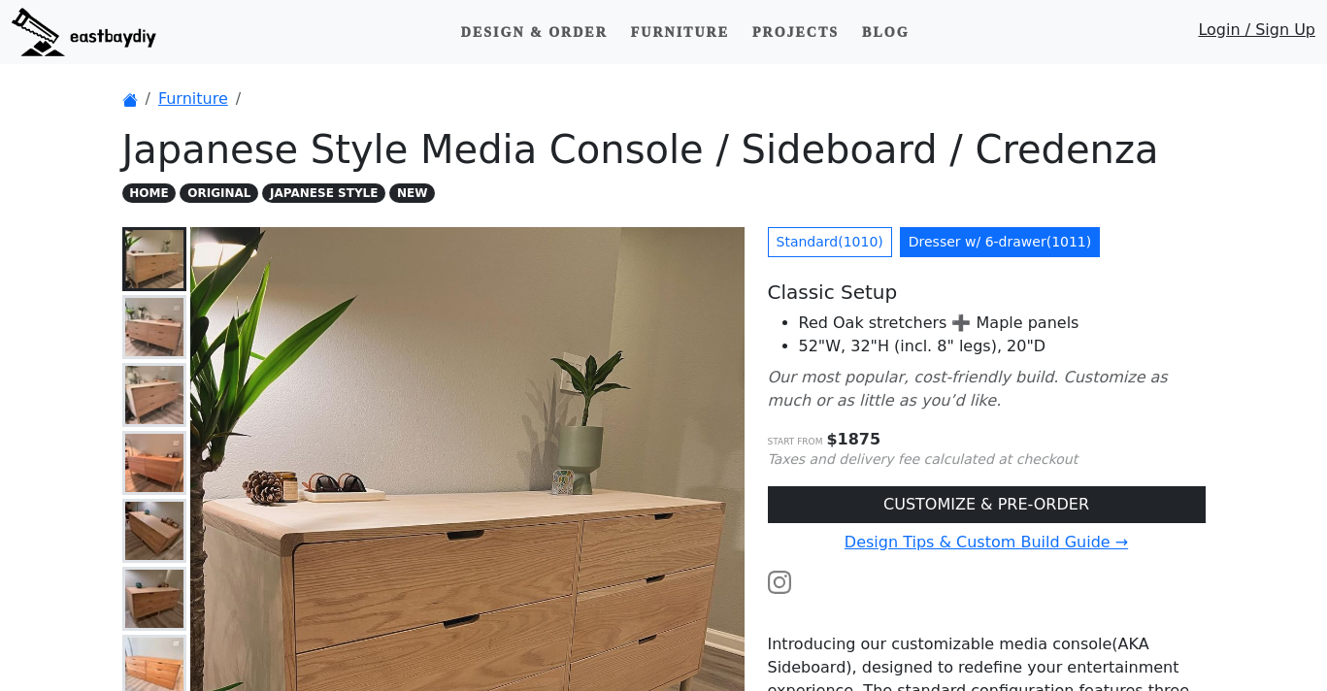
scroll to position [57, 0]
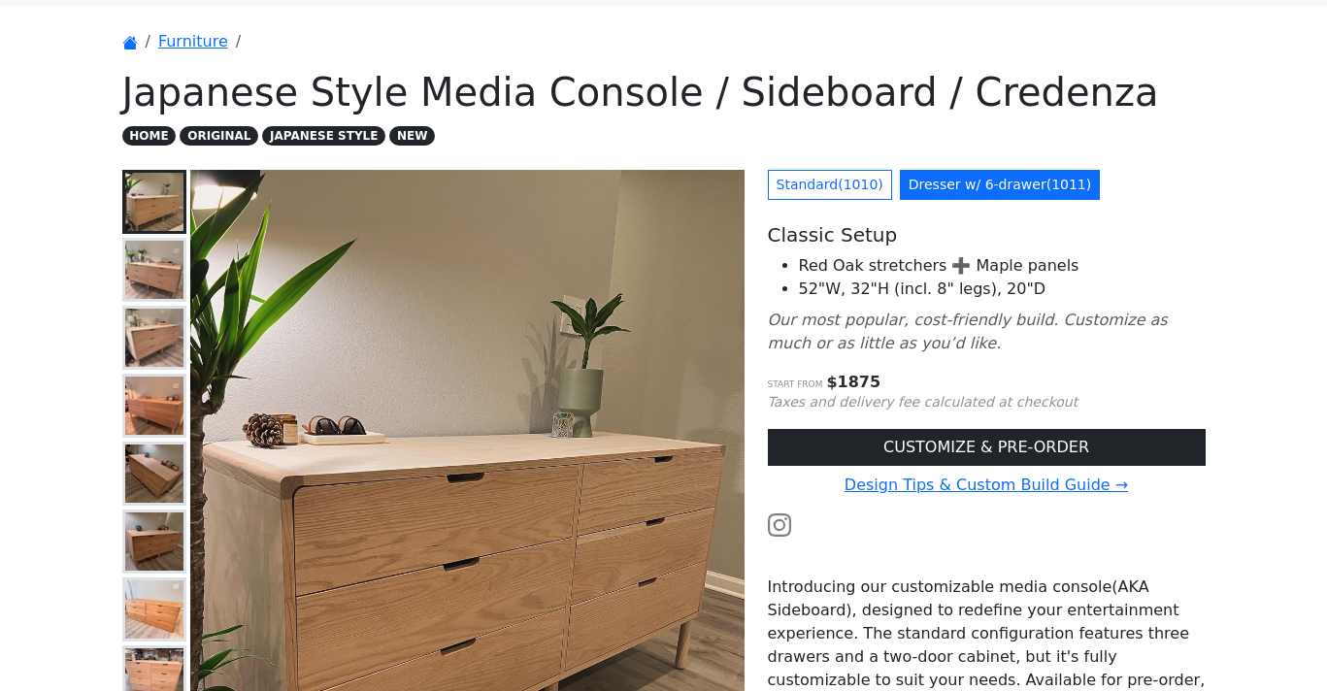
click at [141, 284] on img at bounding box center [154, 270] width 58 height 58
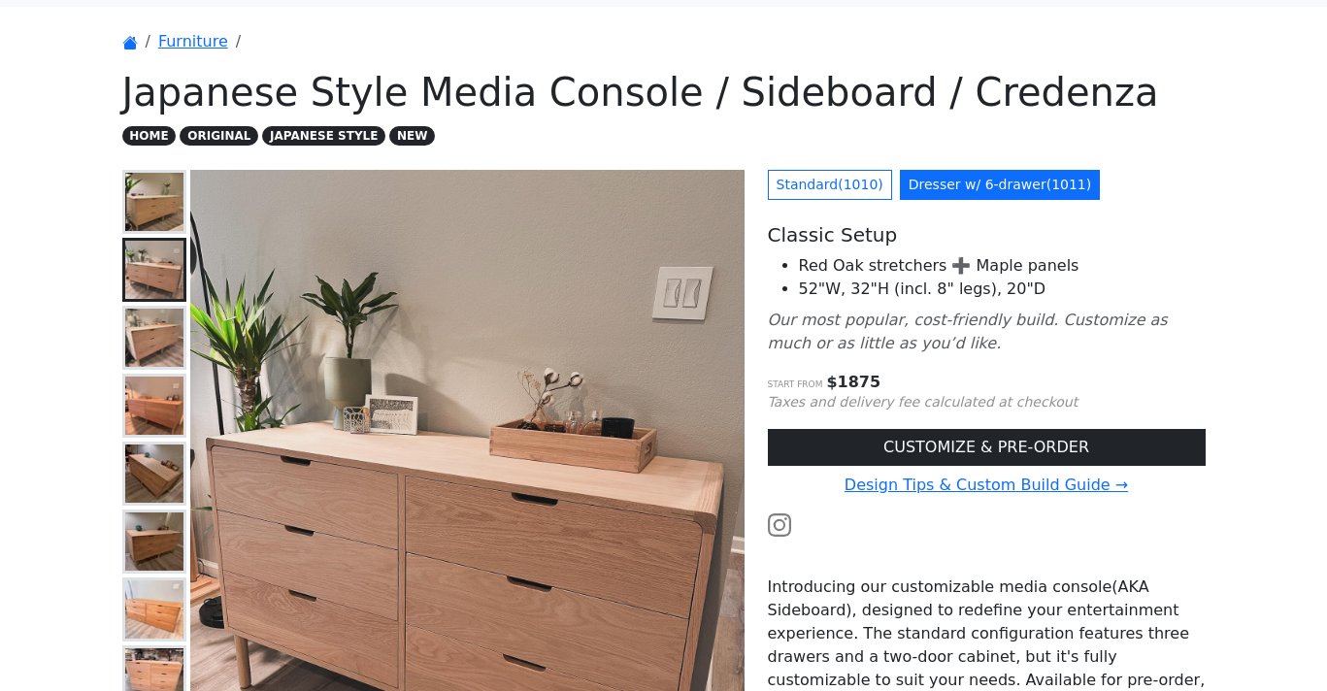
click at [162, 344] on img at bounding box center [154, 338] width 58 height 58
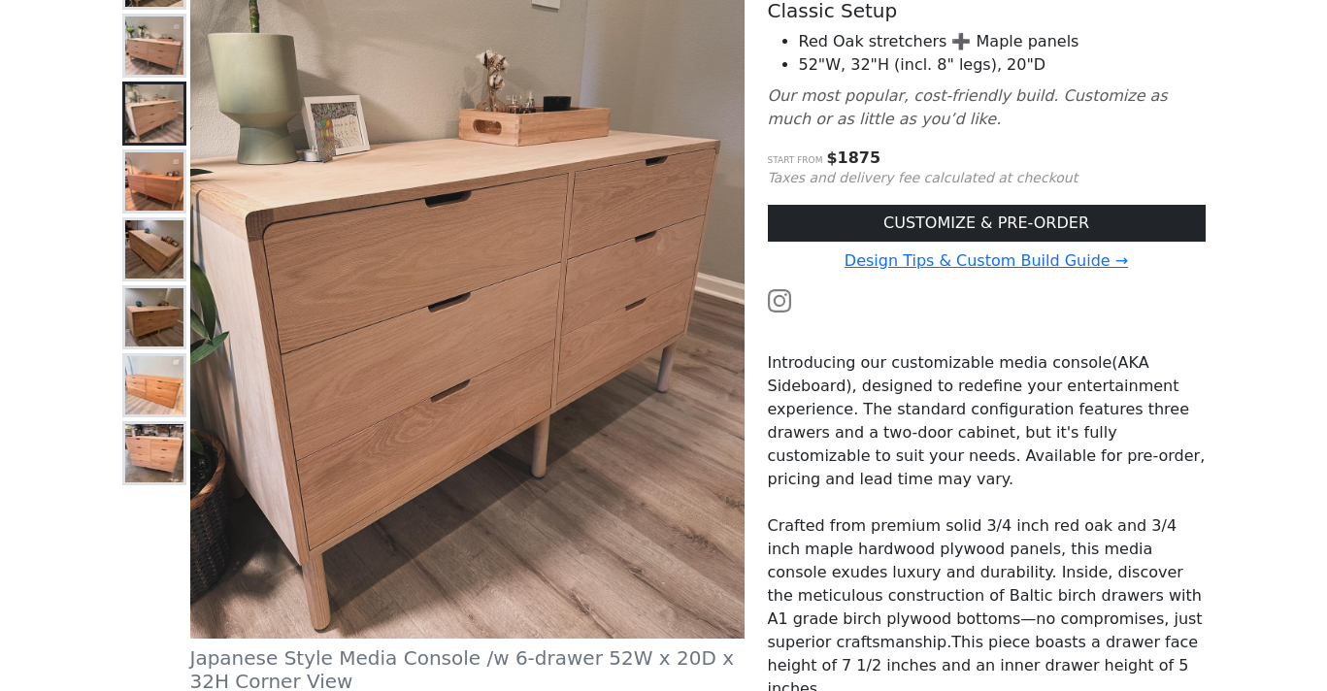
scroll to position [355, 0]
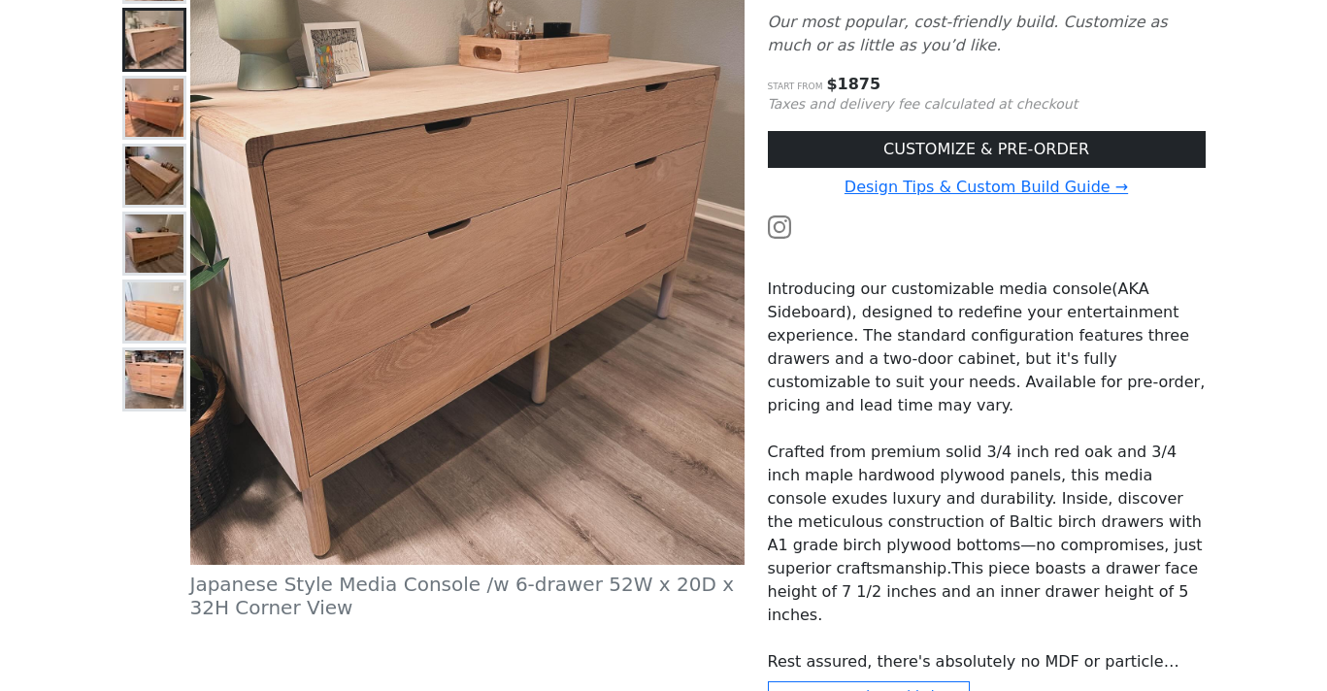
click at [157, 401] on img at bounding box center [154, 379] width 58 height 58
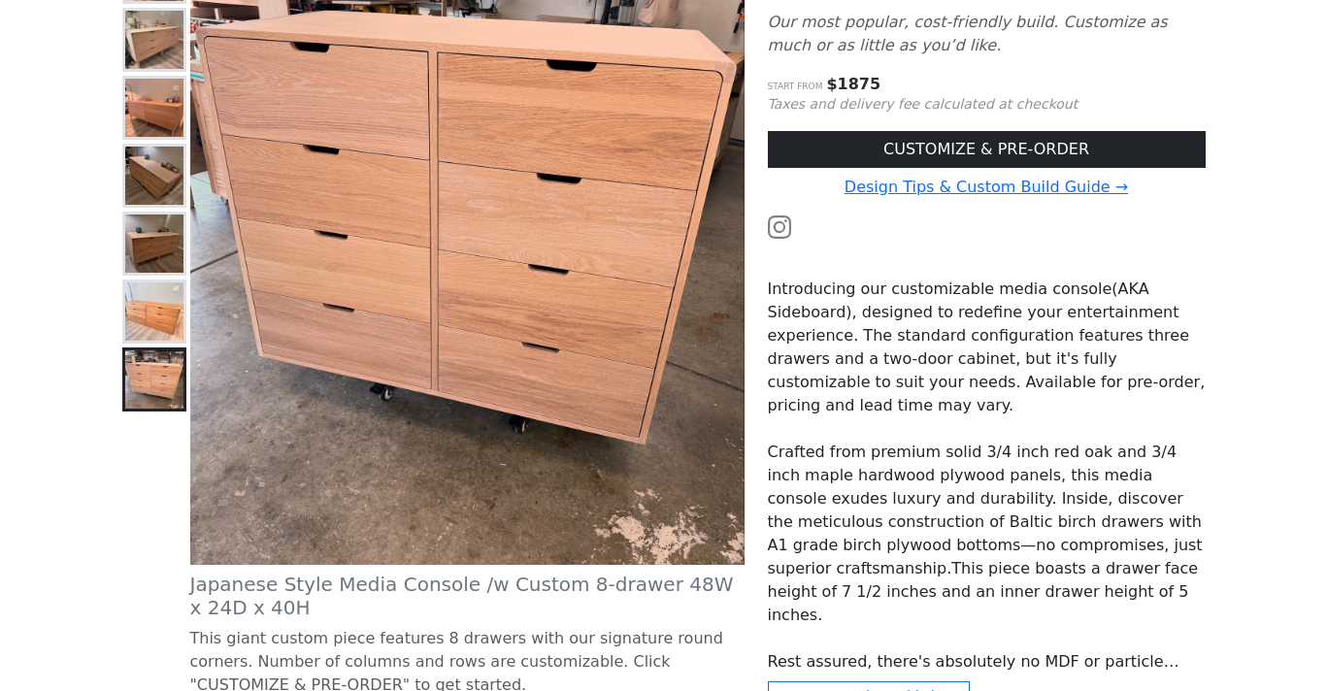
click at [150, 317] on img at bounding box center [154, 312] width 58 height 58
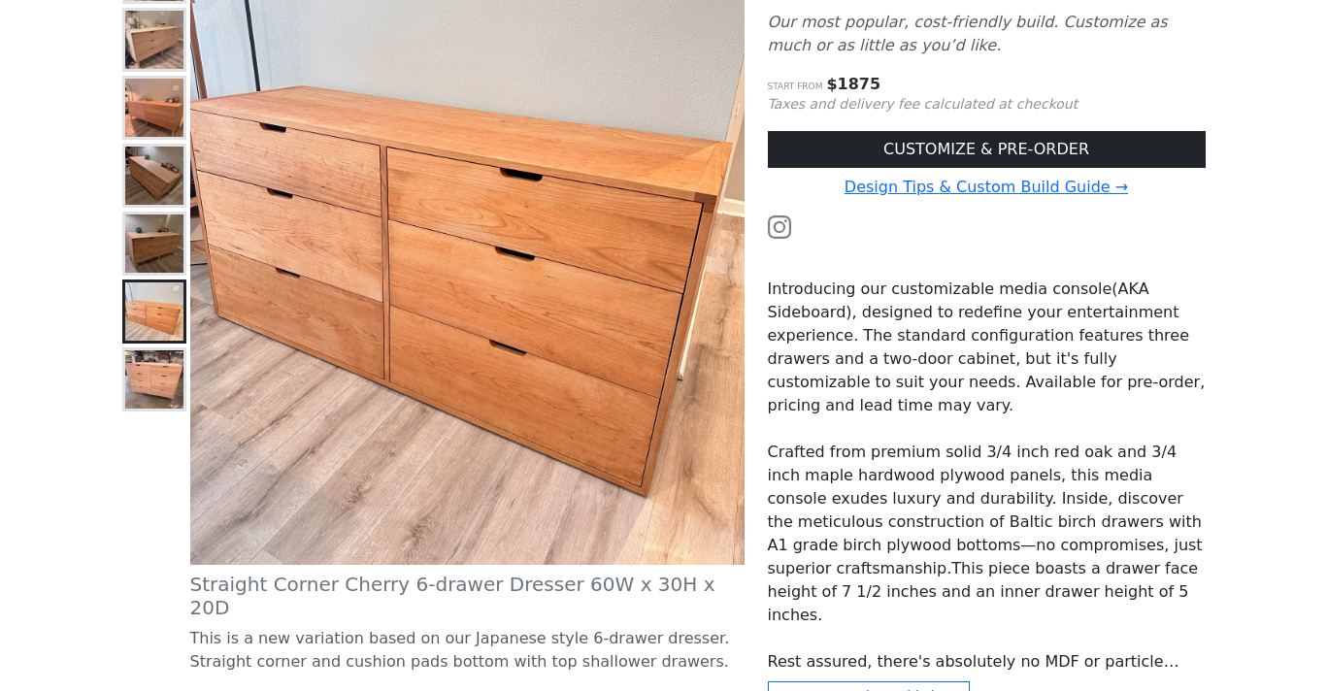
scroll to position [351, 0]
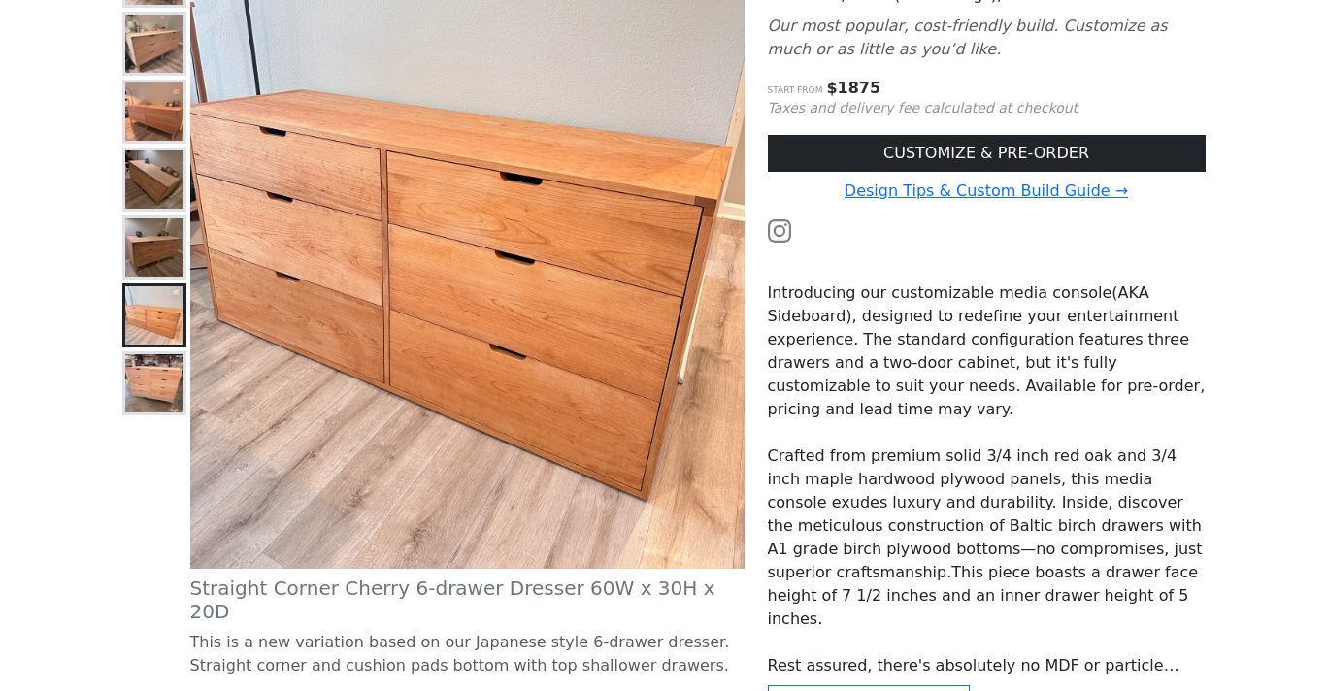
click at [149, 251] on img at bounding box center [154, 247] width 58 height 58
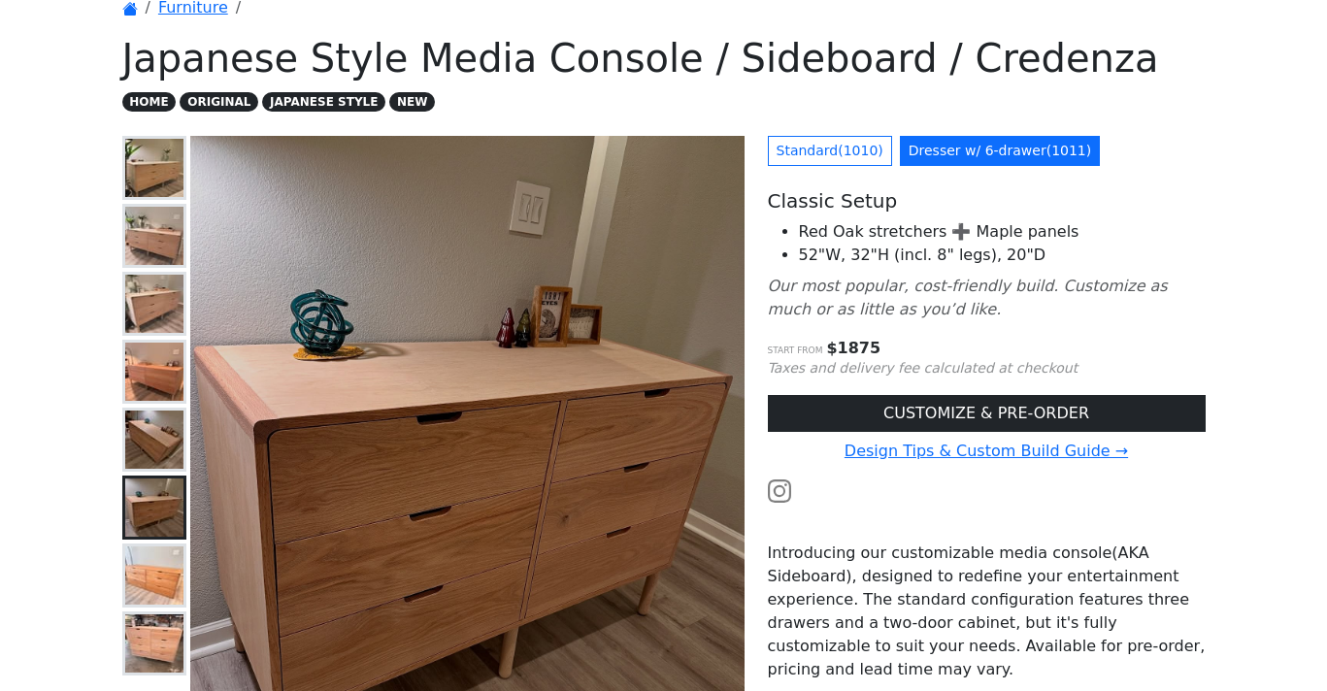
click at [164, 165] on img at bounding box center [154, 168] width 58 height 58
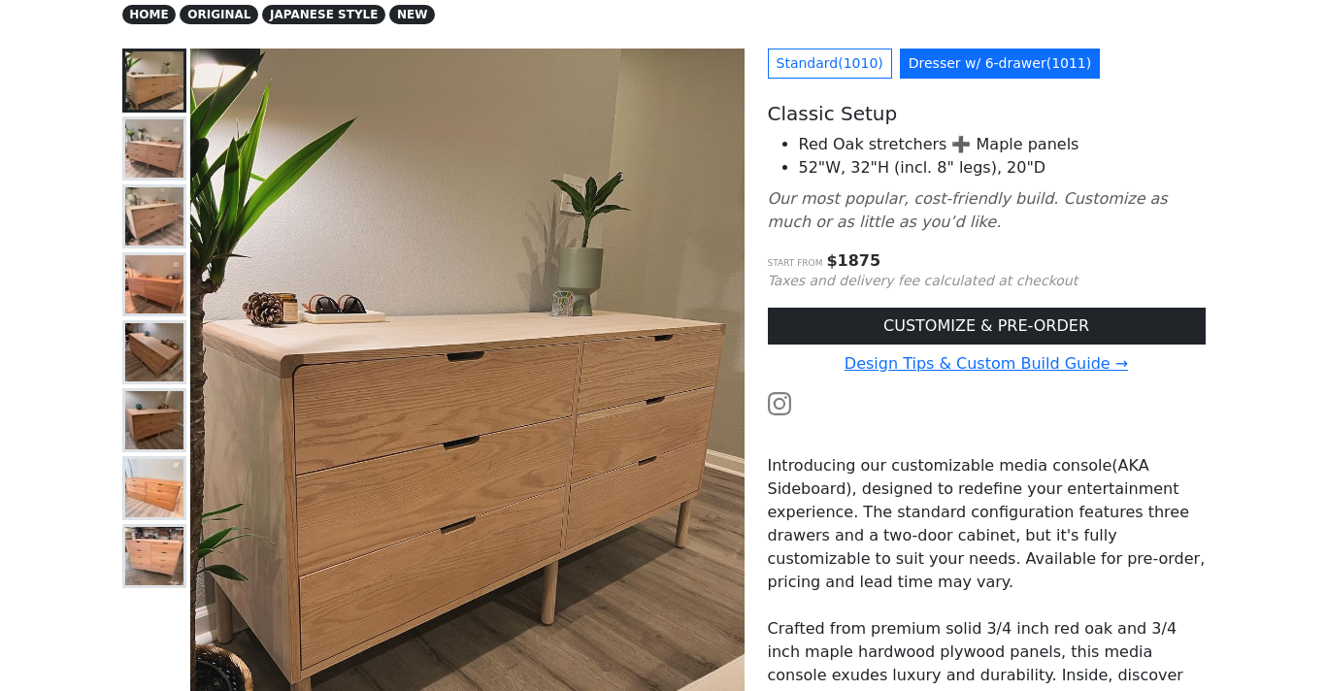
scroll to position [181, 0]
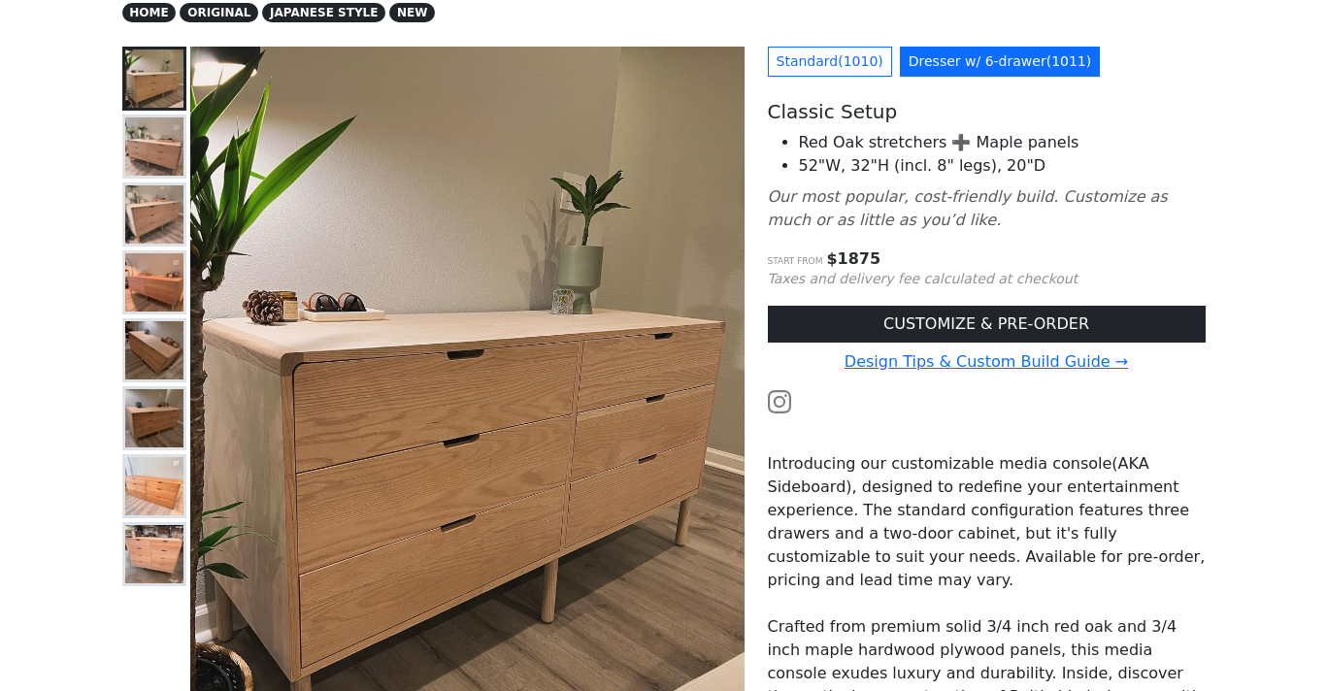
click at [158, 150] on img at bounding box center [154, 146] width 58 height 58
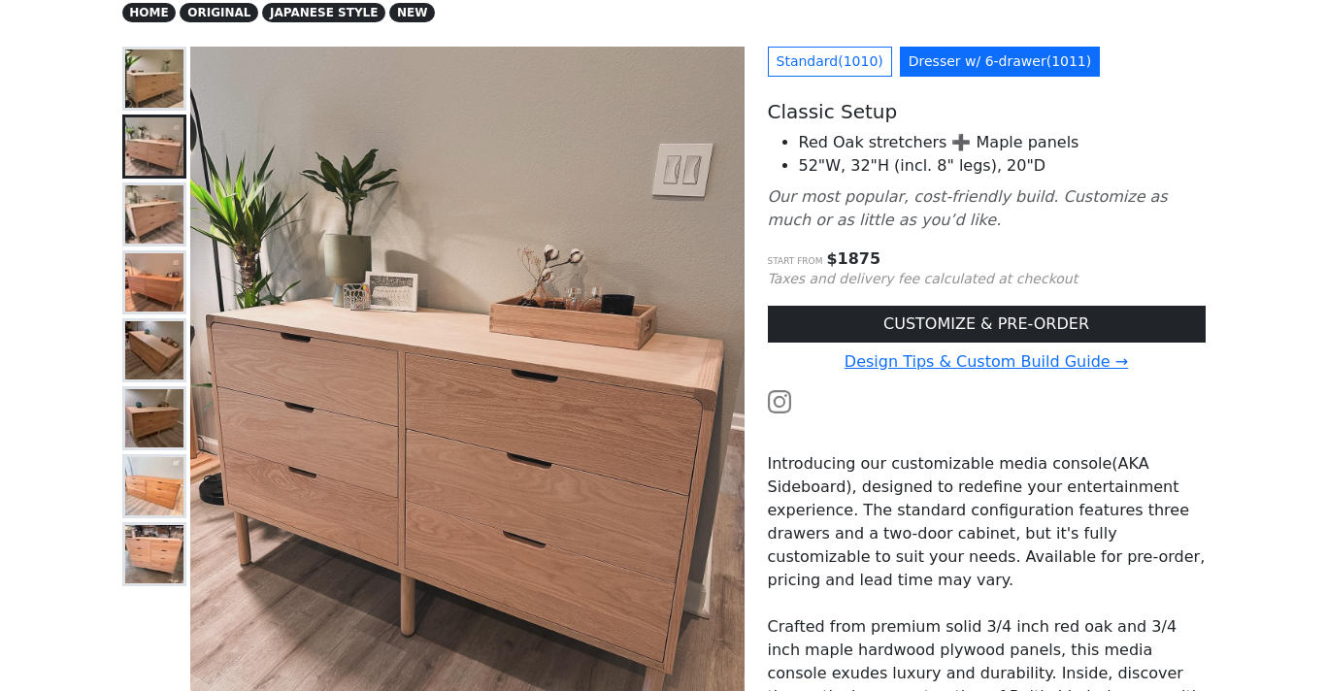
click at [160, 209] on img at bounding box center [154, 214] width 58 height 58
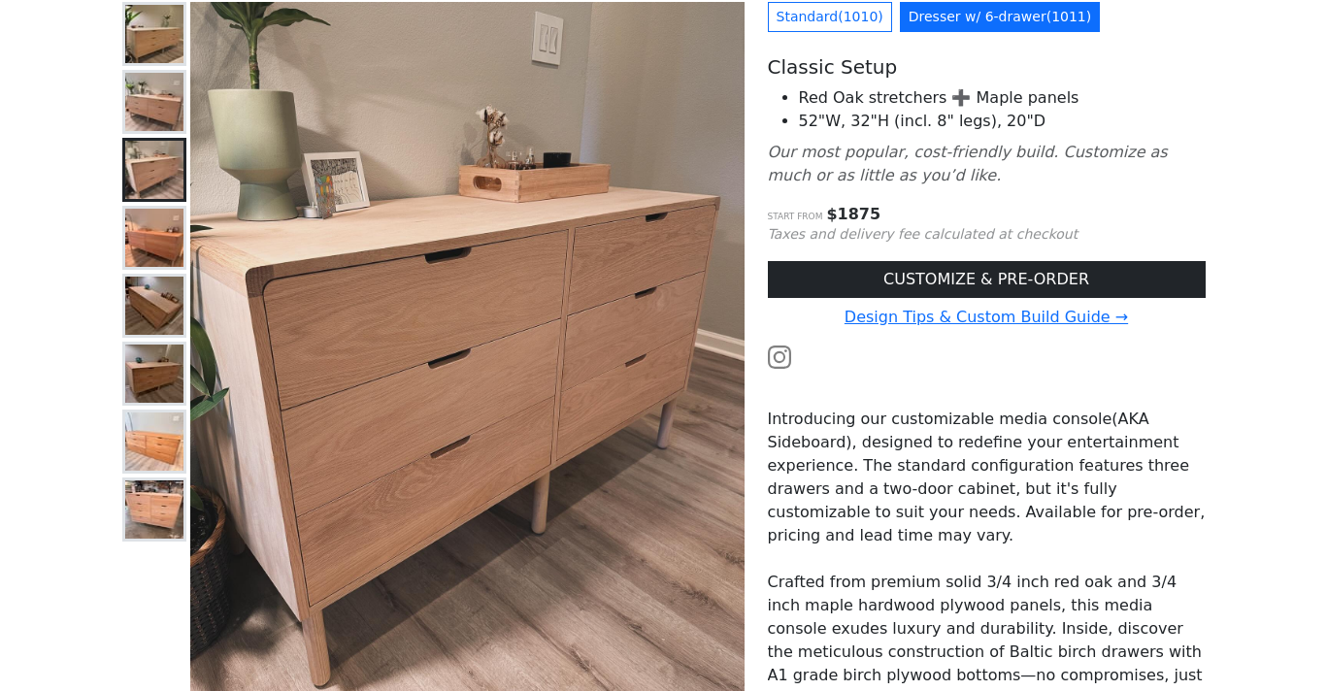
scroll to position [226, 0]
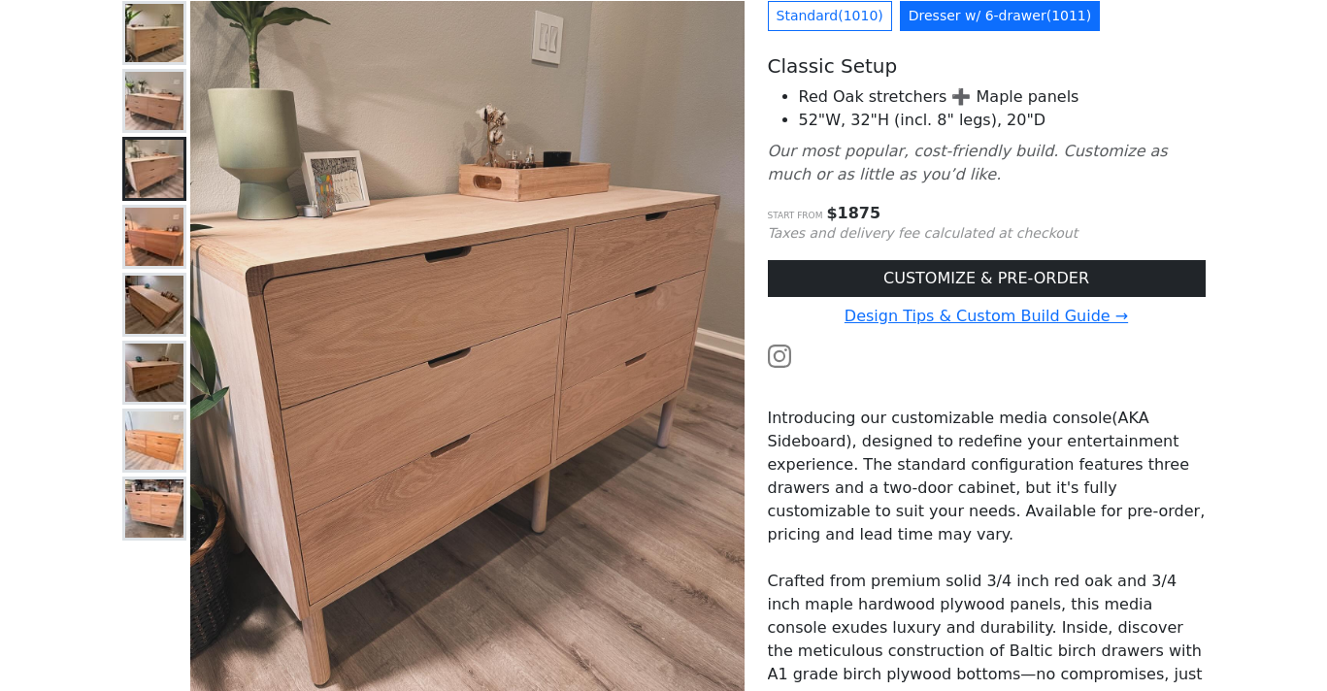
click at [164, 251] on img at bounding box center [154, 237] width 58 height 58
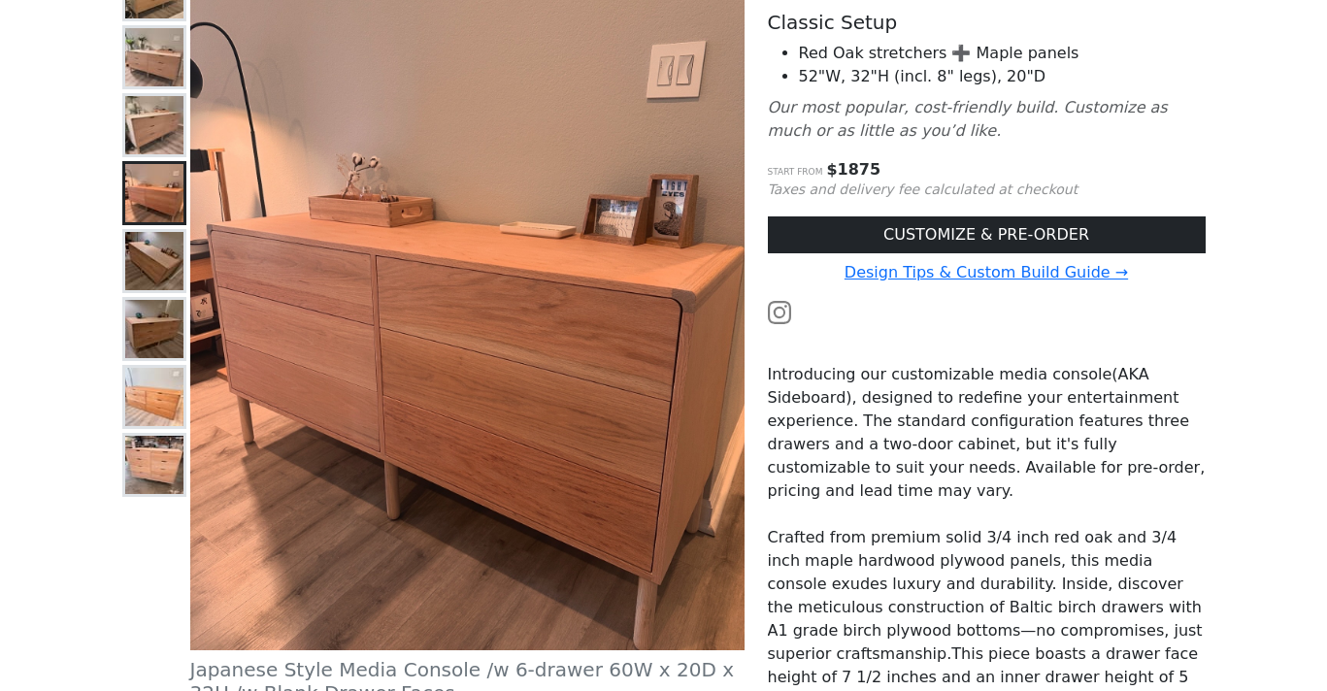
scroll to position [284, 0]
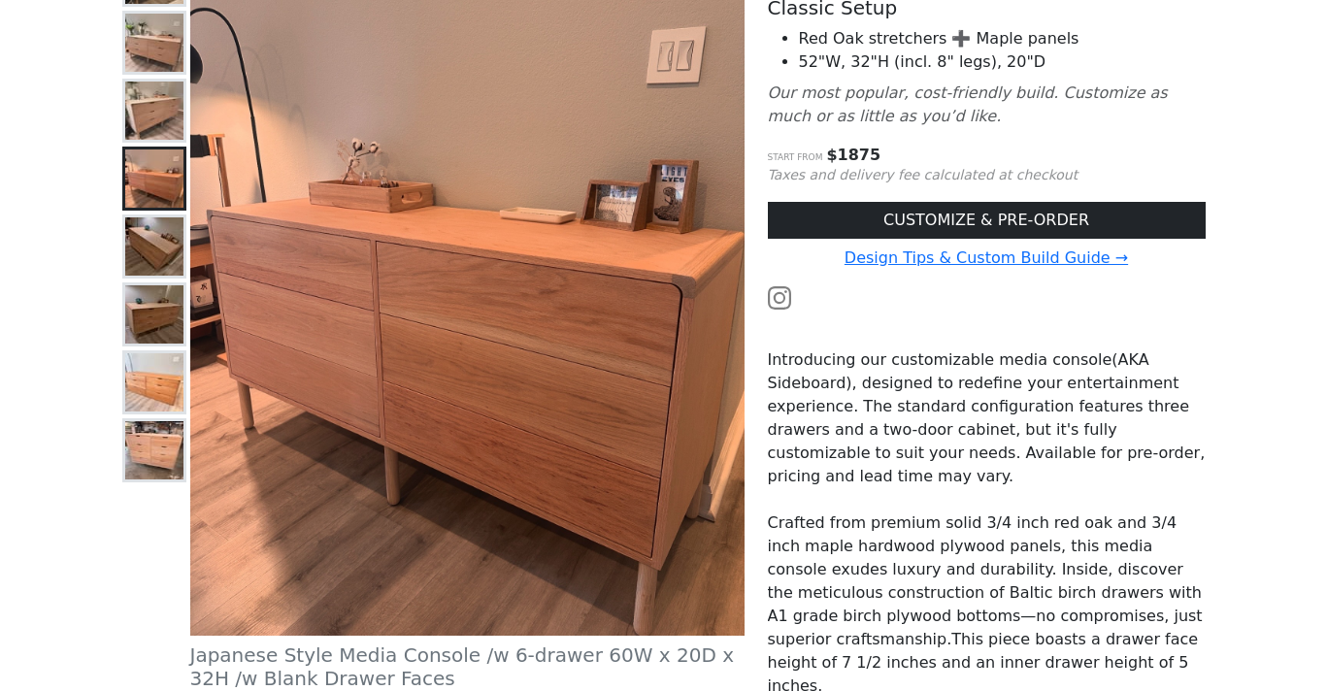
click at [160, 276] on button at bounding box center [154, 247] width 64 height 64
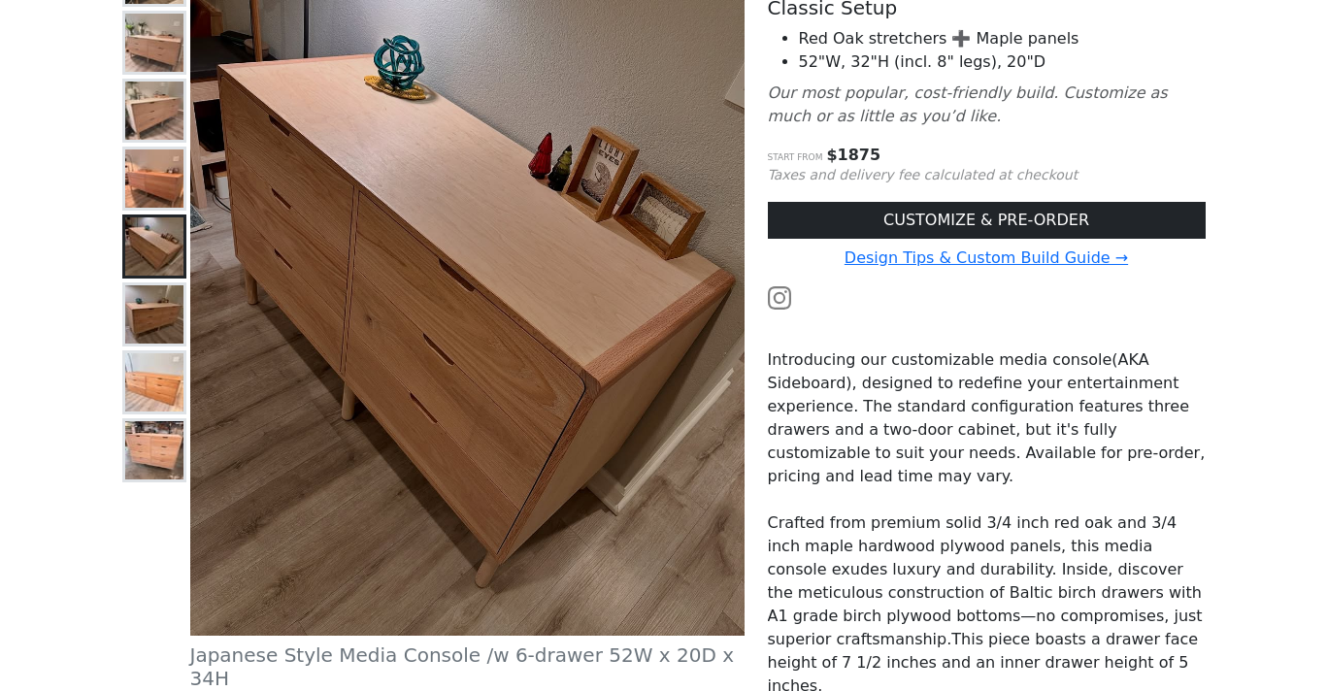
click at [156, 318] on img at bounding box center [154, 314] width 58 height 58
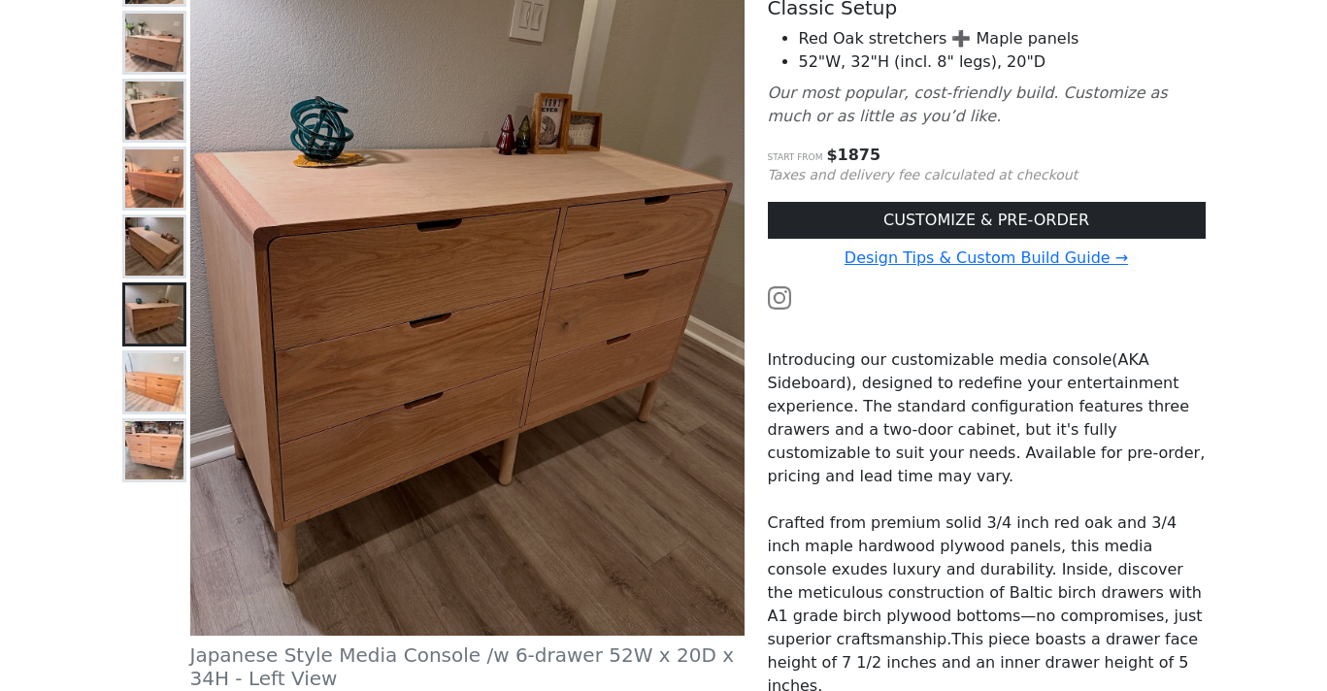
scroll to position [0, 0]
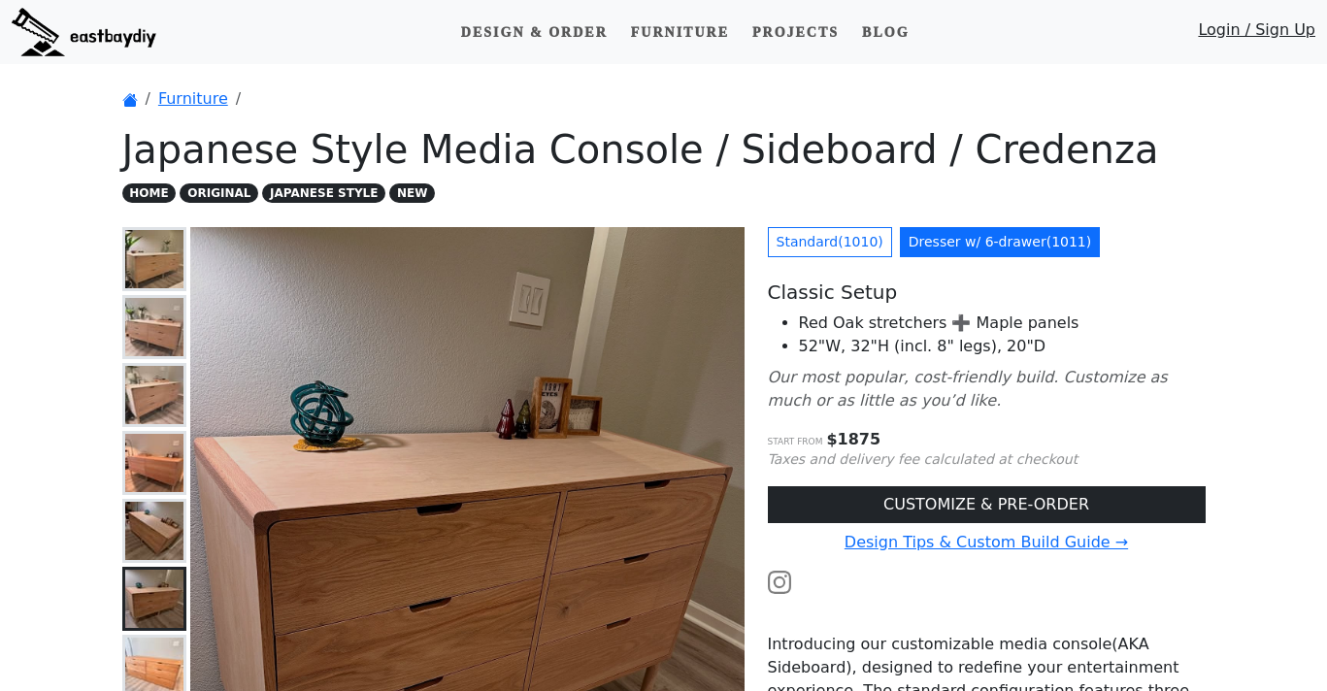
click at [160, 250] on img at bounding box center [154, 259] width 58 height 58
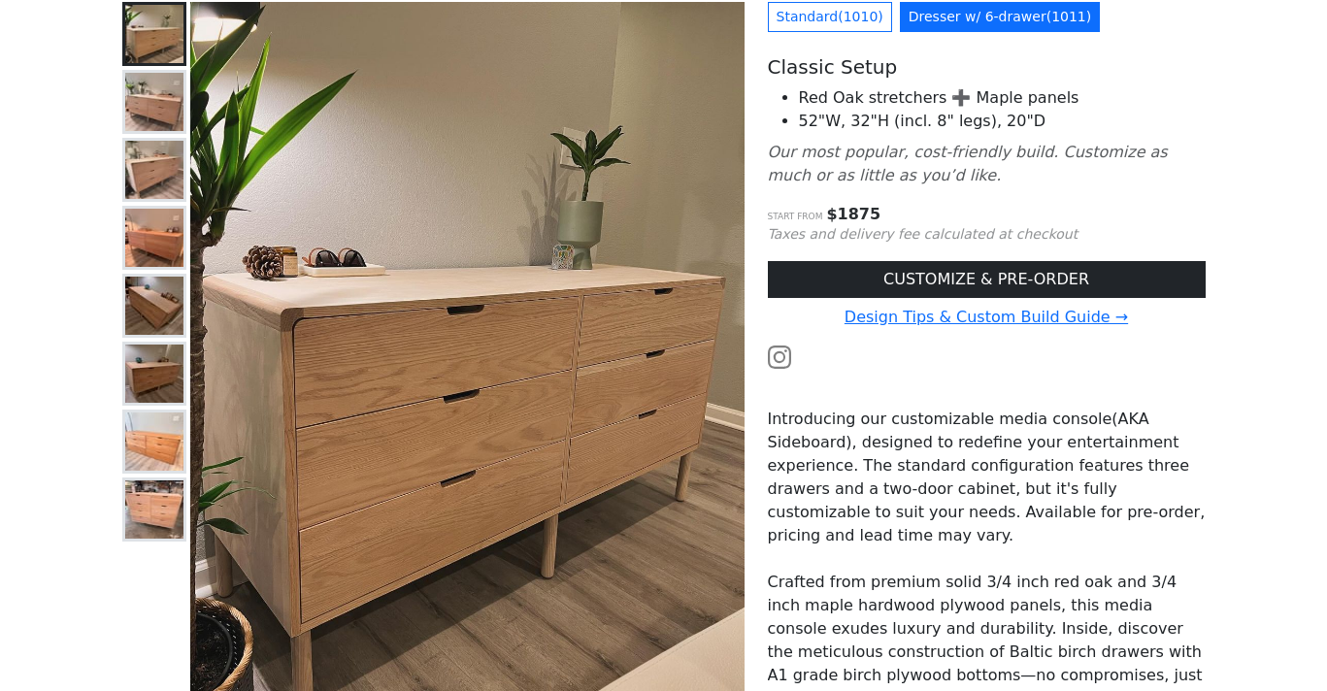
scroll to position [198, 0]
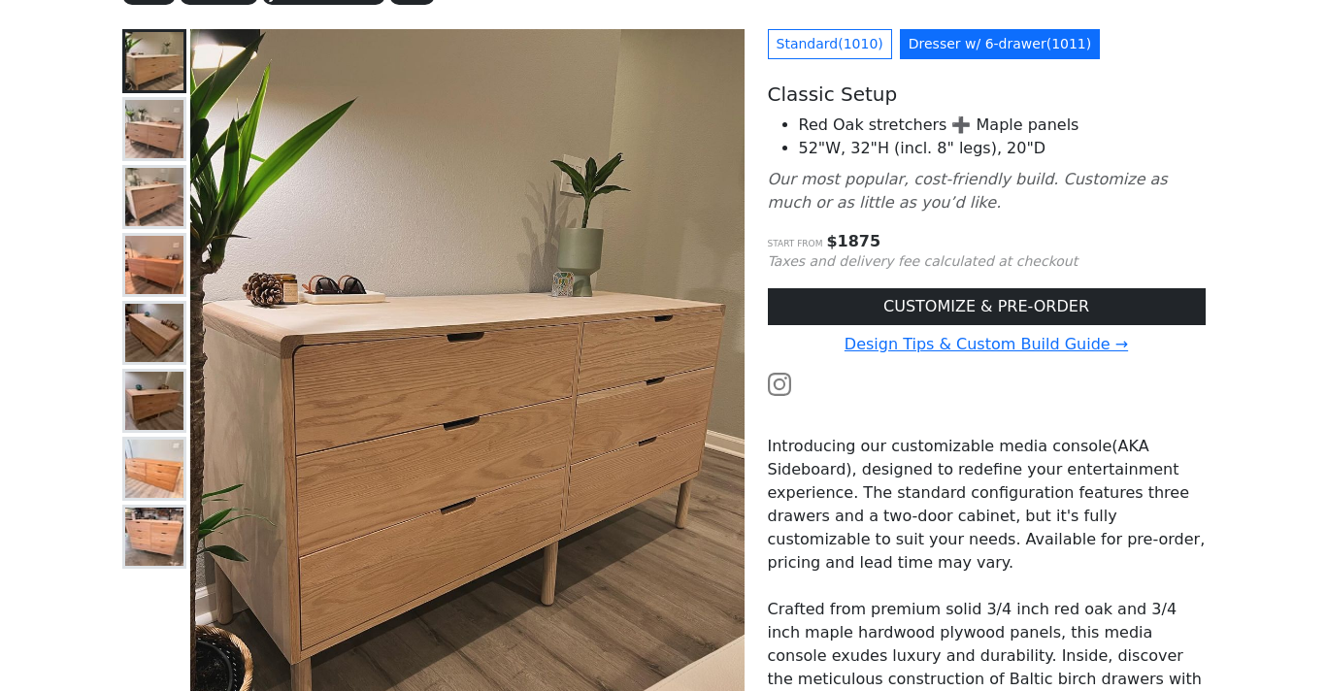
click at [150, 105] on img at bounding box center [154, 129] width 58 height 58
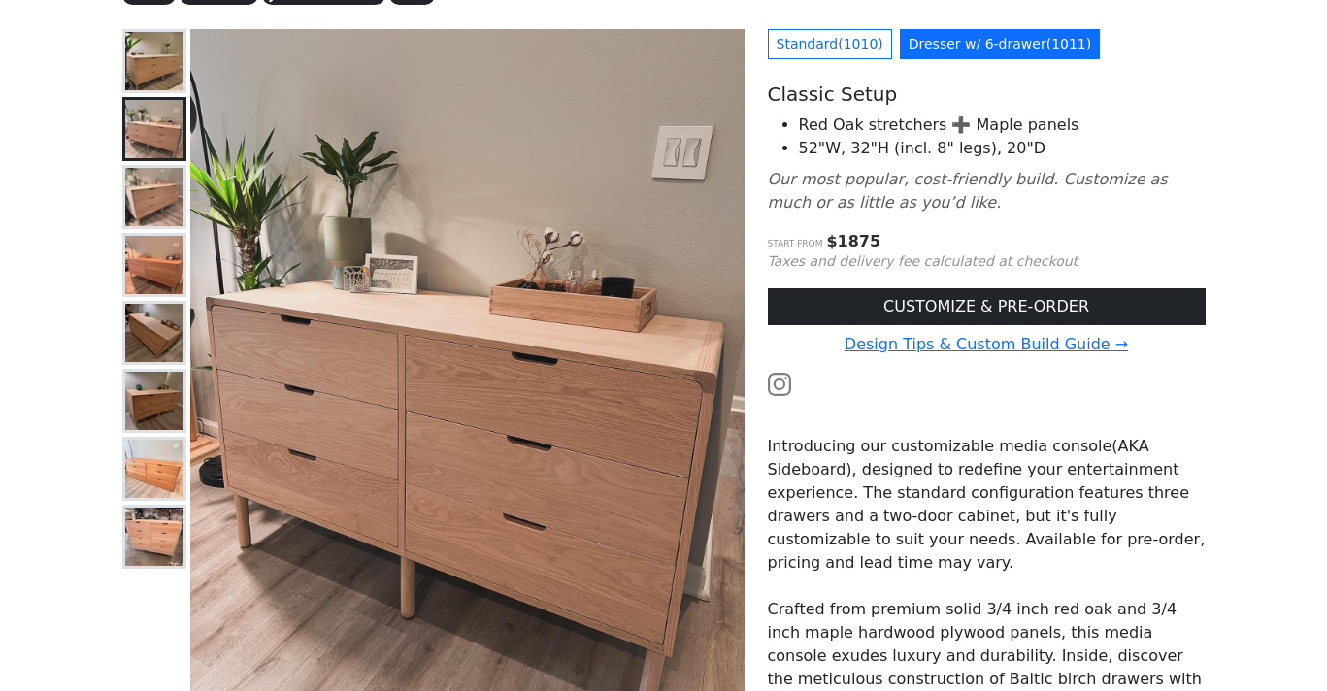
click at [159, 204] on img at bounding box center [154, 197] width 58 height 58
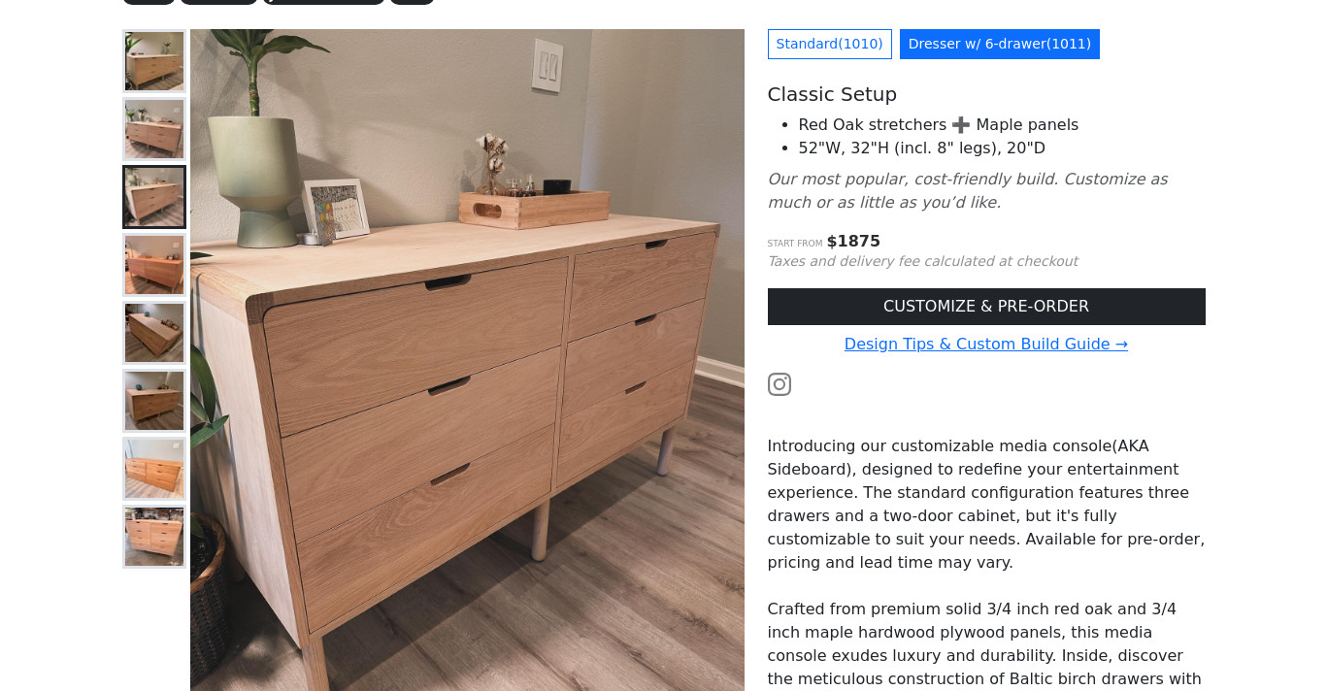
click at [156, 408] on img at bounding box center [154, 401] width 58 height 58
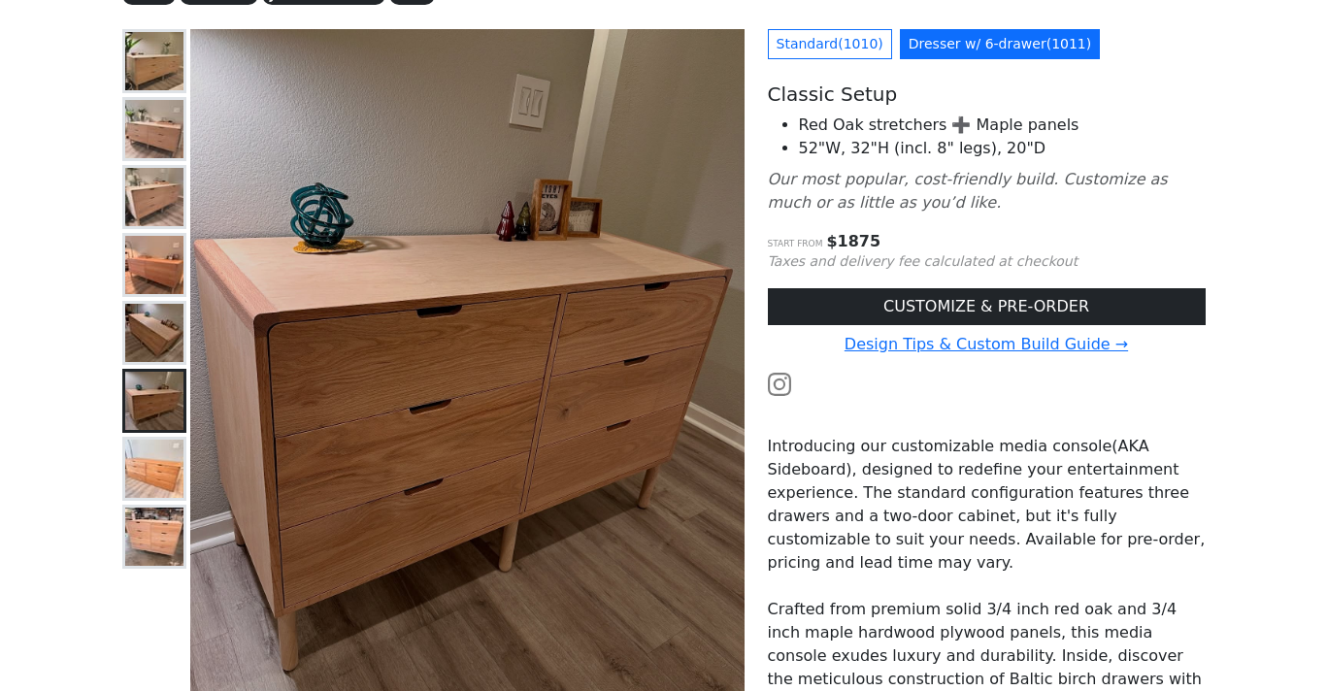
click at [154, 397] on img at bounding box center [154, 401] width 58 height 58
click at [143, 321] on img at bounding box center [154, 333] width 58 height 58
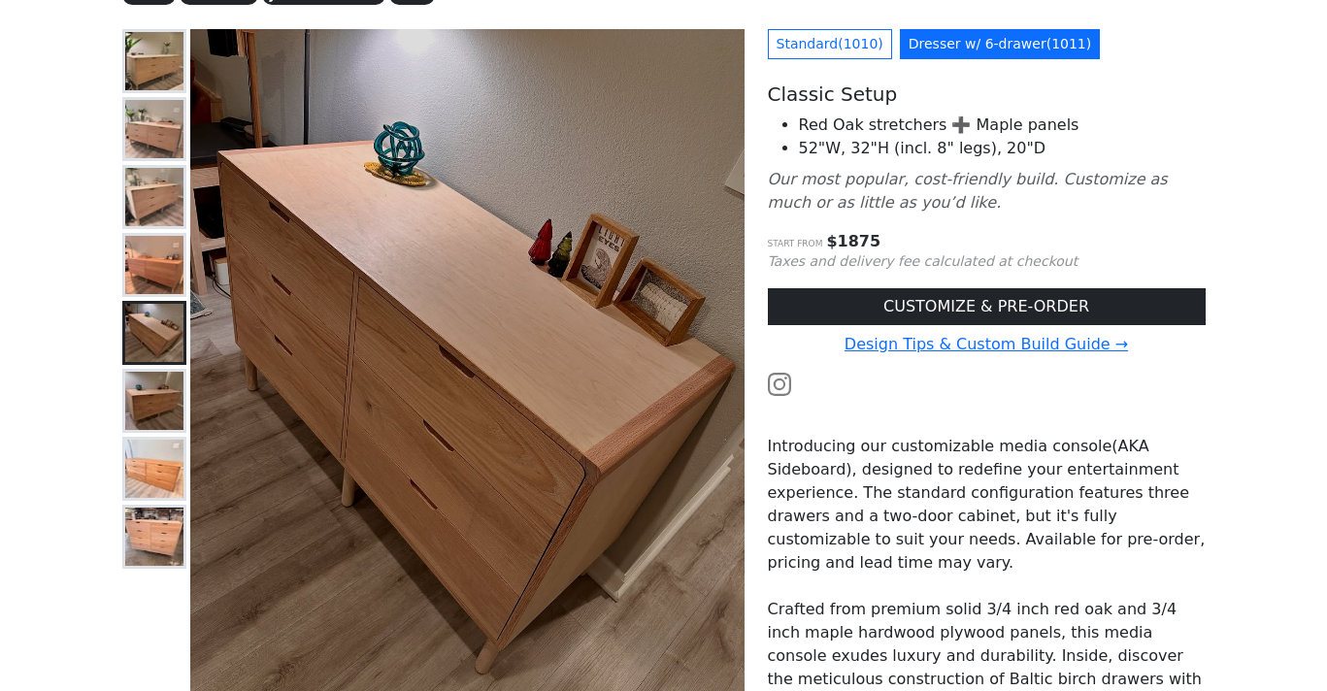
click at [150, 269] on img at bounding box center [154, 265] width 58 height 58
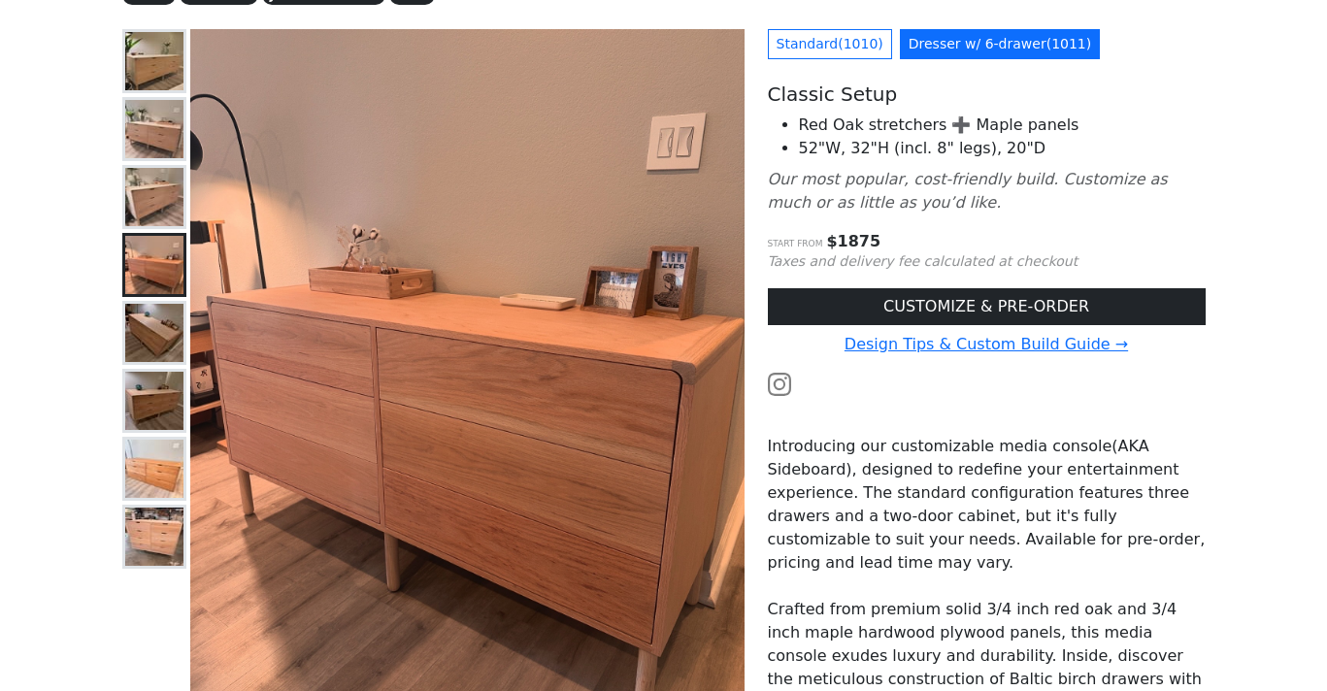
click at [143, 492] on img at bounding box center [154, 469] width 58 height 58
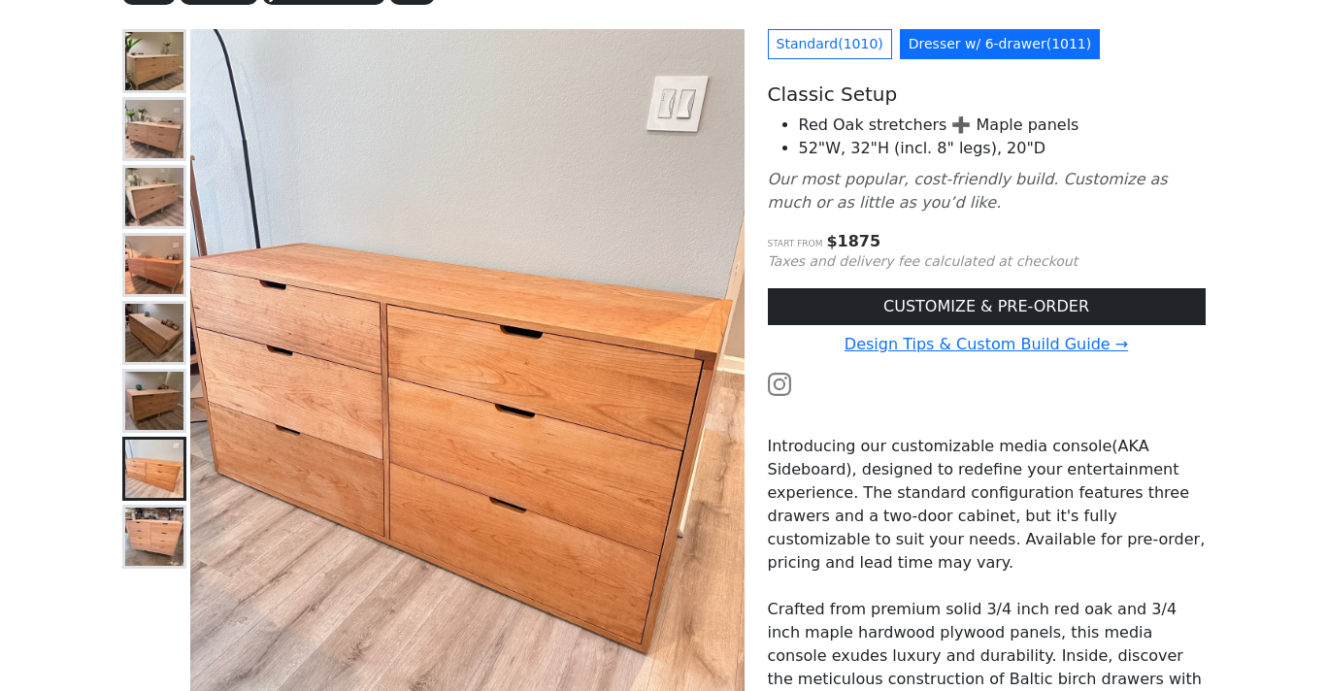
click at [167, 546] on img at bounding box center [154, 537] width 58 height 58
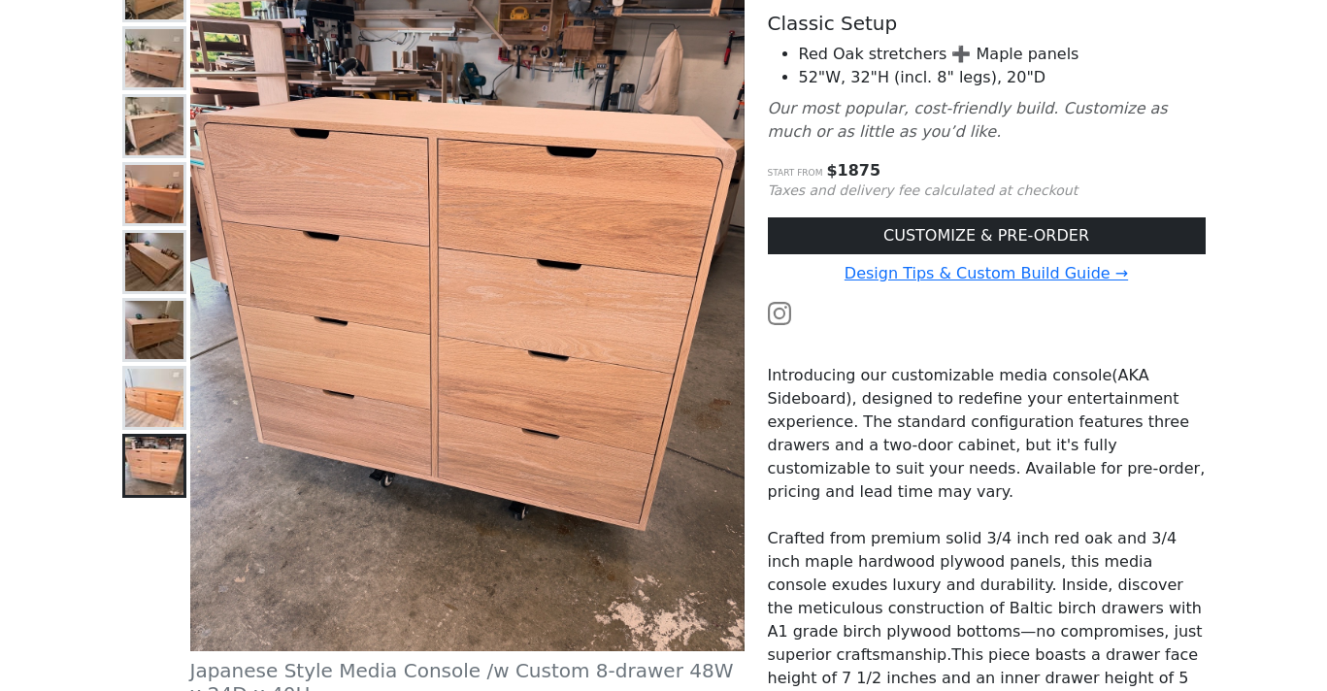
scroll to position [314, 0]
